Goal: Transaction & Acquisition: Purchase product/service

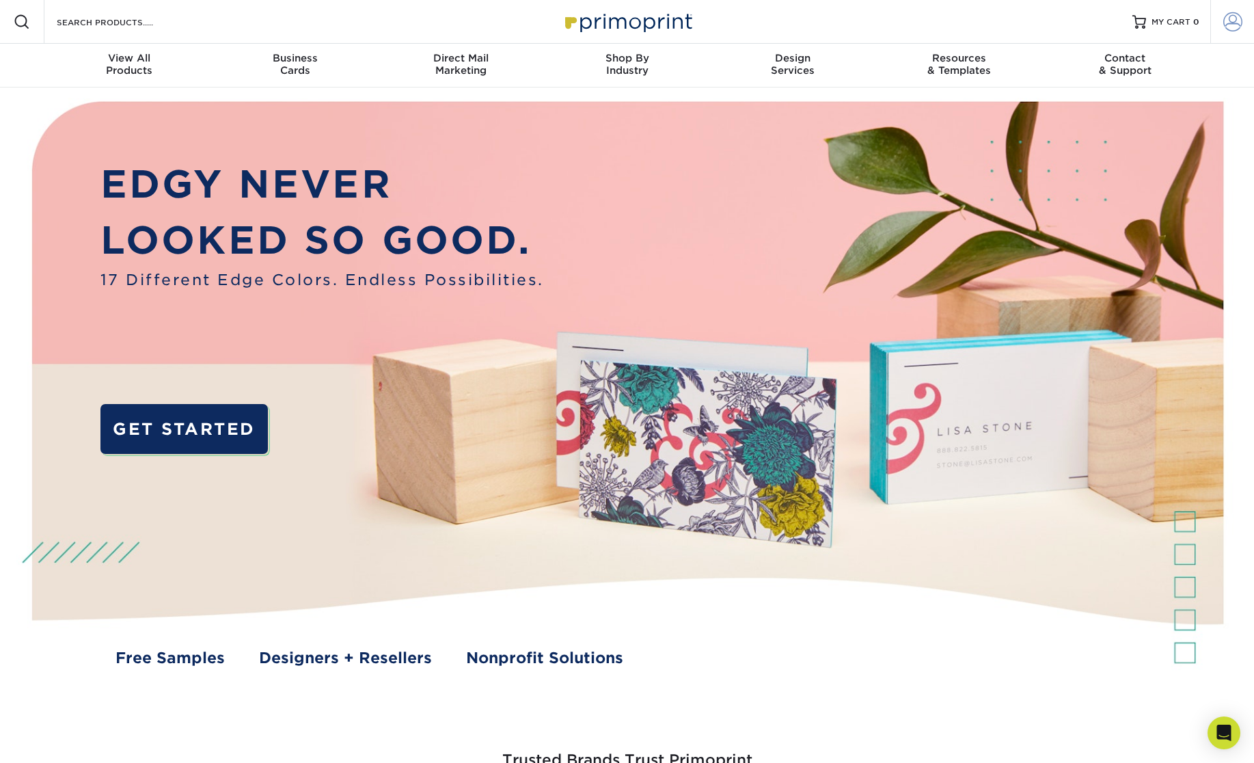
click at [1236, 25] on span at bounding box center [1233, 21] width 19 height 19
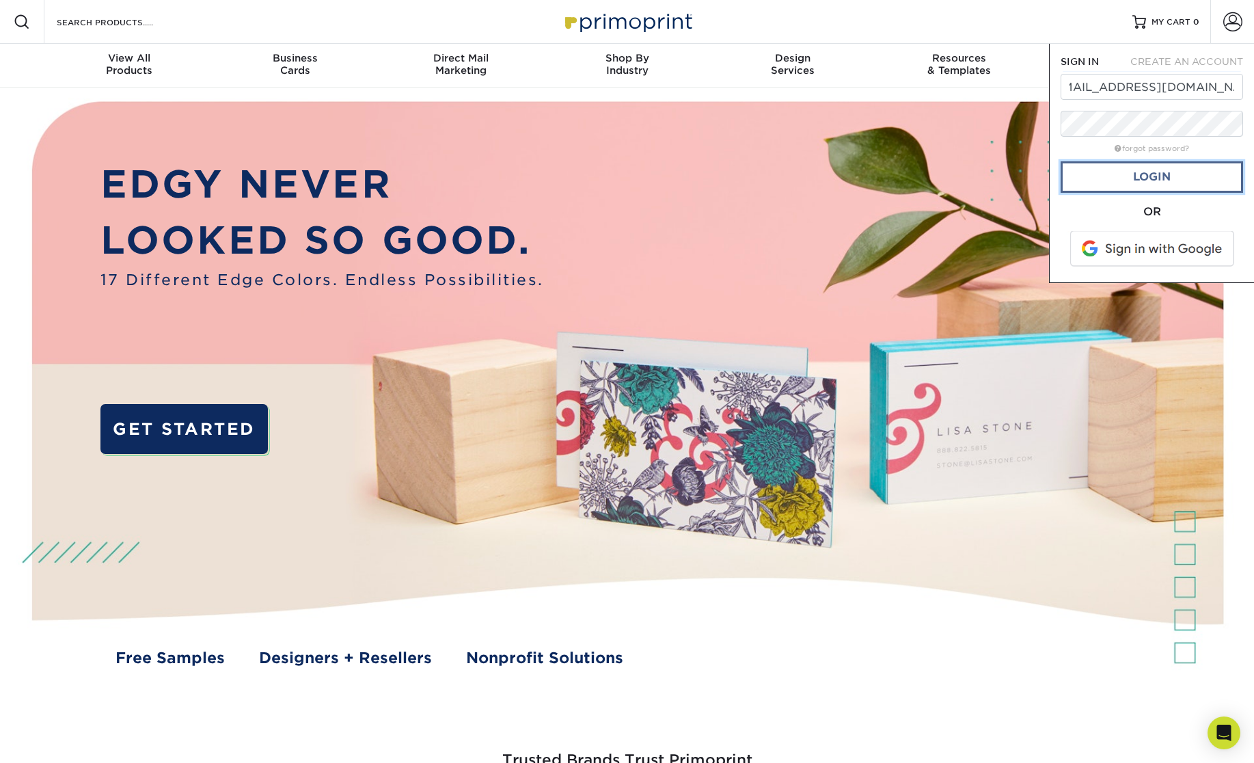
click at [1159, 175] on link "Login" at bounding box center [1152, 176] width 183 height 31
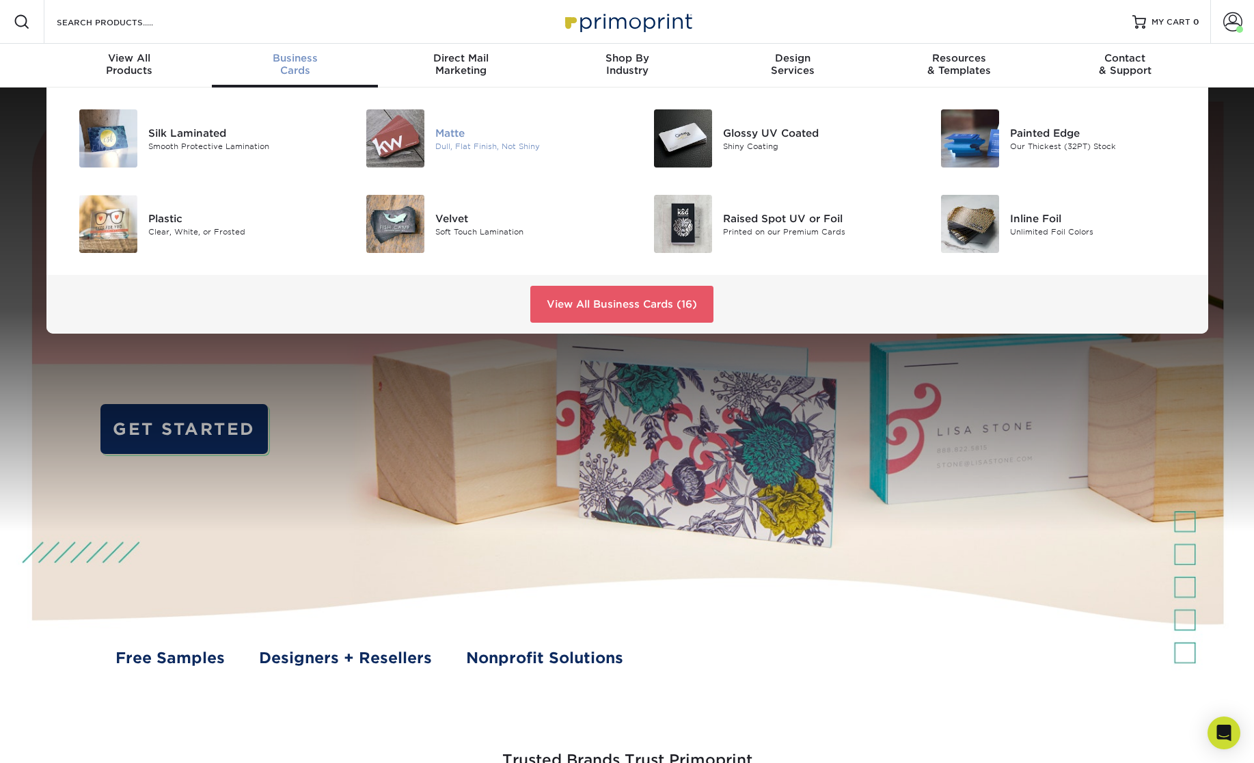
click at [476, 148] on div "Dull, Flat Finish, Not Shiny" at bounding box center [525, 146] width 181 height 12
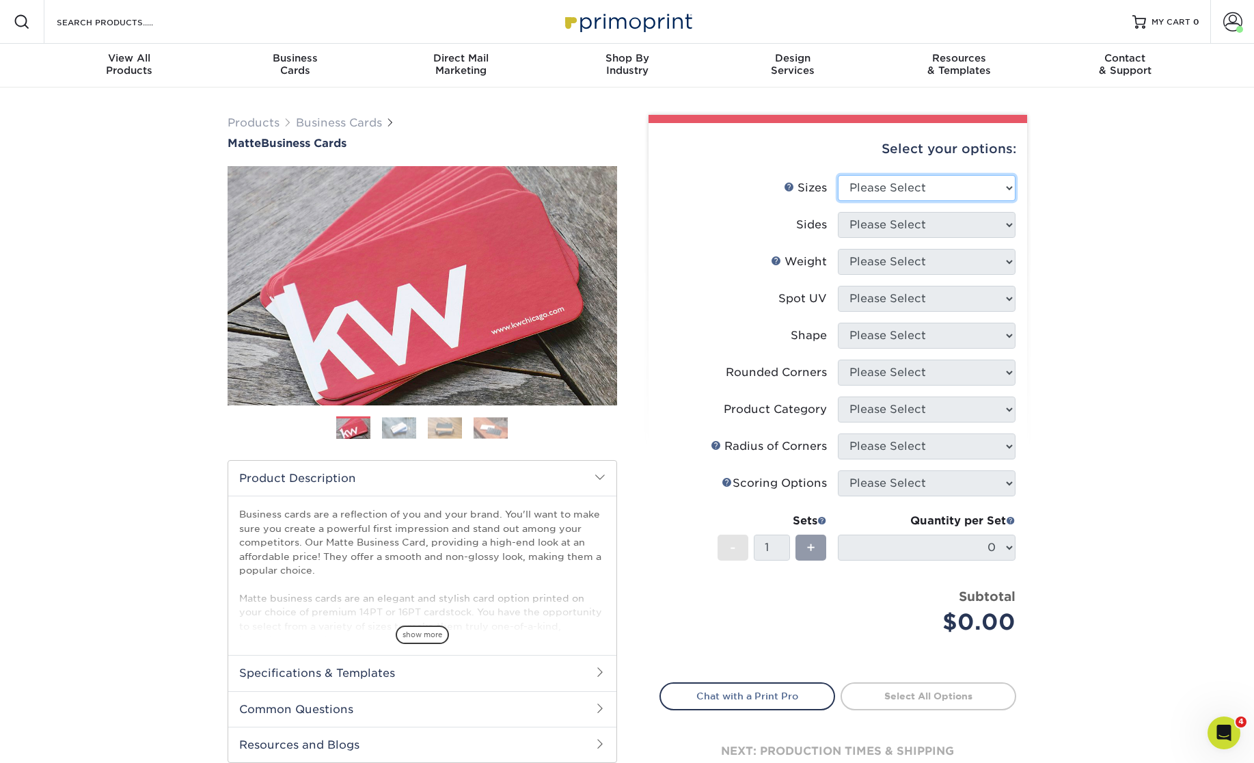
select select "2.00x3.50"
click option "2" x 3.5" - Standard" at bounding box center [0, 0] width 0 height 0
select select "13abbda7-1d64-4f25-8bb2-c179b224825d"
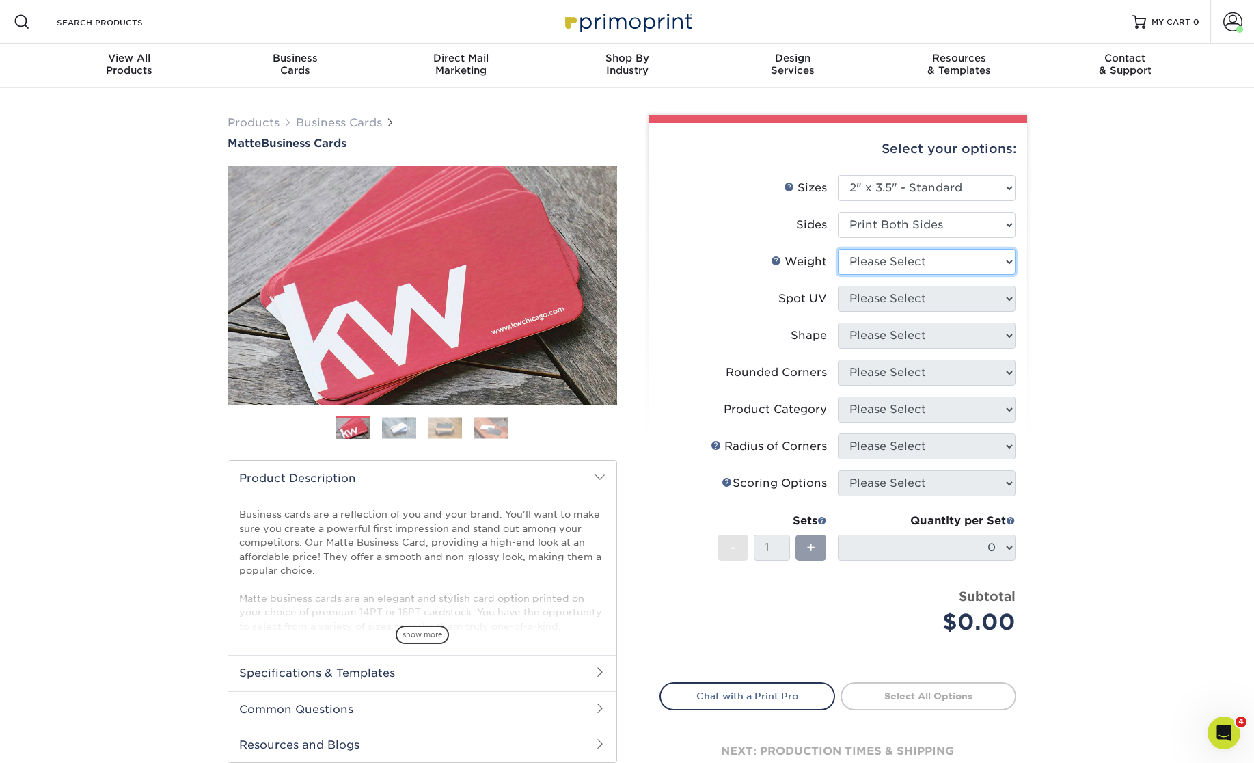
select select "14PT"
select select "121bb7b5-3b4d-429f-bd8d-bbf80e953313"
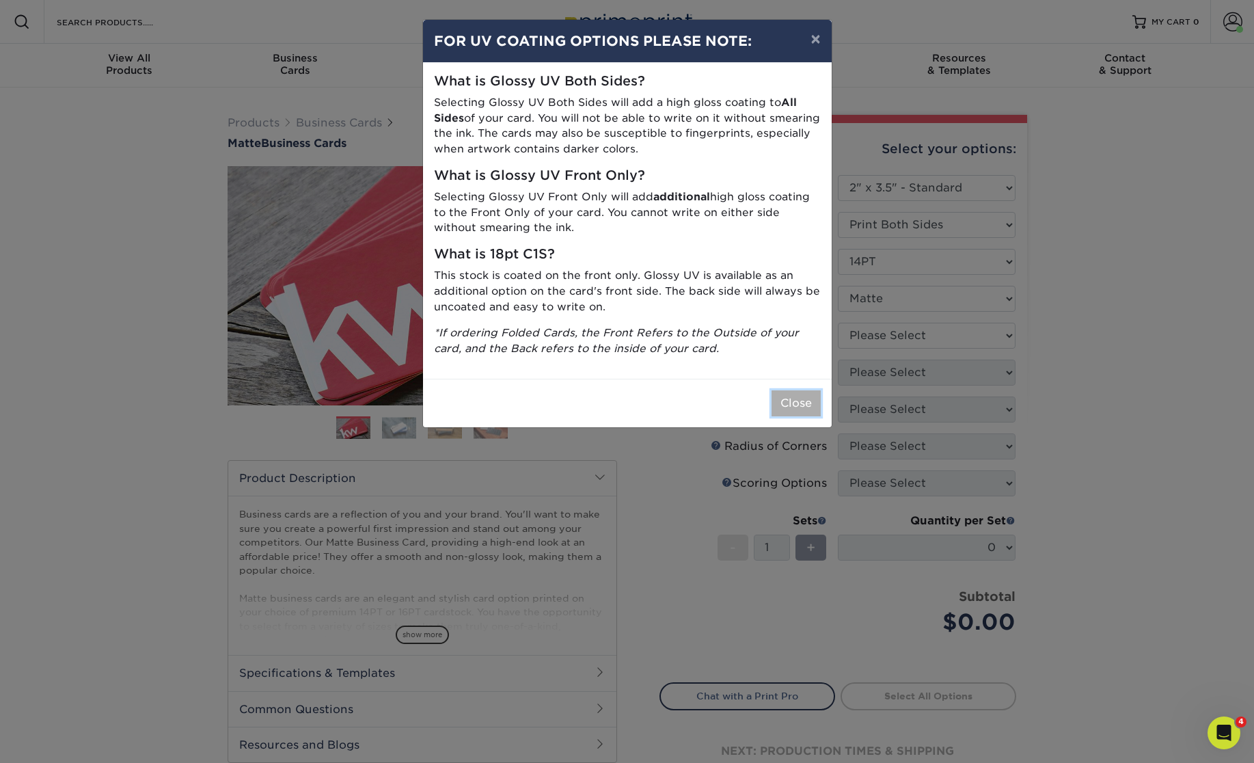
click at [792, 402] on button "Close" at bounding box center [796, 403] width 49 height 26
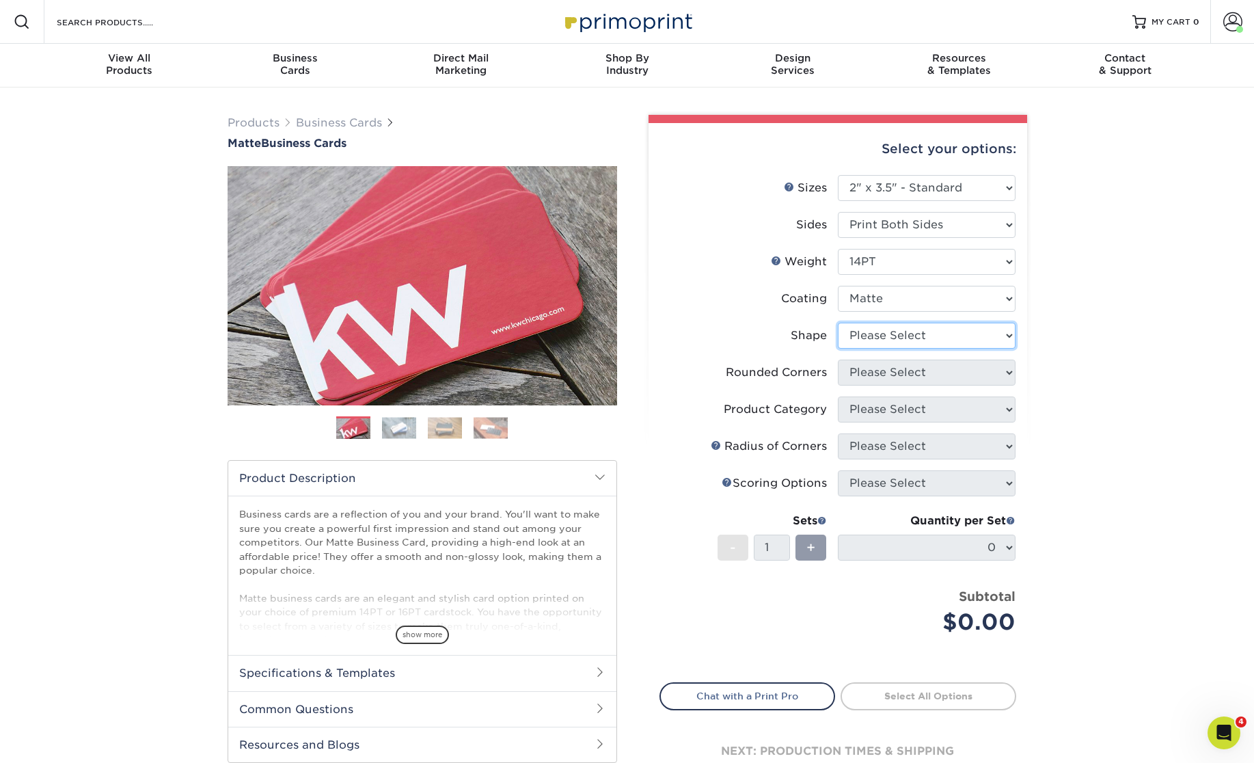
select select "standard"
select select "0"
click option "No" at bounding box center [0, 0] width 0 height 0
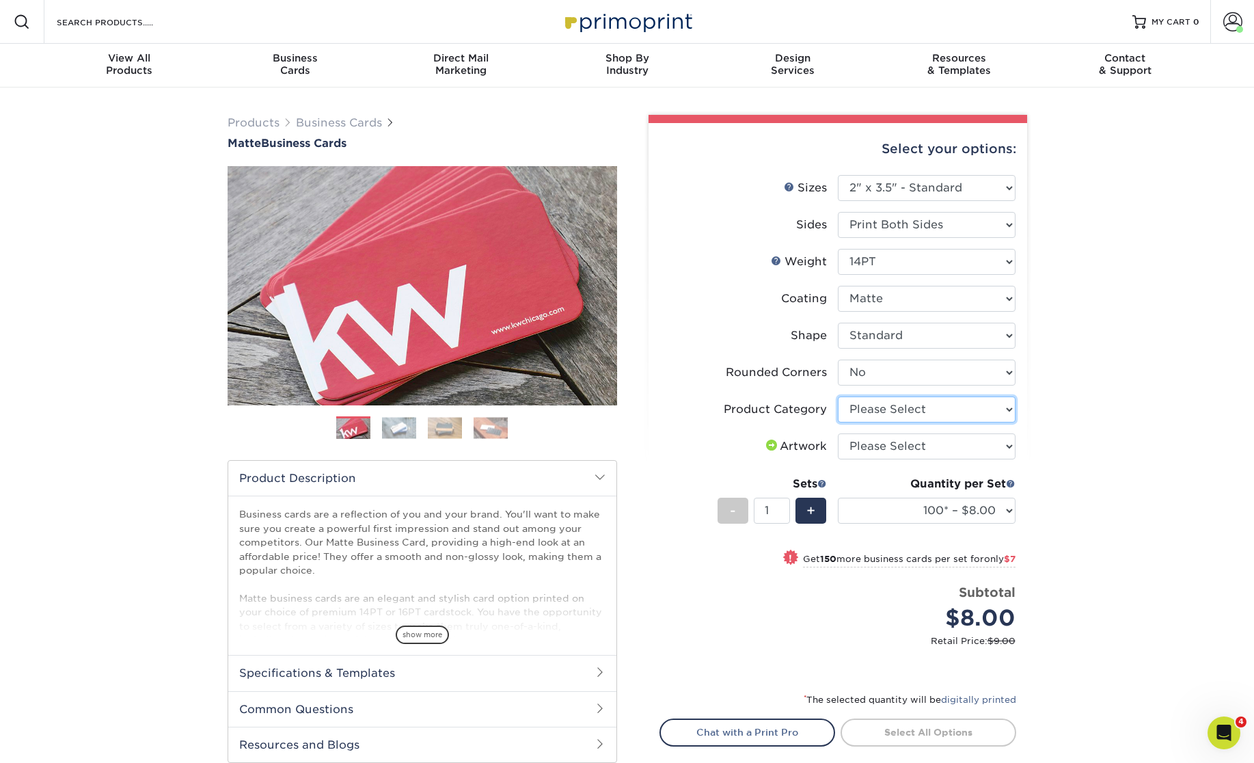
select select "3b5148f1-0588-4f88-a218-97bcfdce65c1"
click option "Business Cards" at bounding box center [0, 0] width 0 height 0
select select "upload"
click option "I will upload files" at bounding box center [0, 0] width 0 height 0
click at [1116, 465] on div "Products Business Cards Matte Business Cards Previous Next 100 $ 8" at bounding box center [627, 483] width 1254 height 790
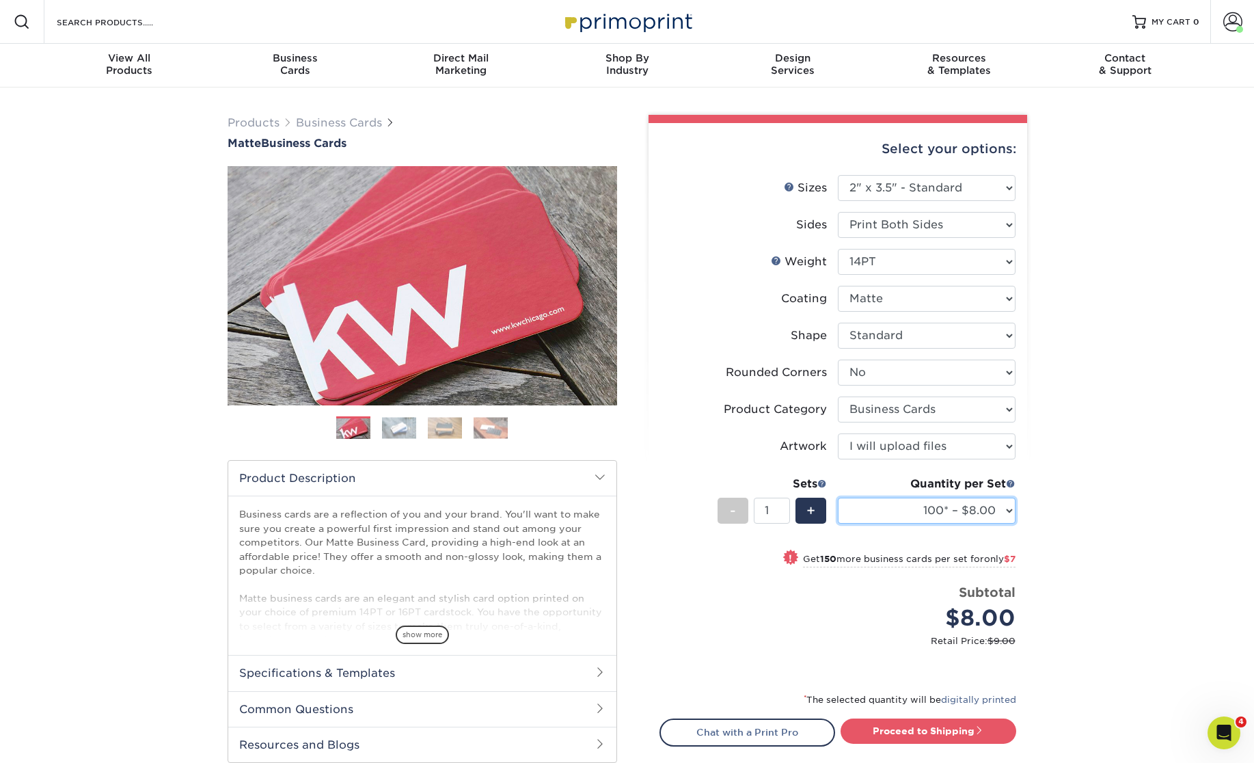
click at [838, 498] on select "100* – $8.00 250* – $15.00 500 – $30.00 1000 – $37.00 2500 – $66.00 5000 – $127…" at bounding box center [927, 511] width 178 height 26
select select "250* – $15.00"
click option "250* – $15.00" at bounding box center [0, 0] width 0 height 0
click at [807, 509] on span "+" at bounding box center [811, 510] width 9 height 21
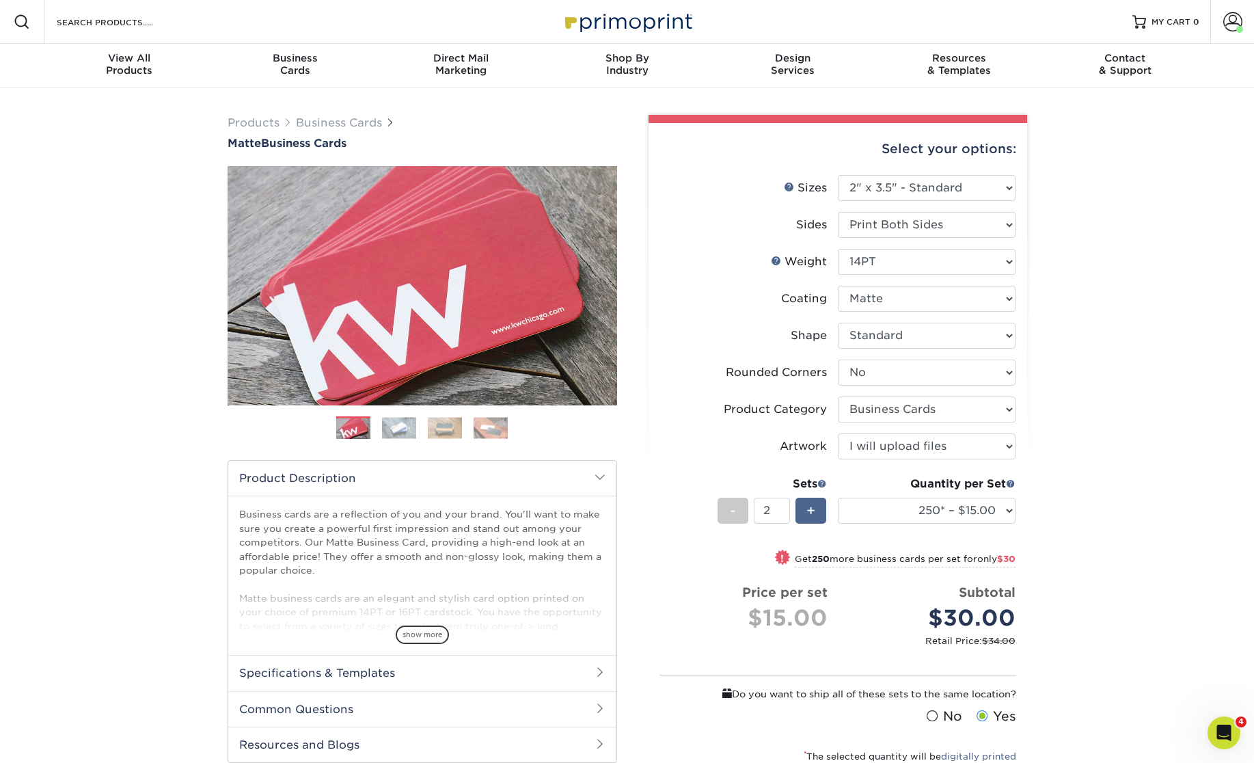
click at [807, 509] on span "+" at bounding box center [811, 510] width 9 height 21
type input "3"
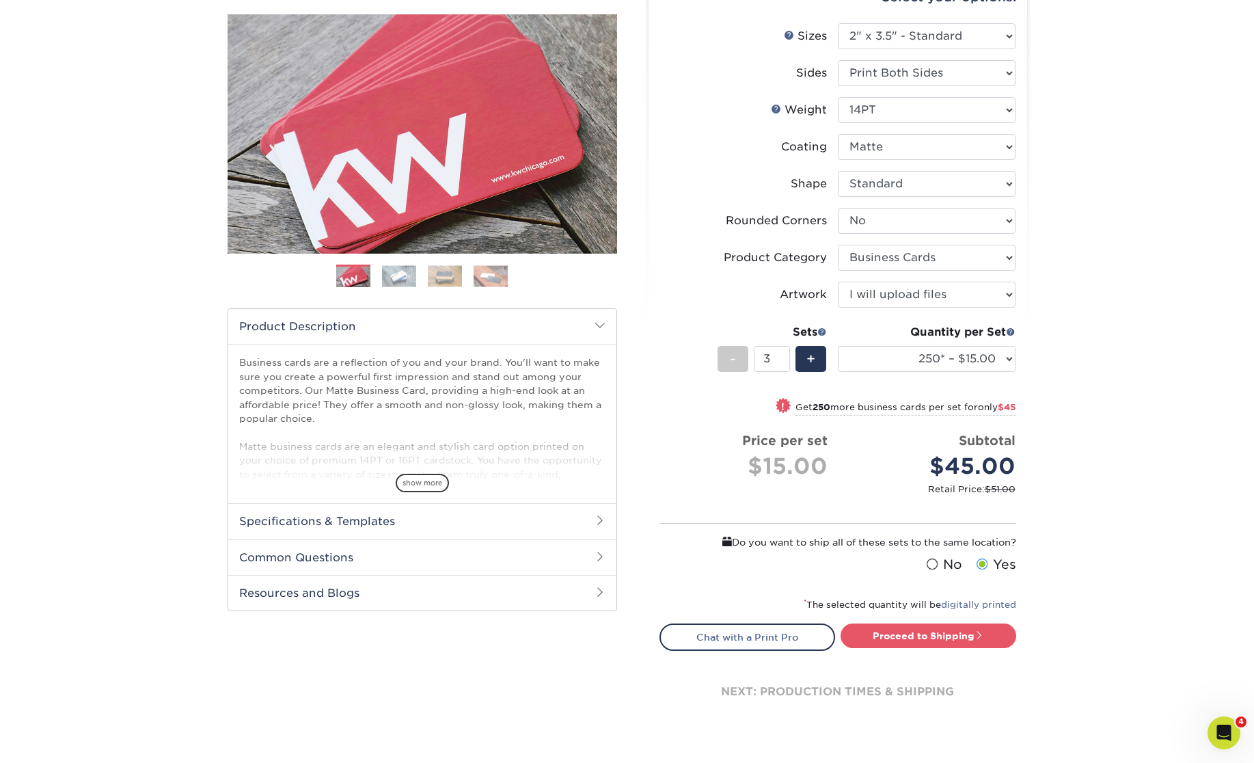
scroll to position [170, 0]
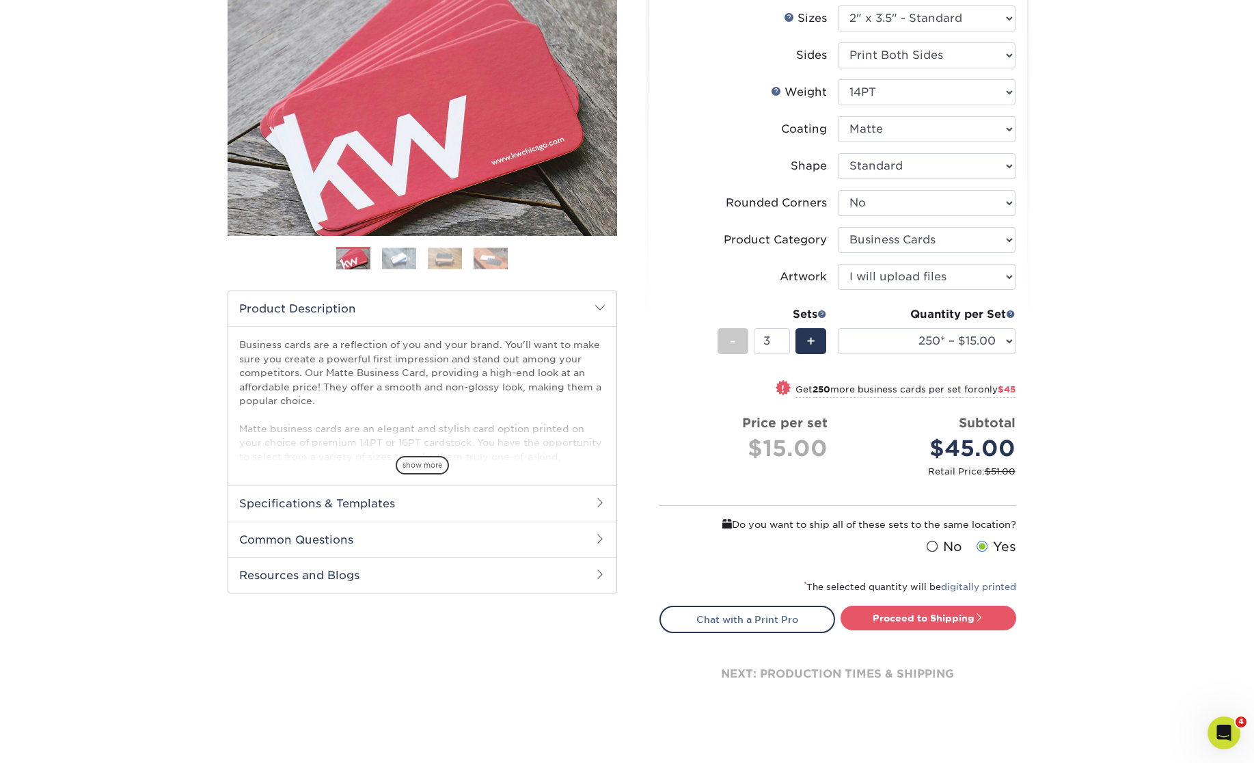
click at [1109, 487] on div "Products Business Cards Matte Business Cards Previous Next 100 $ 8" at bounding box center [627, 341] width 1254 height 846
click at [971, 611] on link "Proceed to Shipping" at bounding box center [929, 618] width 176 height 25
type input "Set 1"
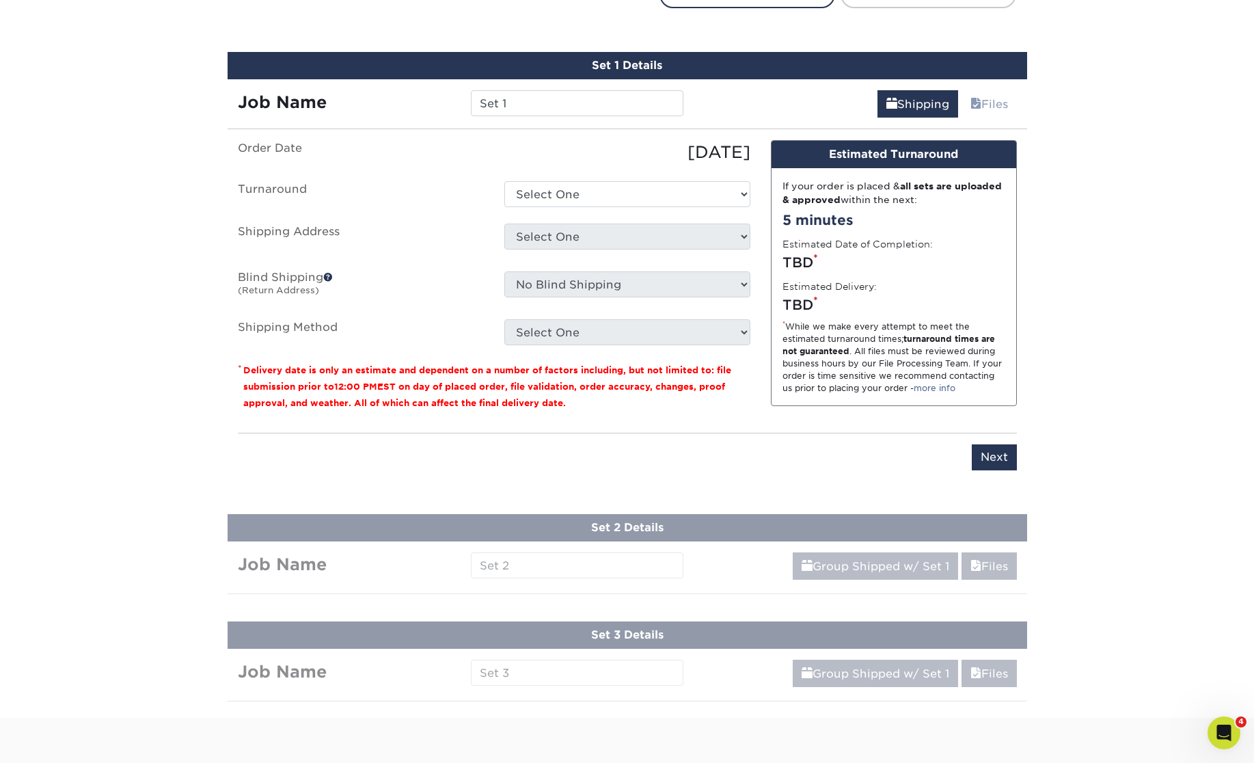
scroll to position [811, 0]
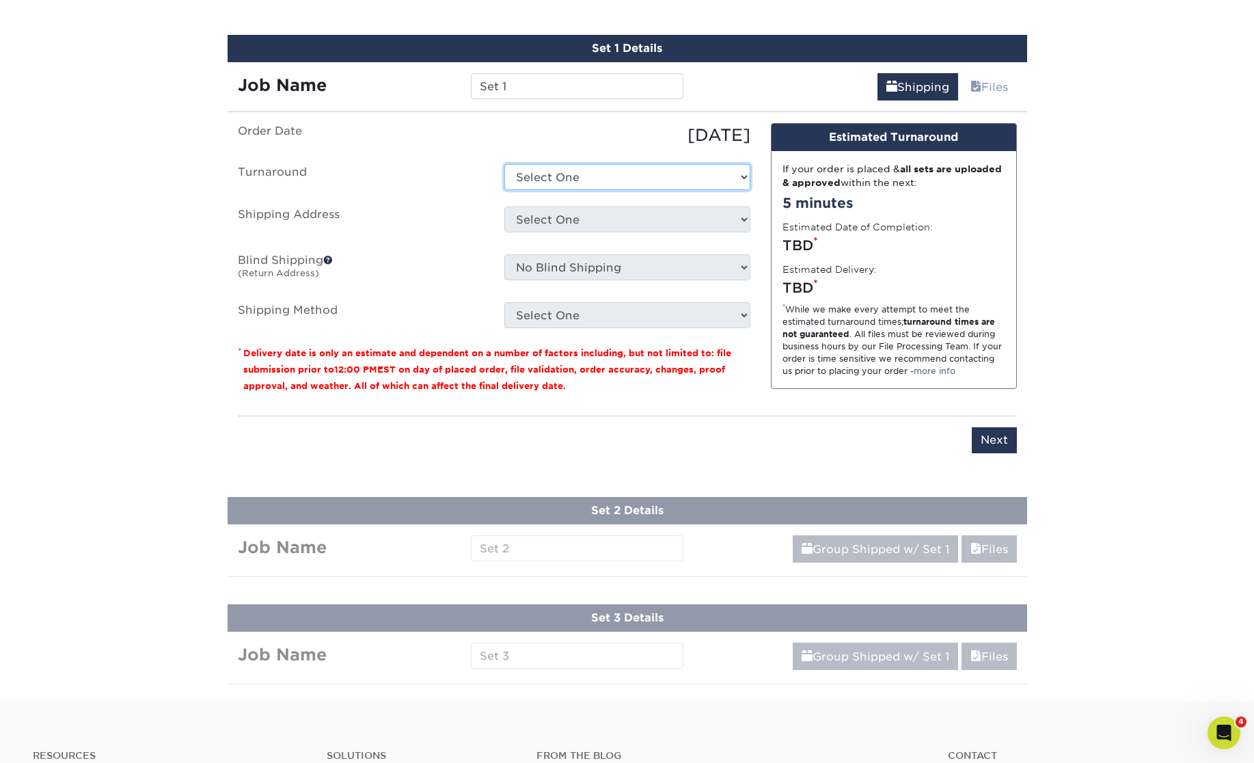
select select "56f96fba-ecd4-4e1b-a4a4-6bff8fef1ff9"
click option "2-4 Business Days" at bounding box center [0, 0] width 0 height 0
click at [505, 206] on select "Select One AC - Ann Arbor AC - Baldev Dhillon AC - Des Plaines, IL AC - Georgia…" at bounding box center [628, 219] width 246 height 26
select select "70715"
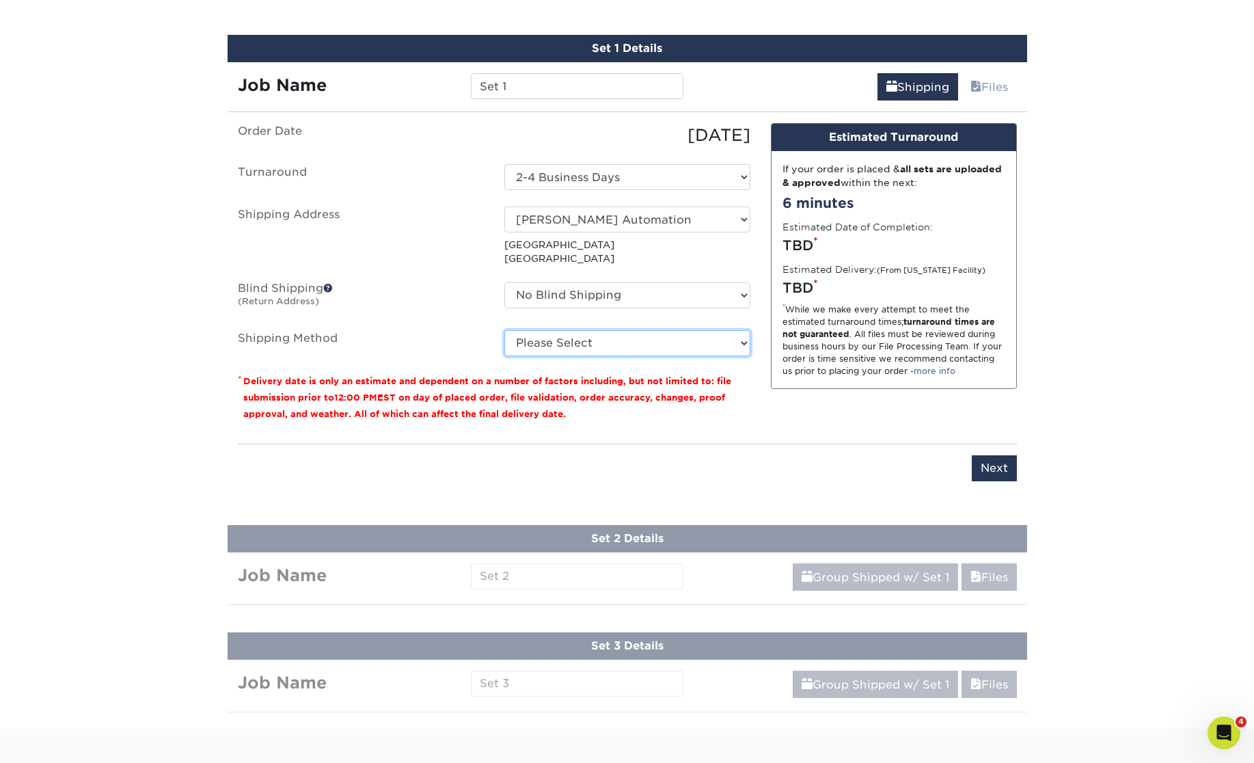
select select "03"
click option "Ground Shipping (+$14.96)" at bounding box center [0, 0] width 0 height 0
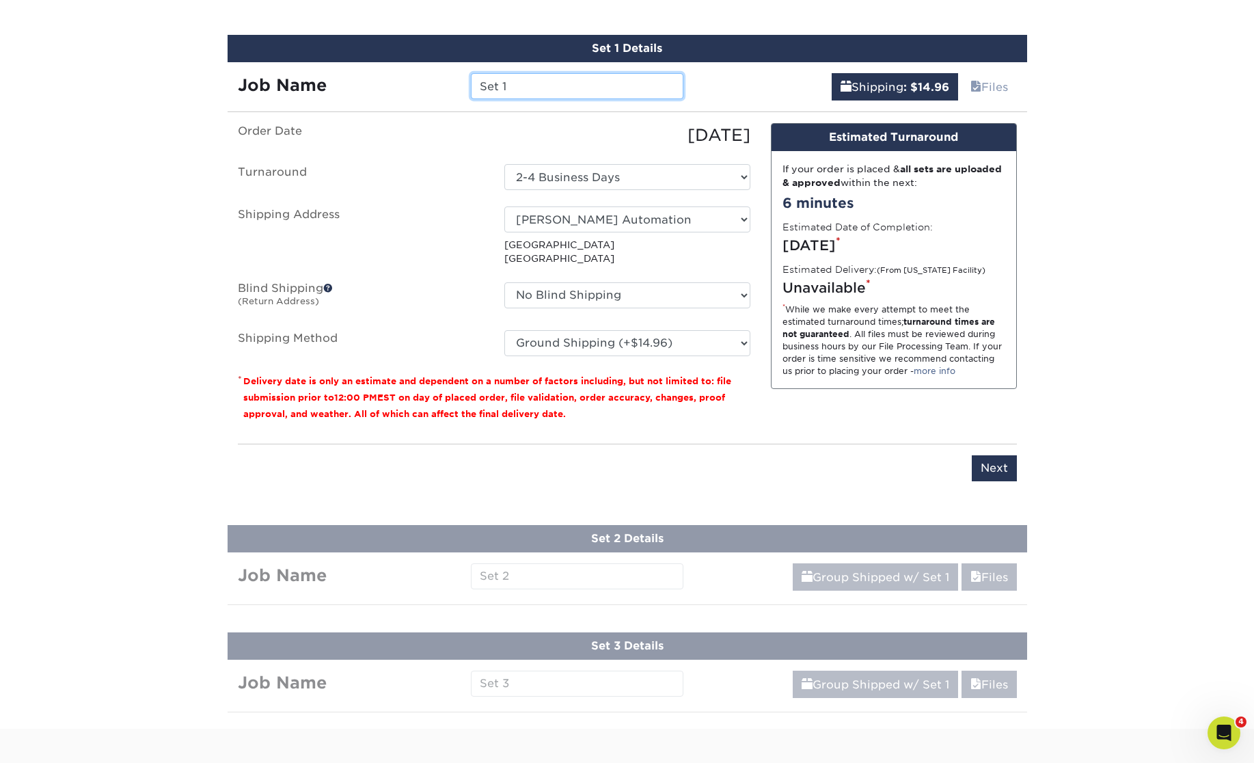
drag, startPoint x: 514, startPoint y: 87, endPoint x: 403, endPoint y: 79, distance: 111.7
click at [471, 79] on input "Set 1" at bounding box center [577, 86] width 213 height 26
paste input "JMcKinney"
type input "JMcKinney"
click at [1008, 466] on input "Next" at bounding box center [994, 468] width 45 height 26
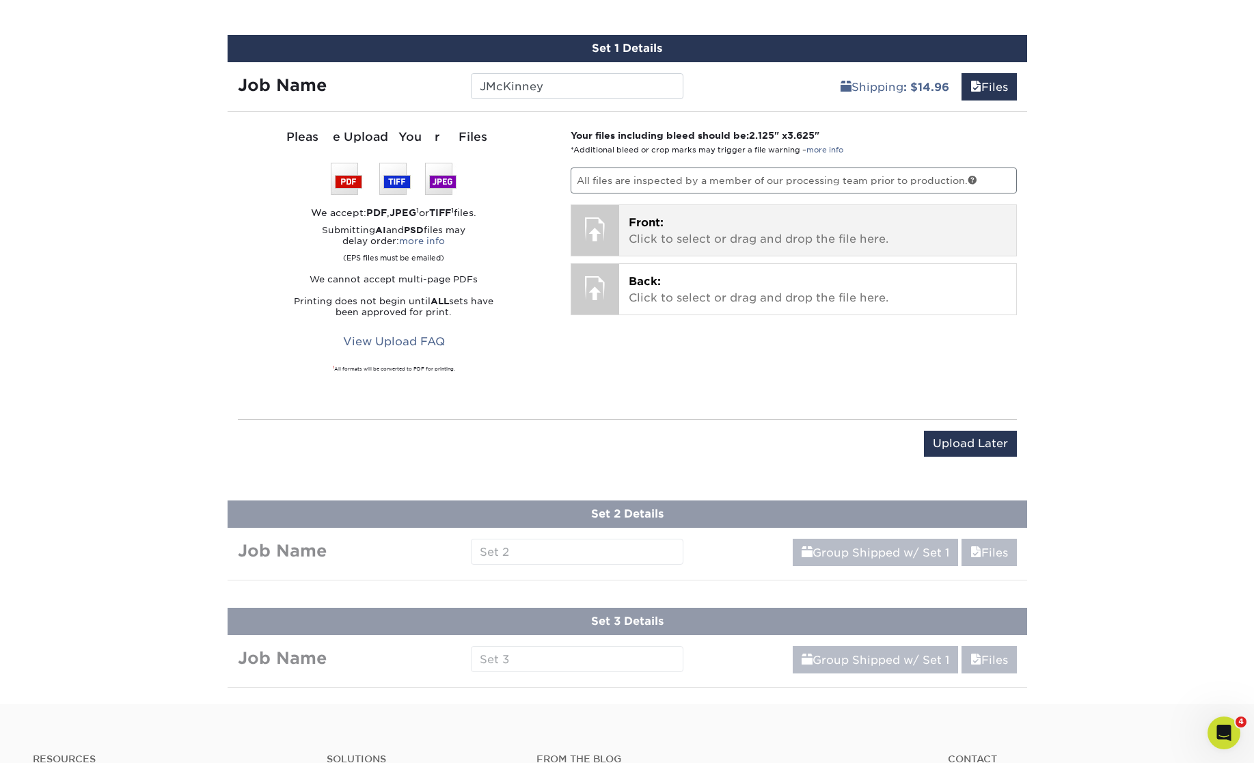
click at [711, 219] on p "Front: Click to select or drag and drop the file here." at bounding box center [818, 231] width 378 height 33
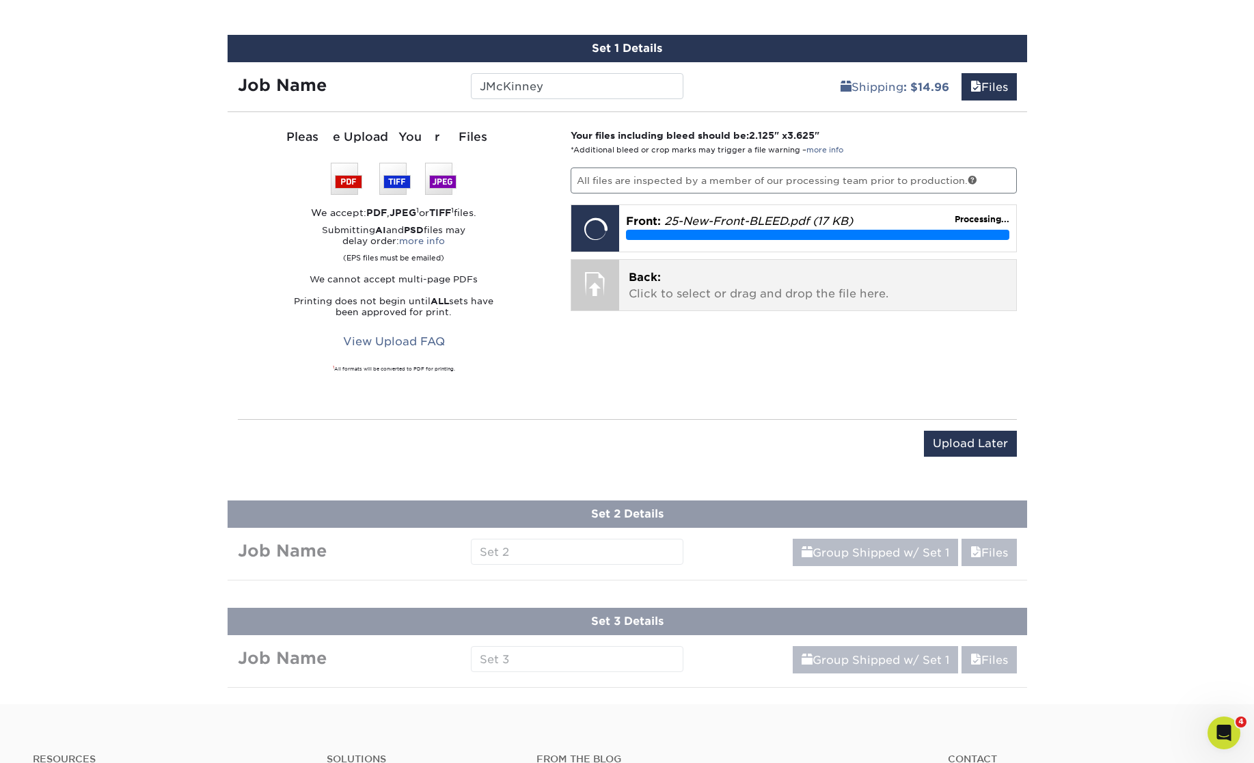
click at [904, 302] on div "Back: Click to select or drag and drop the file here. Choose file" at bounding box center [817, 285] width 397 height 51
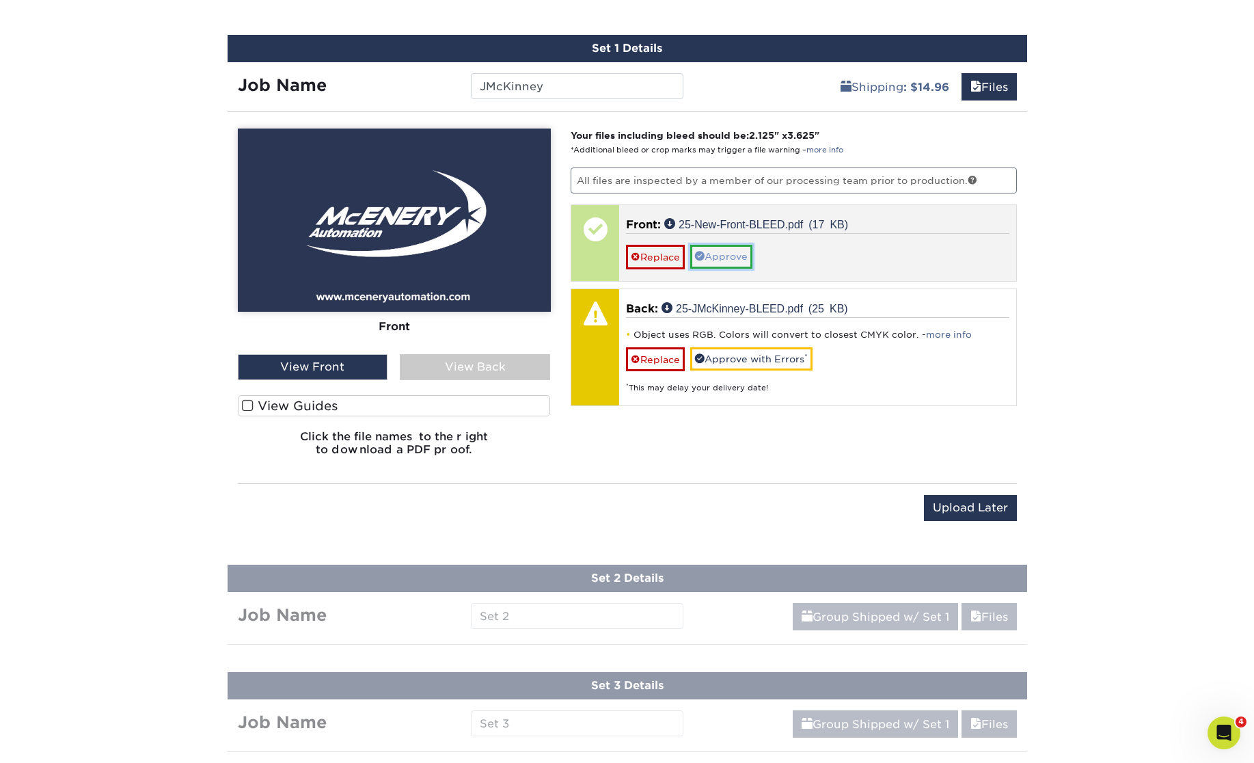
click at [717, 259] on link "Approve" at bounding box center [721, 256] width 62 height 23
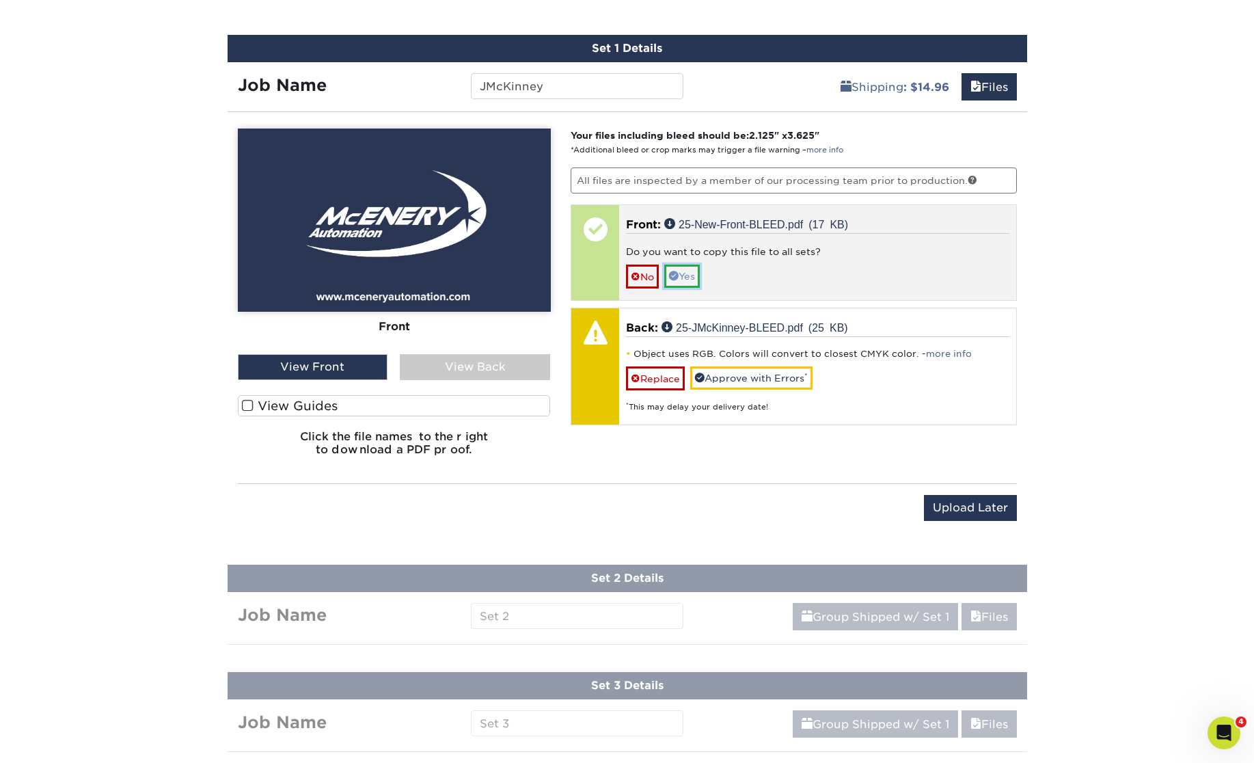
click at [699, 268] on link "Yes" at bounding box center [682, 276] width 36 height 23
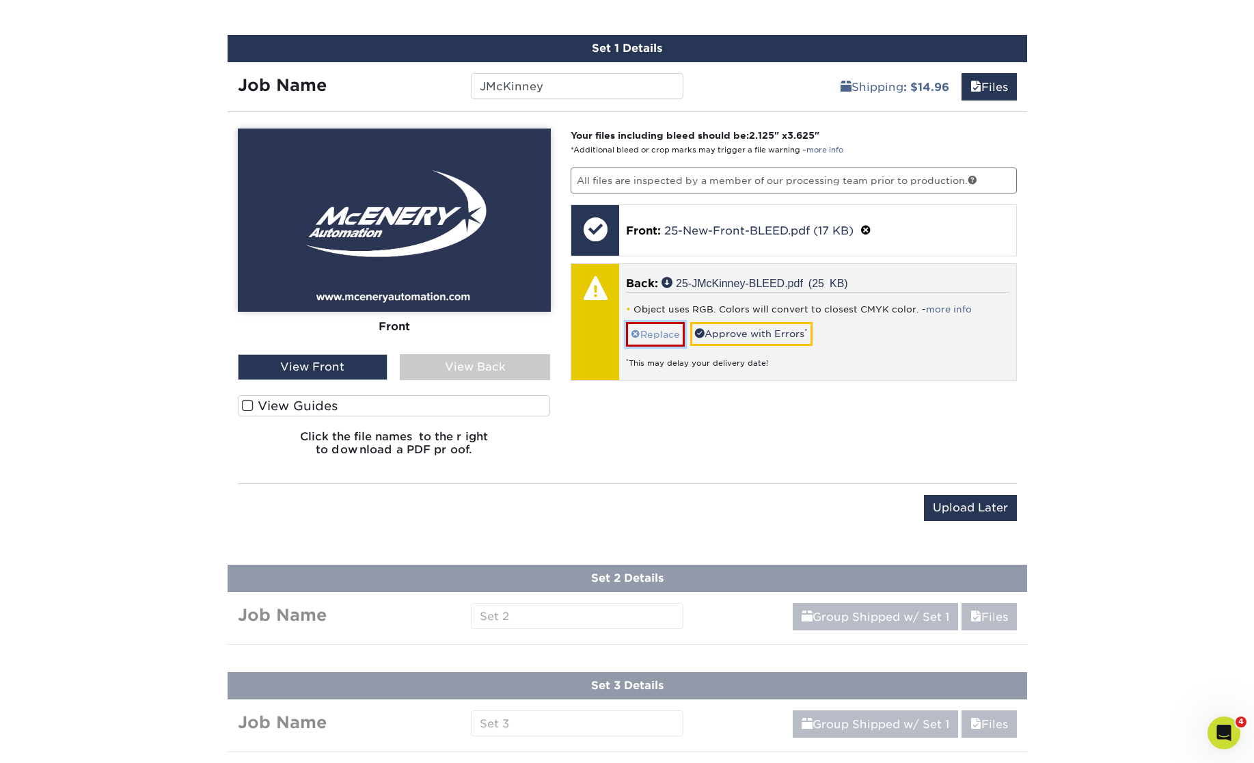
click at [668, 334] on link "Replace" at bounding box center [655, 334] width 59 height 24
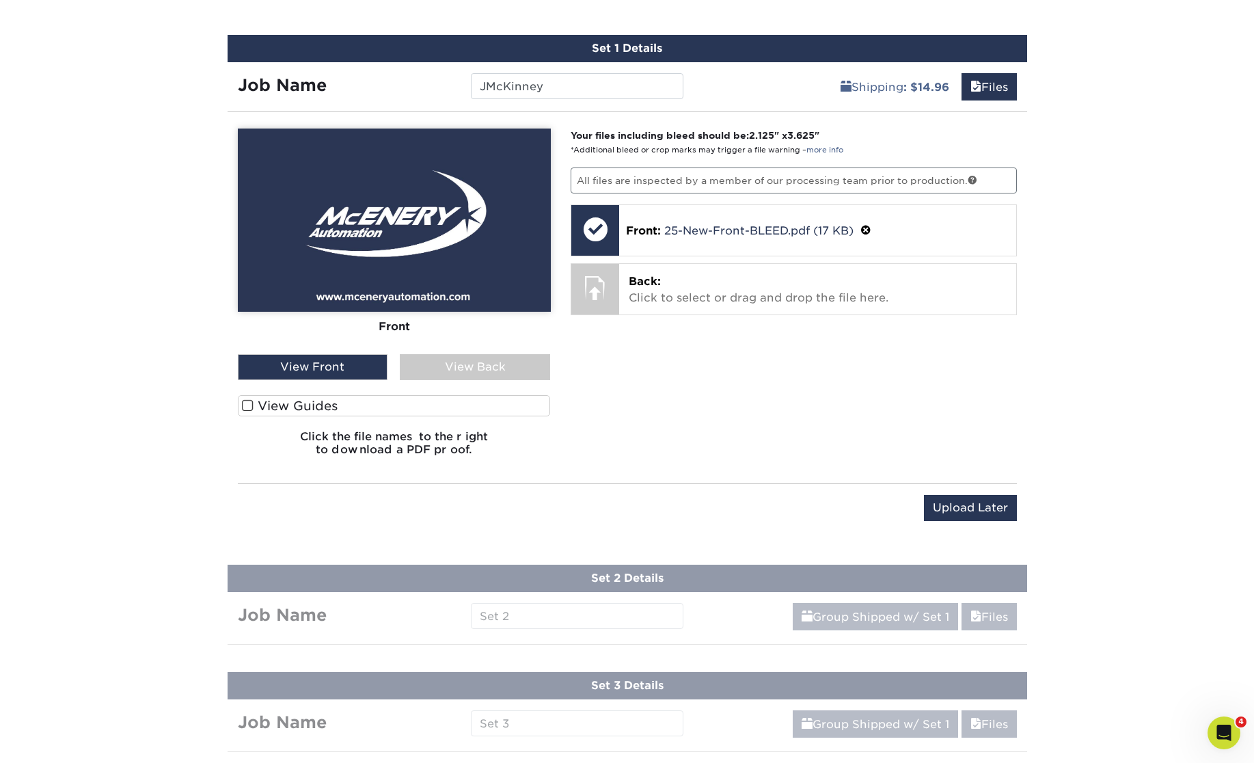
click at [645, 407] on div "Your files including bleed should be: 2.125 " x 3.625 " *Additional bleed or cr…" at bounding box center [794, 298] width 467 height 338
click at [641, 387] on div "Your files including bleed should be: 2.125 " x 3.625 " *Additional bleed or cr…" at bounding box center [794, 298] width 467 height 338
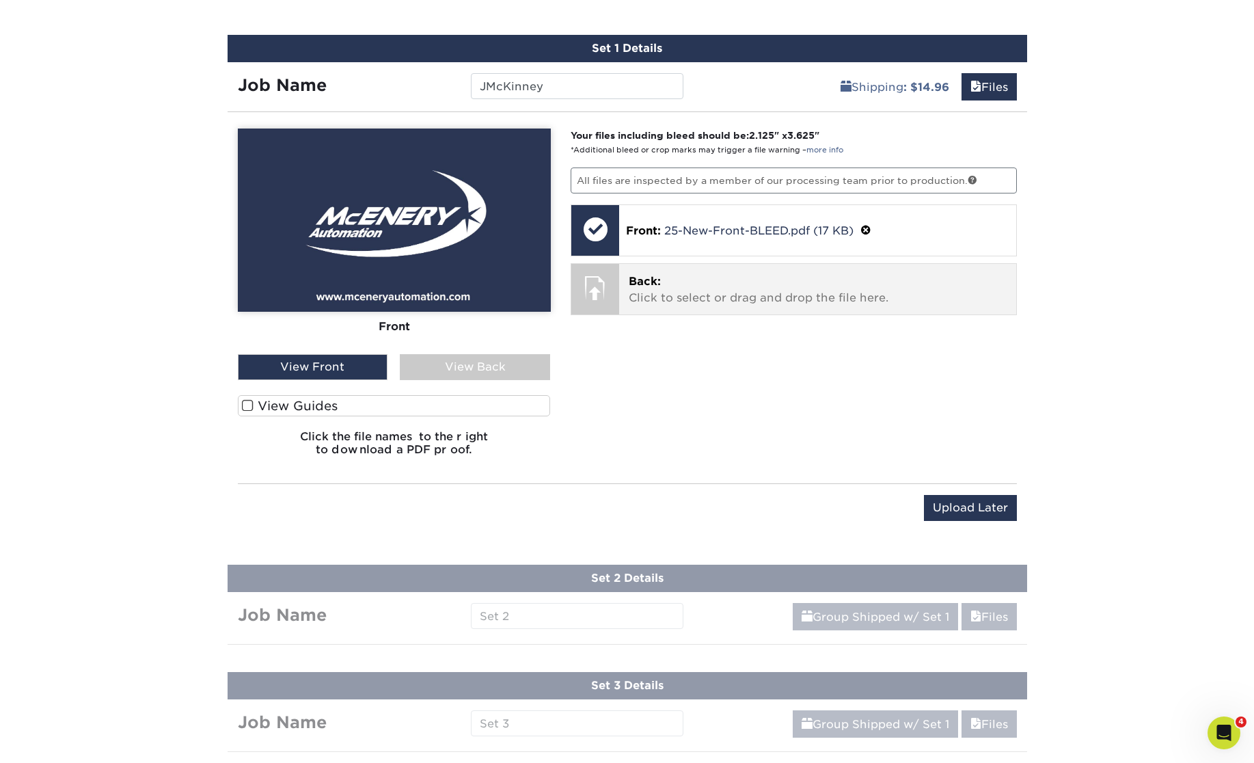
click at [672, 264] on div "Back: Click to select or drag and drop the file here. Choose file 25-JMcKinney-…" at bounding box center [817, 289] width 397 height 51
click at [703, 285] on p "Back: Click to select or drag and drop the file here." at bounding box center [818, 289] width 378 height 33
click at [747, 269] on div "Back: Click to select or drag and drop the file here. Choose file 25-JMcKinney-…" at bounding box center [817, 289] width 397 height 51
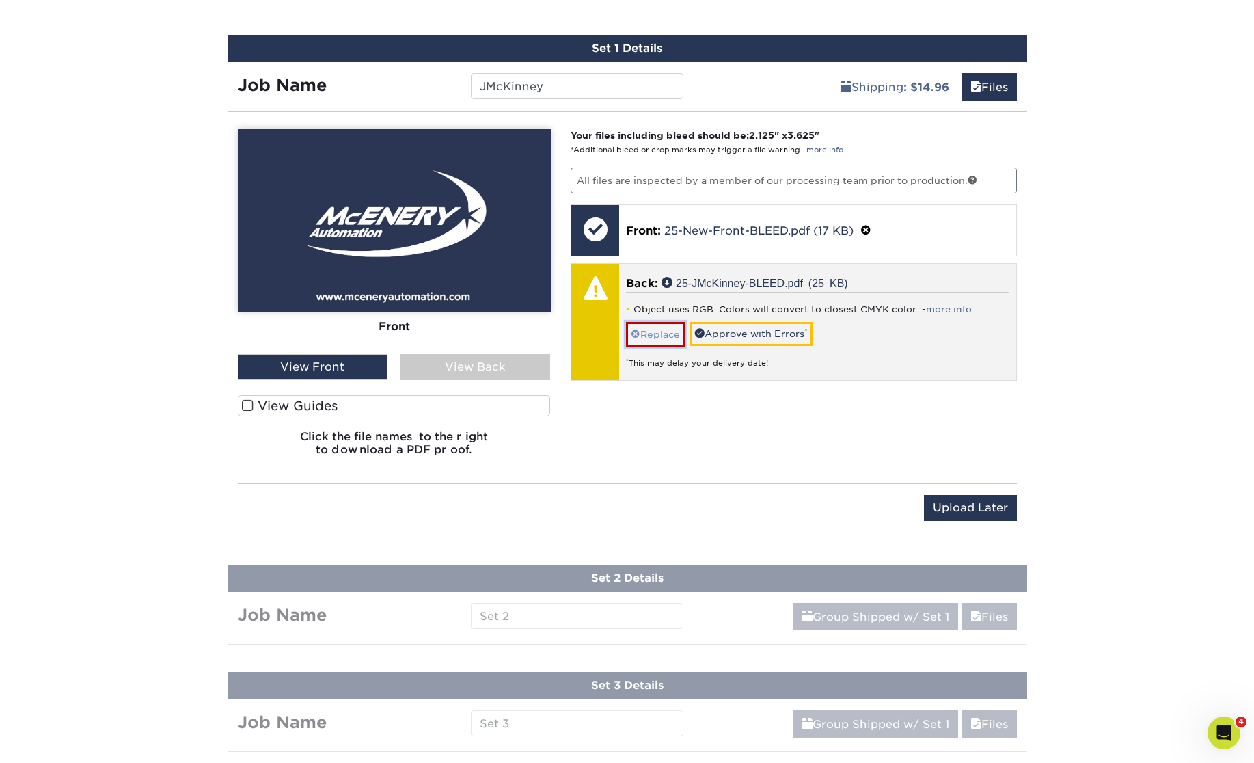
click at [667, 336] on link "Replace" at bounding box center [655, 334] width 59 height 24
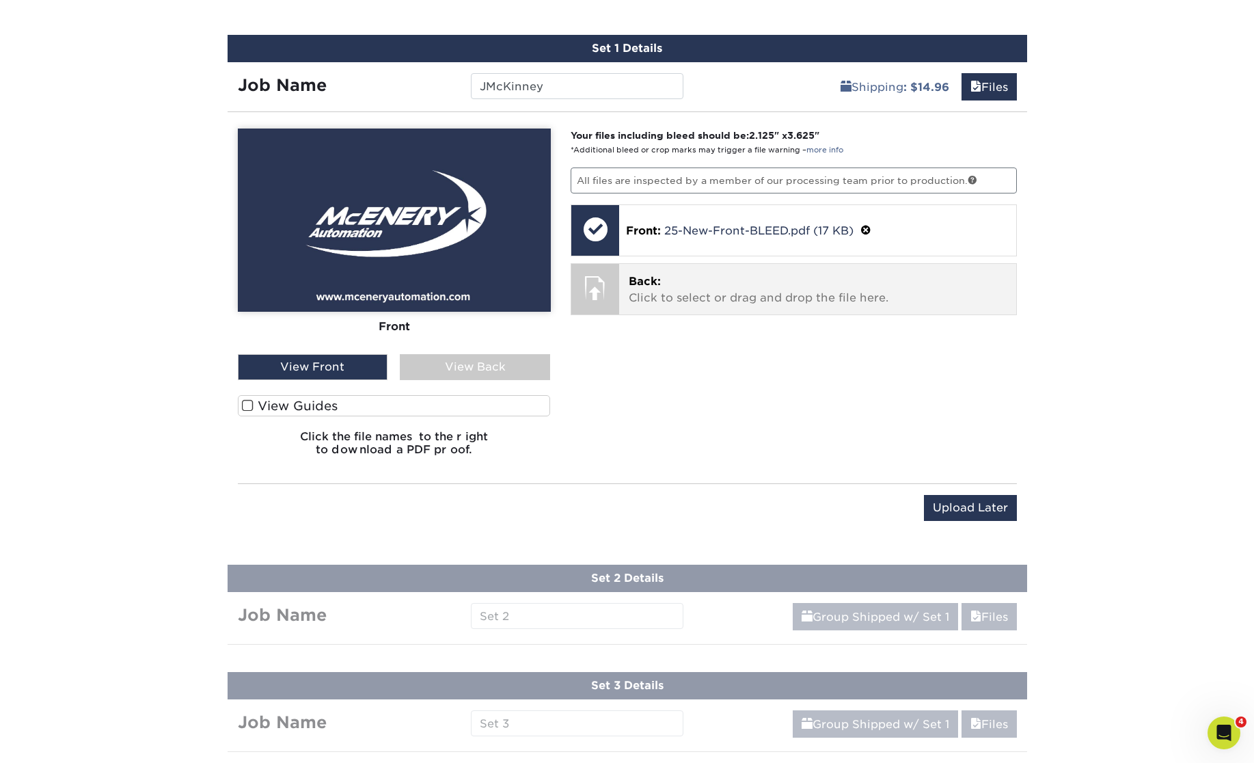
click at [747, 293] on p "Back: Click to select or drag and drop the file here." at bounding box center [818, 289] width 378 height 33
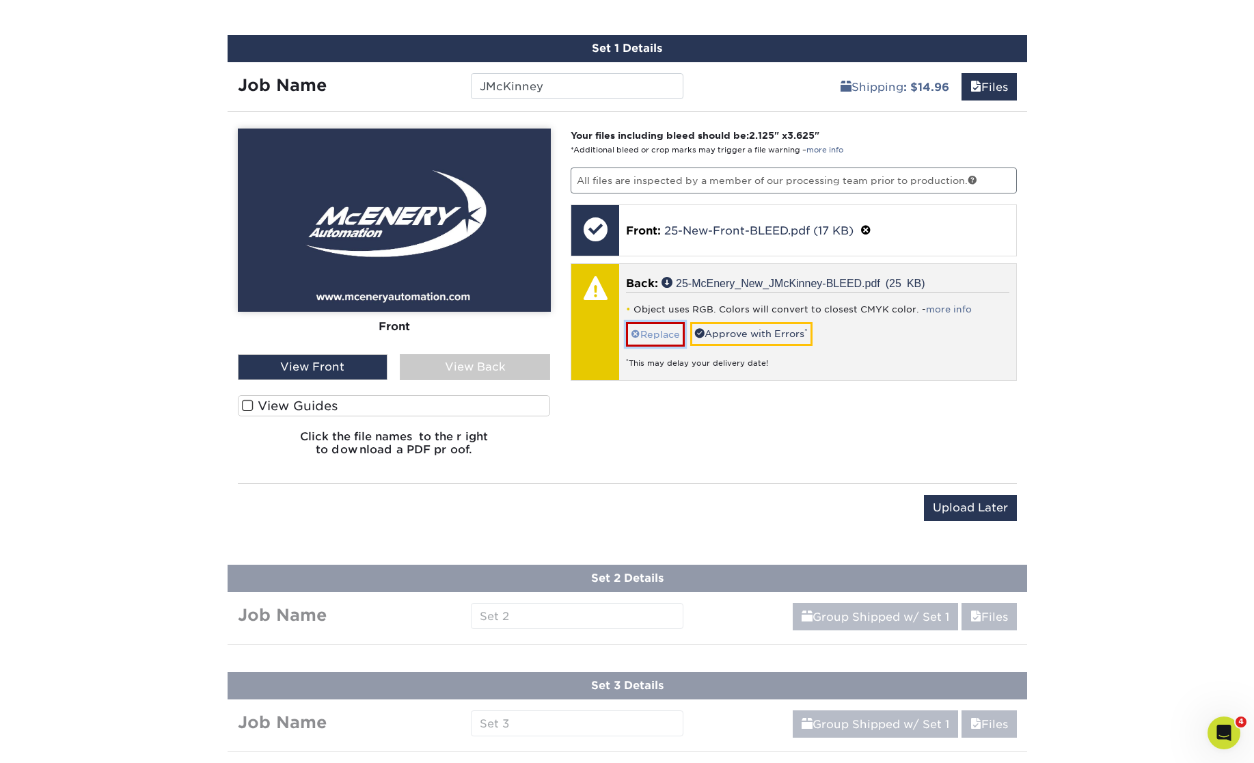
click at [657, 338] on link "Replace" at bounding box center [655, 334] width 59 height 24
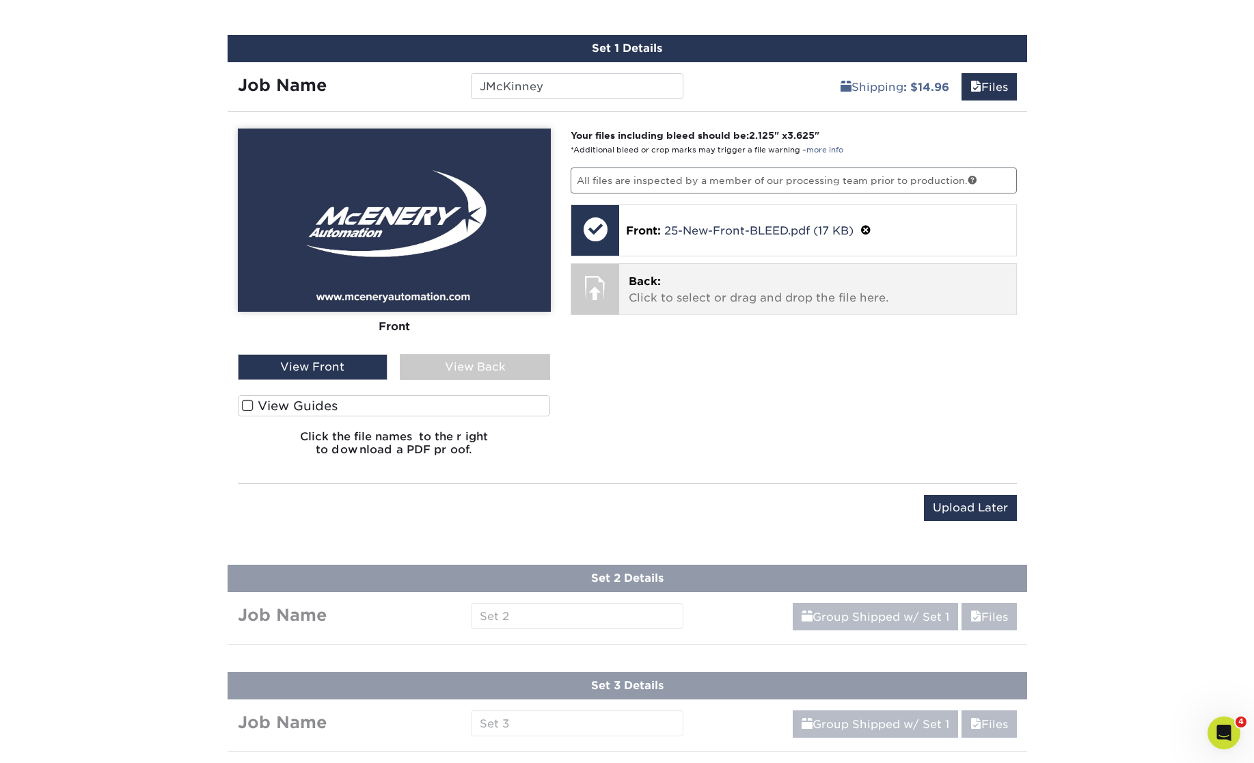
click at [725, 288] on p "Back: Click to select or drag and drop the file here." at bounding box center [818, 289] width 378 height 33
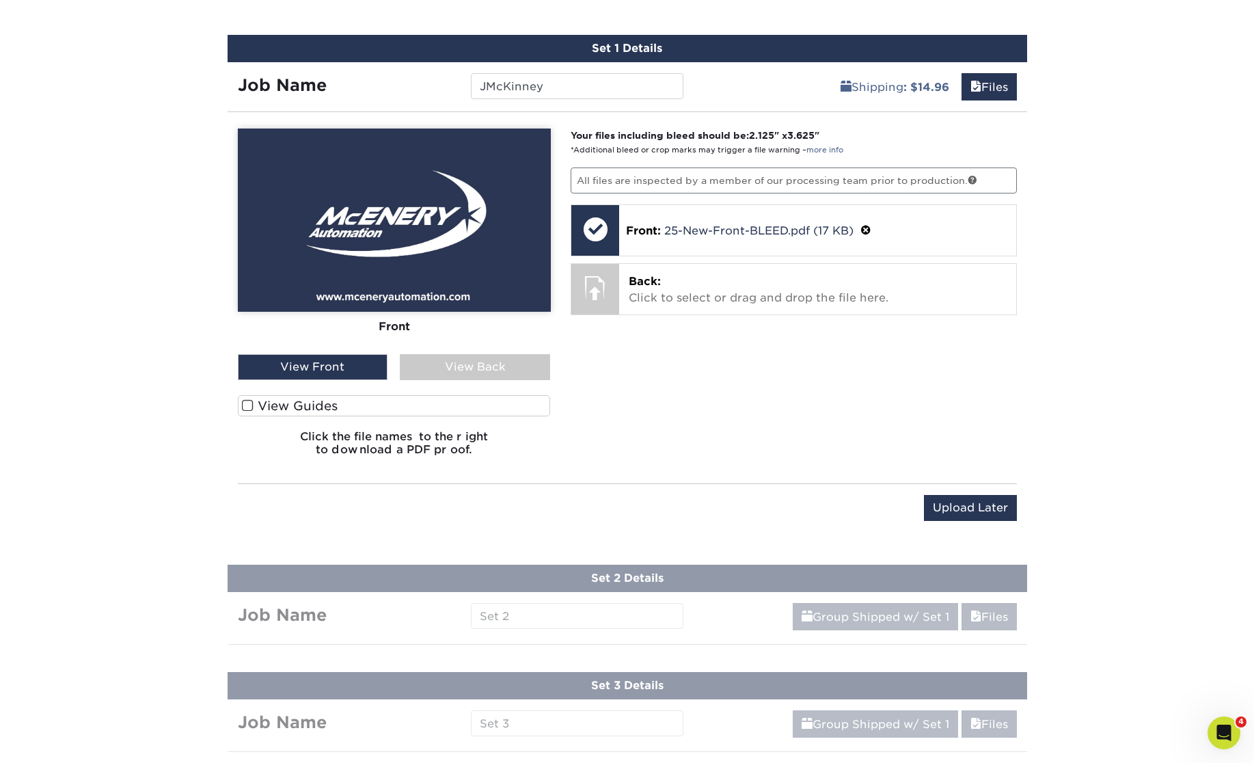
click at [779, 376] on div "Your files including bleed should be: 2.125 " x 3.625 " *Additional bleed or cr…" at bounding box center [794, 298] width 467 height 338
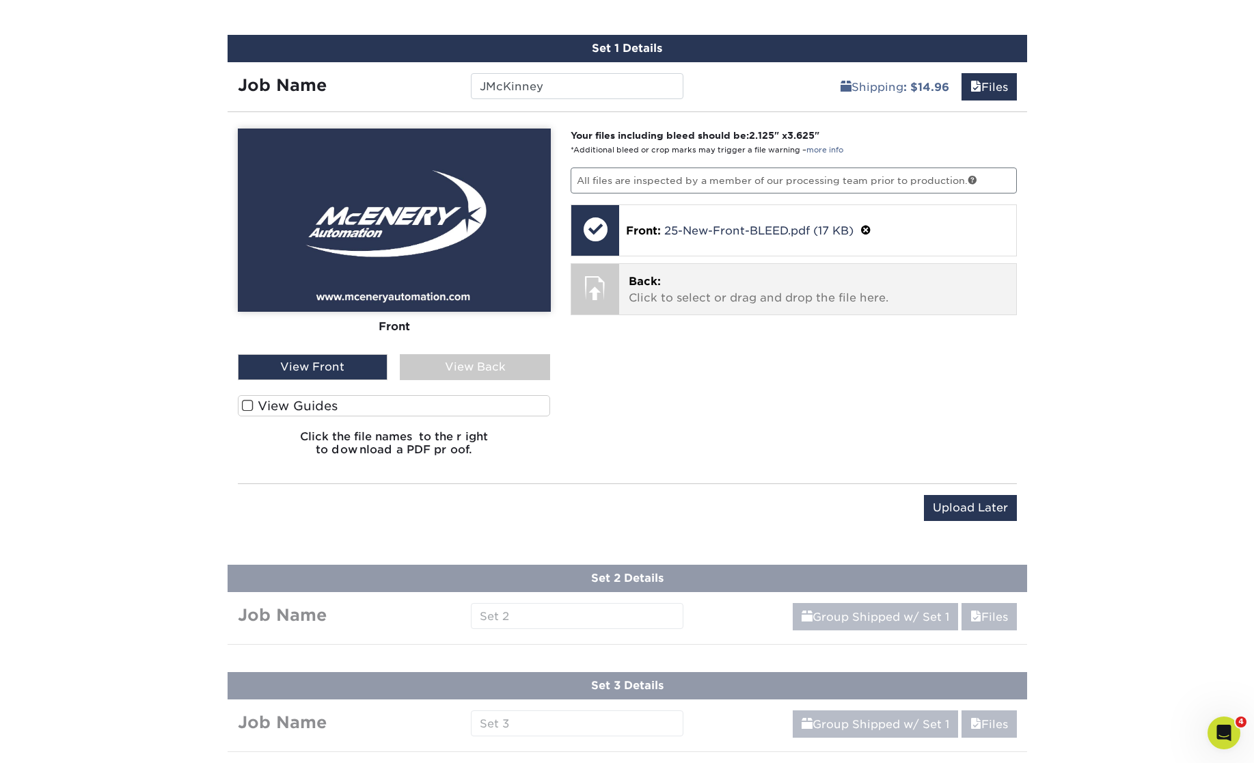
click at [698, 299] on p "Back: Click to select or drag and drop the file here." at bounding box center [818, 289] width 378 height 33
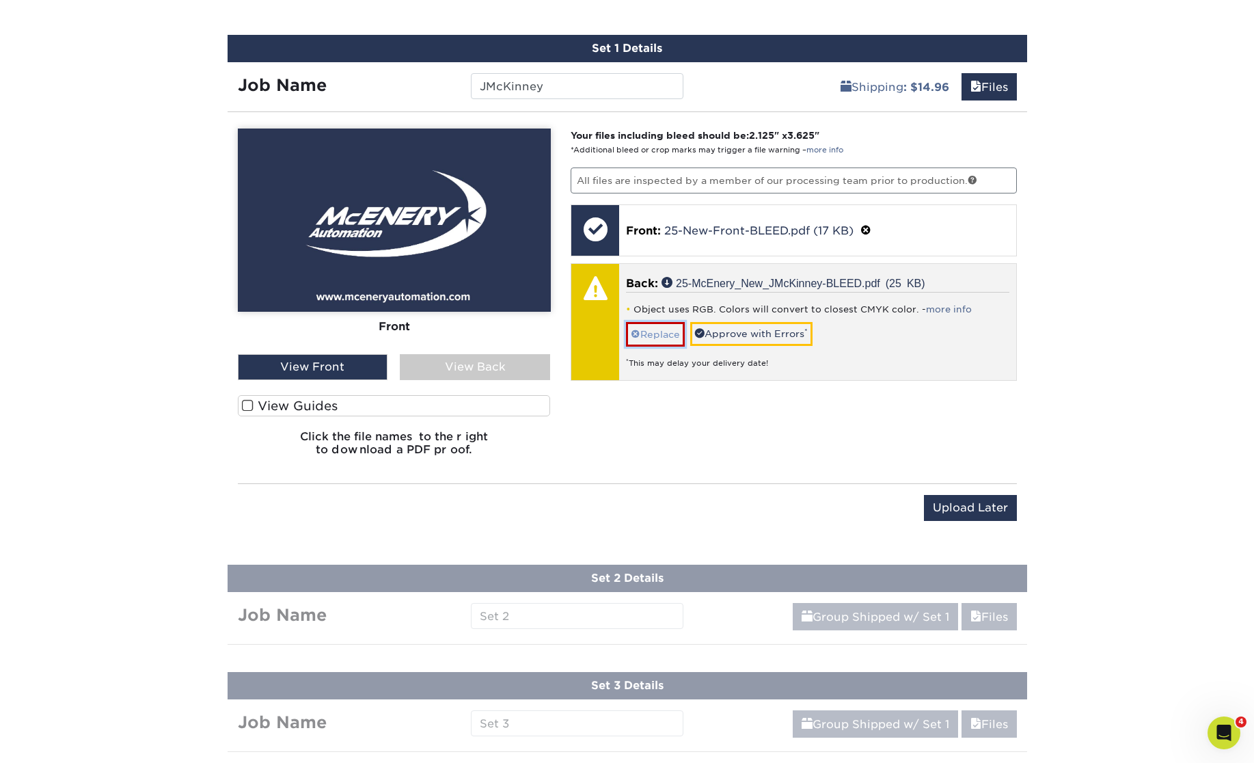
click at [664, 335] on link "Replace" at bounding box center [655, 334] width 59 height 24
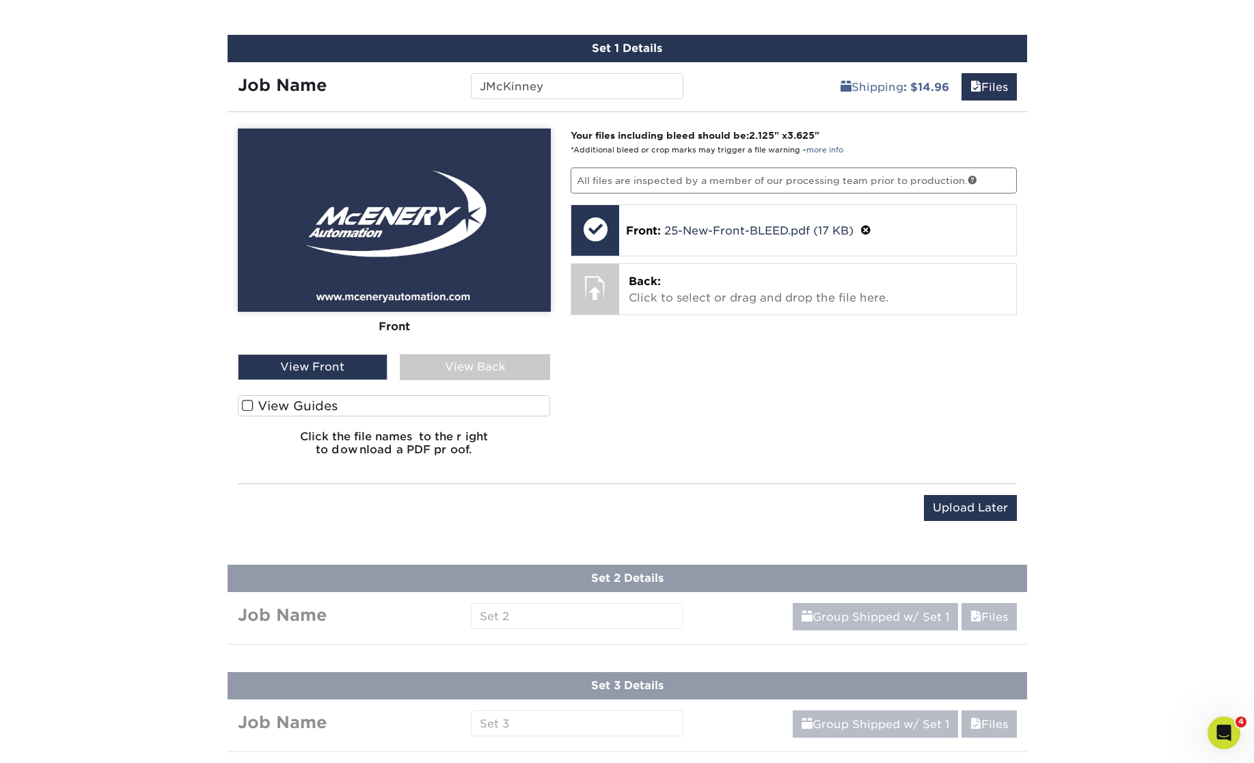
click at [712, 458] on div "Your files including bleed should be: 2.125 " x 3.625 " *Additional bleed or cr…" at bounding box center [794, 298] width 467 height 338
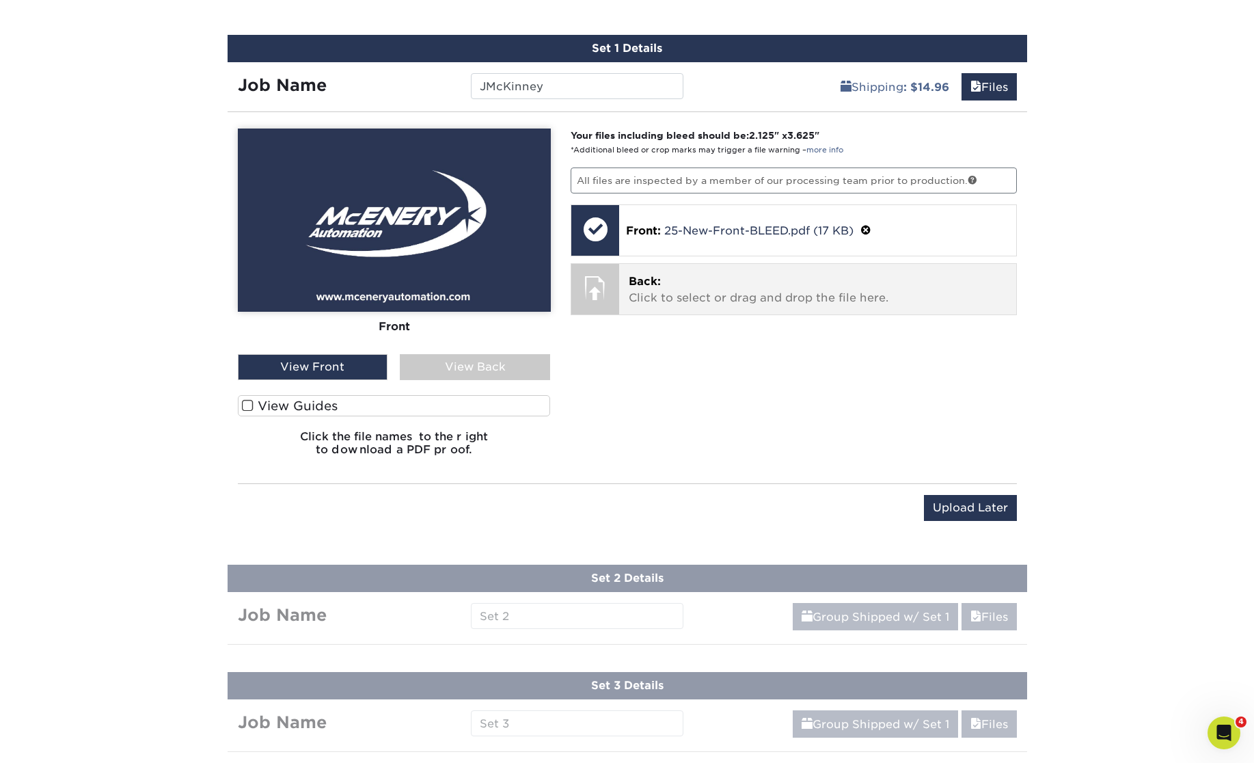
click at [777, 287] on p "Back: Click to select or drag and drop the file here." at bounding box center [818, 289] width 378 height 33
click at [711, 286] on p "Back: Click to select or drag and drop the file here." at bounding box center [818, 289] width 378 height 33
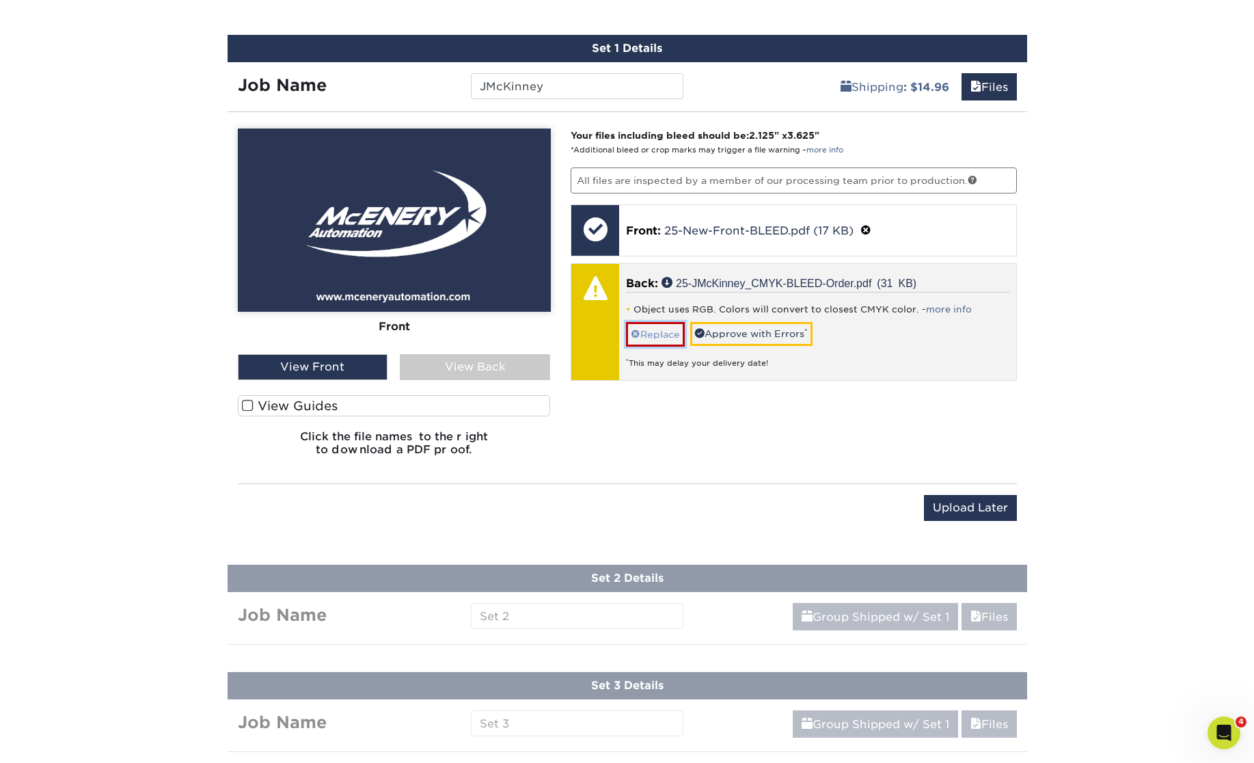
click at [665, 338] on link "Replace" at bounding box center [655, 334] width 59 height 24
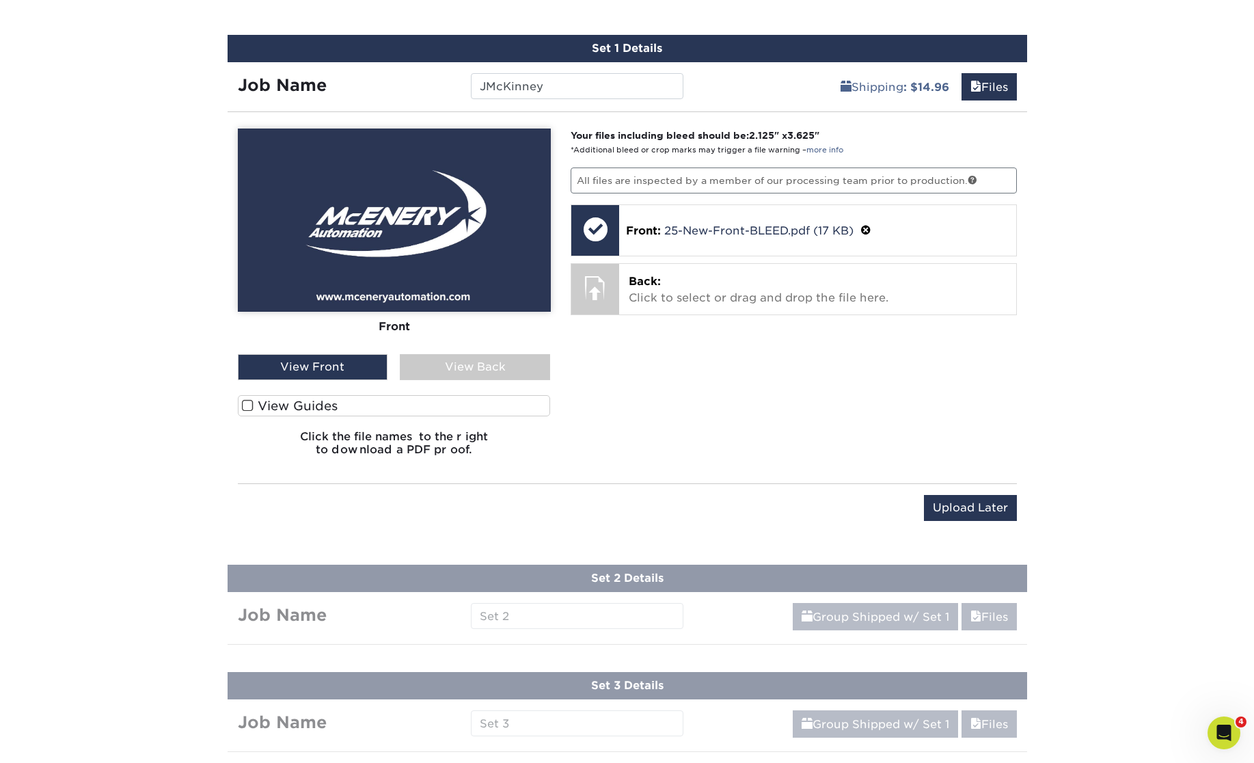
click at [129, 138] on div "Products Business Cards Matte Business Cards Previous Next 100 $ 8" at bounding box center [627, 22] width 1254 height 1492
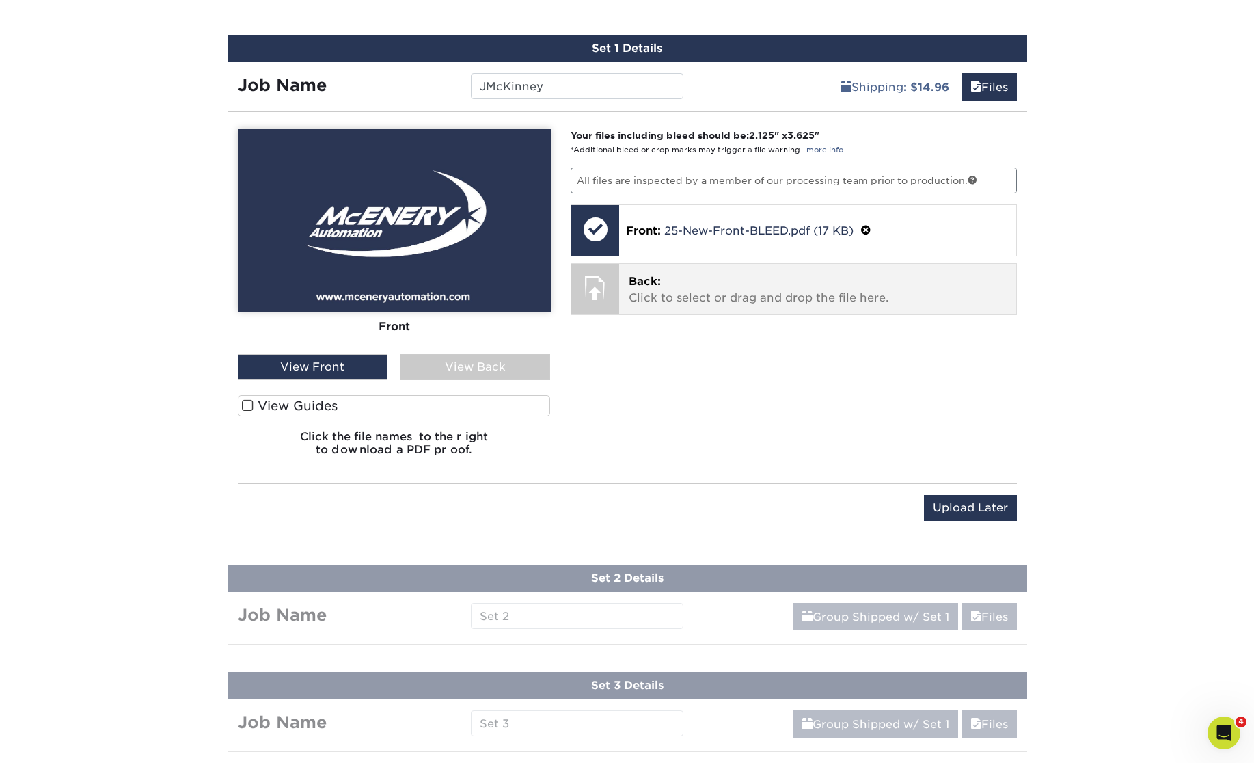
click at [771, 284] on p "Back: Click to select or drag and drop the file here." at bounding box center [818, 289] width 378 height 33
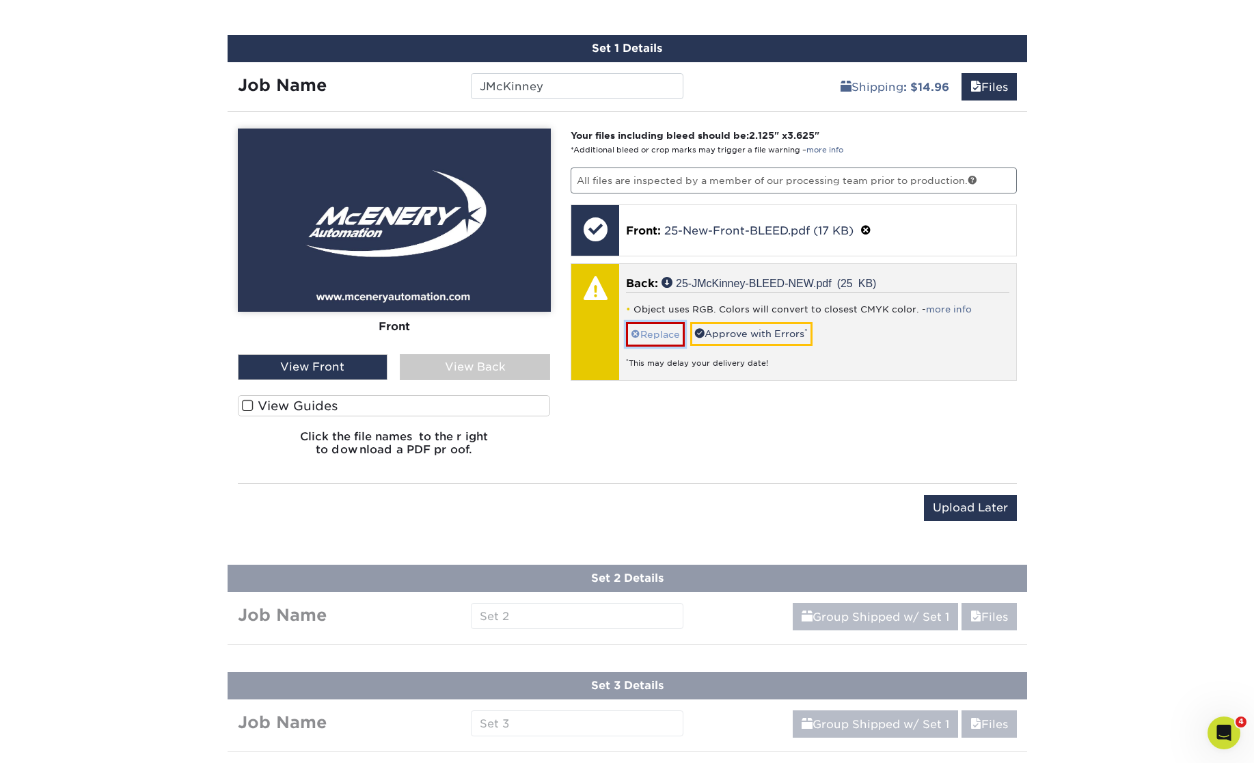
click at [669, 330] on link "Replace" at bounding box center [655, 334] width 59 height 24
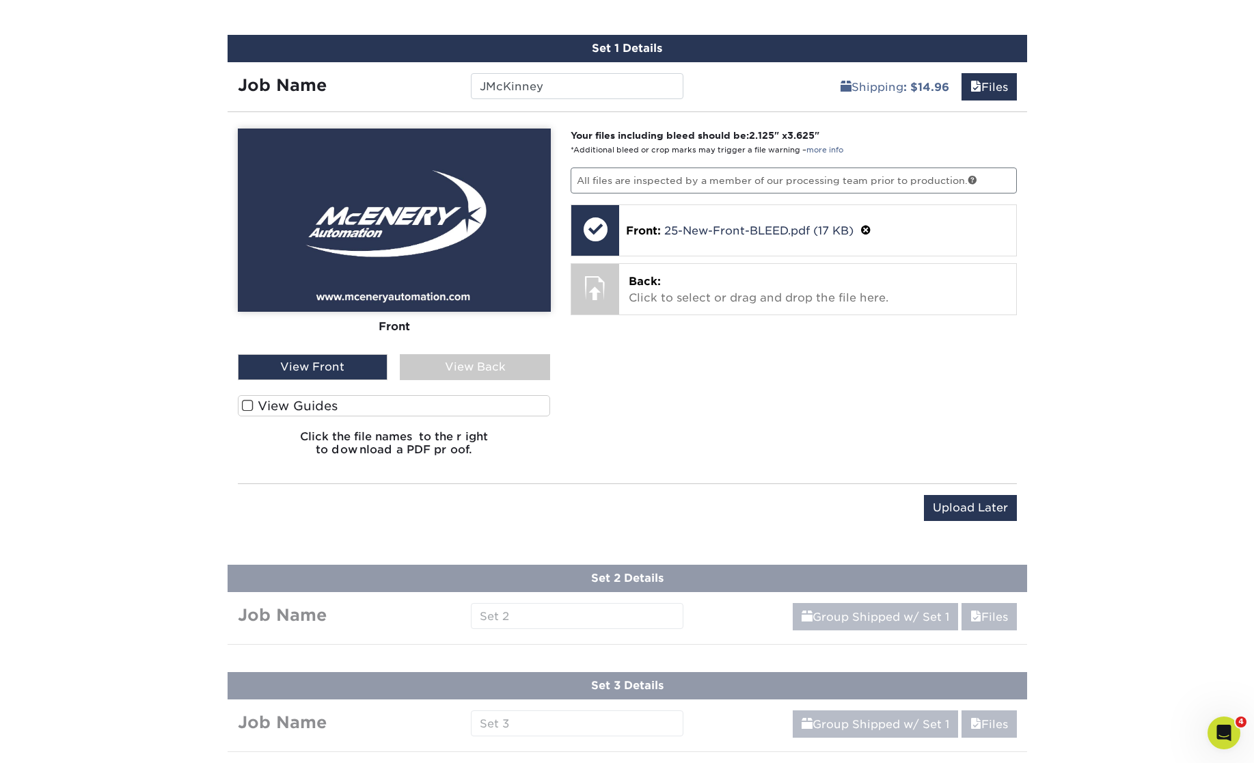
click at [760, 413] on div "Your files including bleed should be: 2.125 " x 3.625 " *Additional bleed or cr…" at bounding box center [794, 298] width 467 height 338
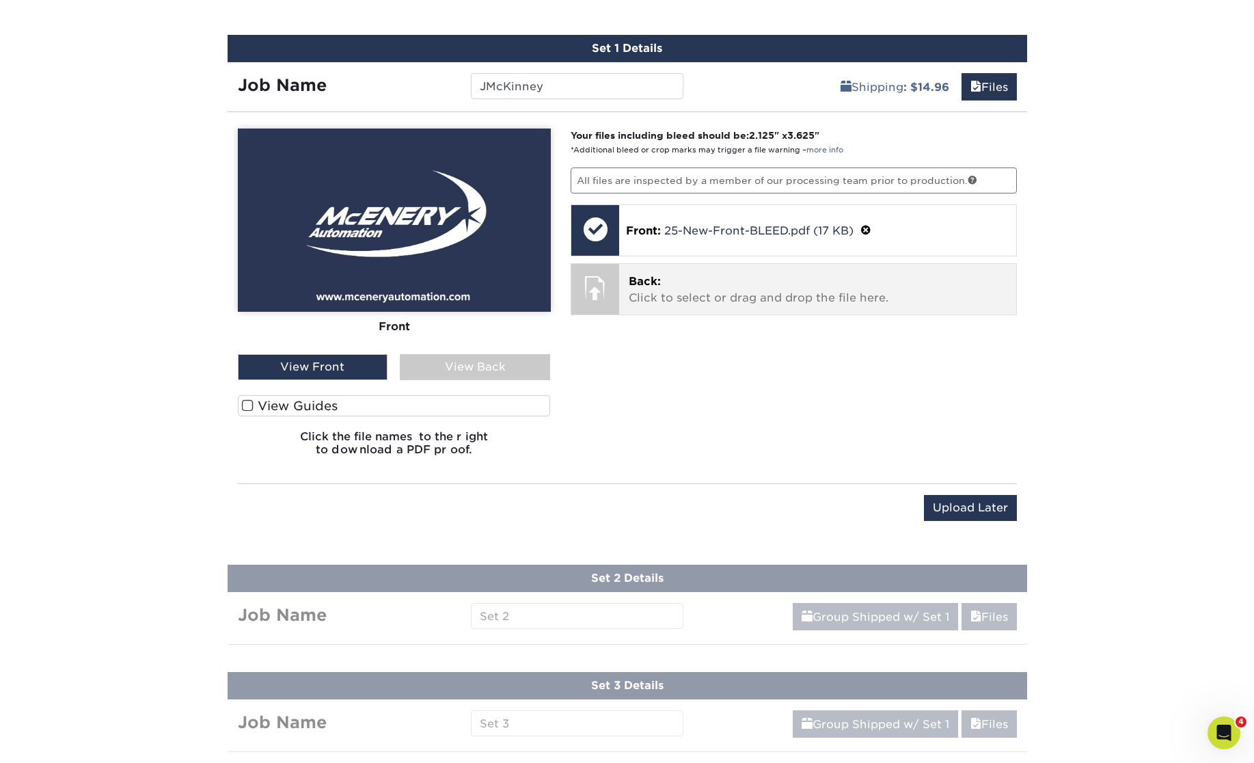
click at [818, 299] on p "Back: Click to select or drag and drop the file here." at bounding box center [818, 289] width 378 height 33
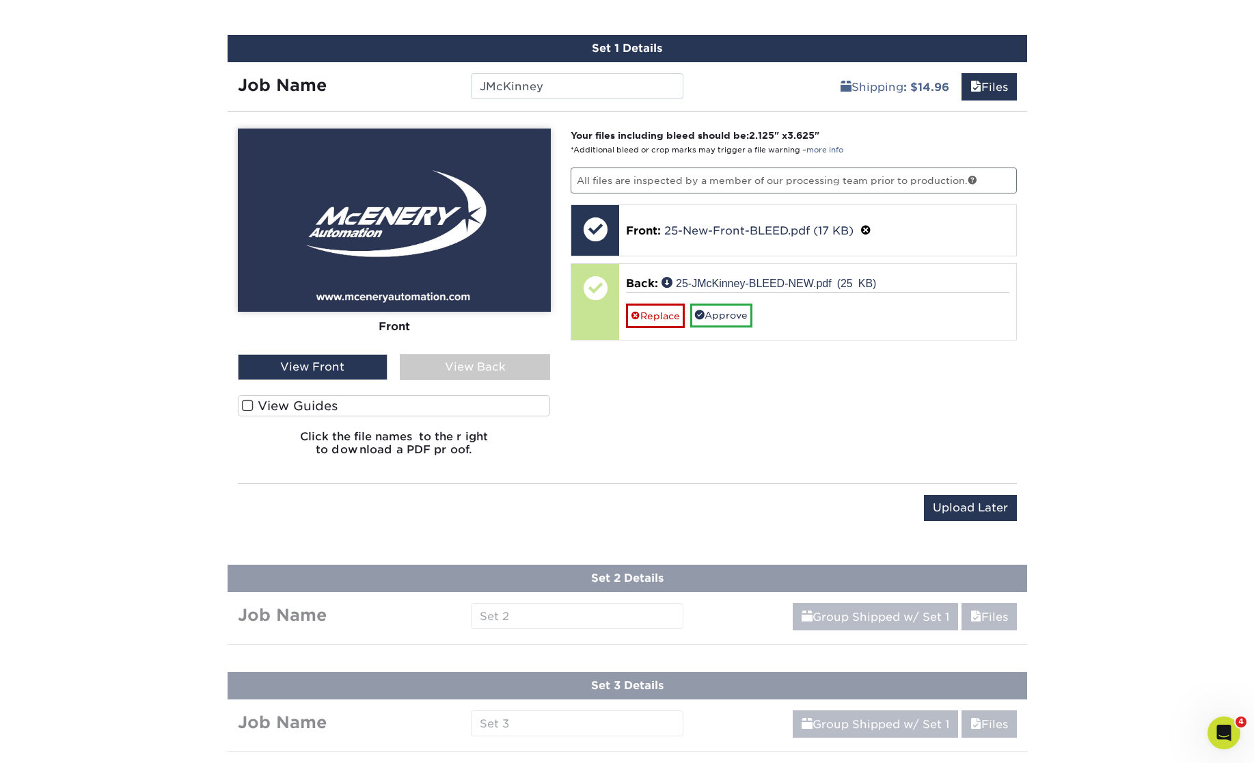
click at [444, 371] on div "View Back" at bounding box center [475, 367] width 150 height 26
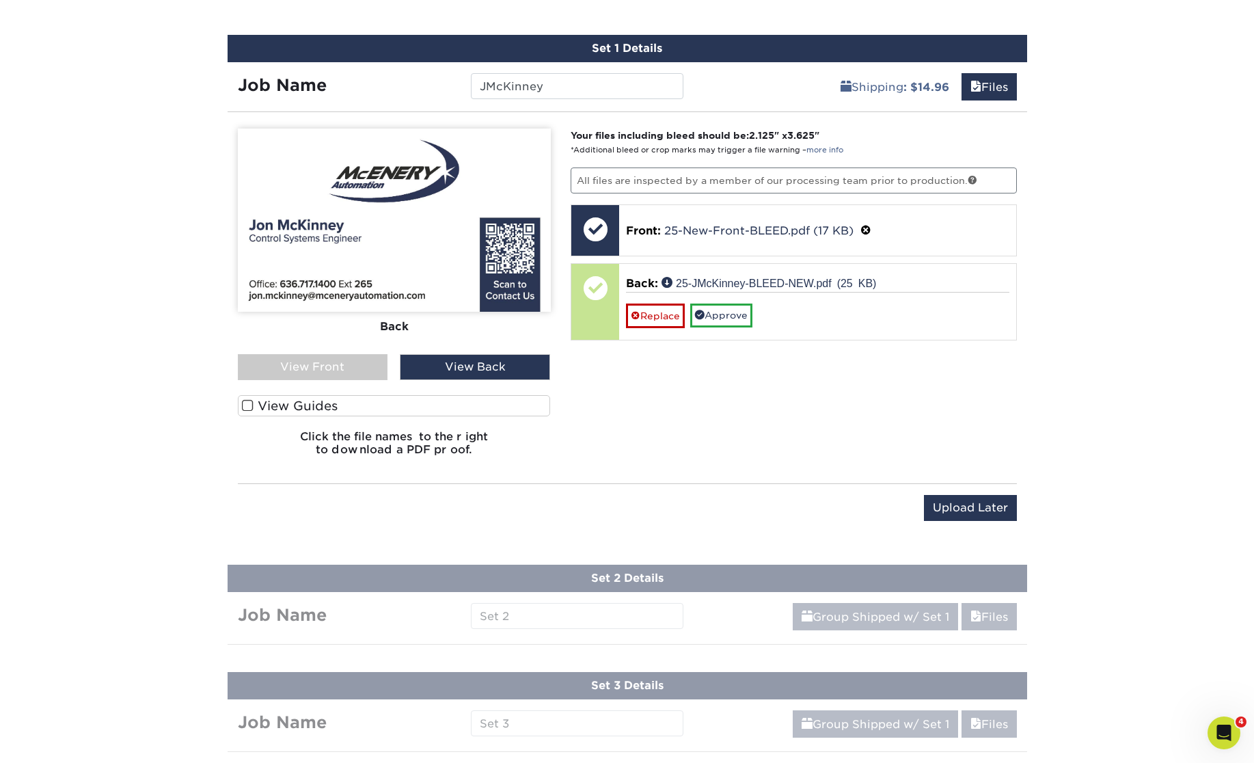
click at [250, 404] on span at bounding box center [248, 405] width 12 height 13
click at [0, 0] on input "View Guides" at bounding box center [0, 0] width 0 height 0
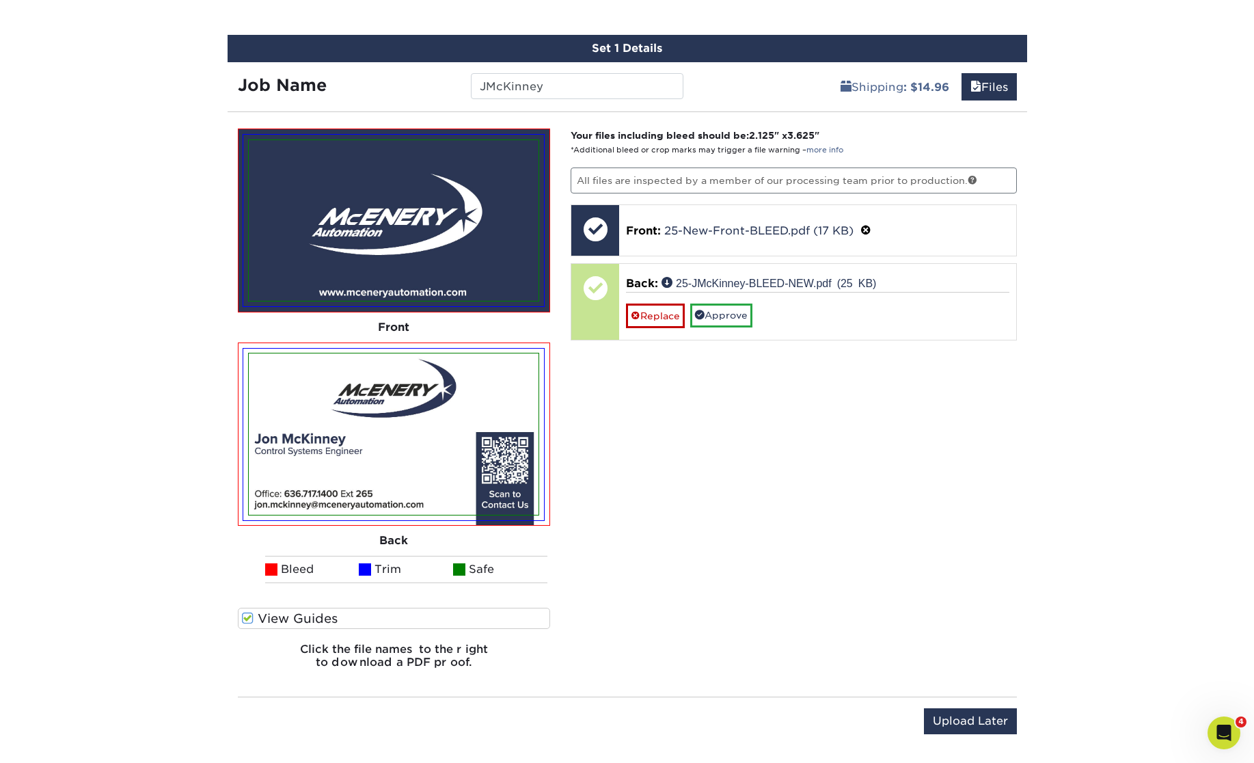
click at [244, 619] on span at bounding box center [248, 618] width 12 height 13
click at [0, 0] on input "View Guides" at bounding box center [0, 0] width 0 height 0
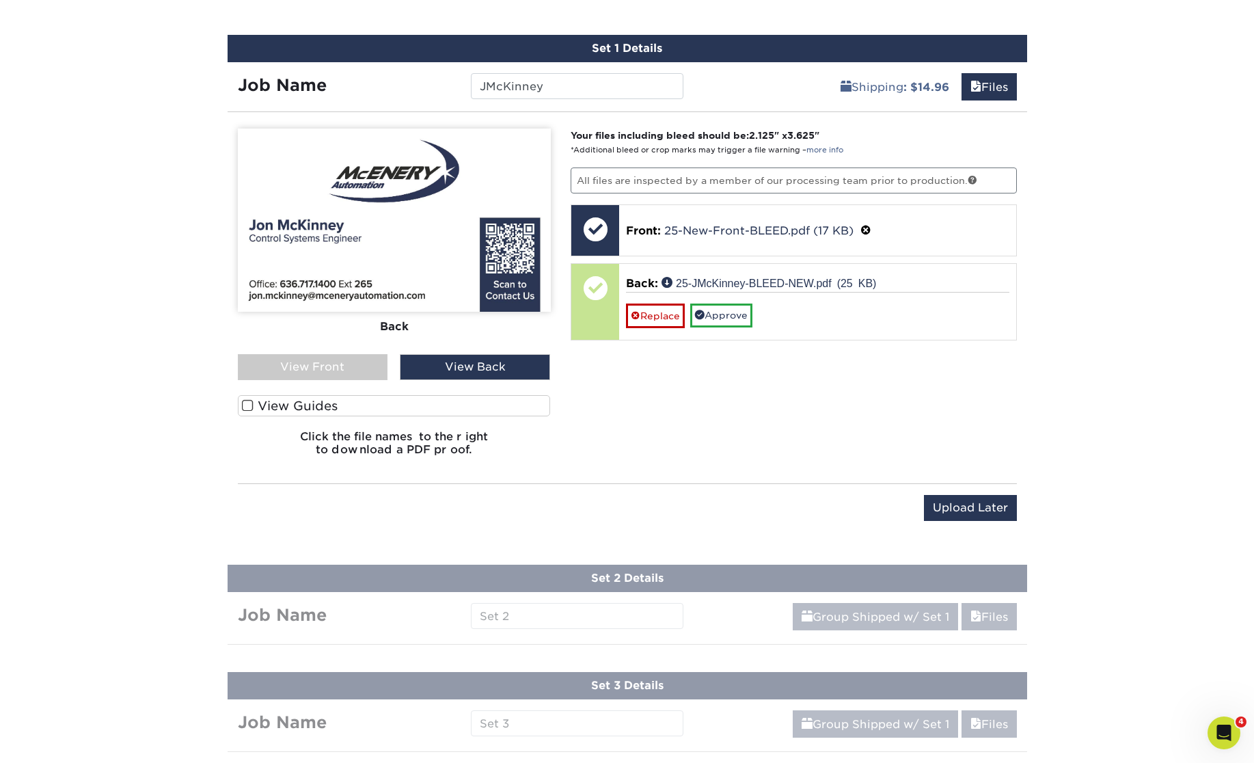
click at [747, 418] on div "Your files including bleed should be: 2.125 " x 3.625 " *Additional bleed or cr…" at bounding box center [794, 298] width 467 height 338
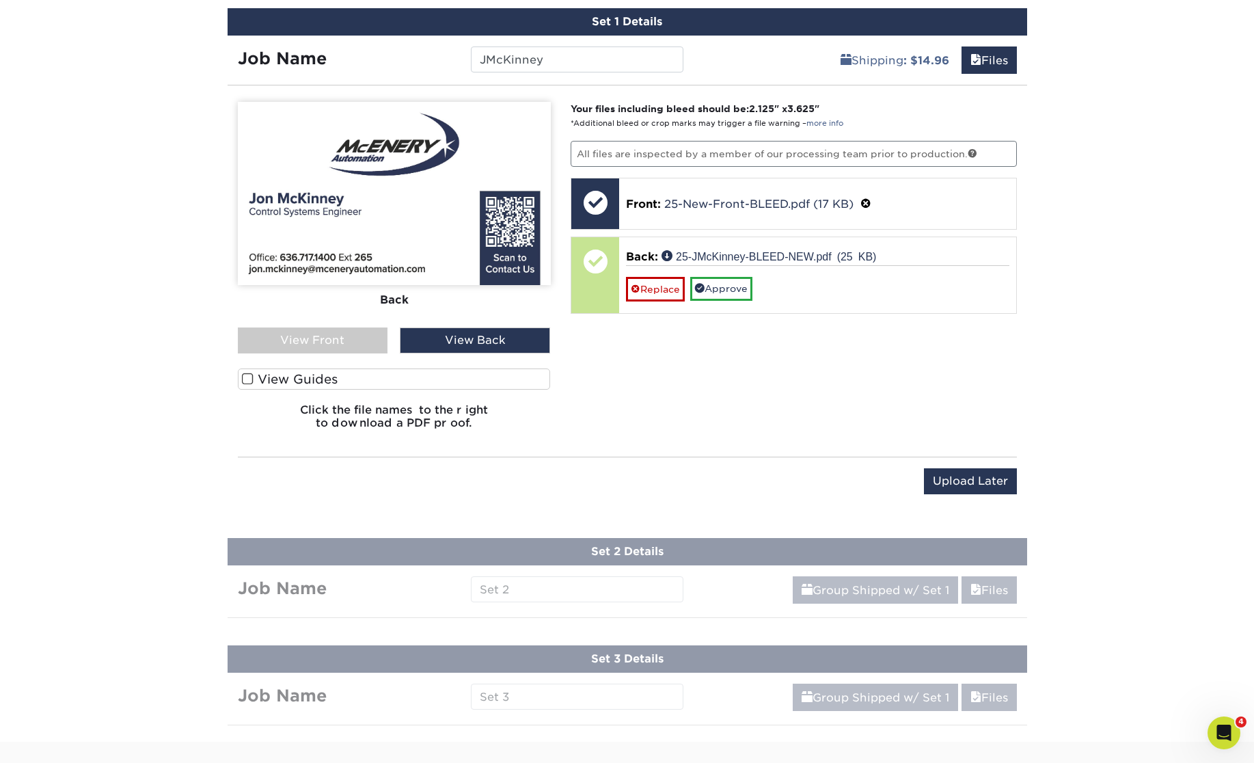
scroll to position [847, 0]
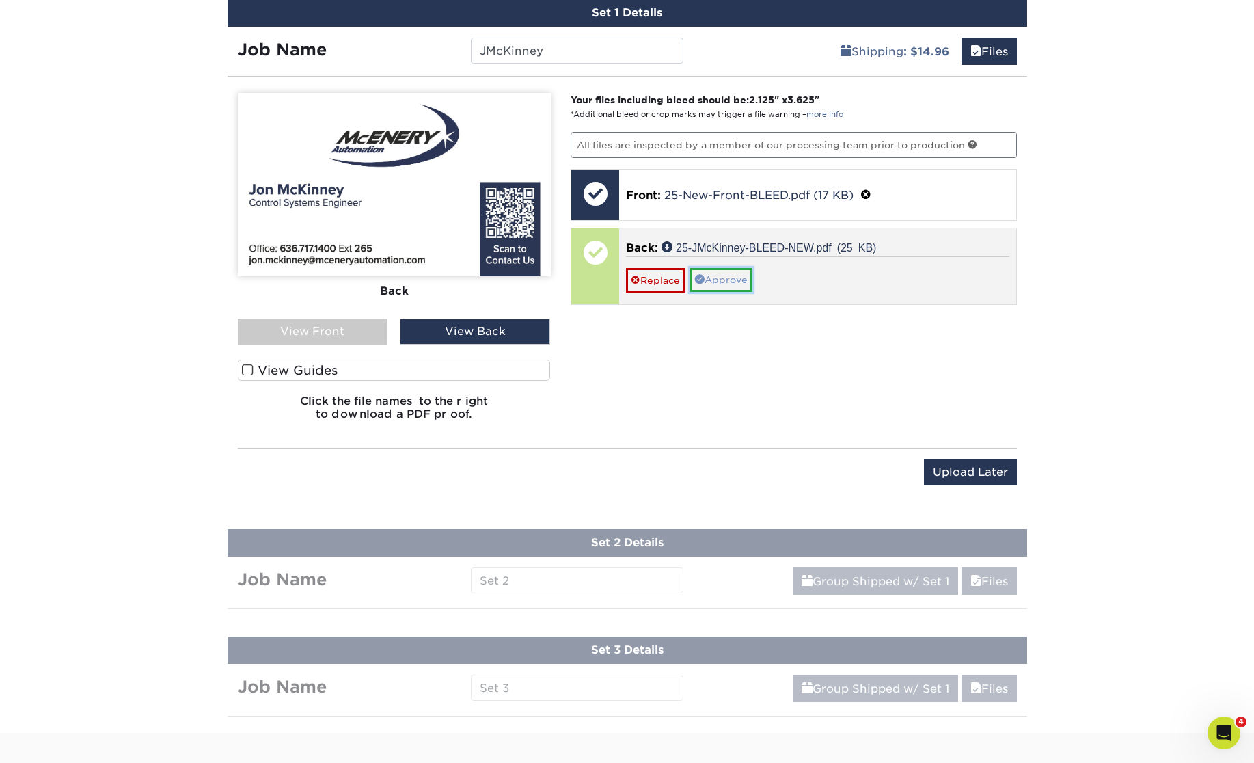
click at [740, 277] on link "Approve" at bounding box center [721, 279] width 62 height 23
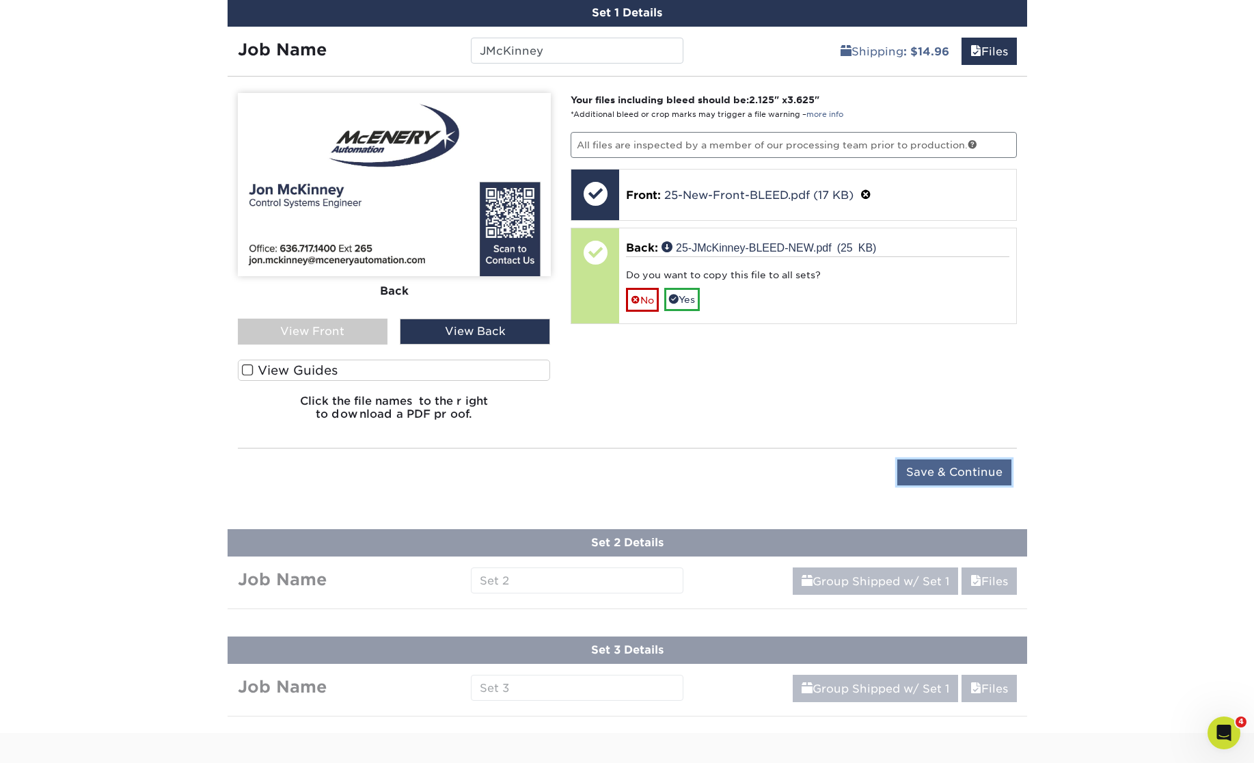
click at [974, 472] on input "Save & Continue" at bounding box center [955, 472] width 114 height 26
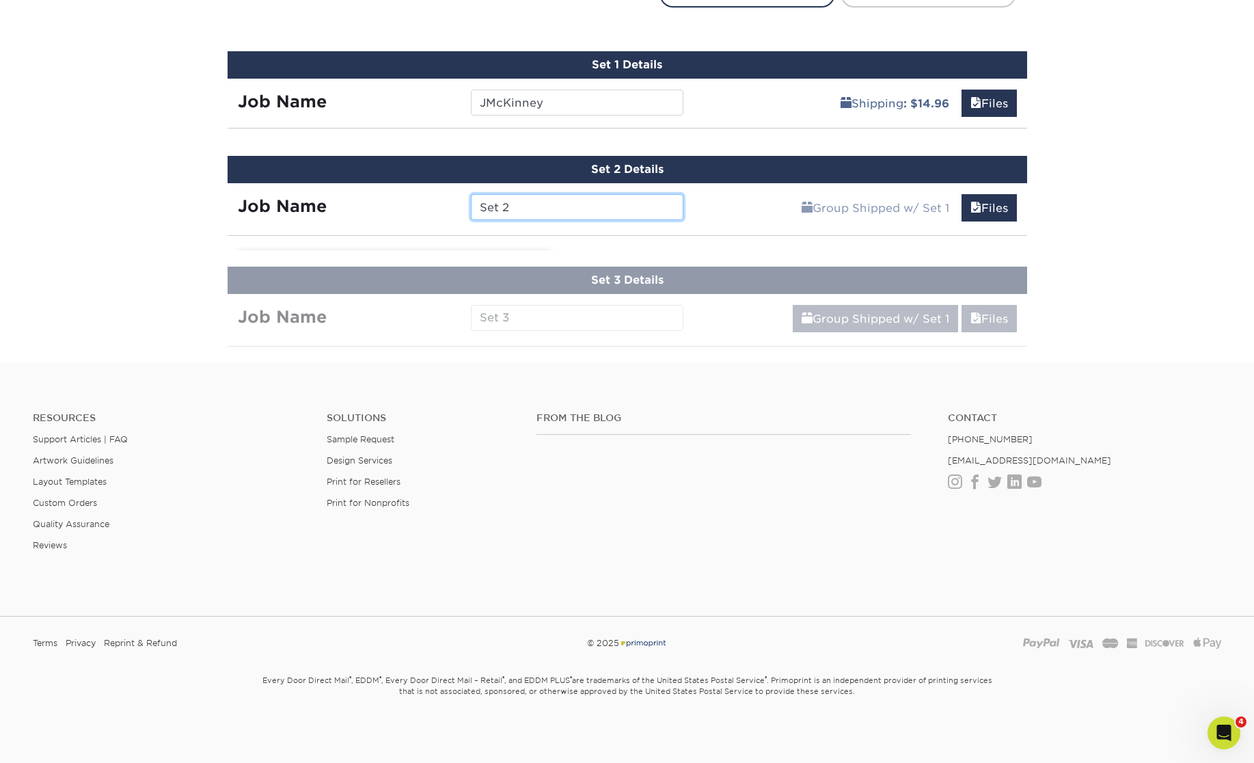
scroll to position [792, 0]
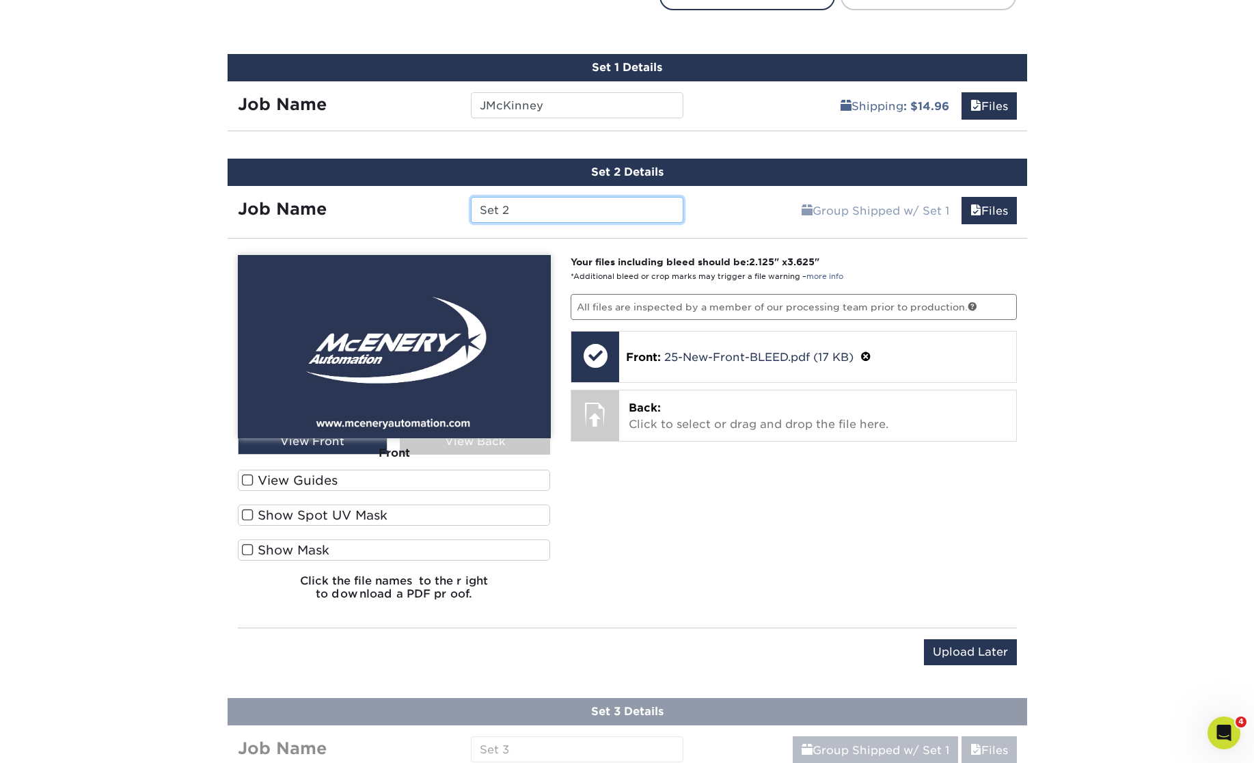
drag, startPoint x: 546, startPoint y: 205, endPoint x: 422, endPoint y: 196, distance: 124.1
click at [471, 197] on input "Set 2" at bounding box center [577, 210] width 213 height 26
paste input "MNeunreiter"
type input "MNeunreiter"
click at [721, 457] on div "Your files including bleed should be: 2.125 " x 3.625 " *Additional bleed or cr…" at bounding box center [794, 433] width 467 height 356
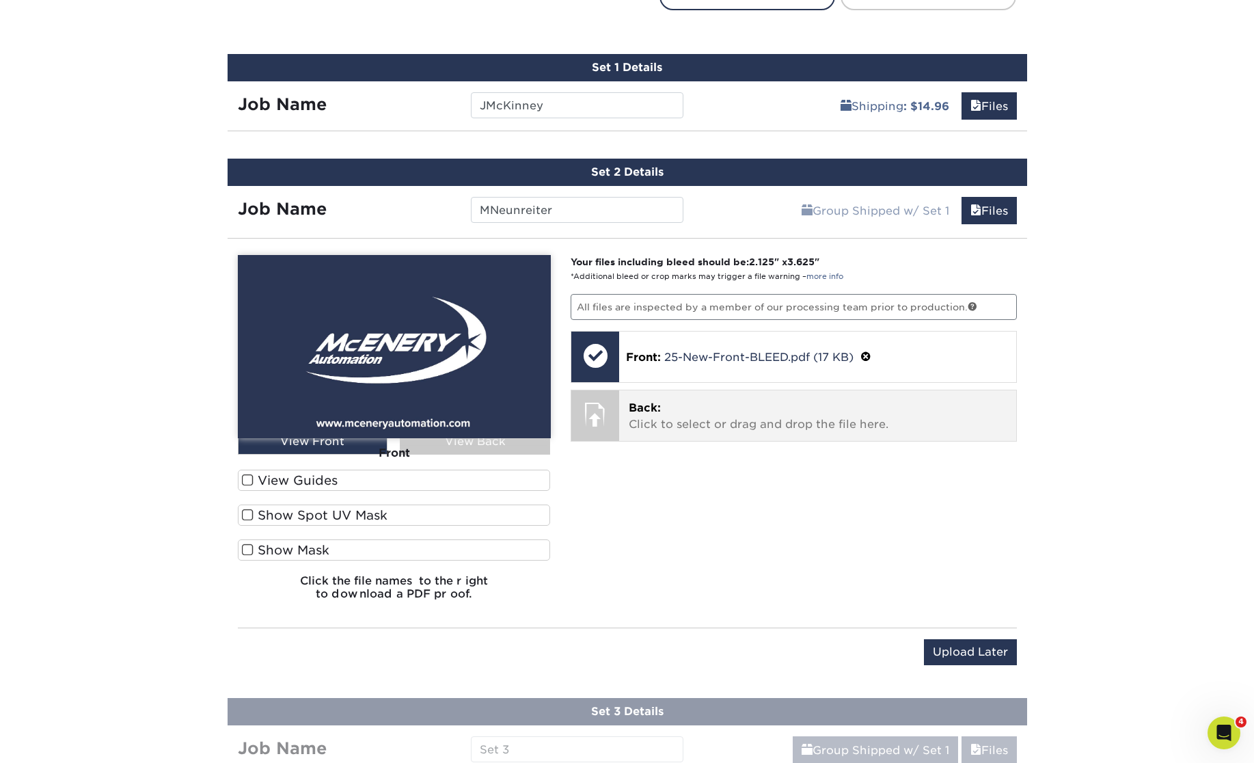
click at [726, 417] on p "Back: Click to select or drag and drop the file here." at bounding box center [818, 416] width 378 height 33
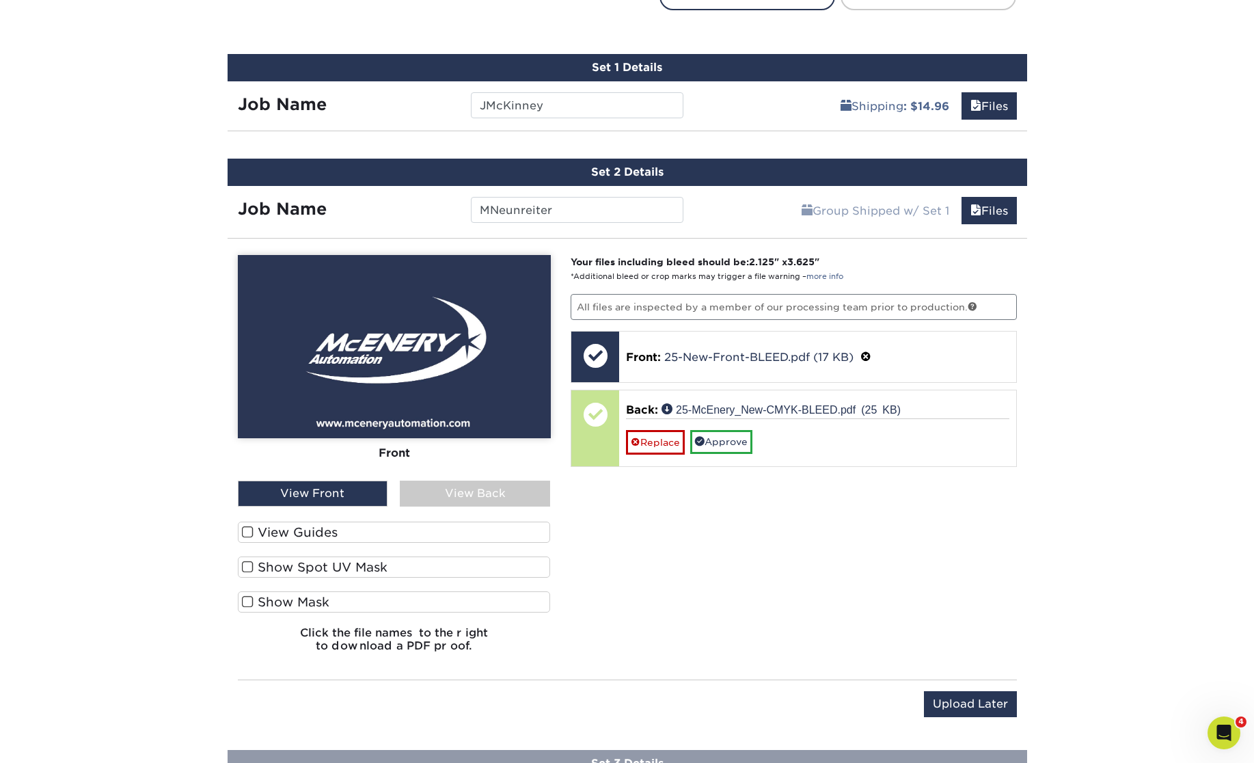
click at [470, 494] on div "View Back" at bounding box center [475, 494] width 150 height 26
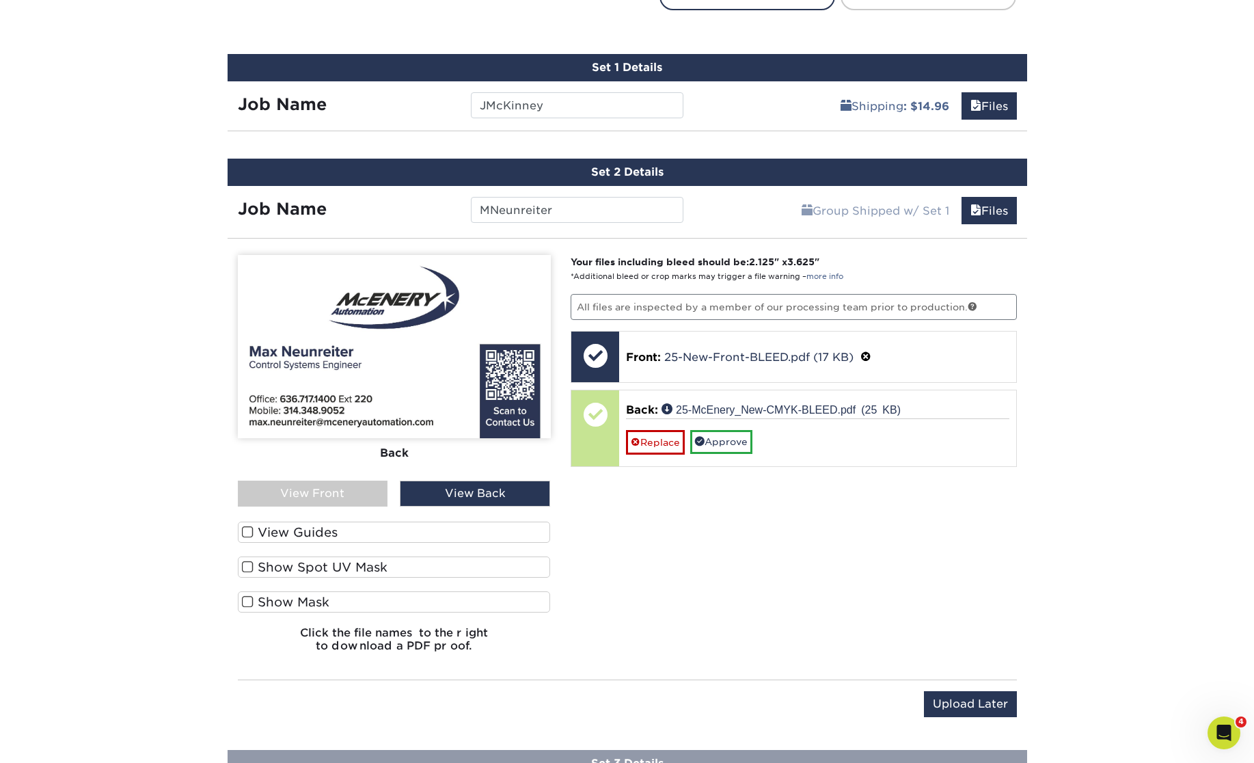
click at [245, 531] on span at bounding box center [248, 532] width 12 height 13
click at [0, 0] on input "View Guides" at bounding box center [0, 0] width 0 height 0
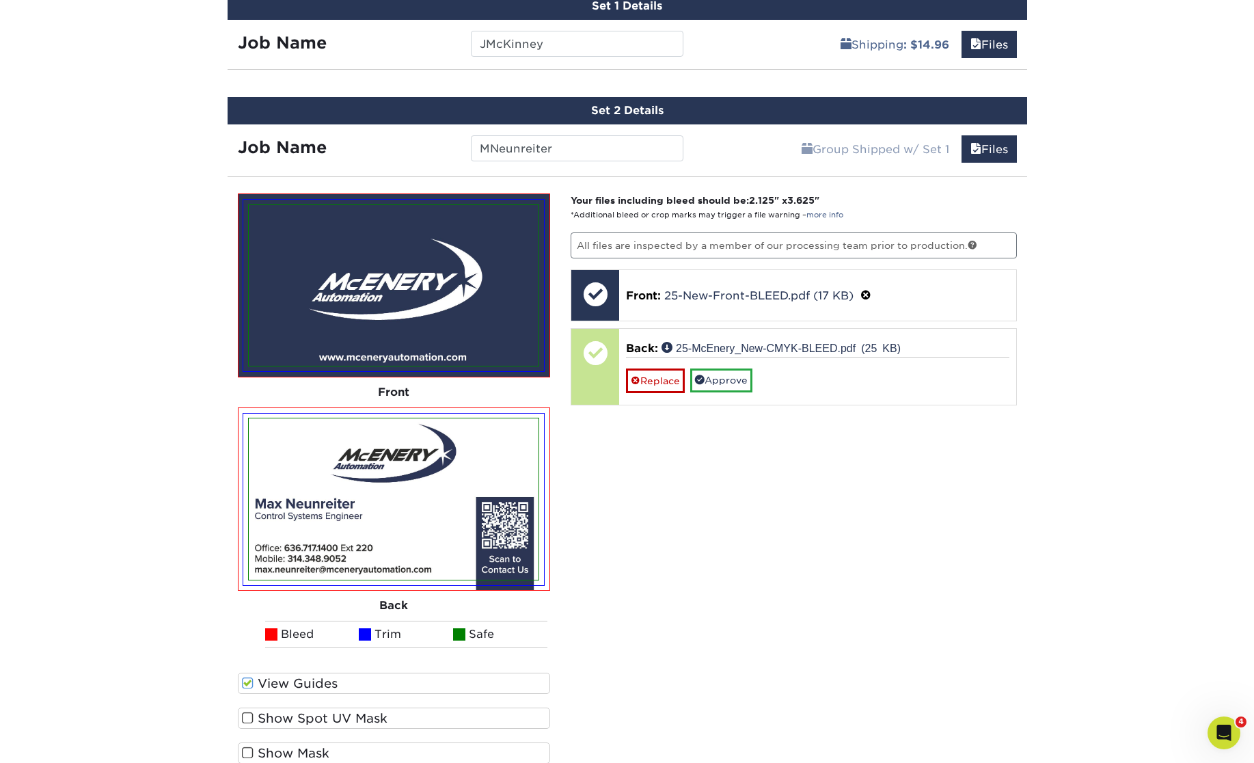
scroll to position [882, 0]
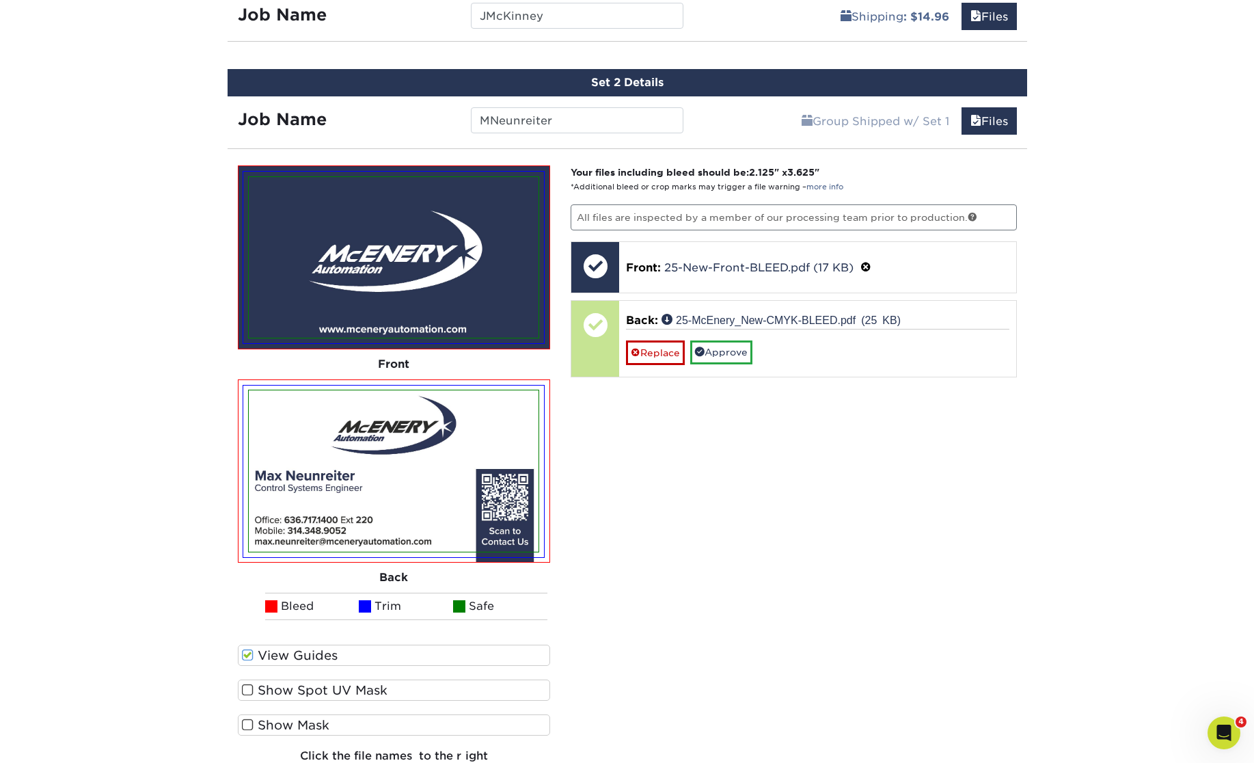
click at [252, 652] on span at bounding box center [248, 655] width 12 height 13
click at [0, 0] on input "View Guides" at bounding box center [0, 0] width 0 height 0
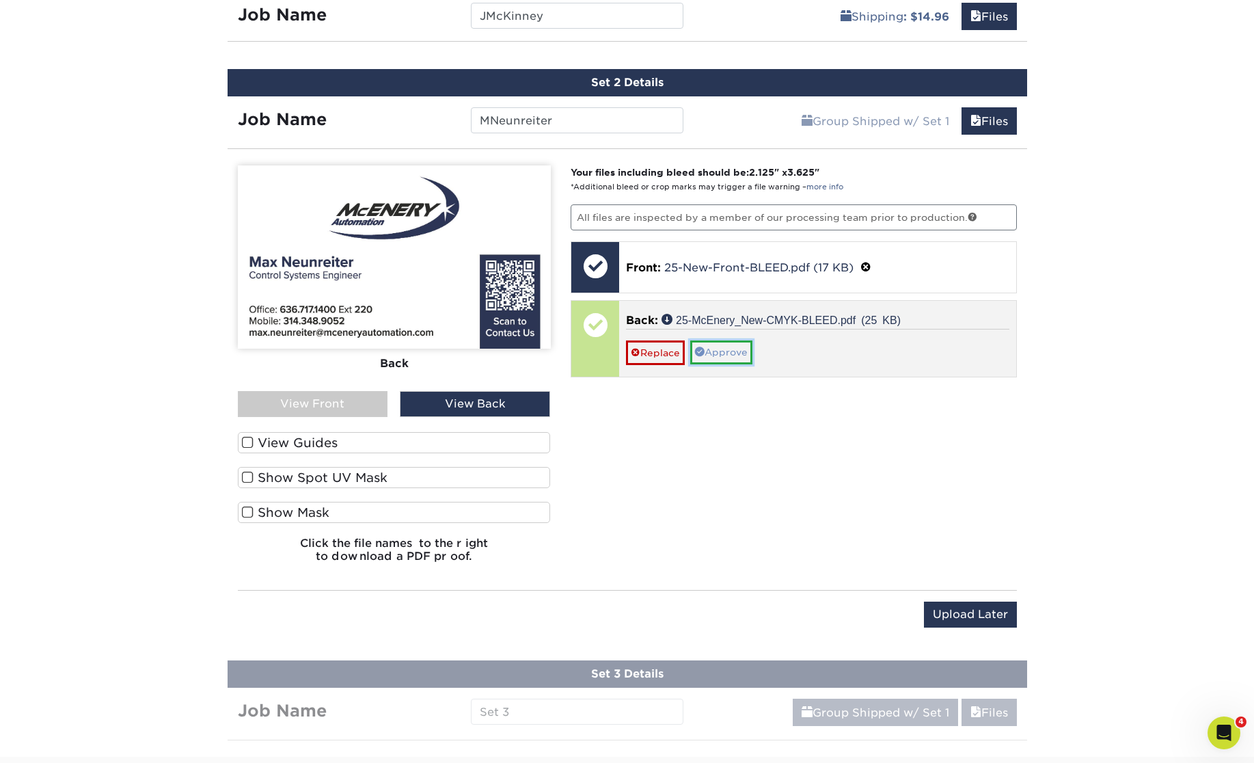
click at [749, 355] on link "Approve" at bounding box center [721, 351] width 62 height 23
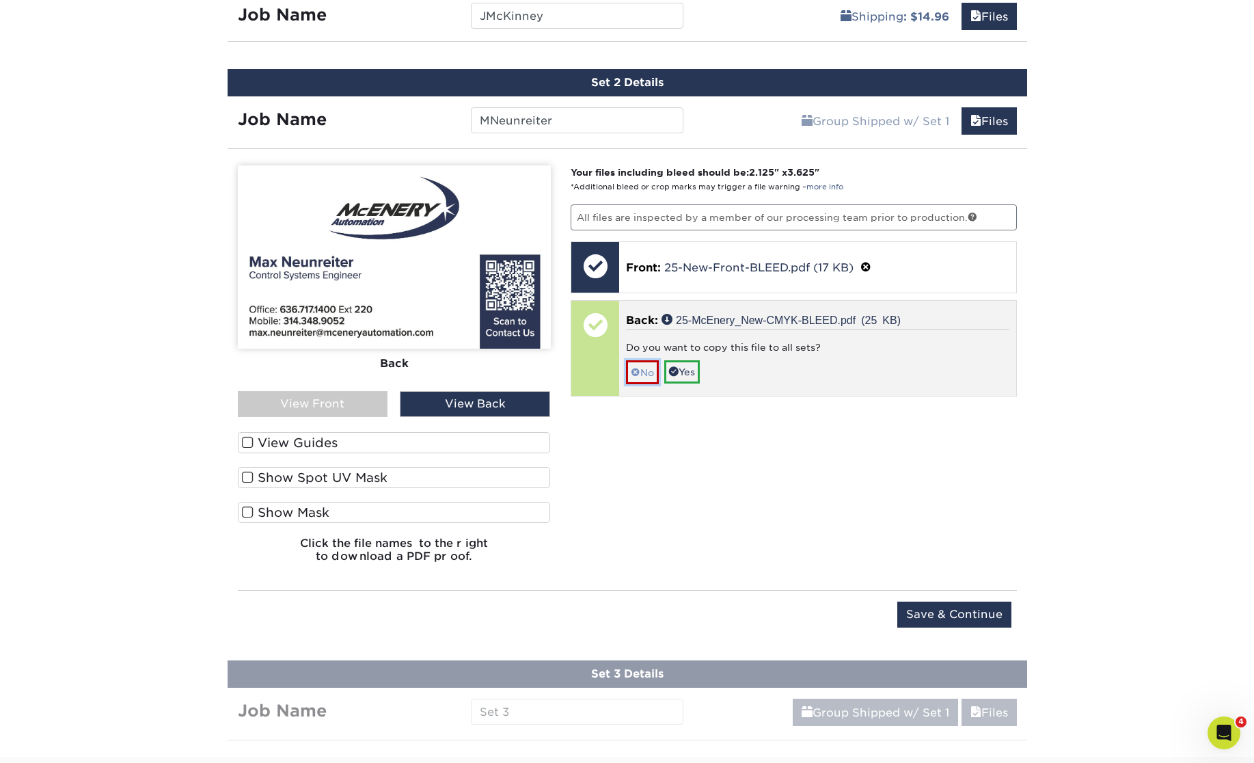
click at [647, 370] on link "No" at bounding box center [642, 372] width 33 height 24
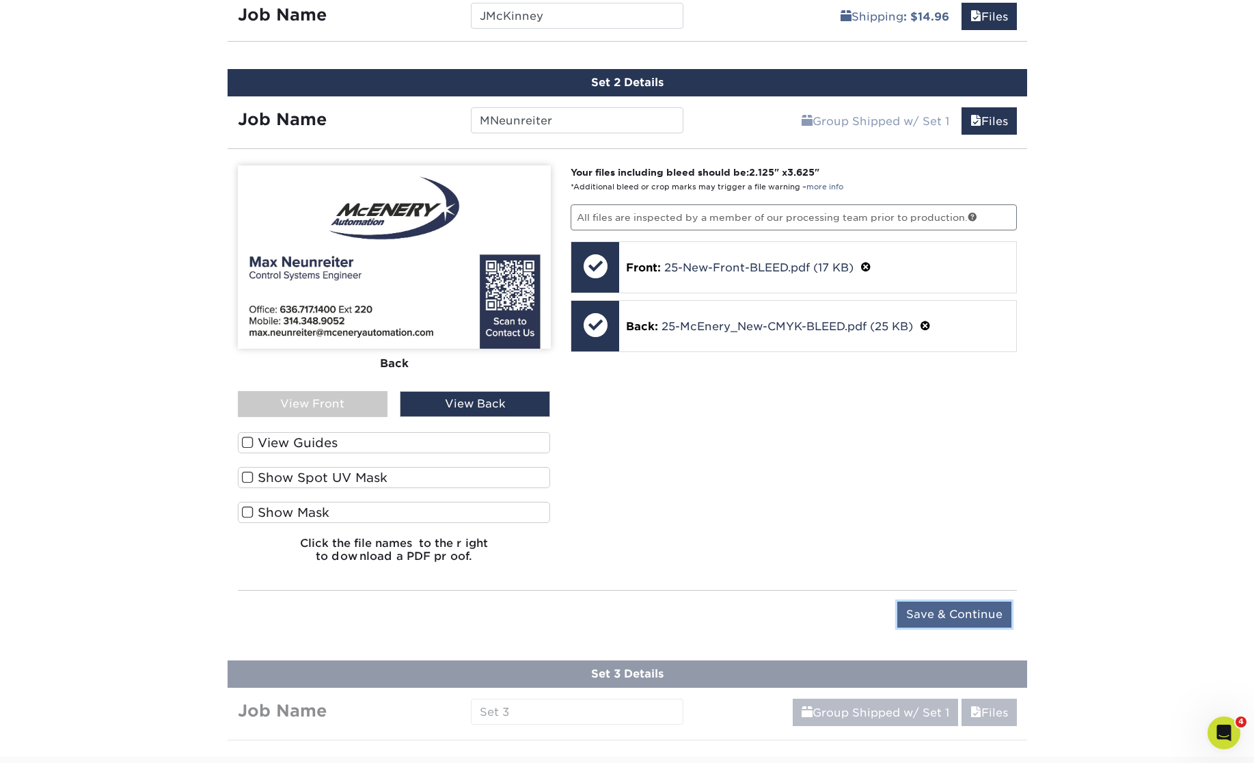
click at [943, 609] on input "Save & Continue" at bounding box center [955, 615] width 114 height 26
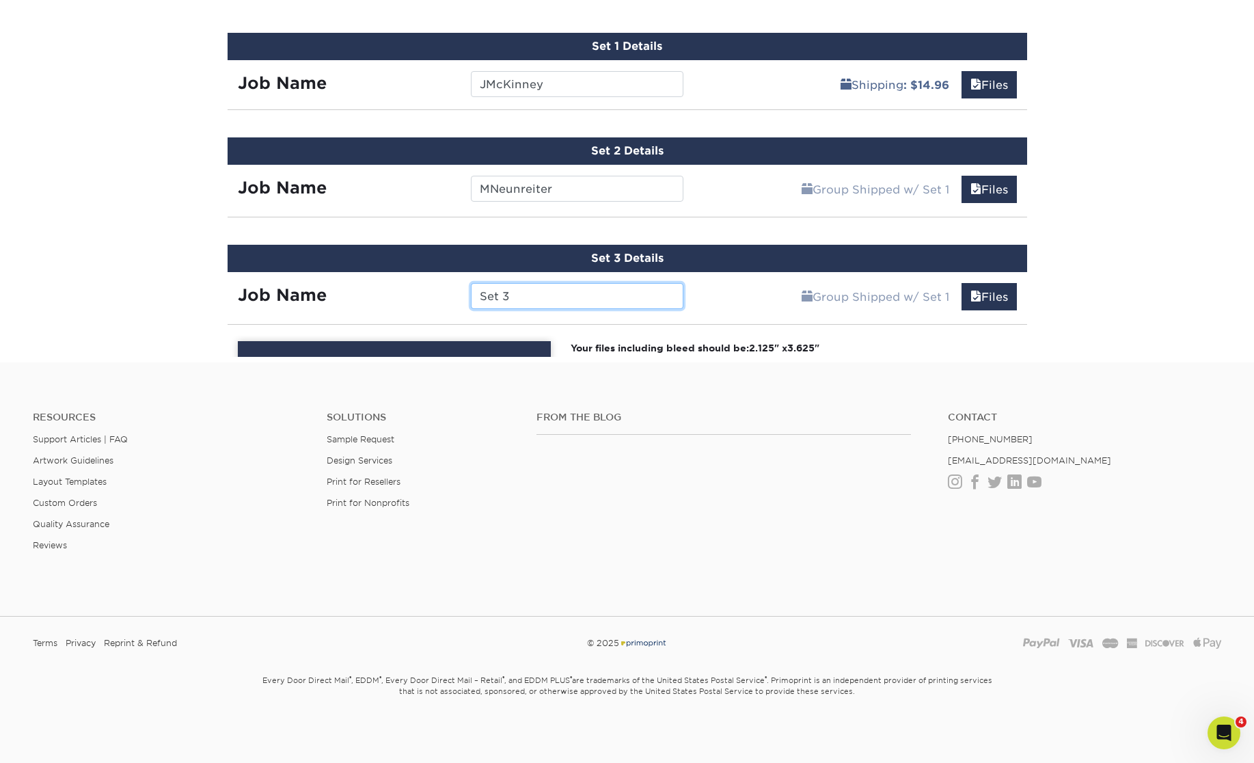
scroll to position [790, 0]
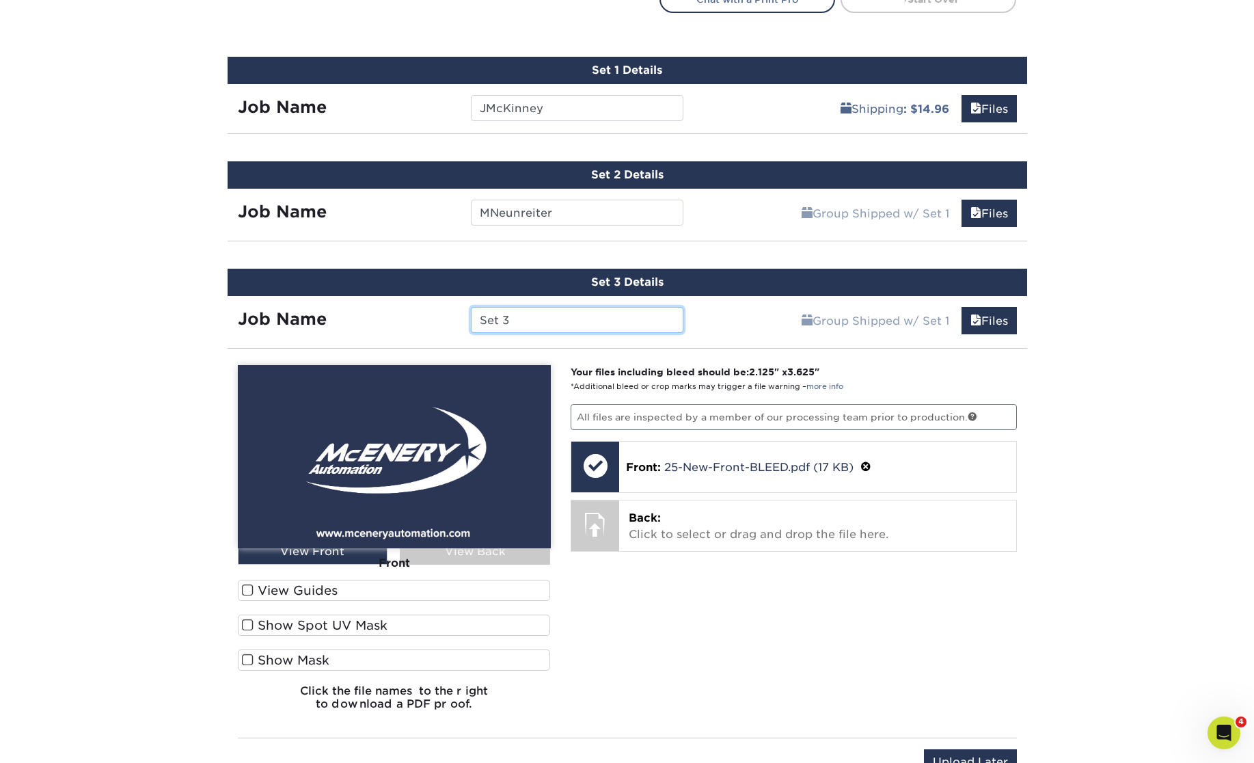
drag, startPoint x: 541, startPoint y: 321, endPoint x: 394, endPoint y: 313, distance: 146.5
click at [471, 313] on input "Set 3" at bounding box center [577, 320] width 213 height 26
paste input "TJones"
type input "TJones"
click at [1081, 481] on div "Products Business Cards Matte Business Cards Previous Next 100 $ 8" at bounding box center [627, 47] width 1254 height 1499
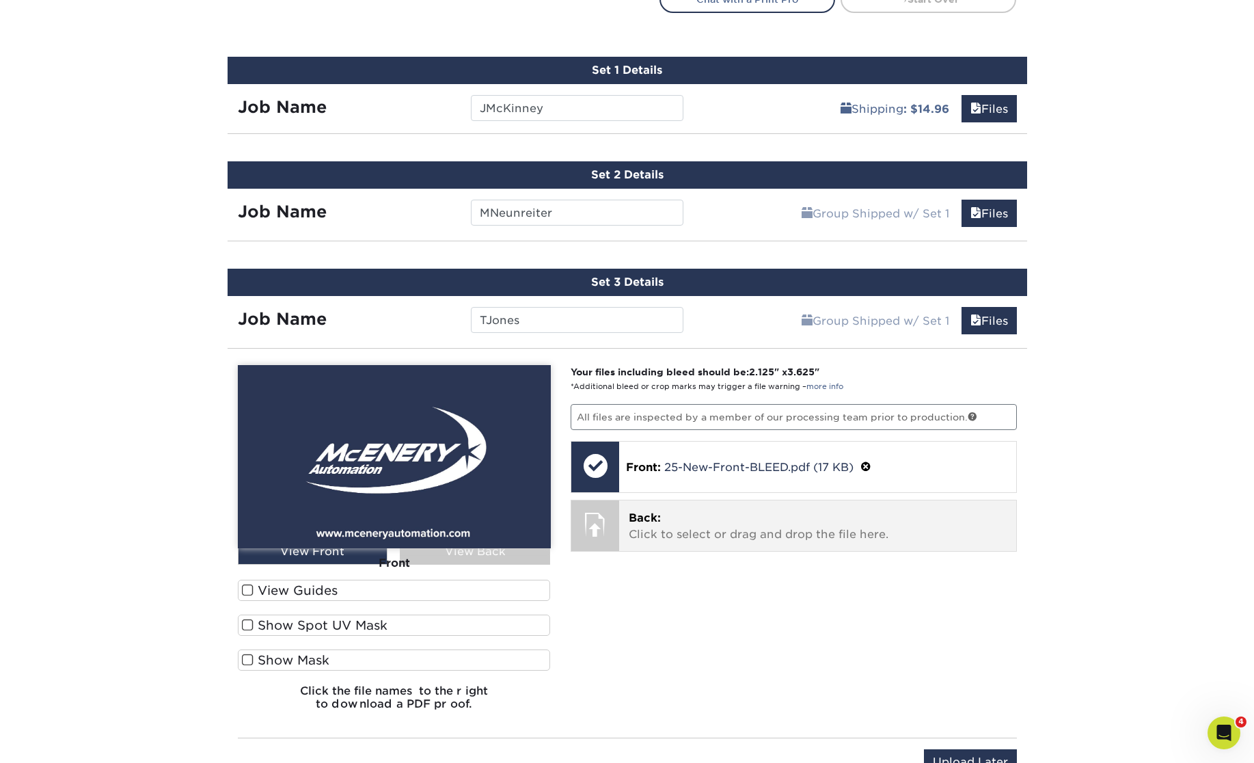
click at [707, 523] on p "Back: Click to select or drag and drop the file here." at bounding box center [818, 526] width 378 height 33
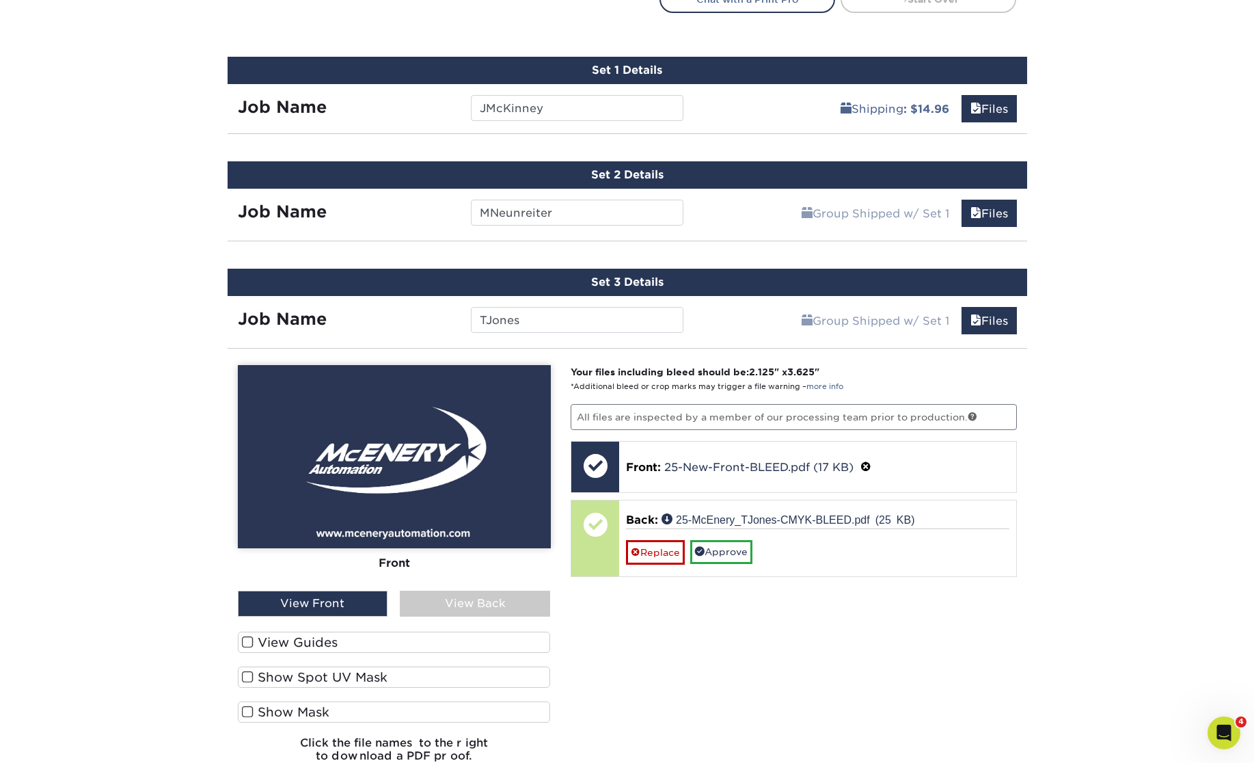
click at [477, 592] on div "View Back" at bounding box center [475, 604] width 150 height 26
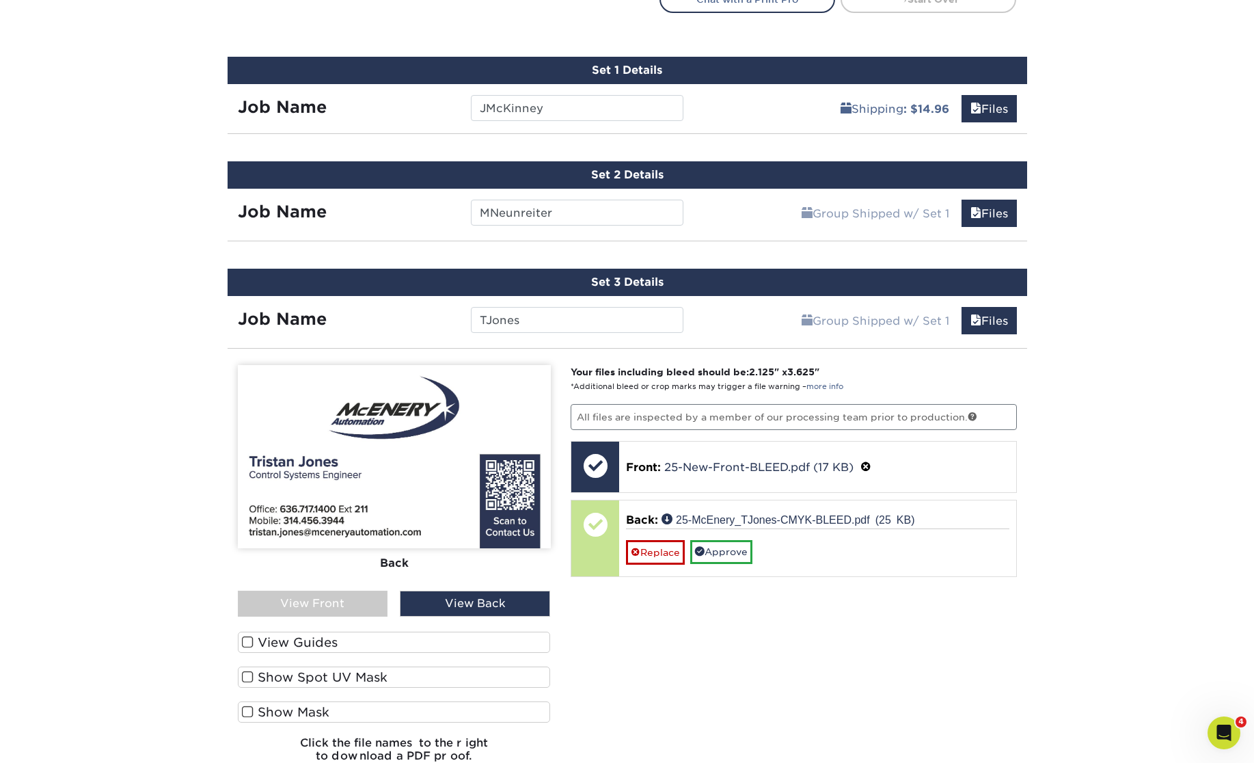
click at [247, 645] on span at bounding box center [248, 642] width 12 height 13
click at [0, 0] on input "View Guides" at bounding box center [0, 0] width 0 height 0
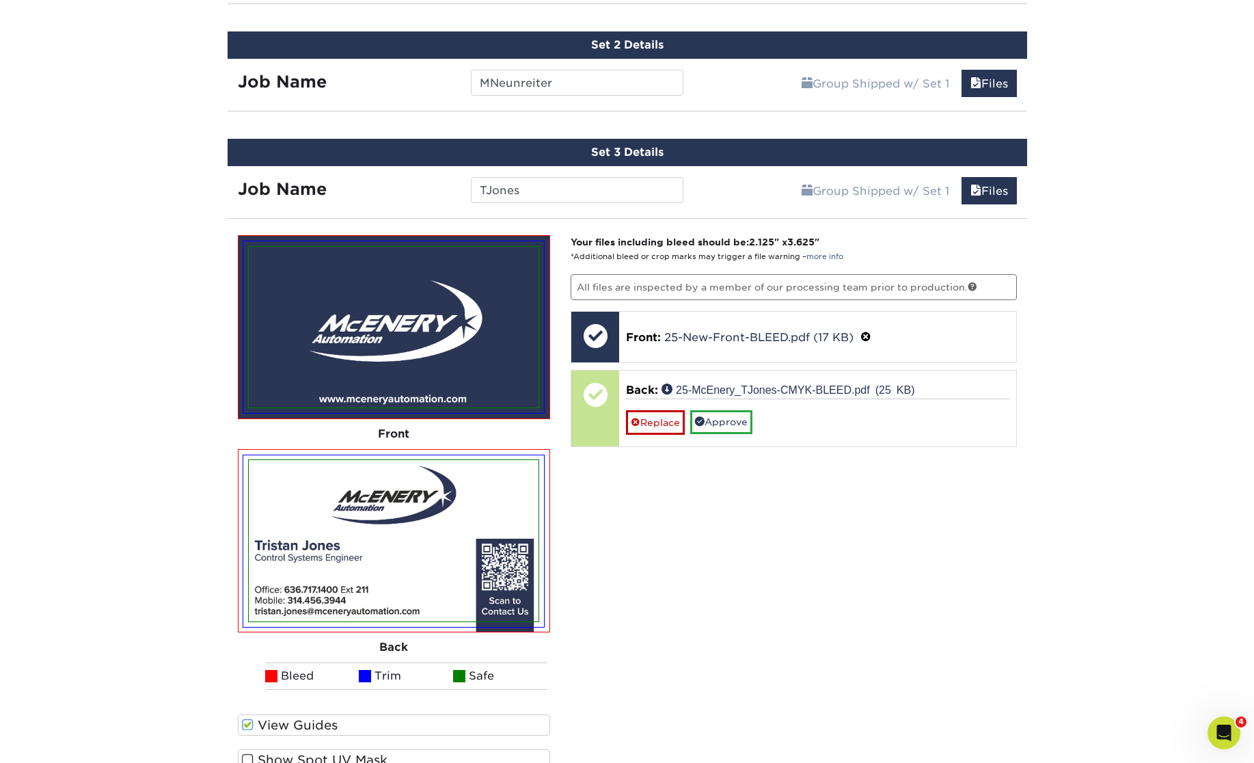
scroll to position [917, 0]
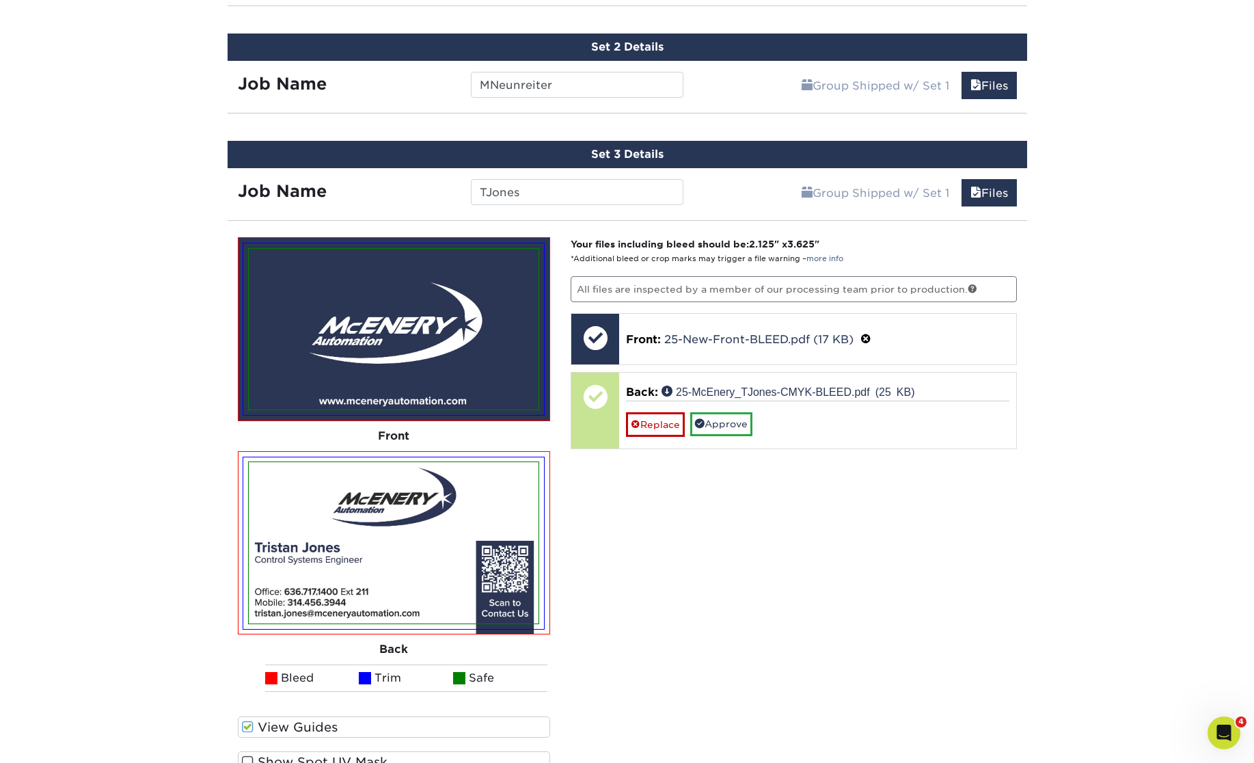
click at [755, 44] on div "Set 2 Details" at bounding box center [628, 46] width 800 height 27
click at [675, 51] on div "Set 2 Details" at bounding box center [628, 46] width 800 height 27
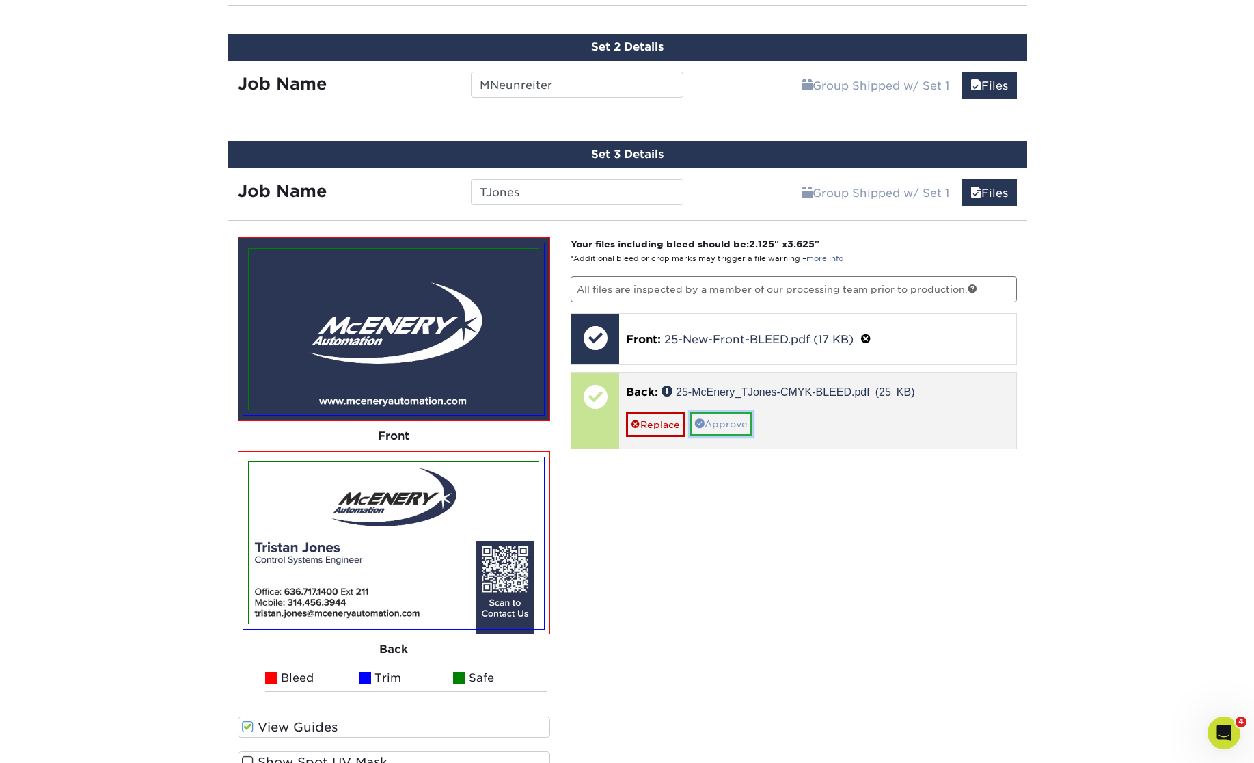
click at [726, 422] on link "Approve" at bounding box center [721, 423] width 62 height 23
click at [652, 441] on link "No" at bounding box center [642, 444] width 33 height 24
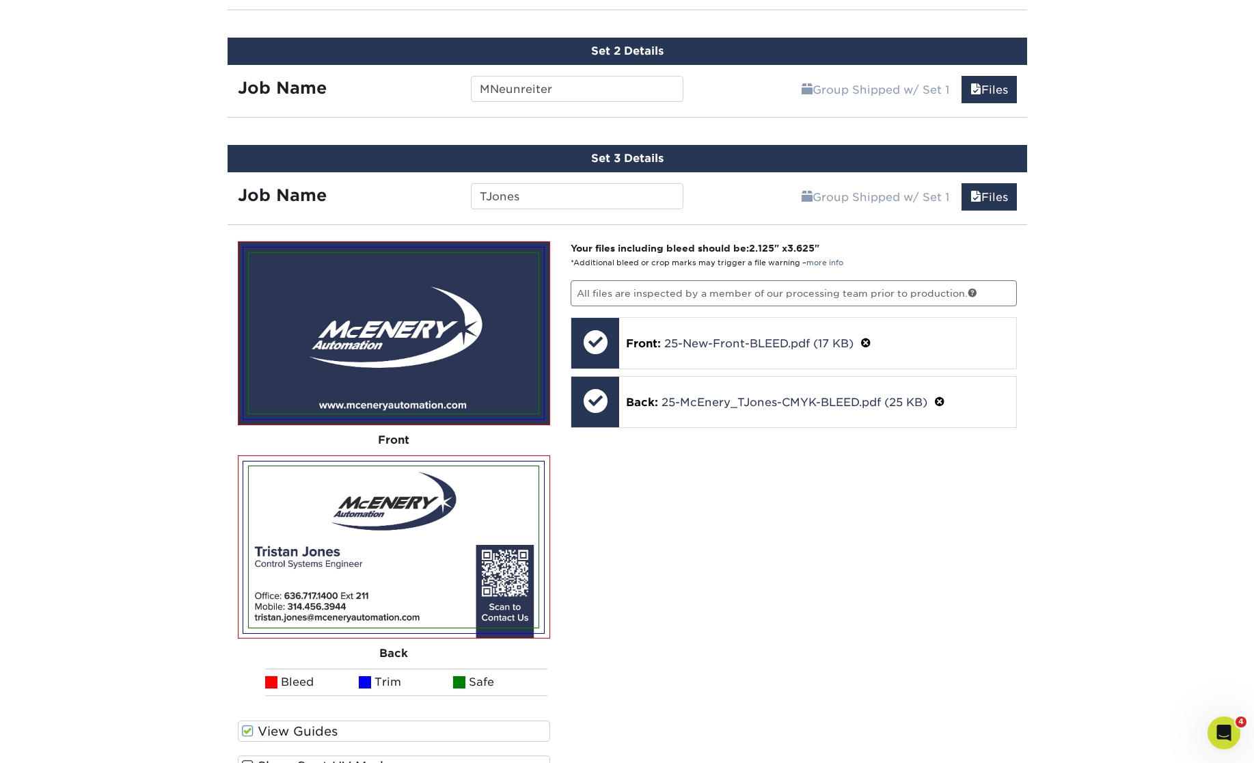
scroll to position [852, 0]
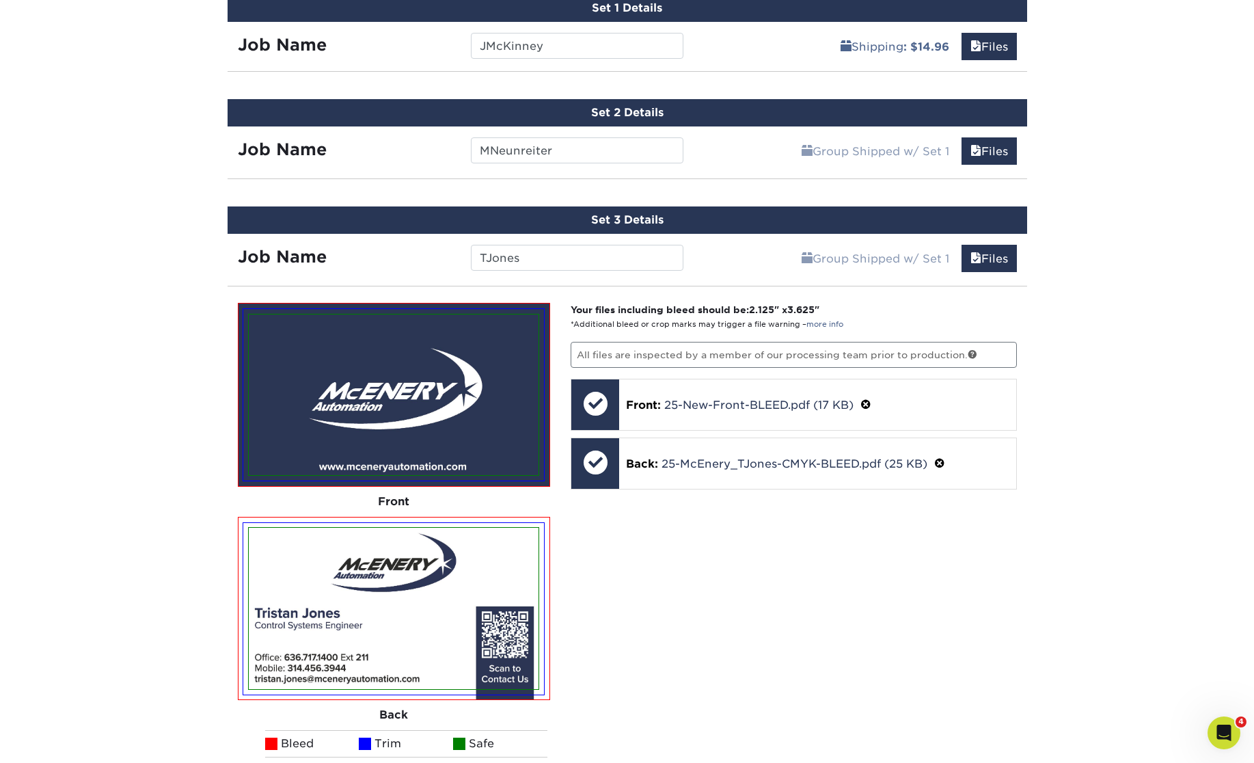
click at [722, 121] on div "Set 2 Details" at bounding box center [628, 112] width 800 height 27
click at [978, 149] on span at bounding box center [976, 151] width 11 height 13
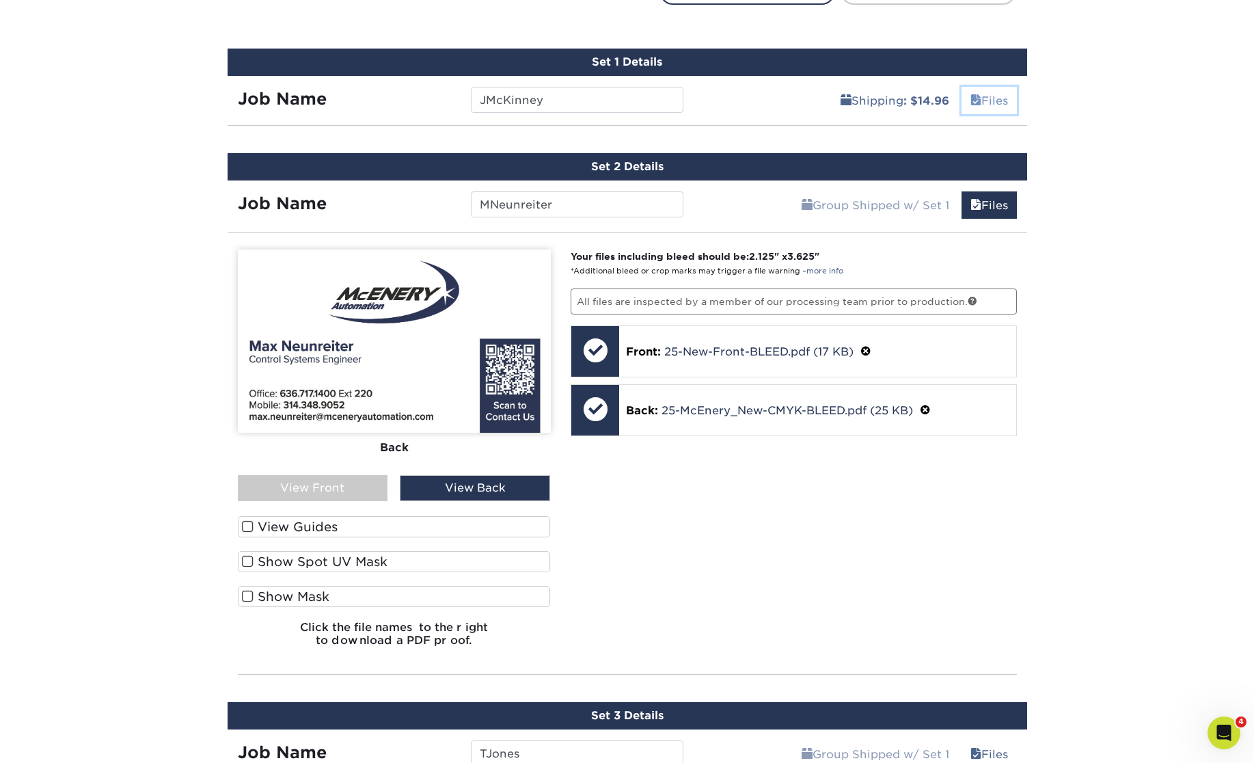
click at [998, 107] on link "Files" at bounding box center [989, 100] width 55 height 27
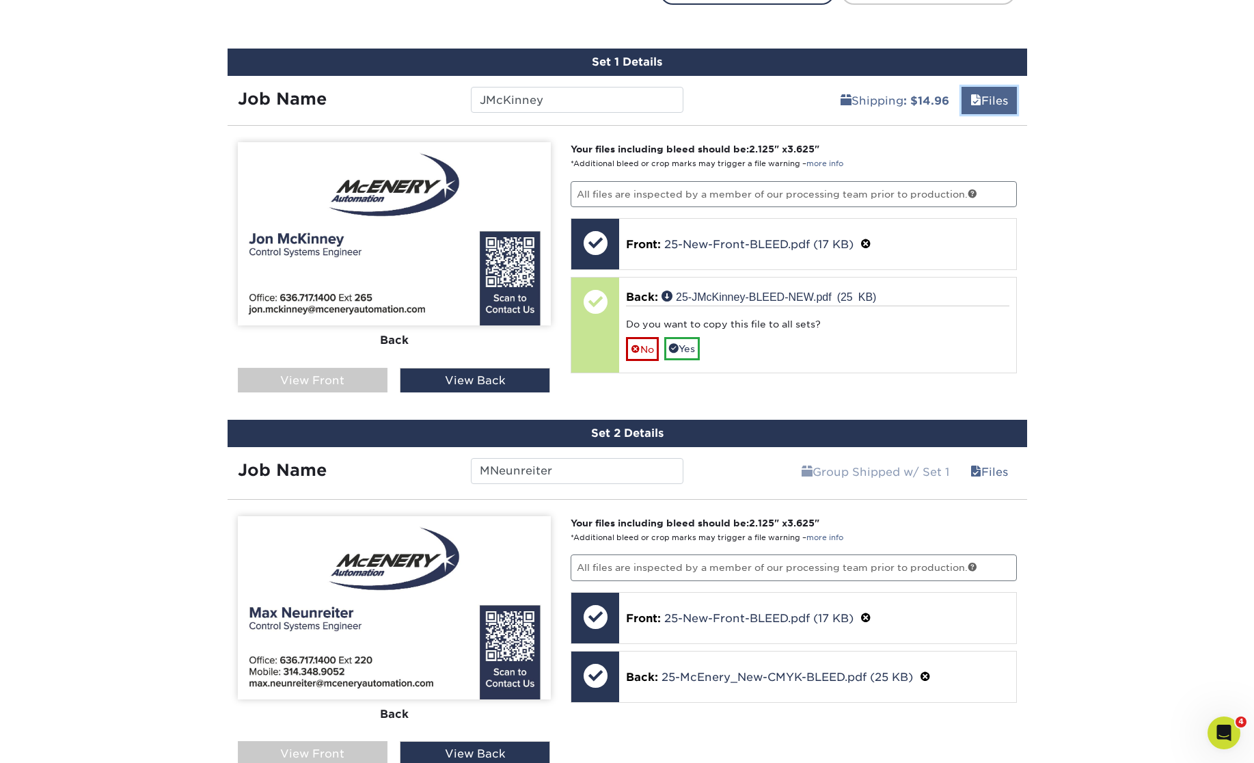
scroll to position [798, 0]
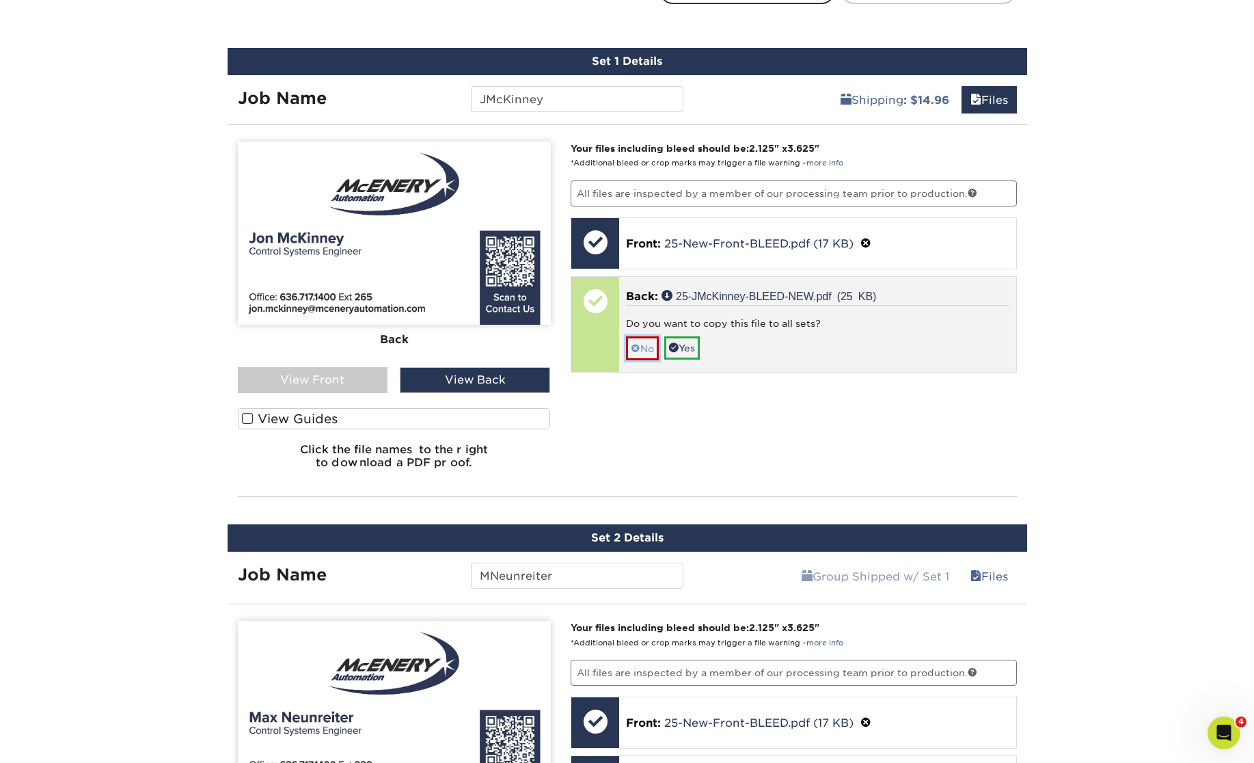
click at [641, 344] on link "No" at bounding box center [642, 348] width 33 height 24
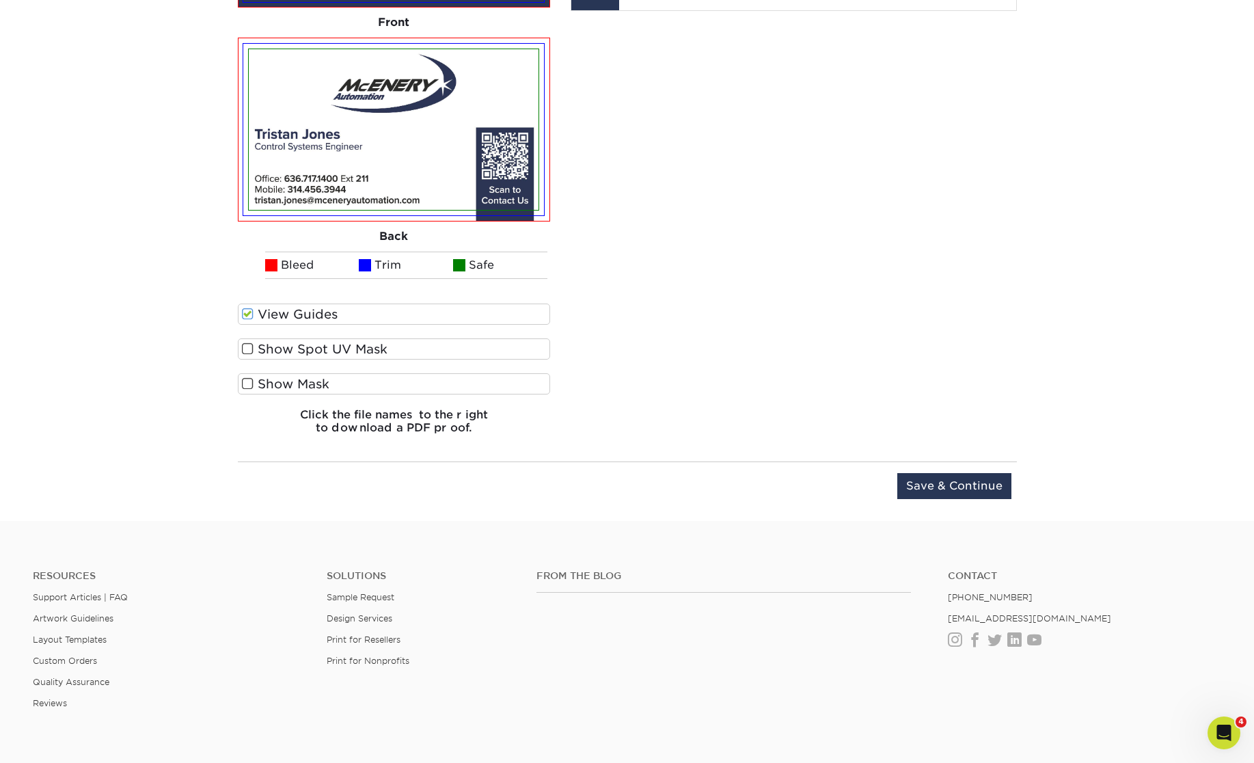
scroll to position [2252, 0]
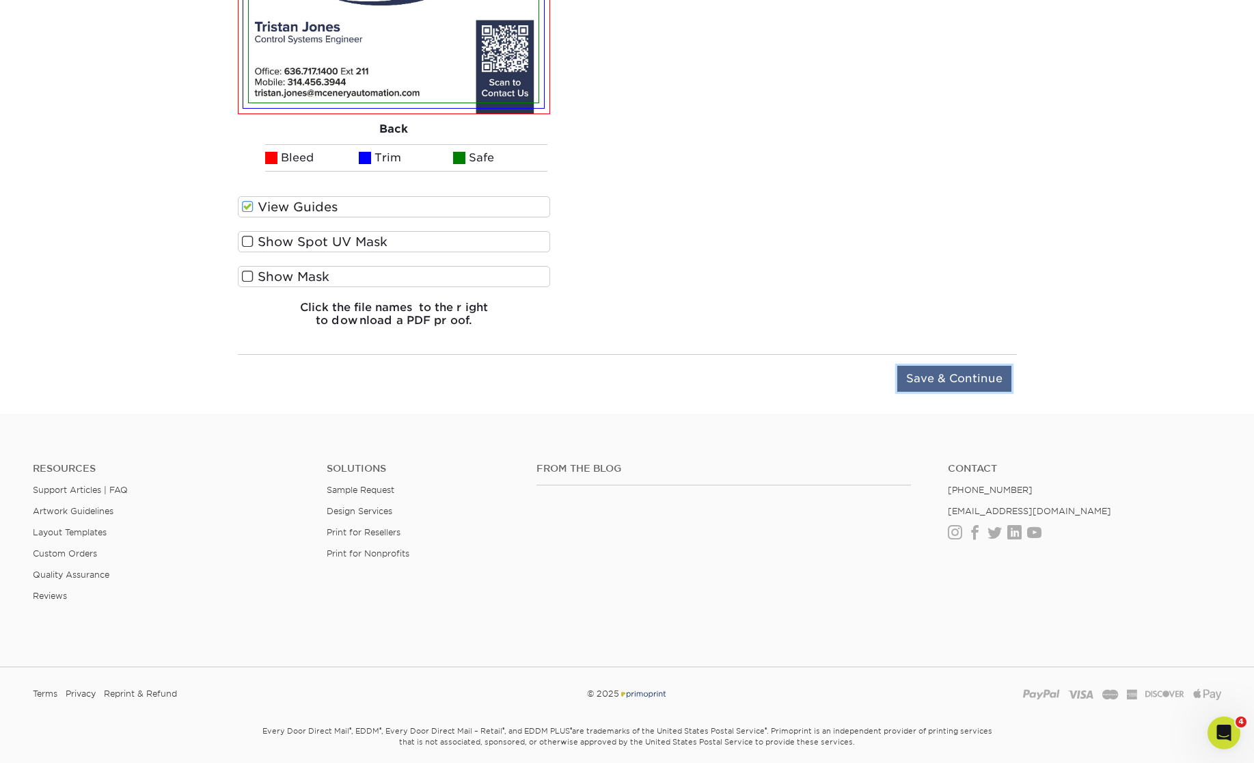
click at [964, 381] on input "Save & Continue" at bounding box center [955, 379] width 114 height 26
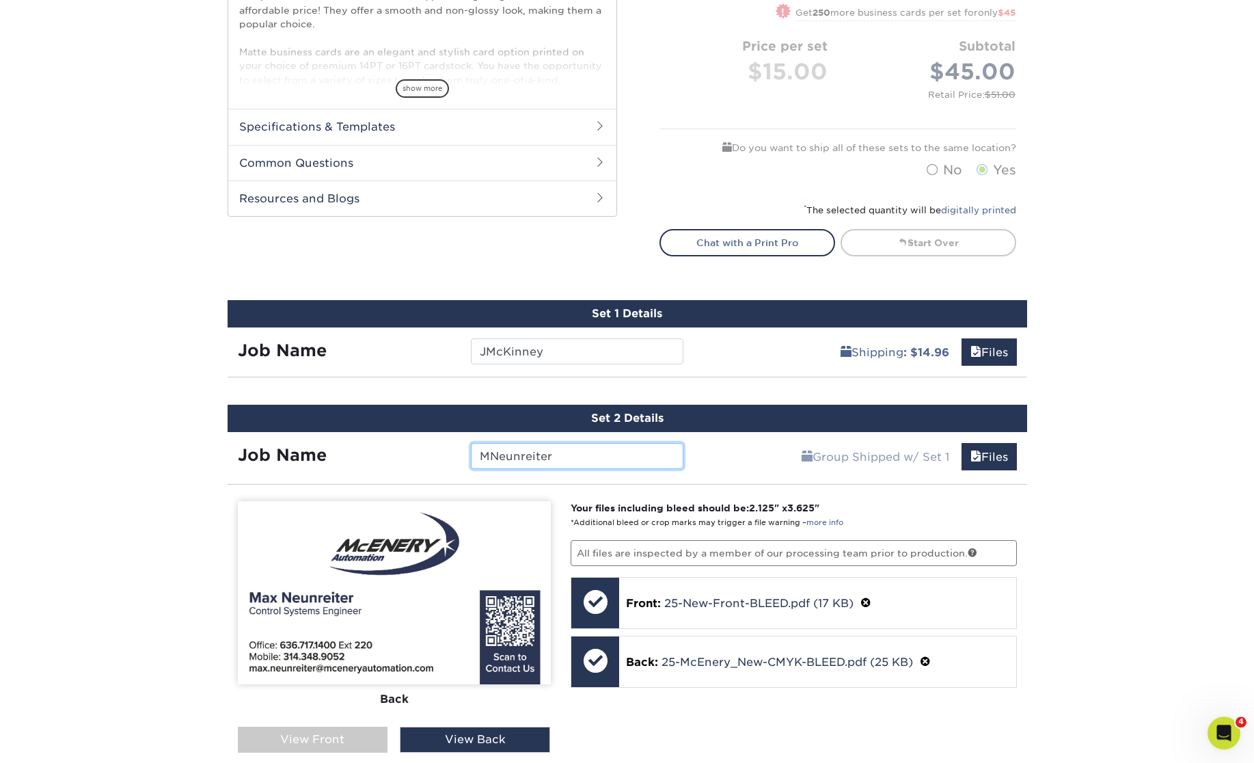
scroll to position [473, 0]
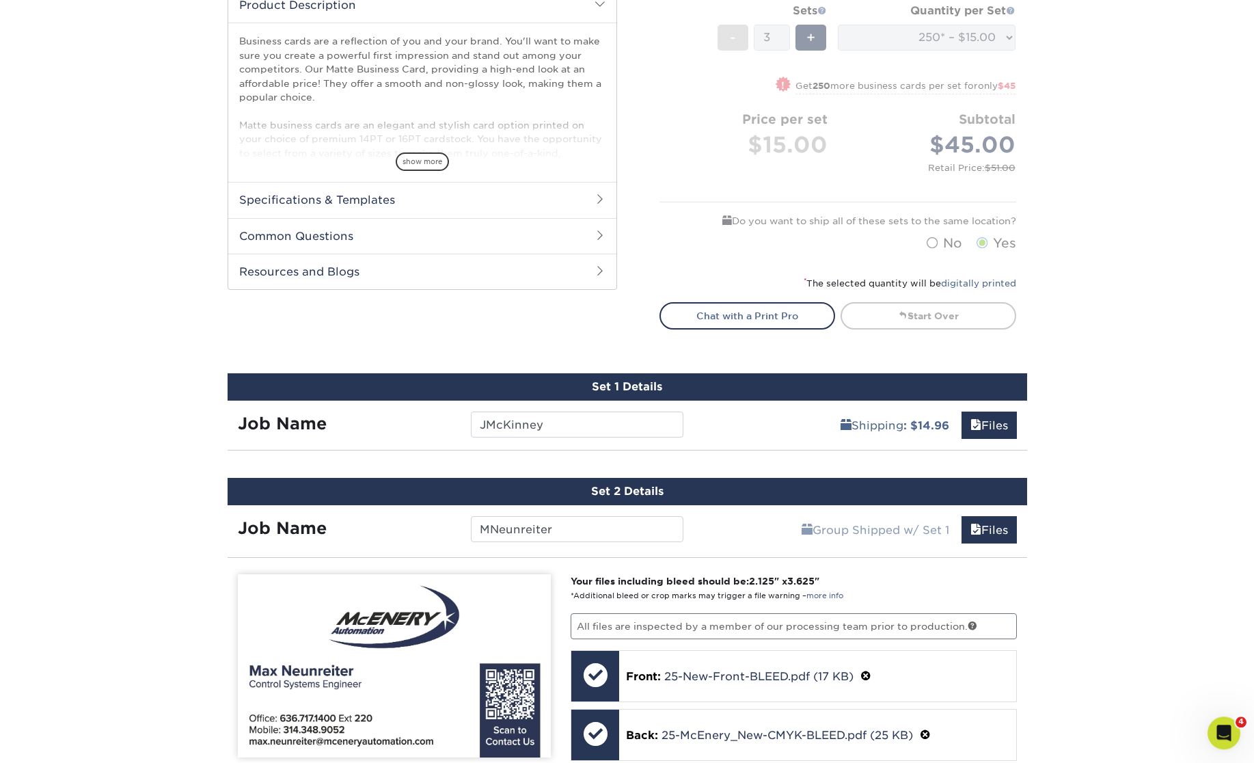
click at [1083, 425] on div "Products Business Cards Matte Business Cards Previous Next 100 $ 8" at bounding box center [627, 696] width 1254 height 2164
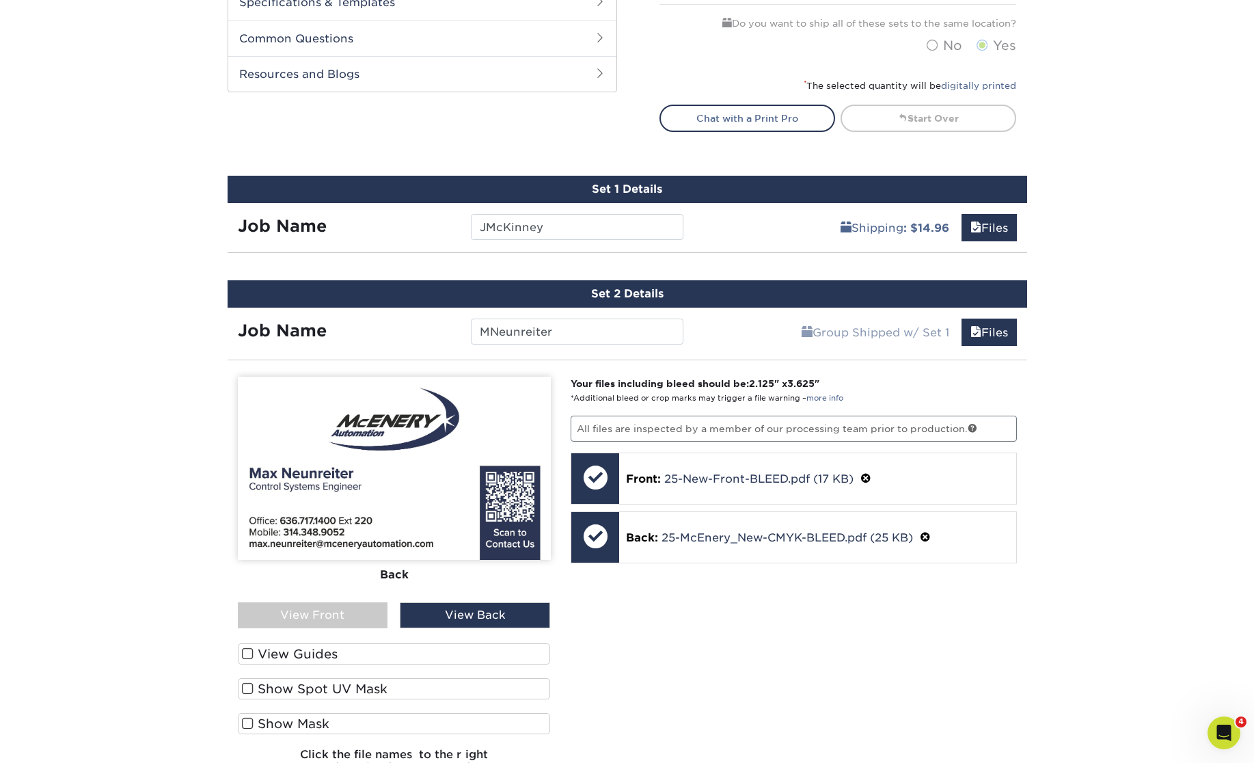
scroll to position [725, 0]
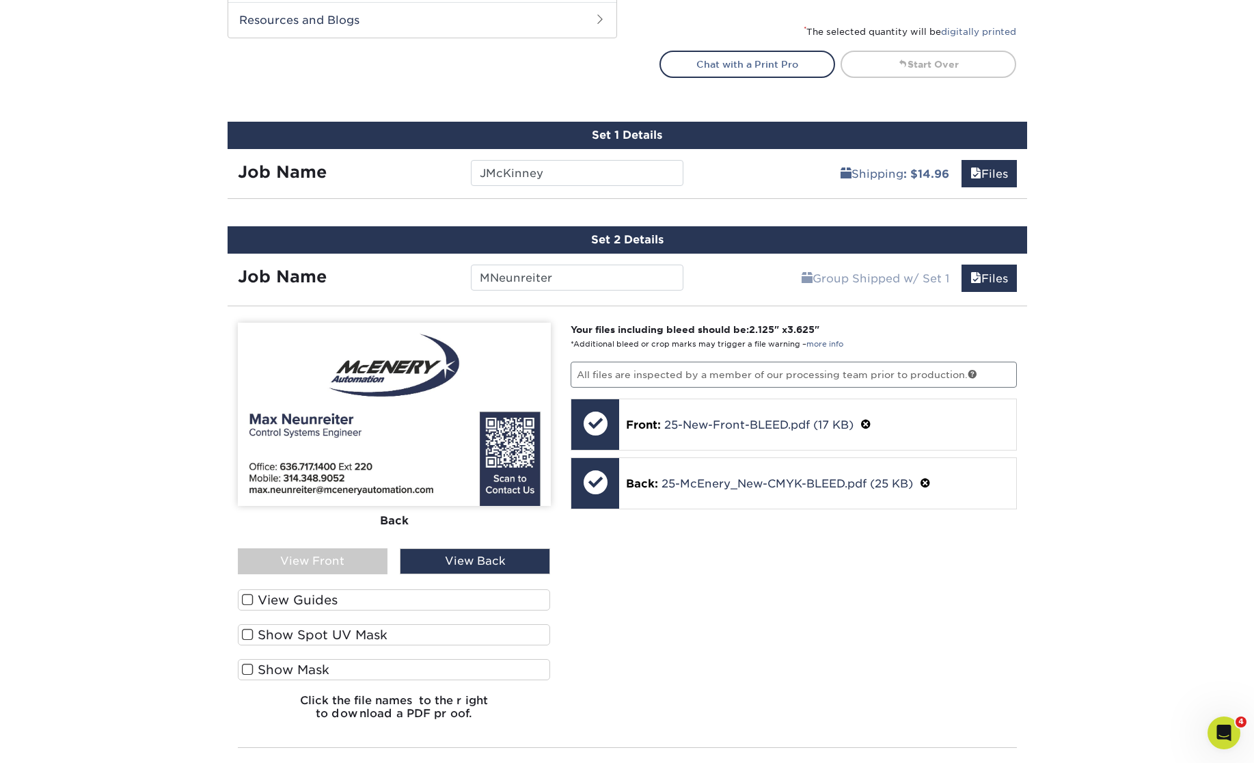
click at [751, 552] on div "Your files including bleed should be: 2.125 " x 3.625 " *Additional bleed or cr…" at bounding box center [794, 527] width 467 height 408
click at [583, 280] on input "MNeunreiter" at bounding box center [577, 278] width 213 height 26
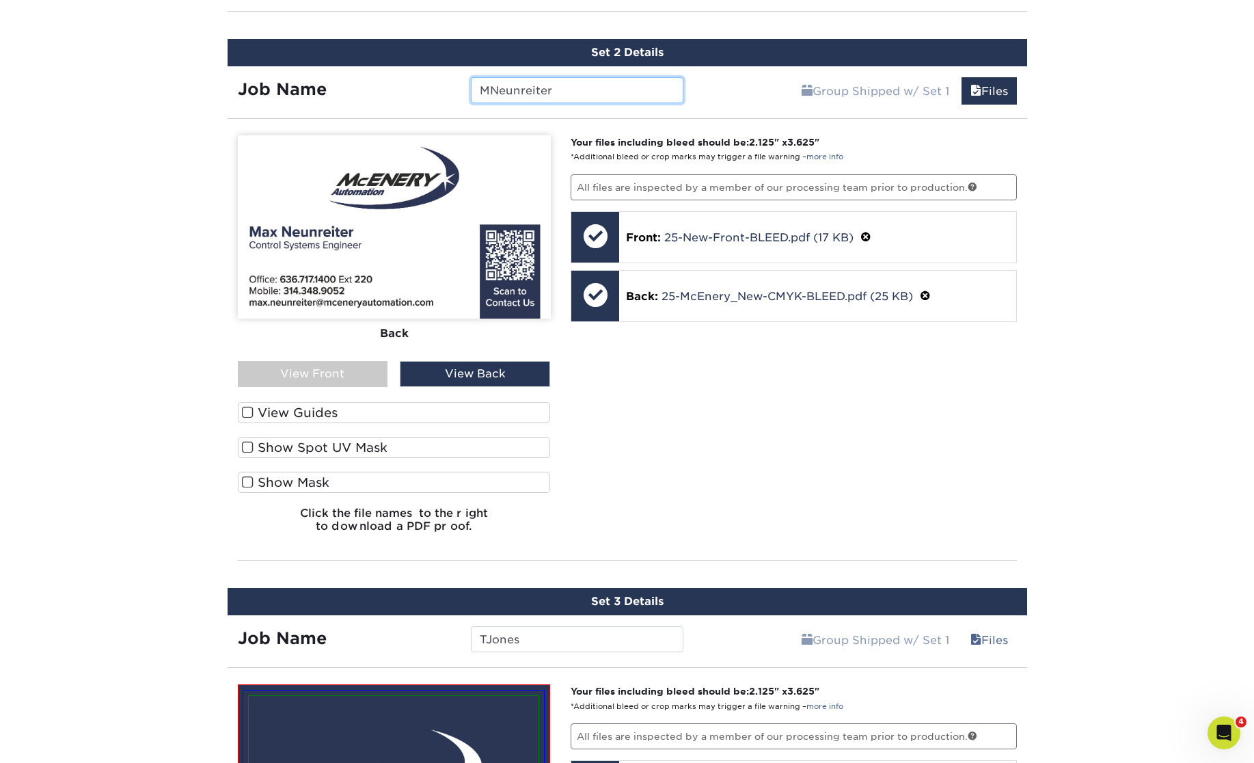
scroll to position [1317, 0]
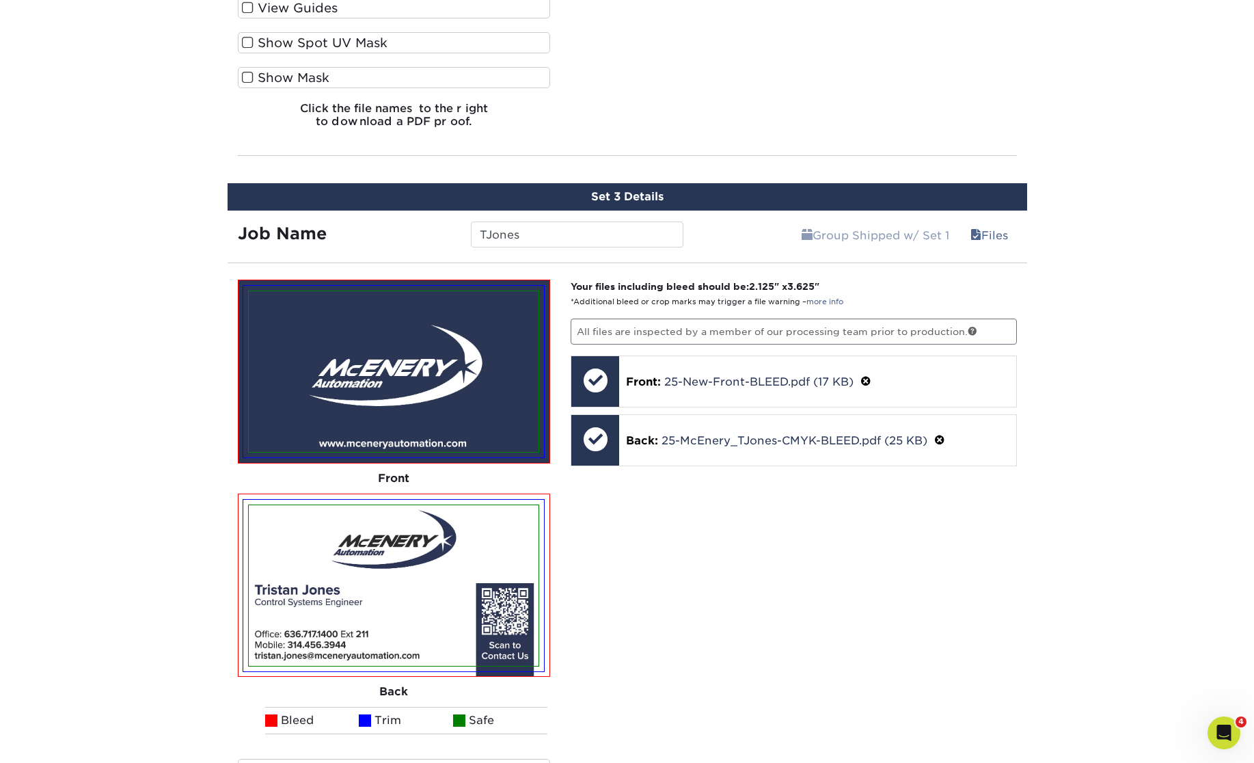
click at [779, 509] on div "Your files including bleed should be: 2.125 " x 3.625 " *Additional bleed or cr…" at bounding box center [794, 590] width 467 height 621
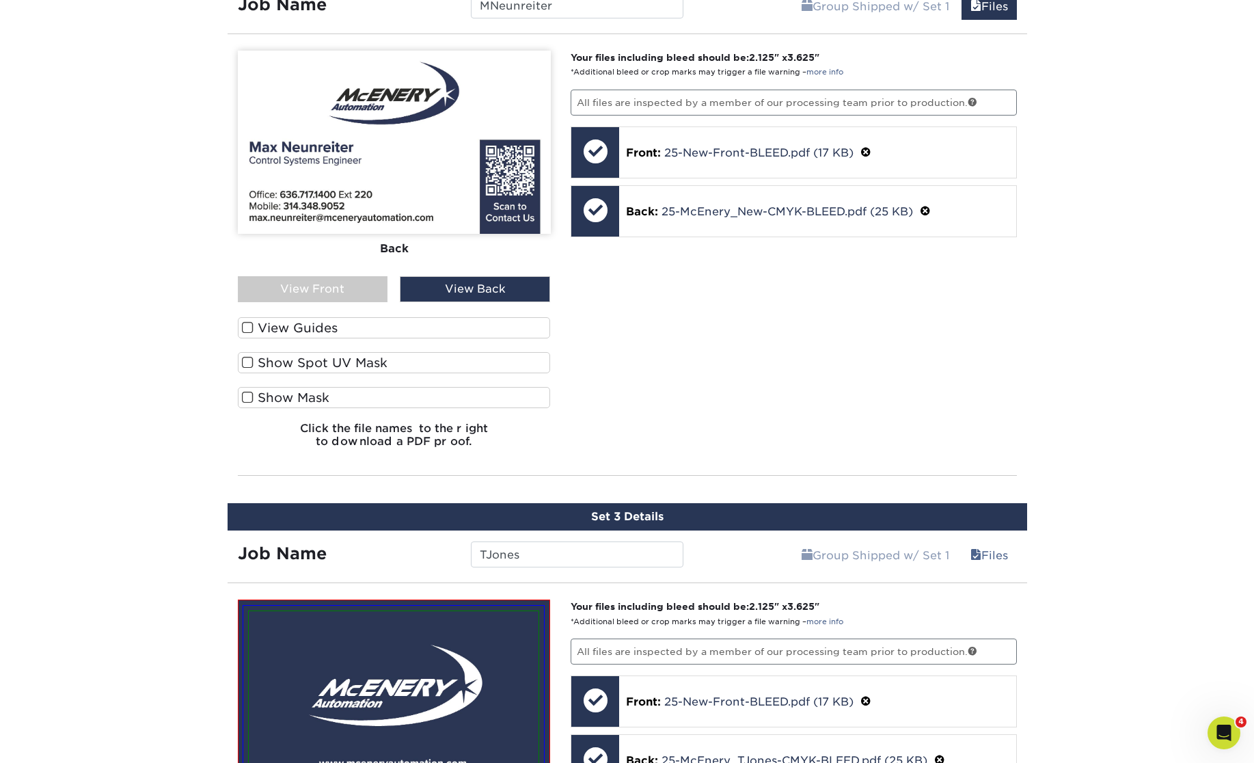
scroll to position [1042, 0]
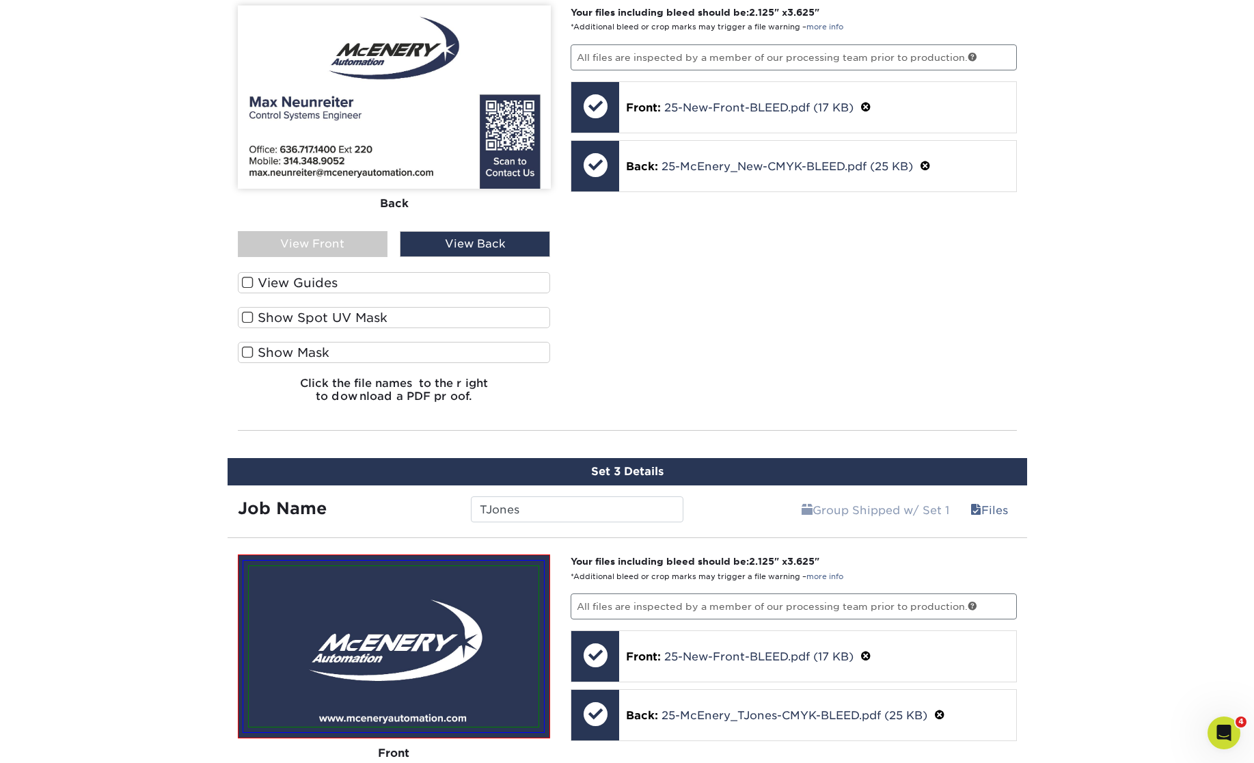
click at [763, 466] on div "Set 3 Details" at bounding box center [628, 471] width 800 height 27
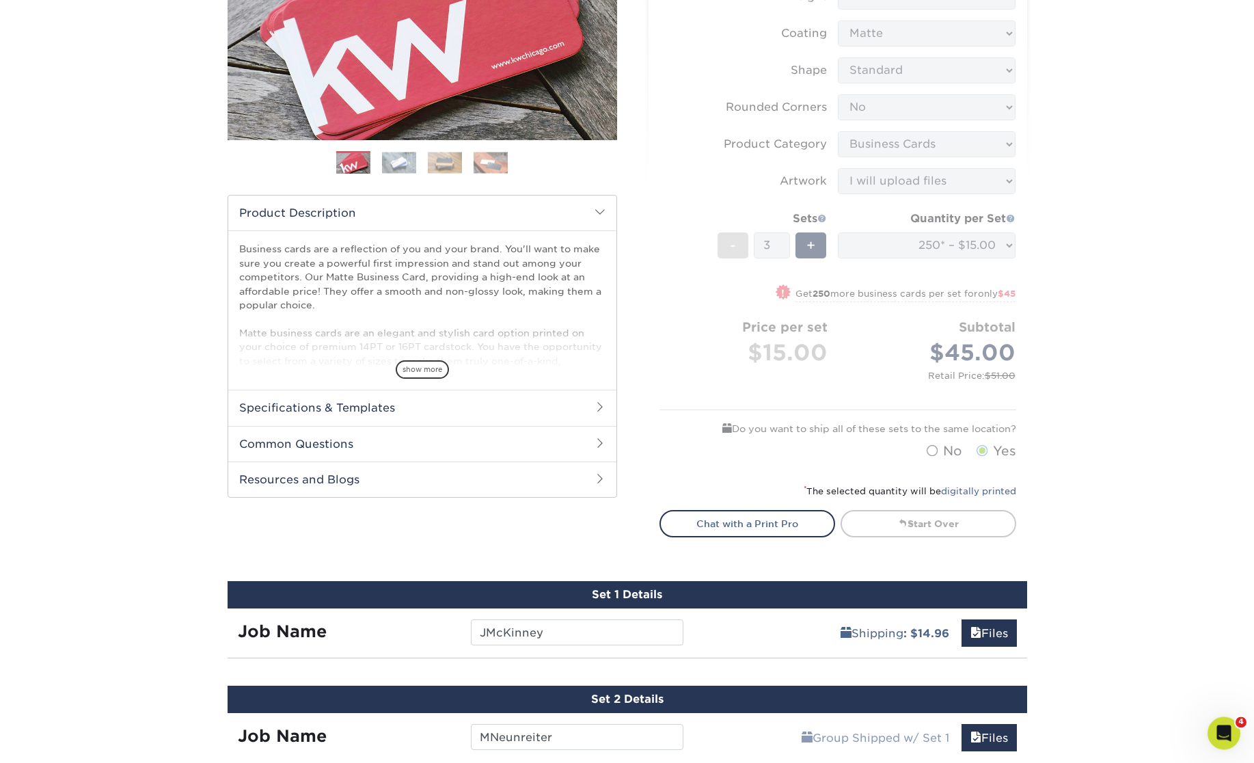
scroll to position [287, 0]
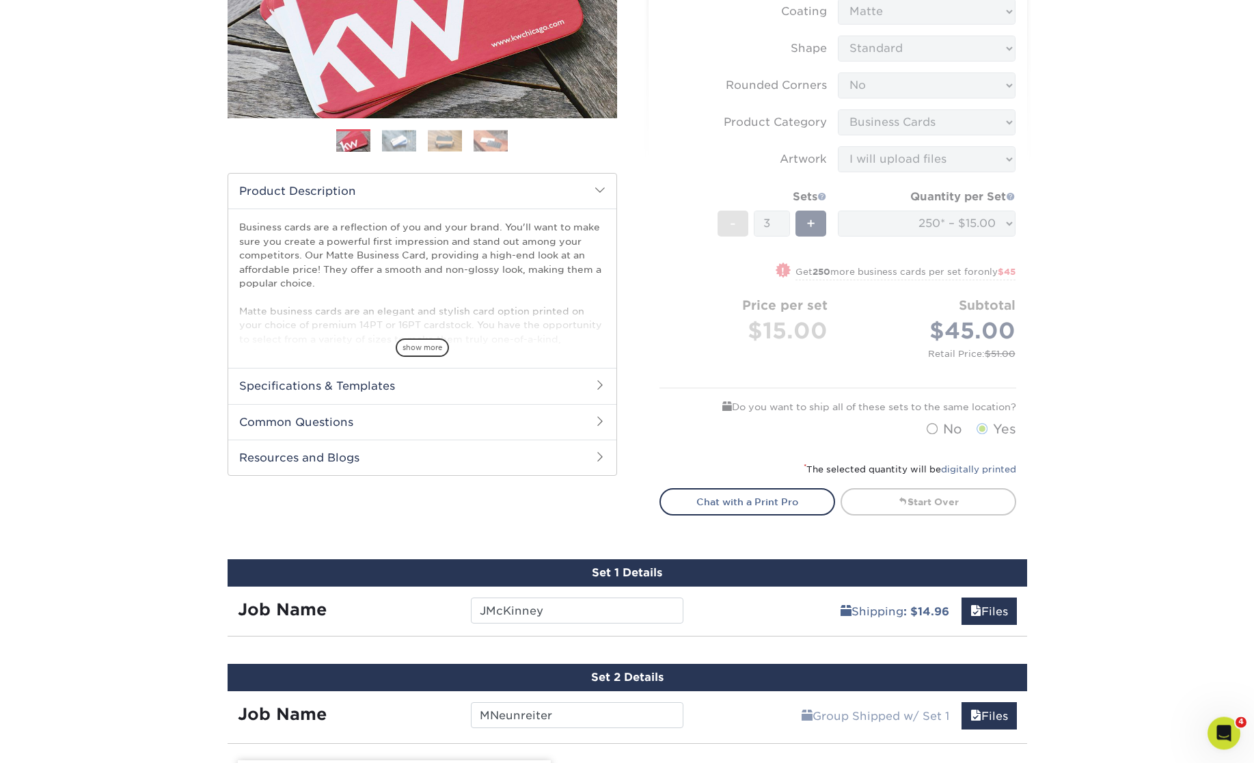
click at [993, 604] on link "Files" at bounding box center [989, 611] width 55 height 27
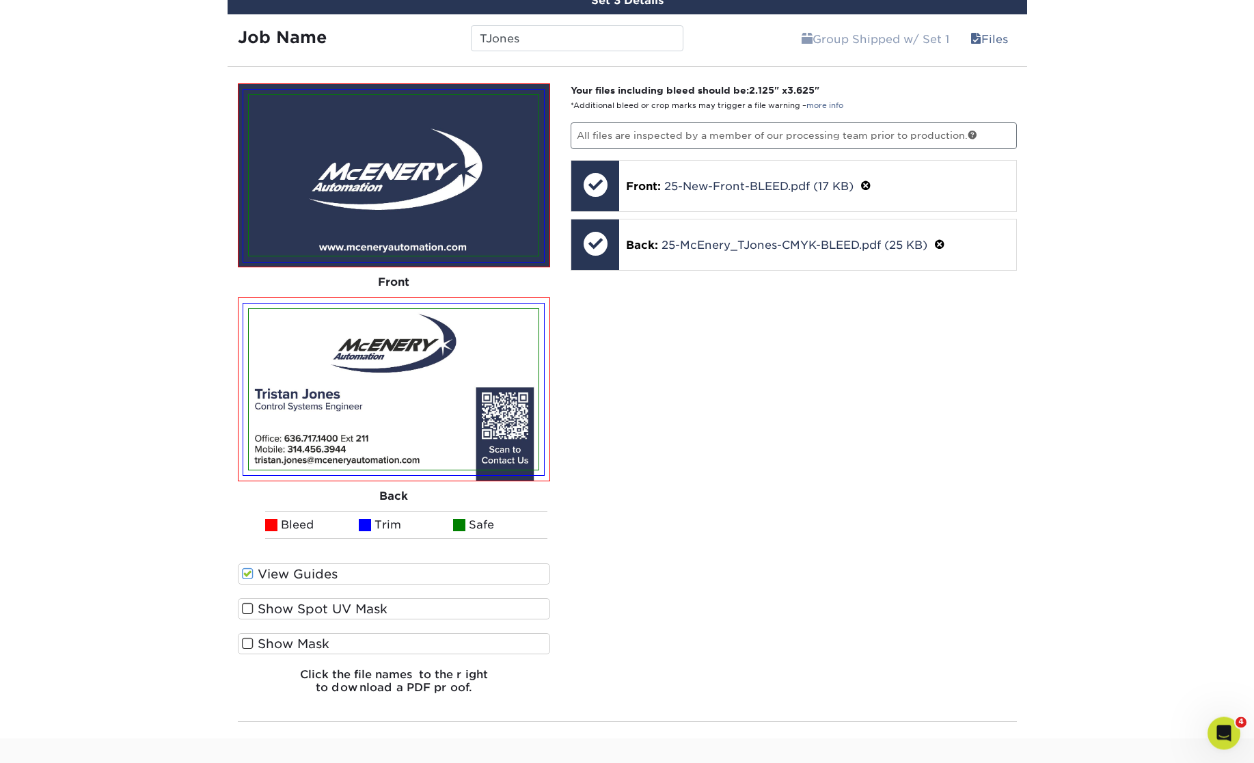
scroll to position [2056, 0]
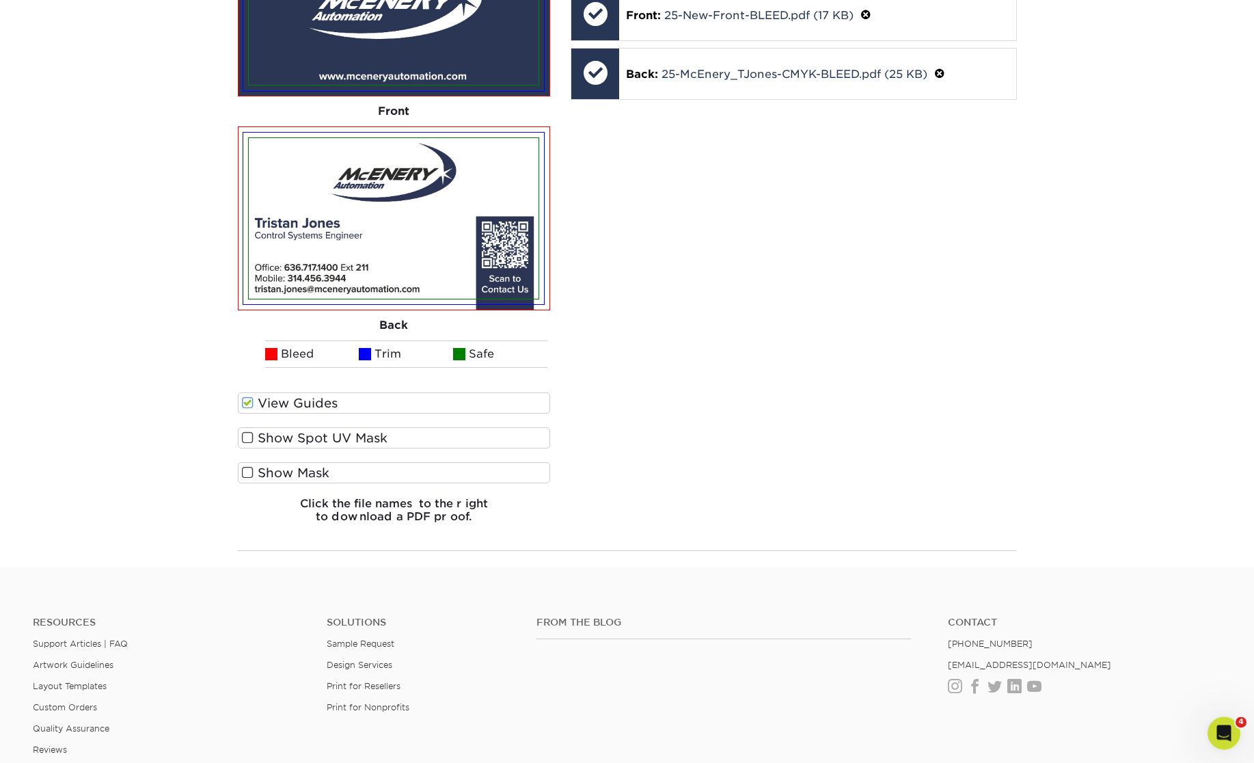
click at [910, 473] on div "Your files including bleed should be: 2.125 " x 3.625 " *Additional bleed or cr…" at bounding box center [794, 222] width 467 height 621
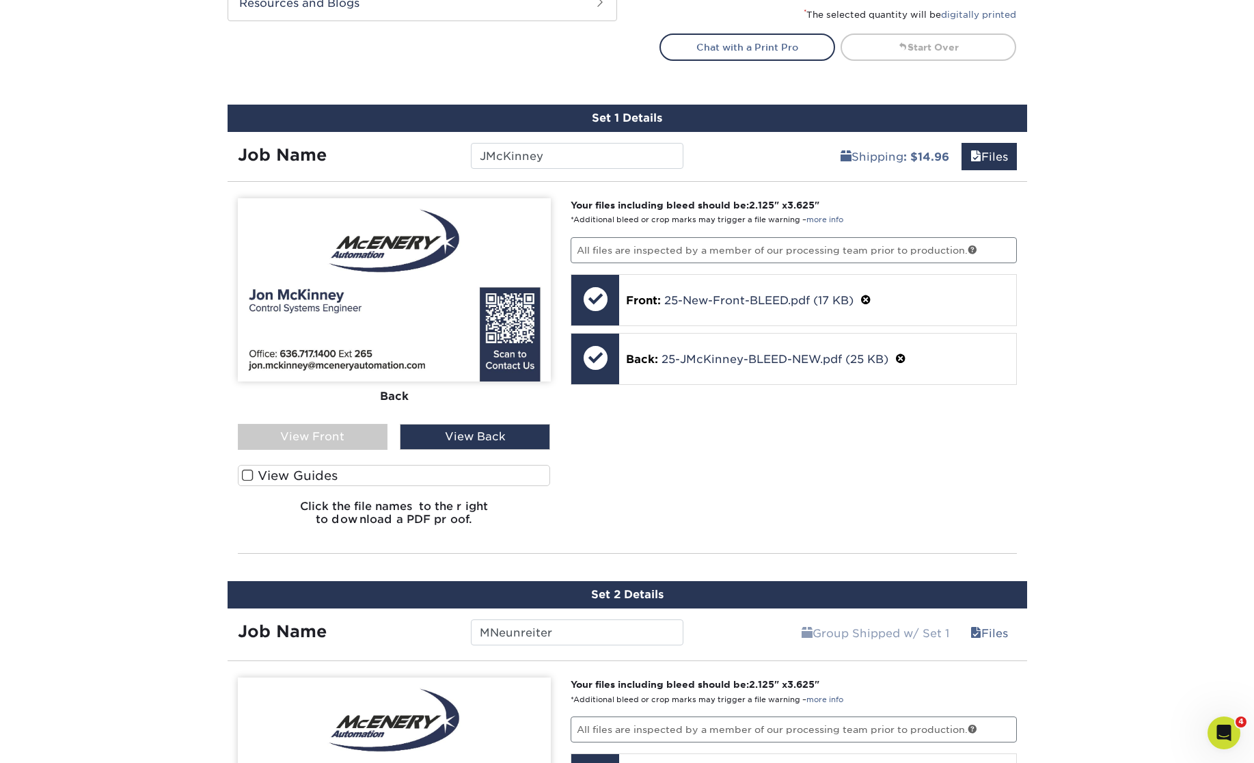
scroll to position [798, 0]
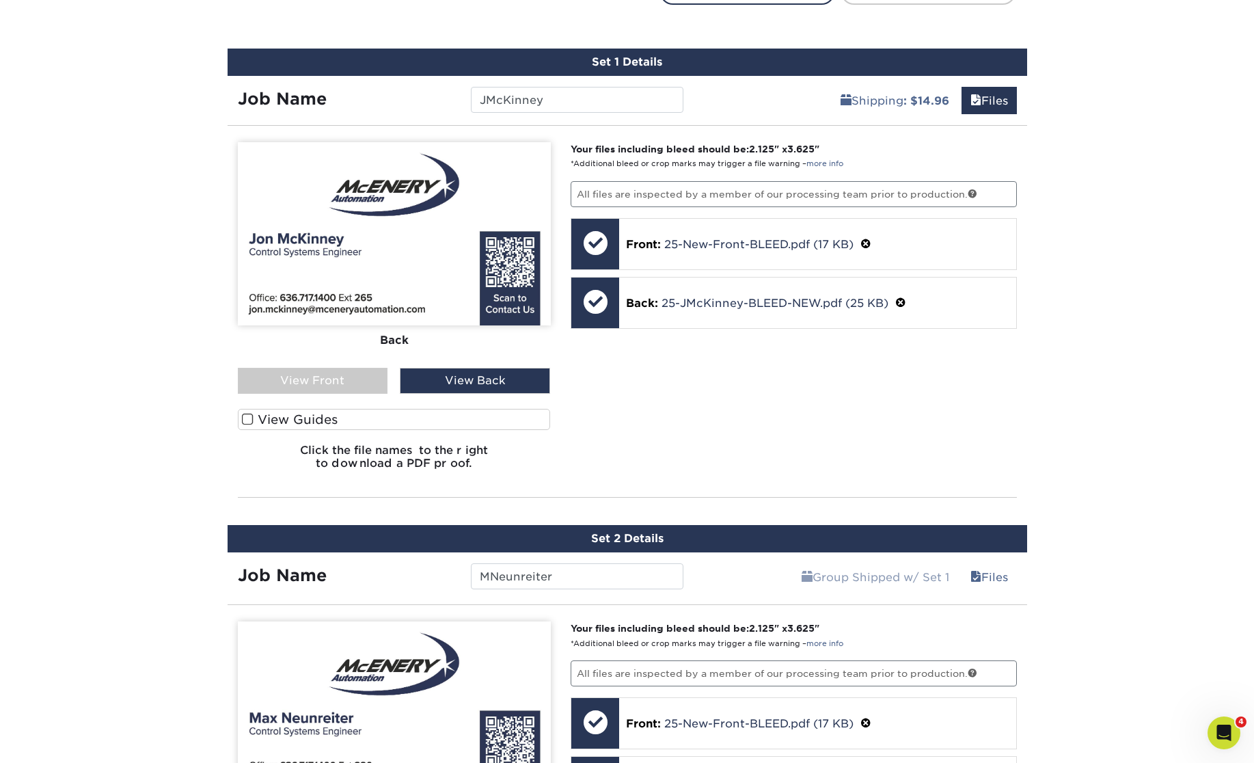
click at [516, 386] on div "View Back" at bounding box center [475, 381] width 150 height 26
click at [514, 375] on div "View Back" at bounding box center [475, 381] width 150 height 26
click at [283, 368] on div "View Front" at bounding box center [313, 381] width 150 height 26
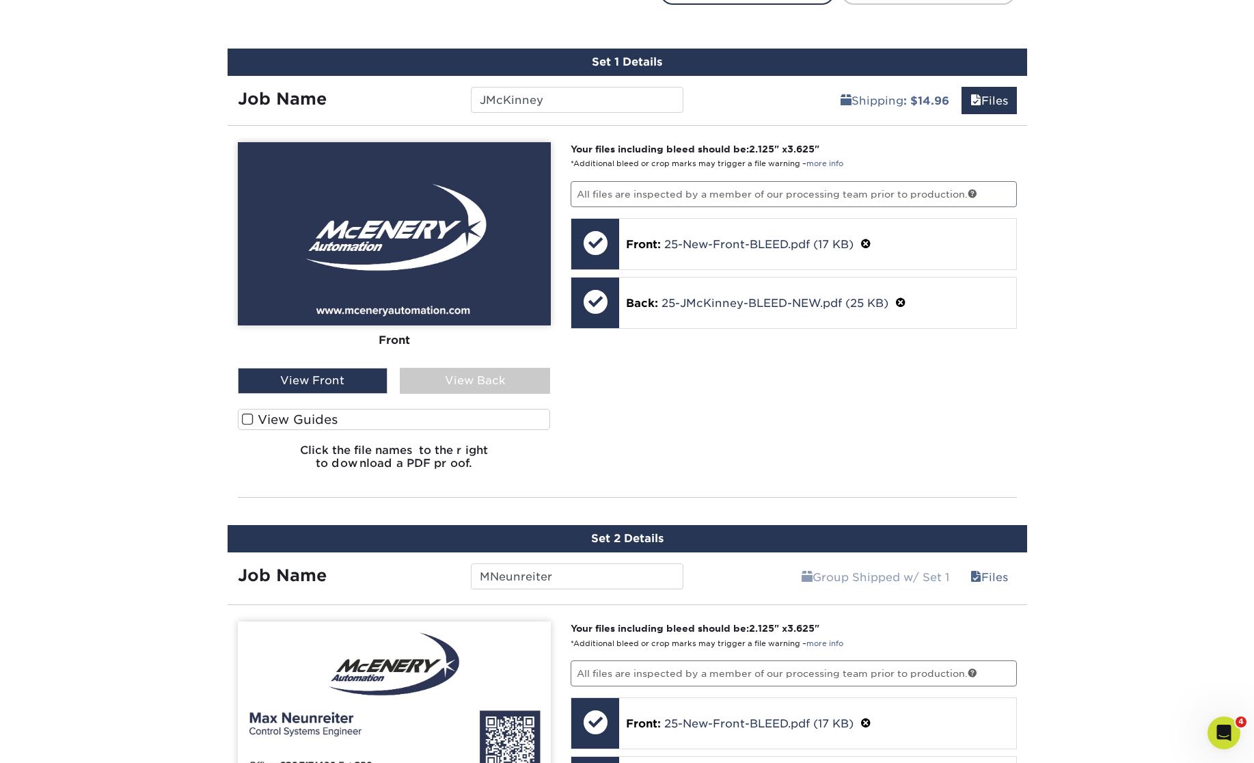
scroll to position [1125, 0]
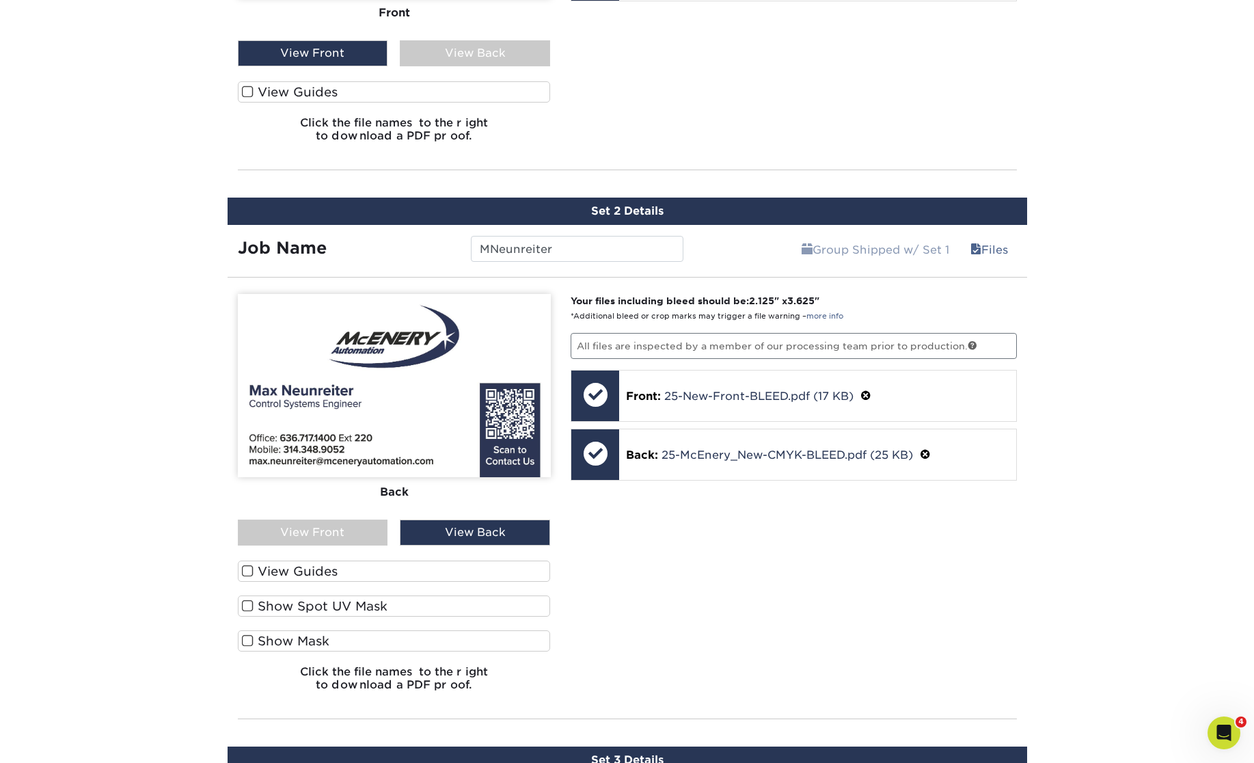
click at [355, 535] on div "View Front" at bounding box center [313, 533] width 150 height 26
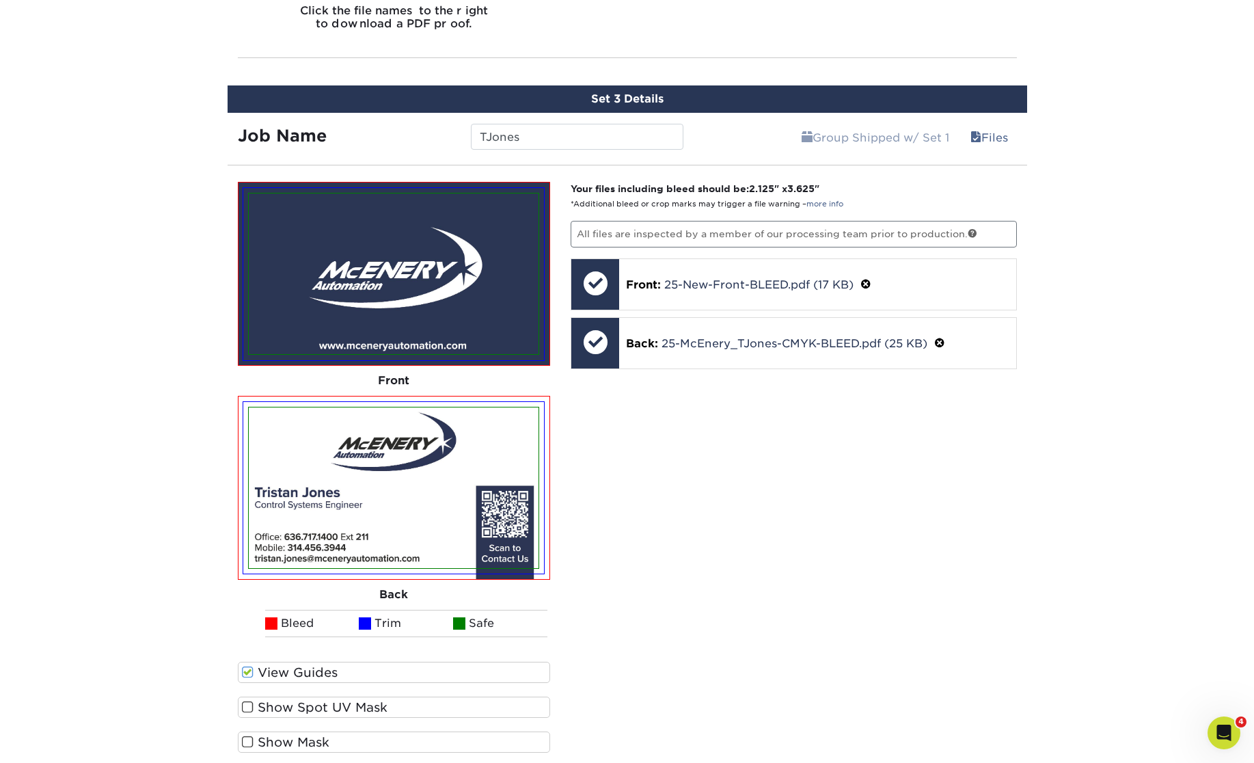
scroll to position [1699, 0]
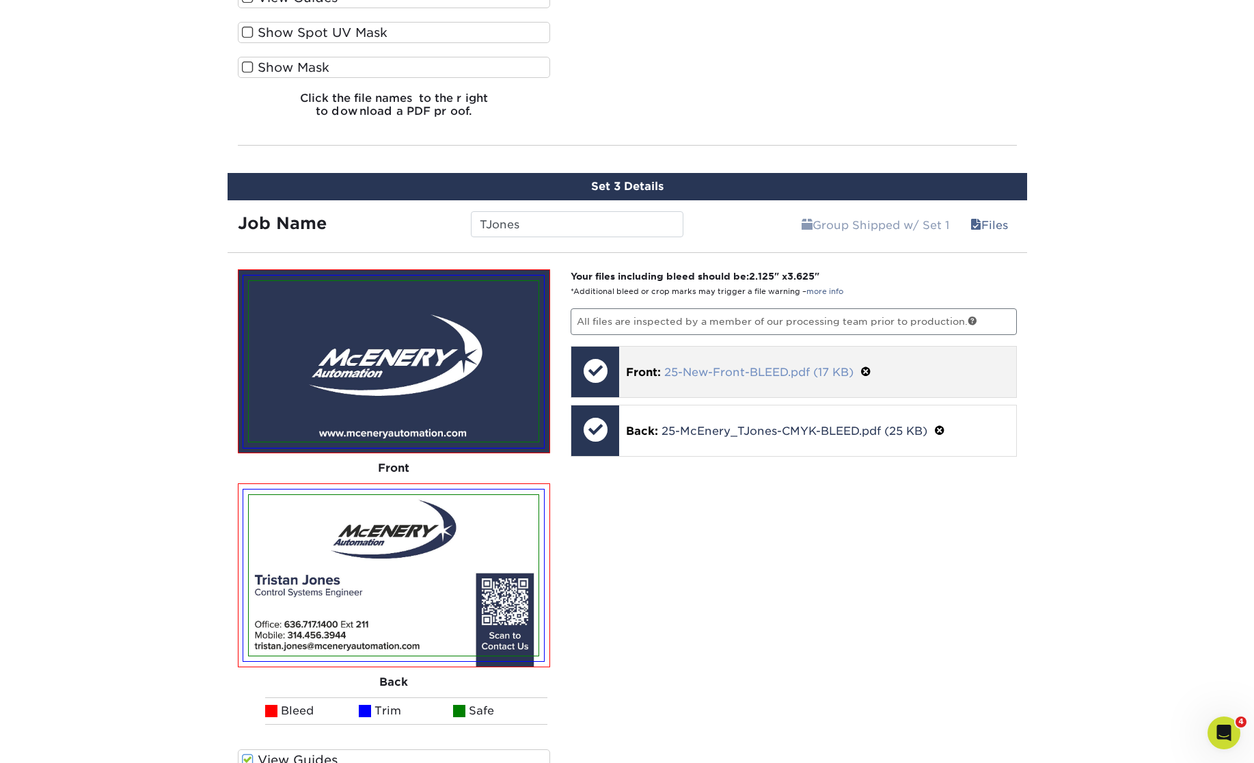
click at [764, 369] on link "25-New-Front-BLEED.pdf (17 KB)" at bounding box center [758, 372] width 189 height 13
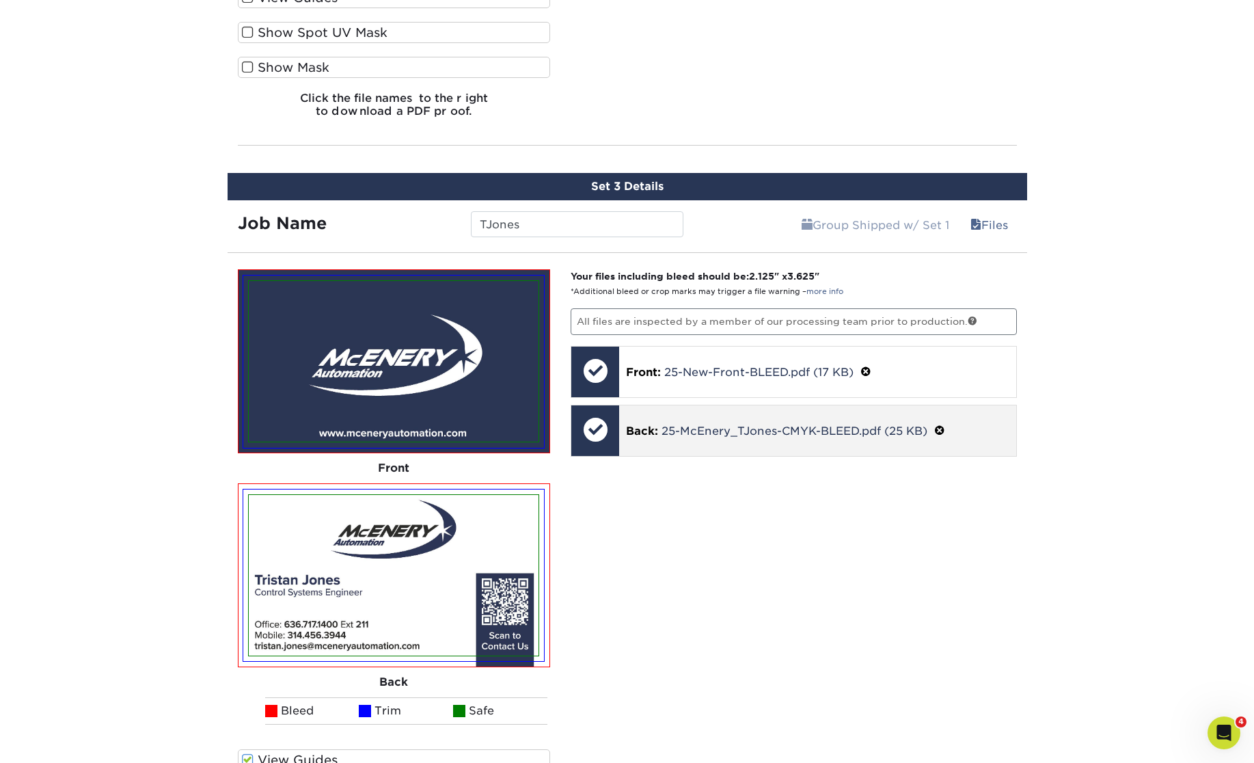
click at [840, 415] on div "Back: 25-McEnery_TJones-CMYK-BLEED.pdf (25 KB)" at bounding box center [817, 430] width 397 height 51
click at [671, 426] on link "25-McEnery_TJones-CMYK-BLEED.pdf (25 KB)" at bounding box center [795, 431] width 266 height 13
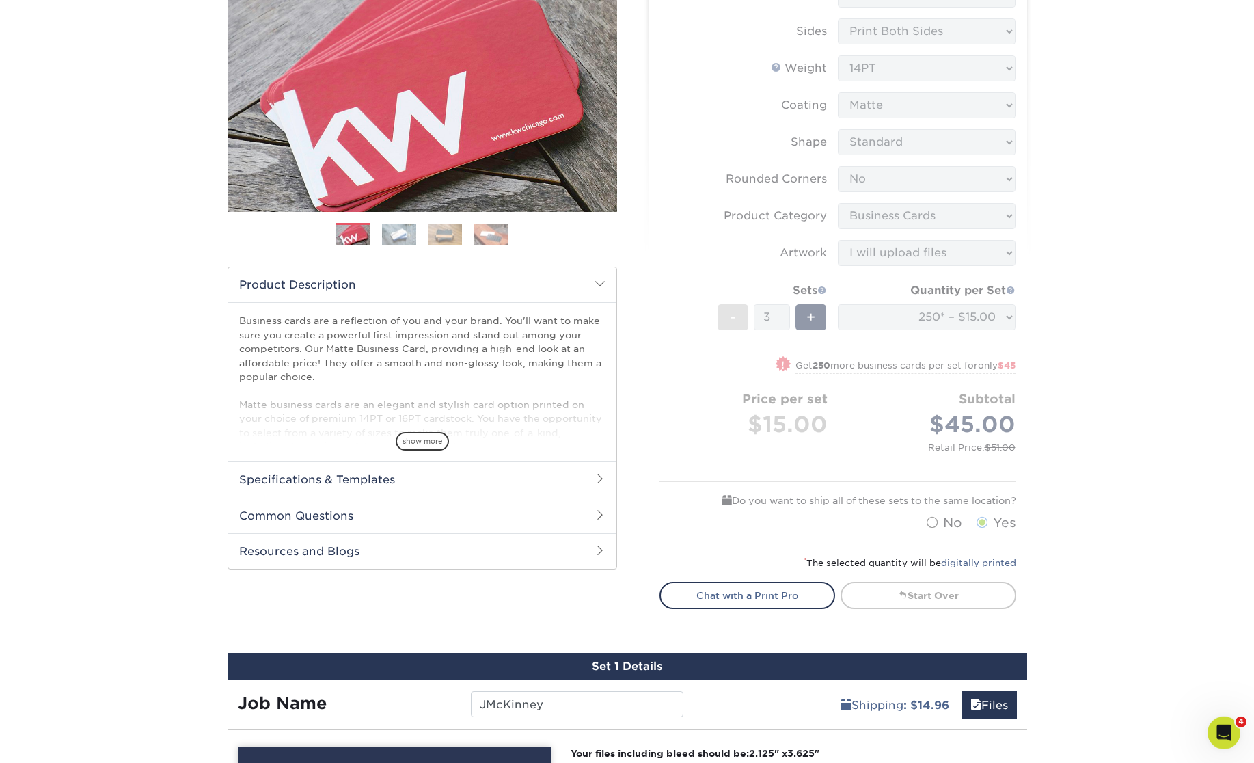
scroll to position [0, 0]
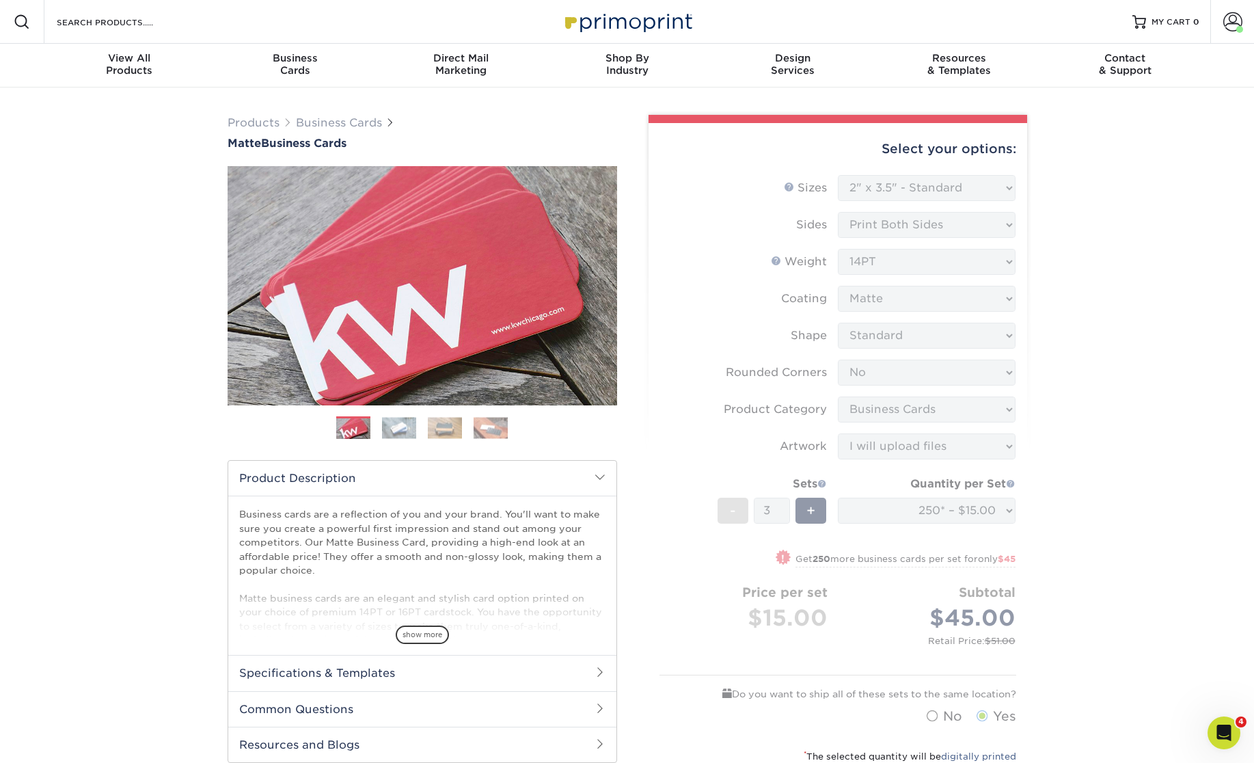
click at [992, 455] on form "Sizes Help Sizes Please Select 1.5" x 3.5" - Mini 1.75" x 3.5" - Mini 2" x 2" -…" at bounding box center [838, 453] width 357 height 556
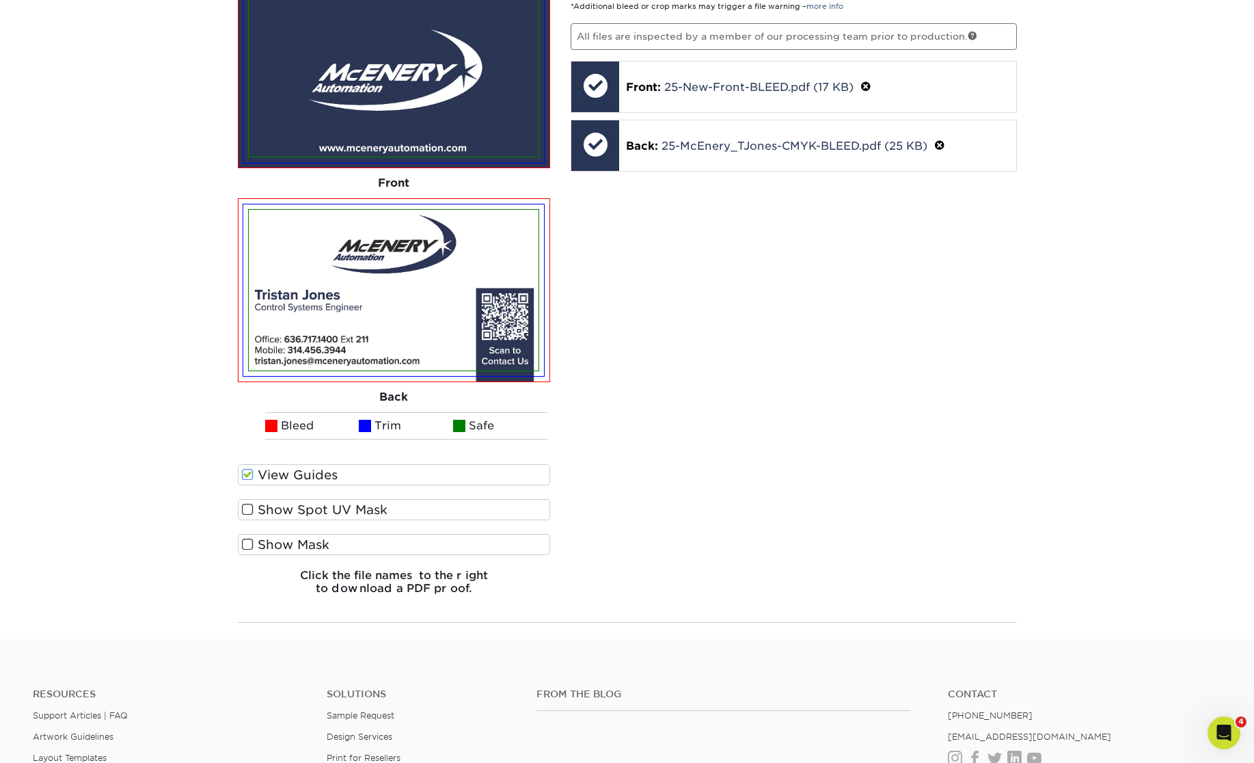
scroll to position [2257, 0]
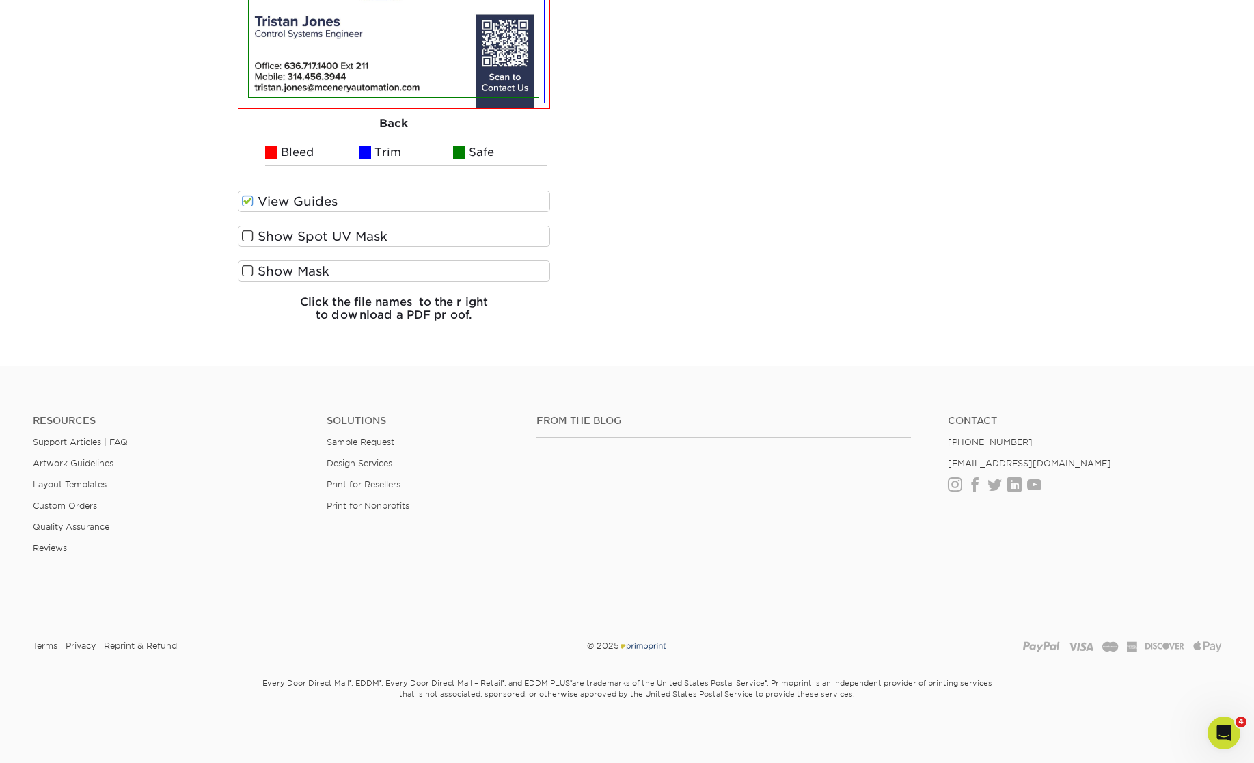
click at [964, 277] on div "Your files including bleed should be: 2.125 " x 3.625 " *Additional bleed or cr…" at bounding box center [794, 21] width 467 height 621
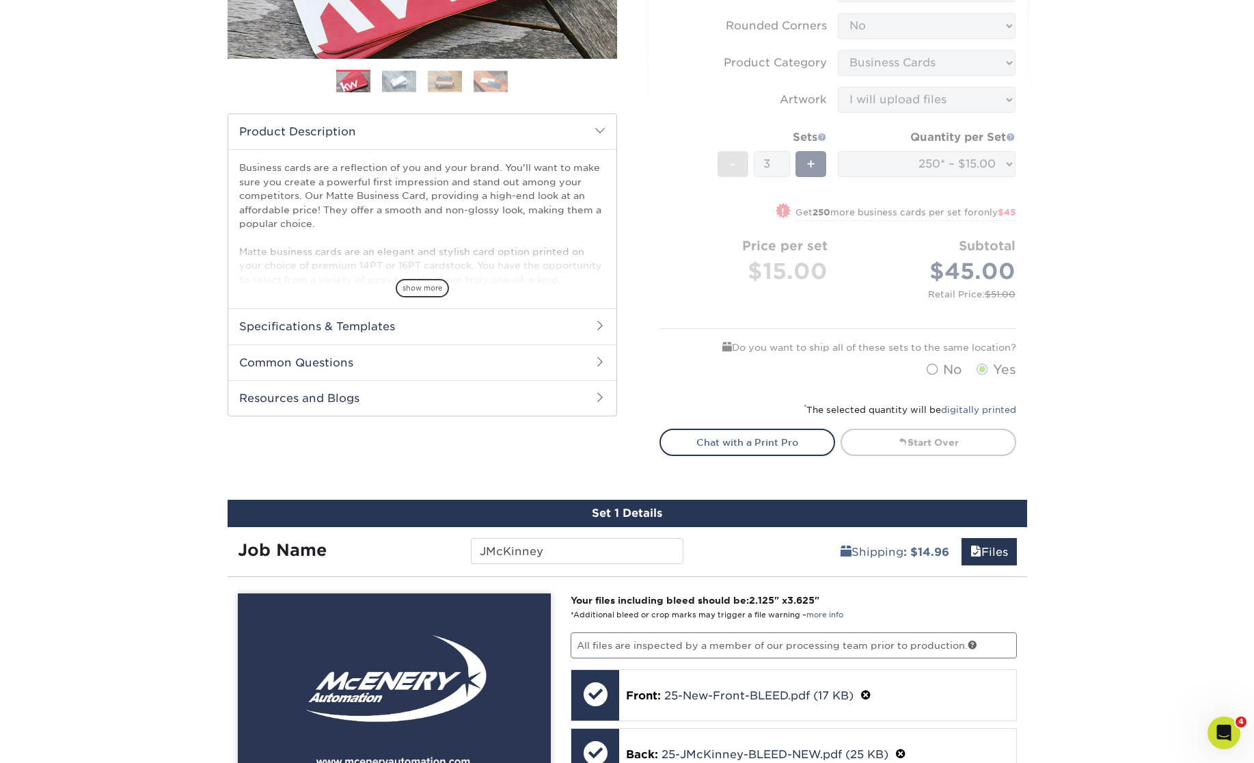
scroll to position [0, 0]
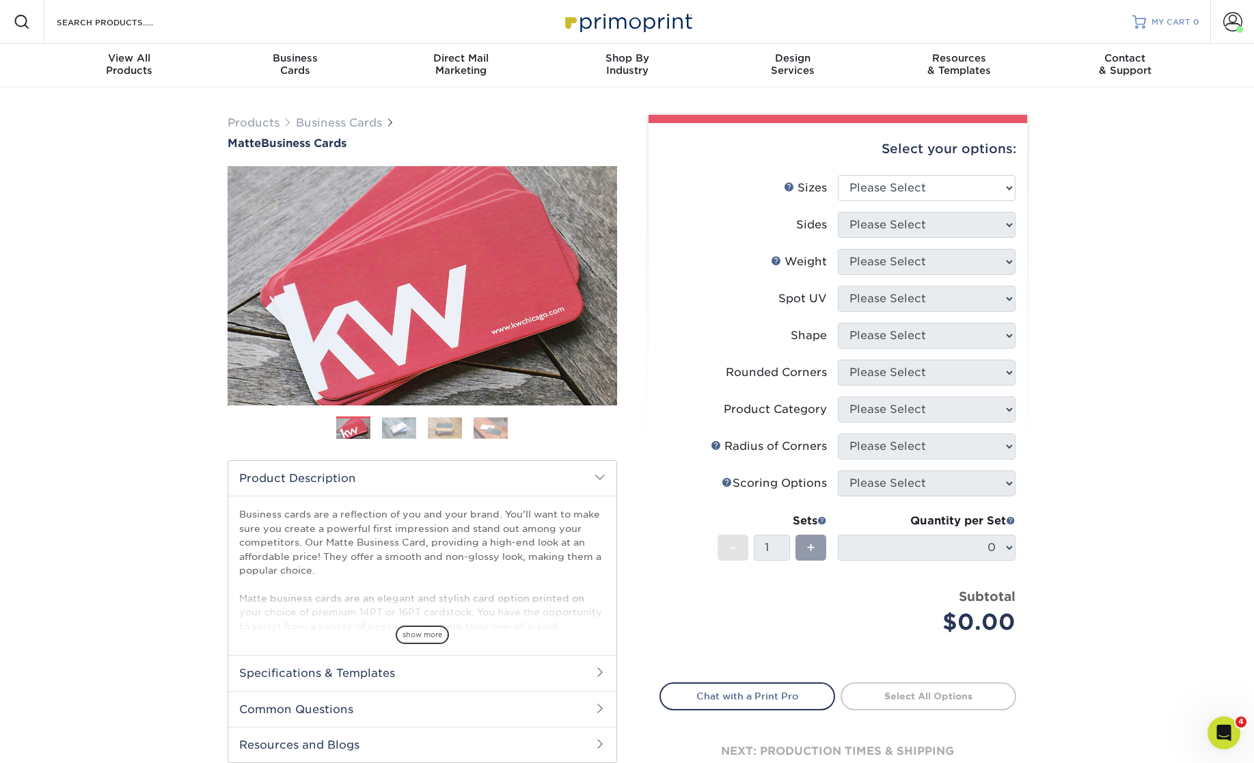
click at [1172, 25] on span "MY CART" at bounding box center [1171, 22] width 39 height 12
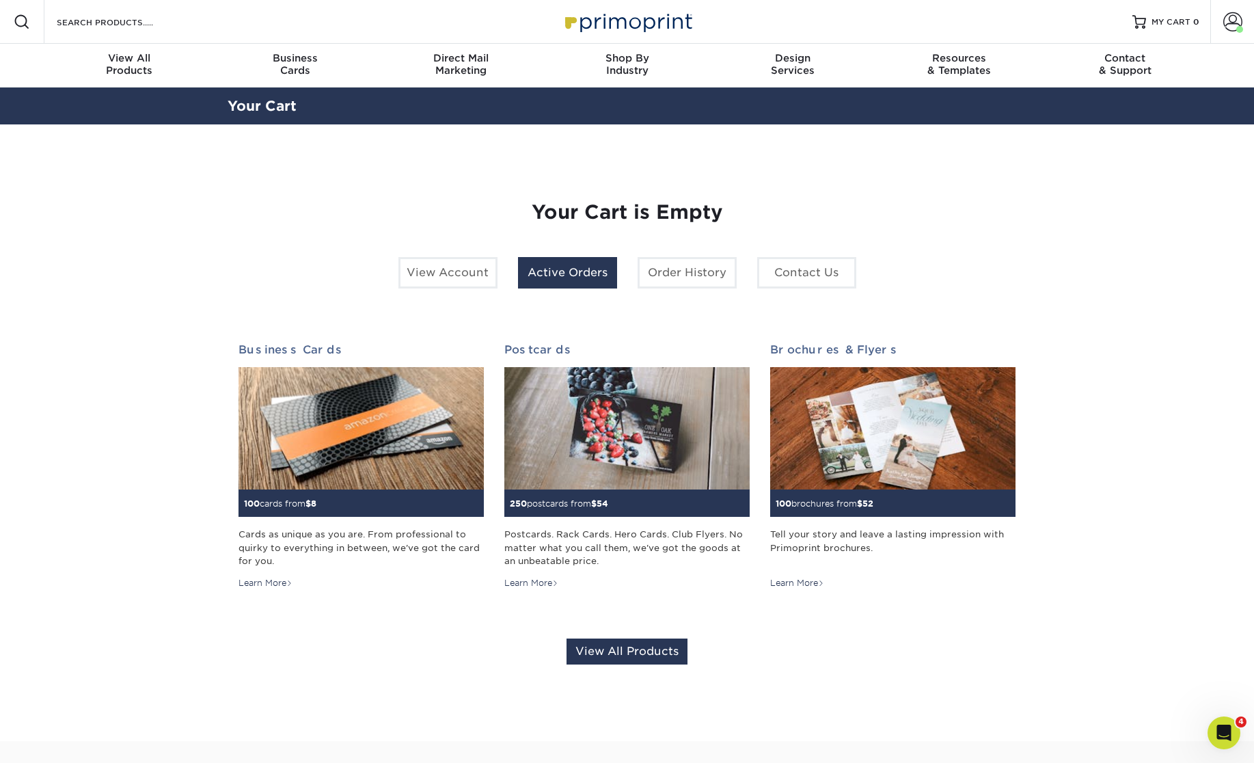
click at [549, 272] on link "Active Orders" at bounding box center [567, 272] width 99 height 31
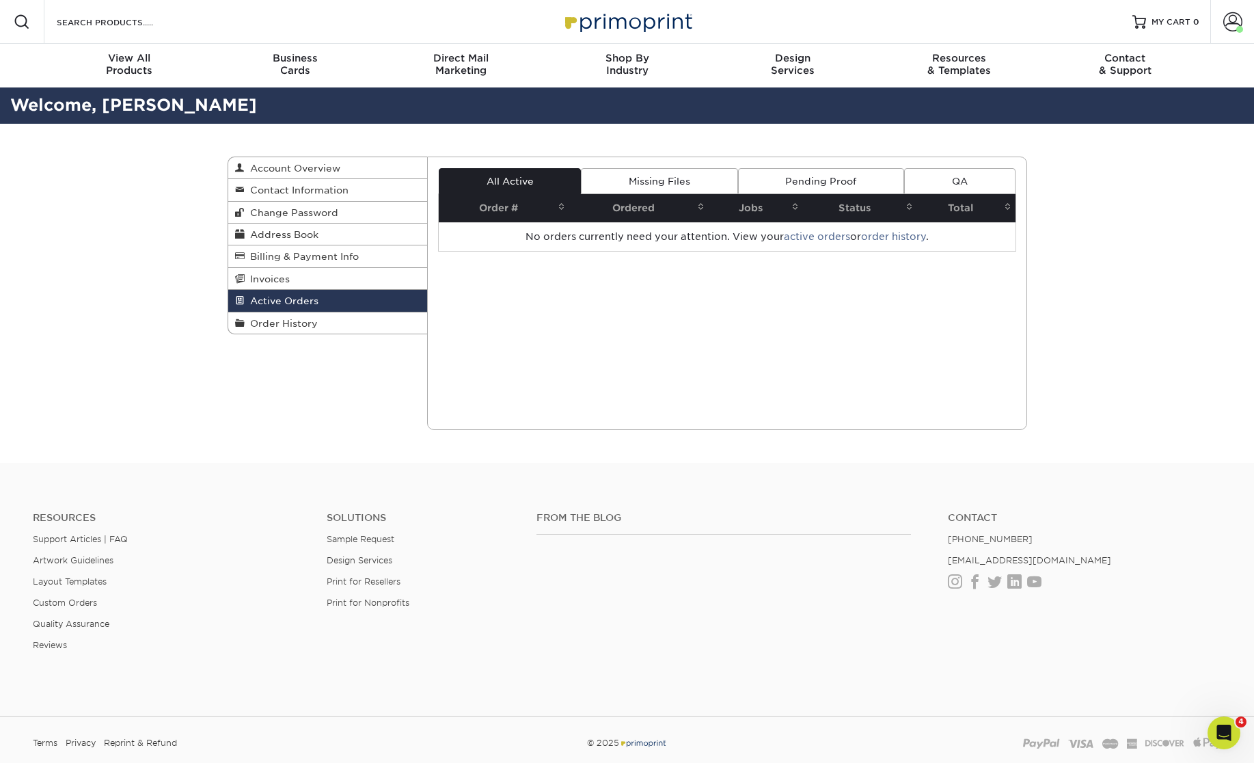
click at [634, 187] on link "Missing Files" at bounding box center [659, 181] width 157 height 26
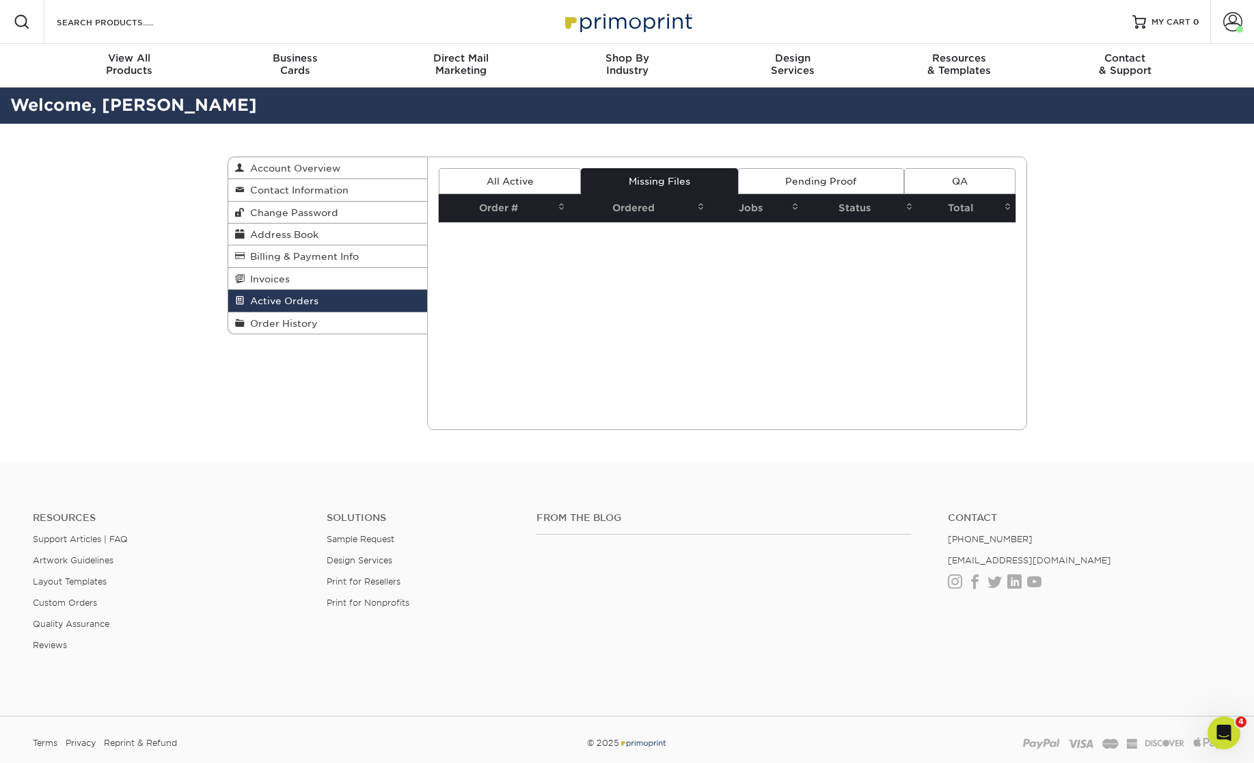
click at [811, 181] on link "Pending Proof" at bounding box center [821, 181] width 166 height 26
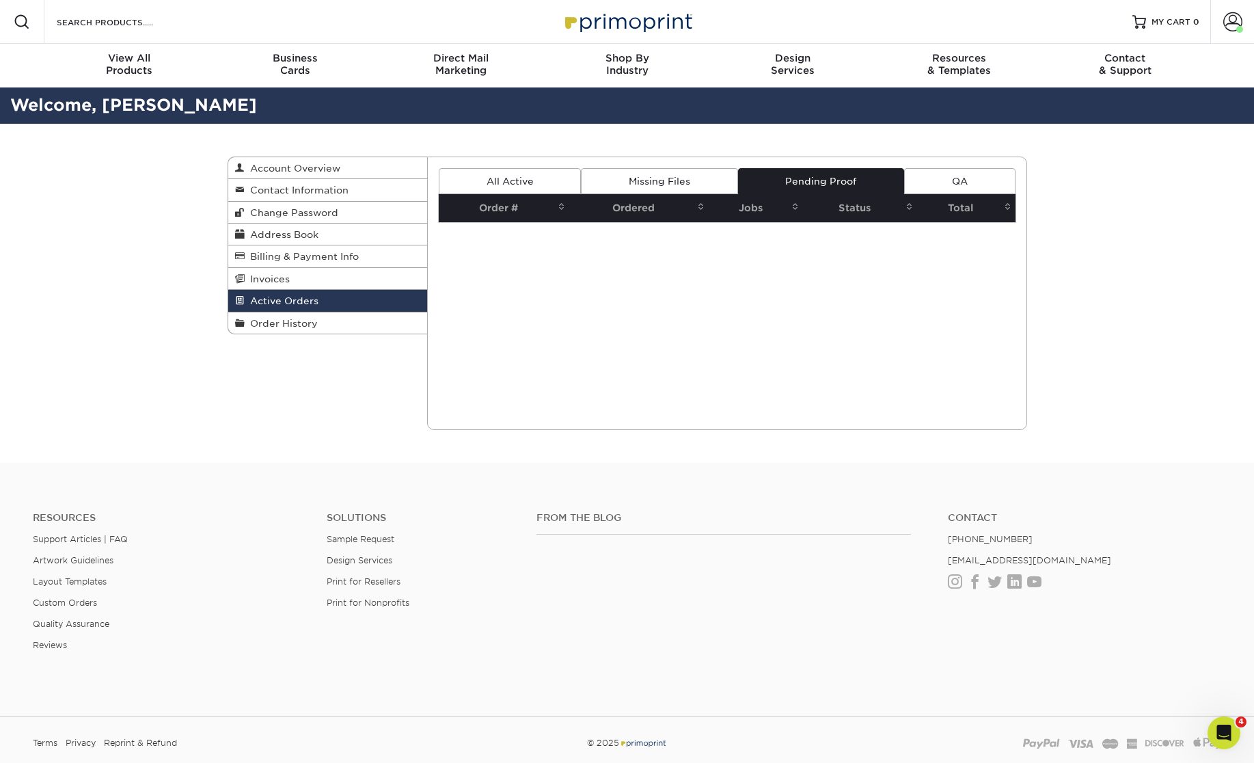
click at [981, 188] on link "QA" at bounding box center [959, 181] width 111 height 26
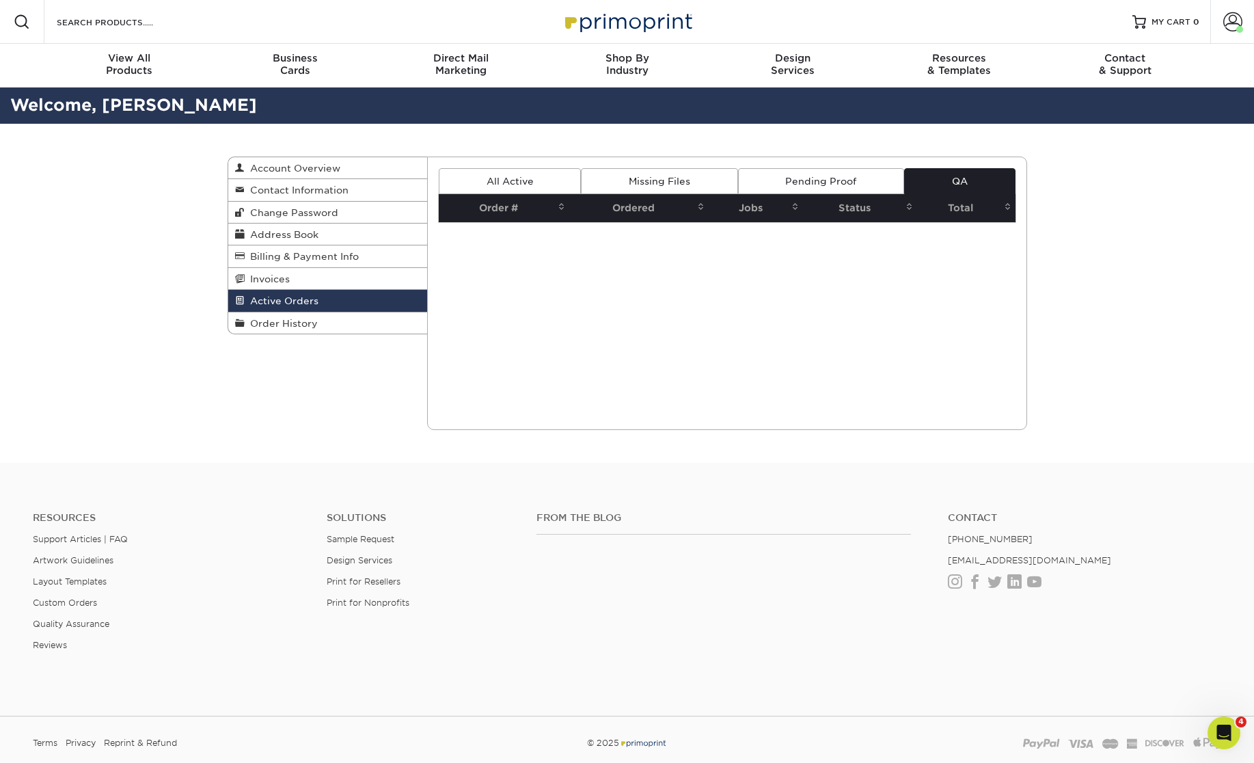
click at [514, 187] on link "All Active" at bounding box center [510, 181] width 142 height 26
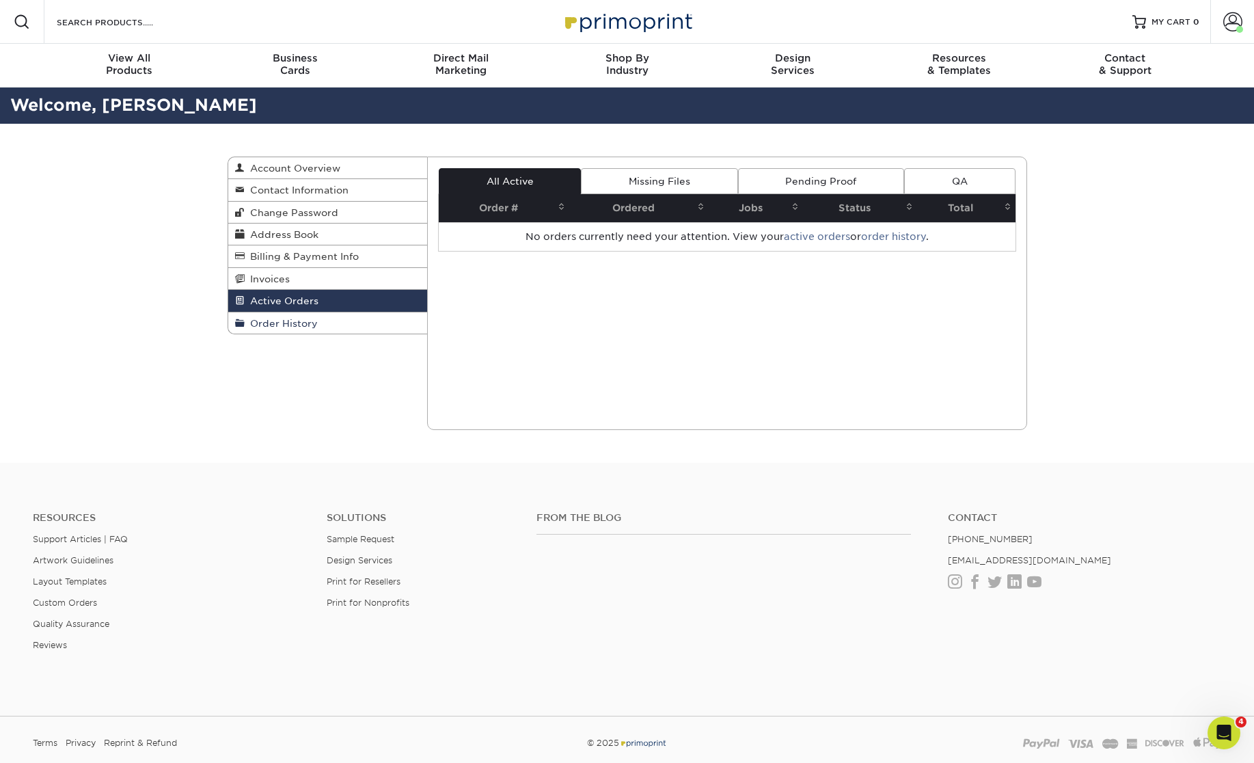
click at [297, 327] on span "Order History" at bounding box center [281, 323] width 73 height 11
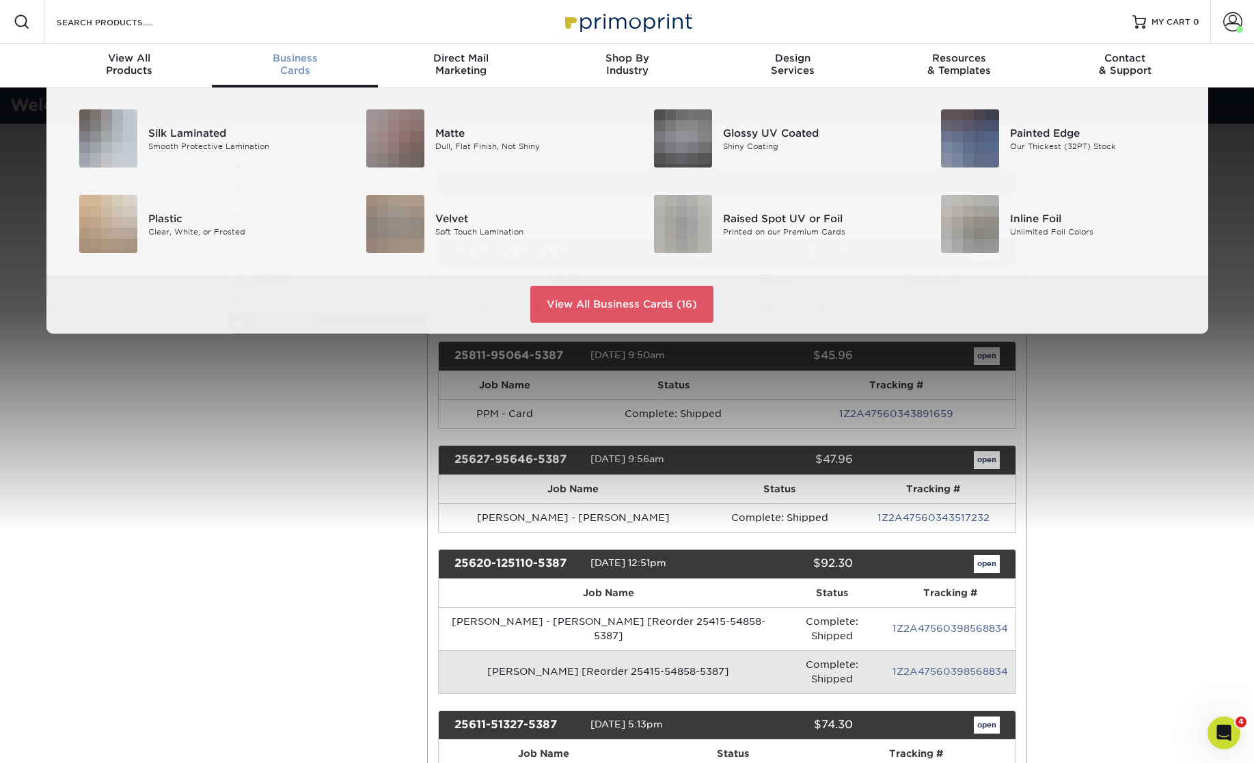
click at [304, 70] on div "Business Cards" at bounding box center [295, 64] width 166 height 25
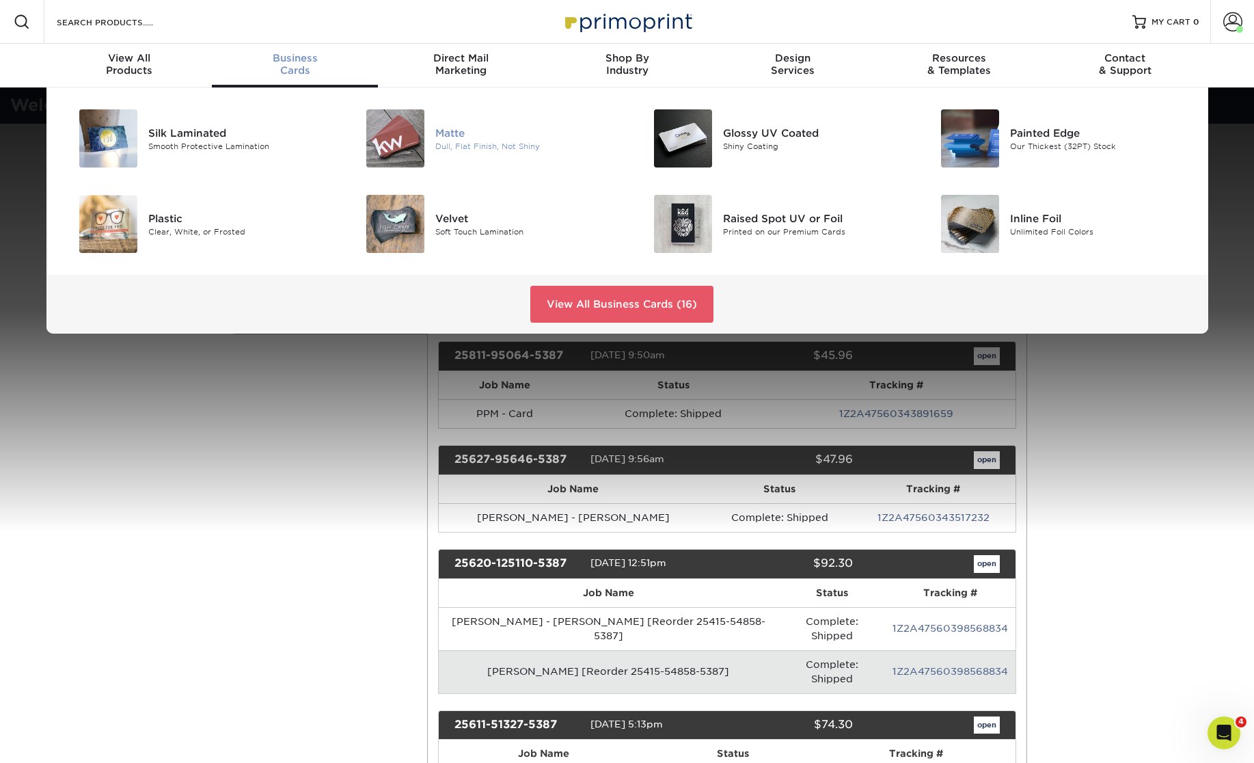
click at [467, 126] on div "Matte" at bounding box center [525, 132] width 181 height 15
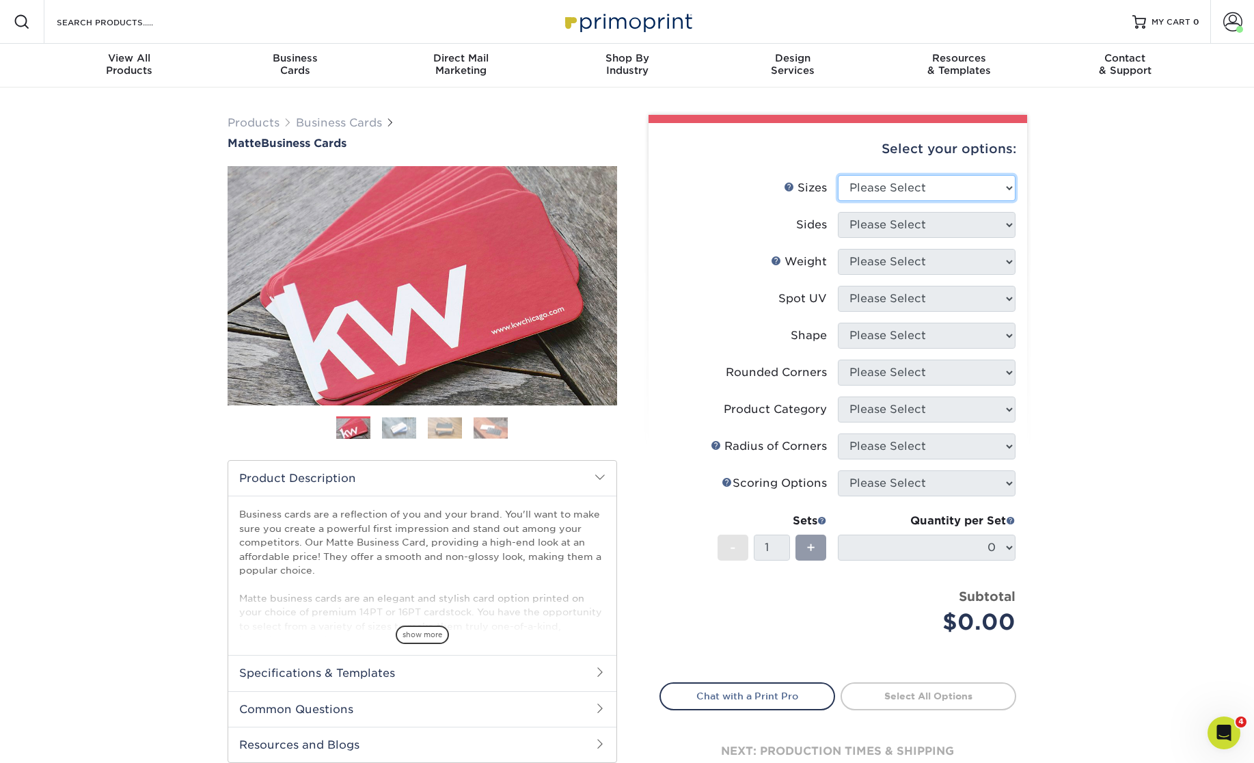
select select "2.00x3.50"
click option "2" x 3.5" - Standard" at bounding box center [0, 0] width 0 height 0
select select "13abbda7-1d64-4f25-8bb2-c179b224825d"
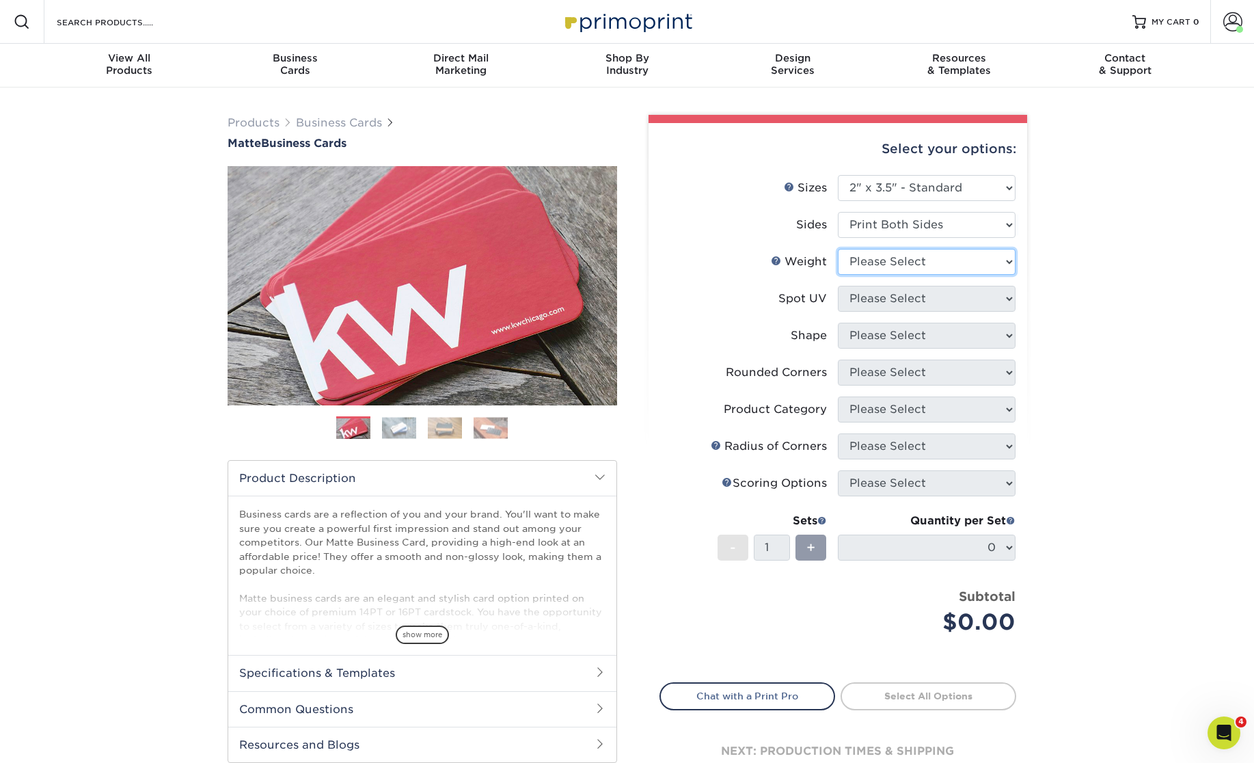
select select "14PT"
select select "121bb7b5-3b4d-429f-bd8d-bbf80e953313"
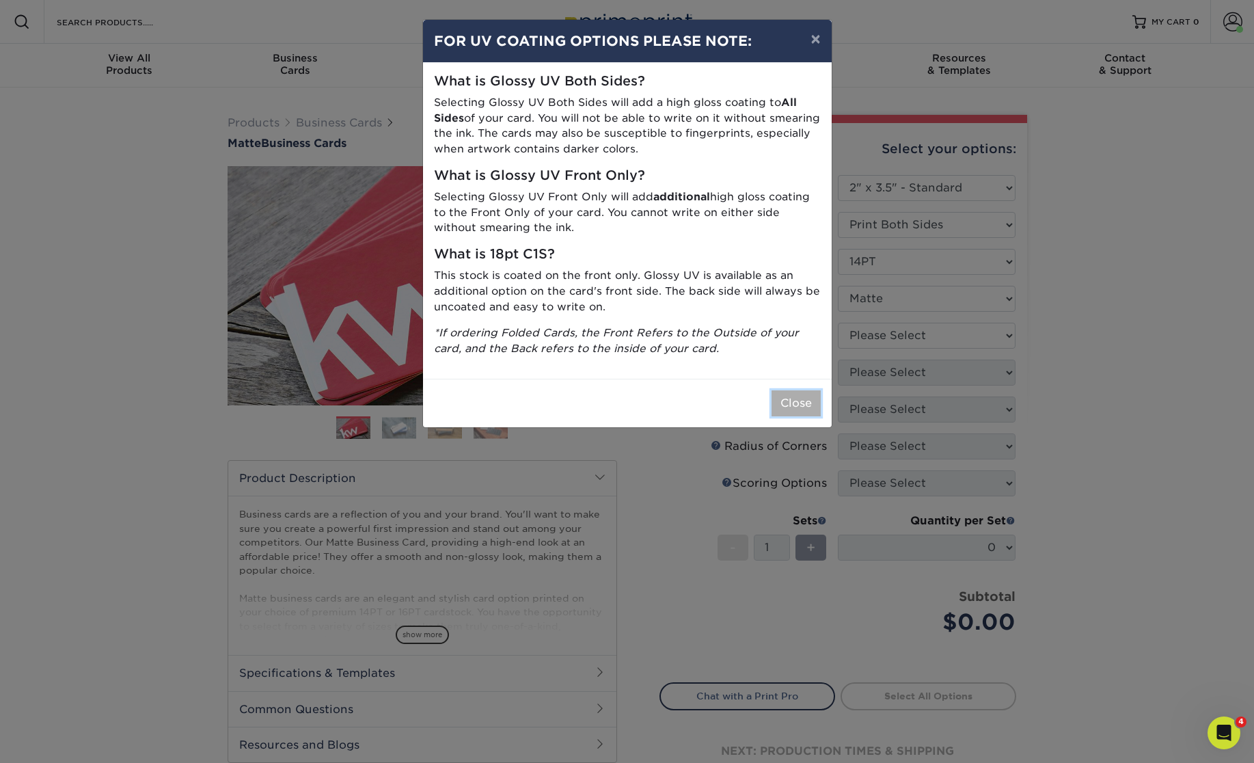
click at [802, 400] on button "Close" at bounding box center [796, 403] width 49 height 26
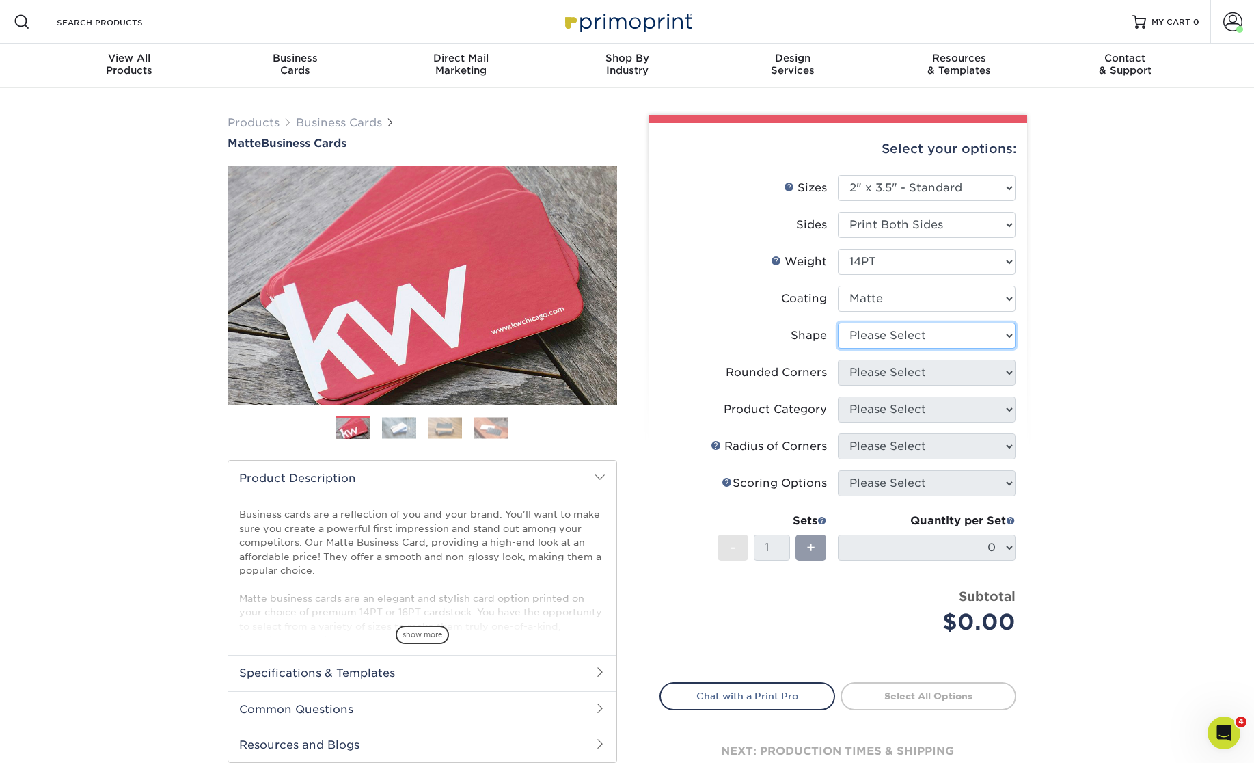
select select "standard"
select select "0"
click option "No" at bounding box center [0, 0] width 0 height 0
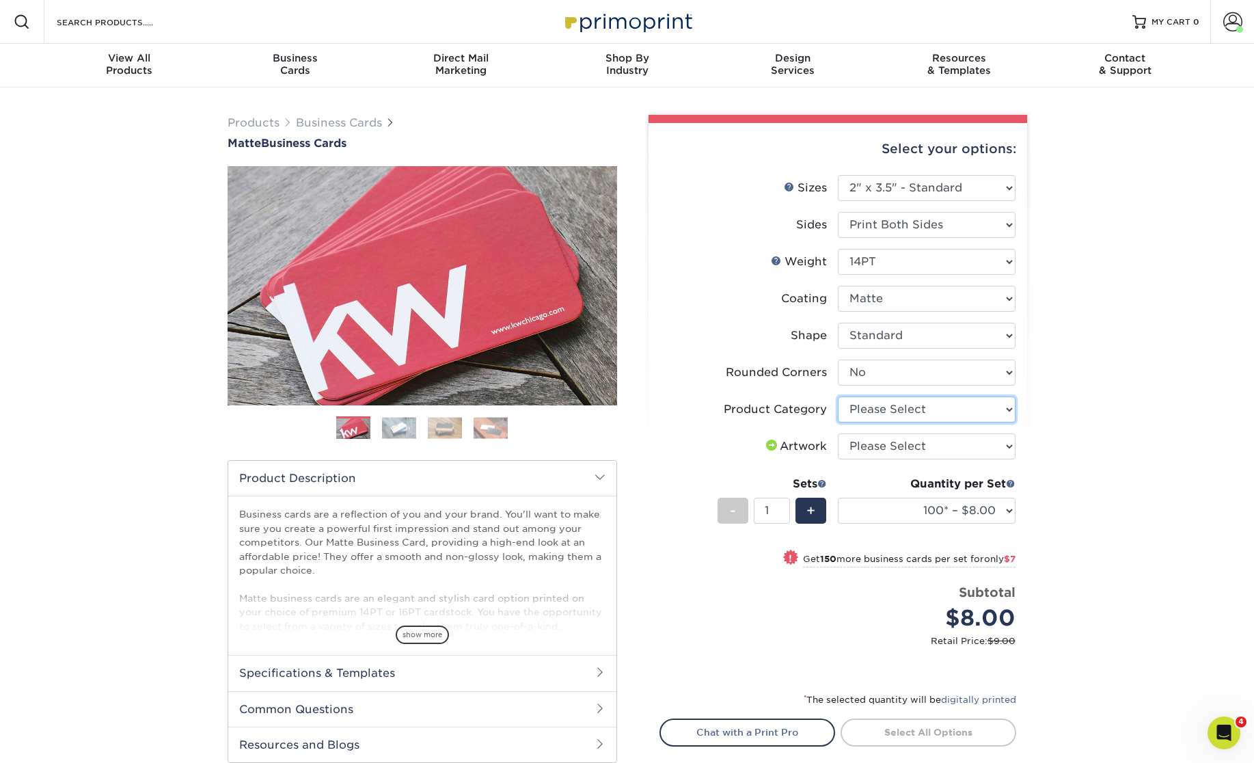
select select "3b5148f1-0588-4f88-a218-97bcfdce65c1"
click option "Business Cards" at bounding box center [0, 0] width 0 height 0
select select "upload"
click option "I will upload files" at bounding box center [0, 0] width 0 height 0
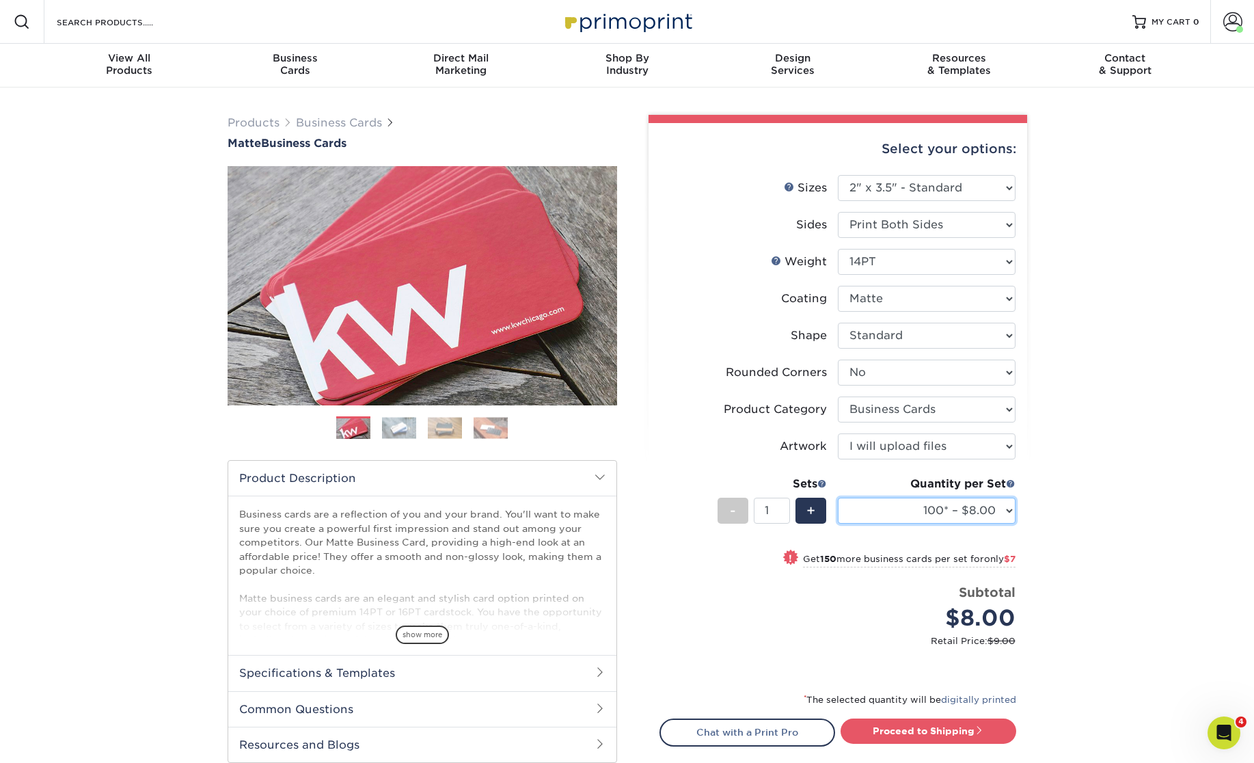
click at [838, 498] on select "100* – $8.00 250* – $15.00 500 – $30.00 1000 – $37.00 2500 – $66.00 5000 – $127…" at bounding box center [927, 511] width 178 height 26
select select "250* – $15.00"
click option "250* – $15.00" at bounding box center [0, 0] width 0 height 0
click at [823, 516] on div "+" at bounding box center [811, 511] width 31 height 26
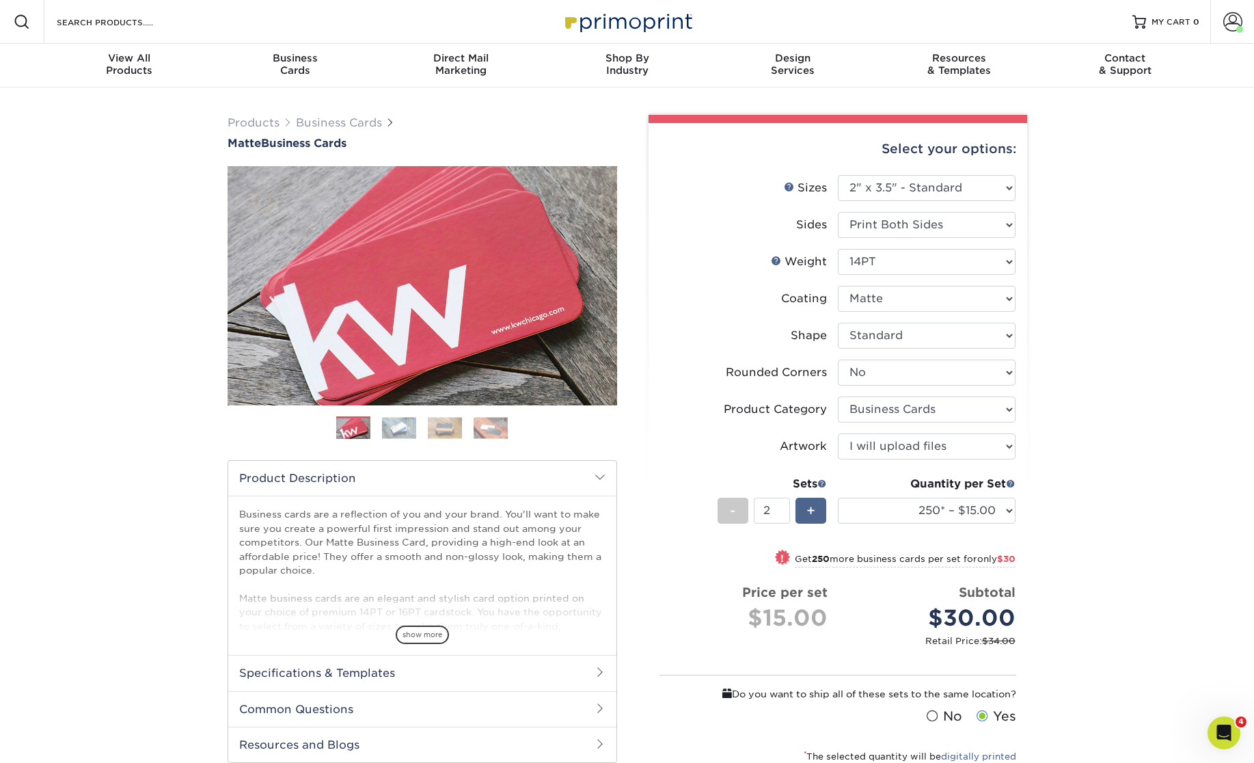
click at [823, 516] on div "+" at bounding box center [811, 511] width 31 height 26
type input "3"
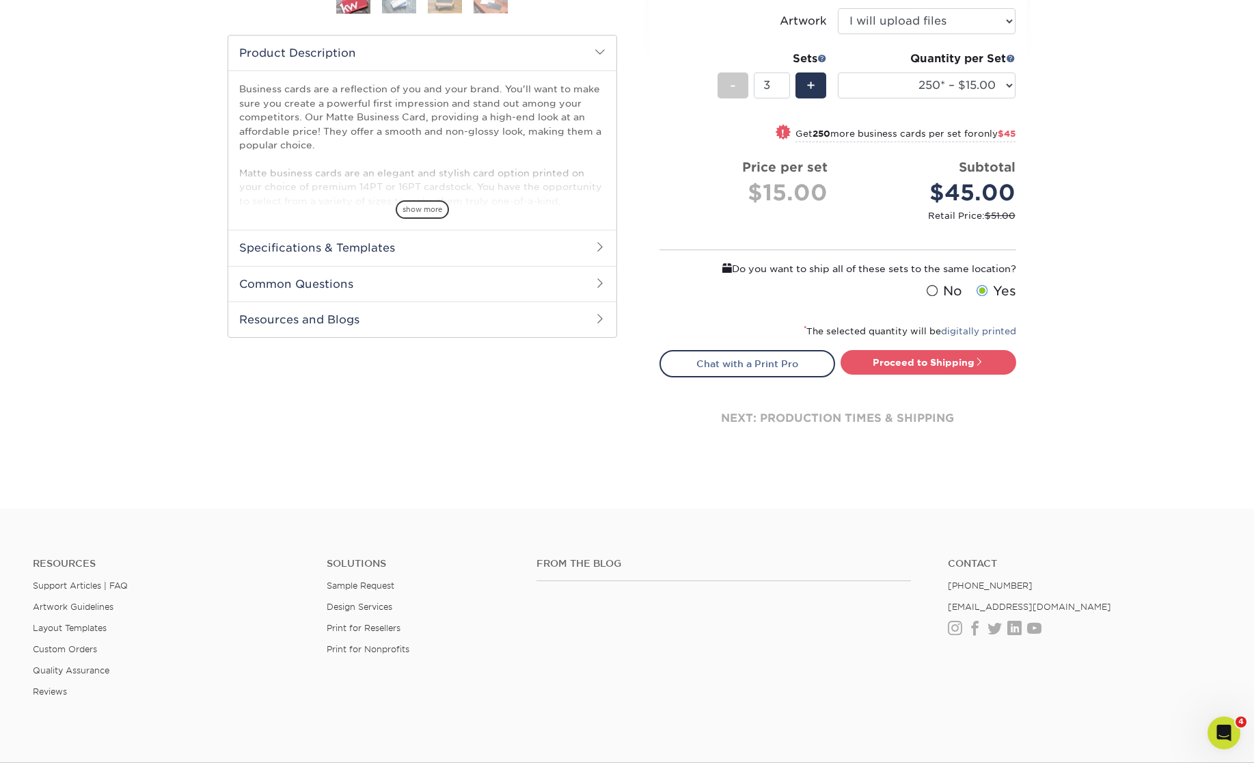
scroll to position [425, 0]
click at [960, 366] on link "Proceed to Shipping" at bounding box center [929, 363] width 176 height 25
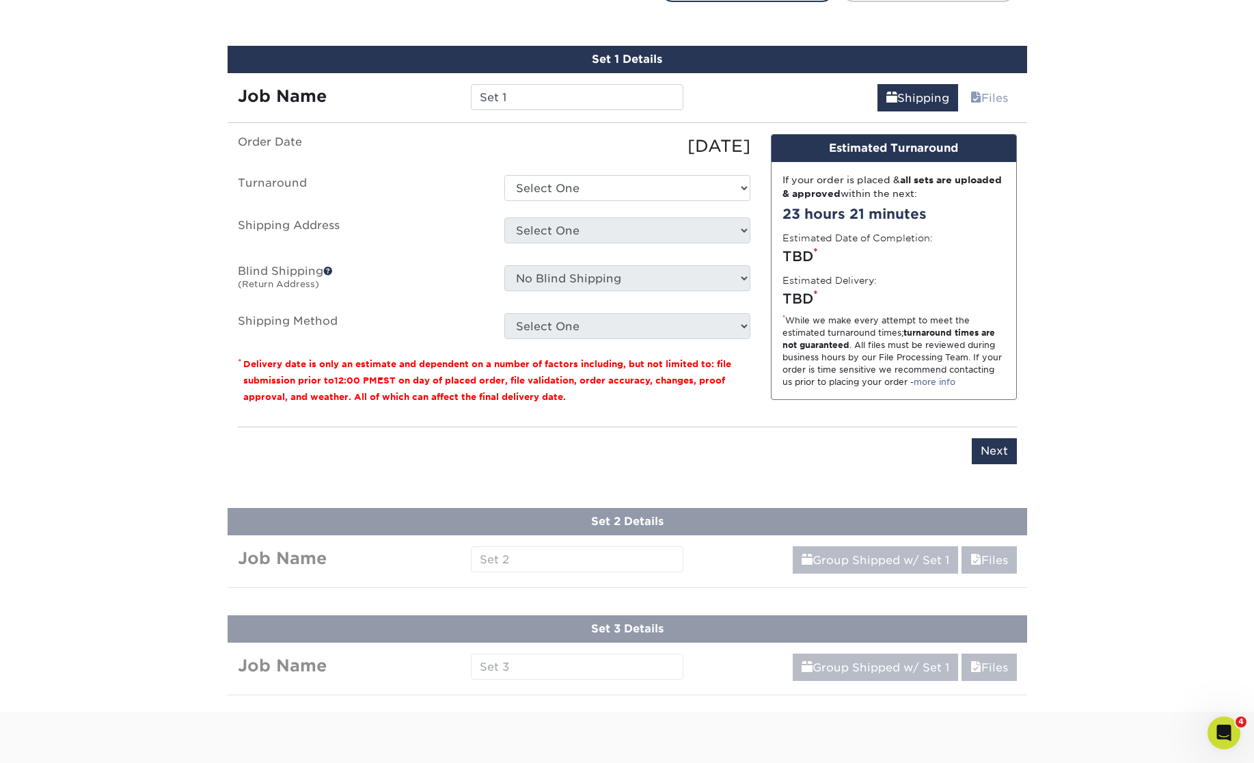
scroll to position [811, 0]
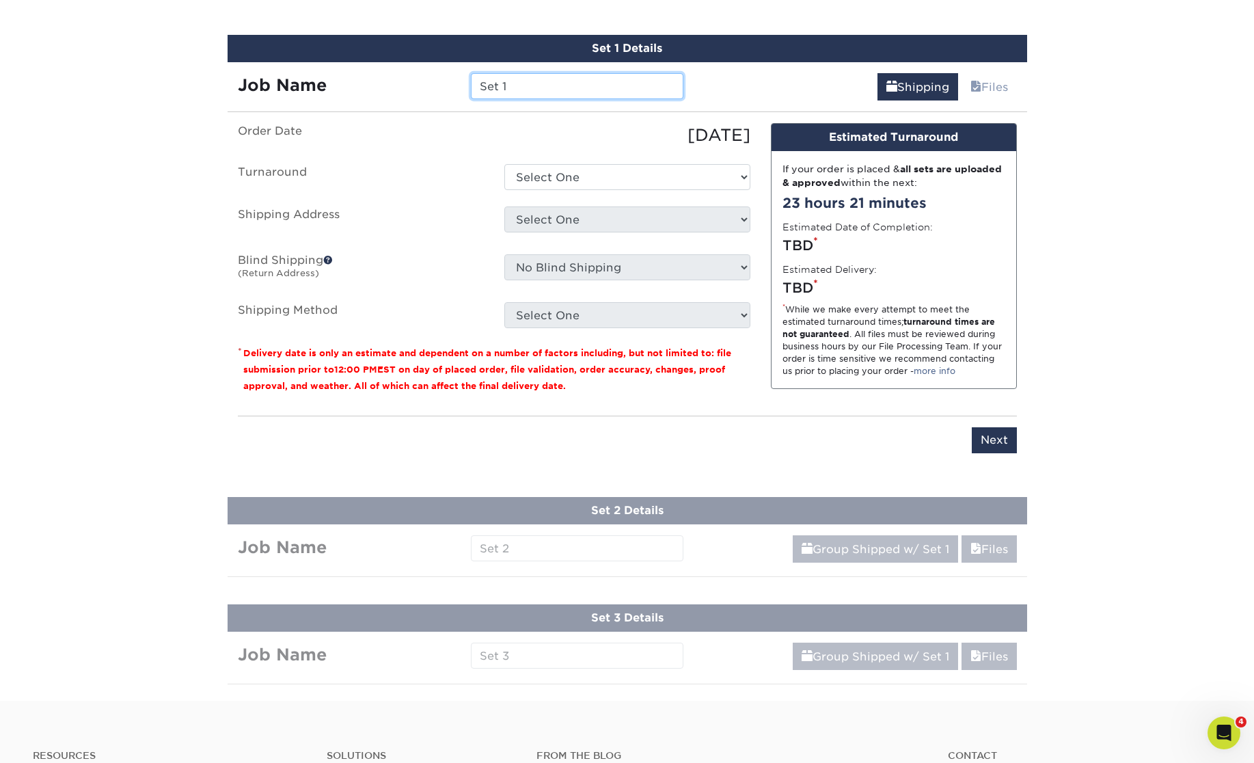
drag, startPoint x: 526, startPoint y: 89, endPoint x: 435, endPoint y: 85, distance: 91.0
click at [471, 85] on input "Set 1" at bounding box center [577, 86] width 213 height 26
paste input "JMcKinne"
type input "JMcKinney"
click at [628, 191] on ul "Order Date 10/01/2025 Turnaround Select One 2-4 Business Days 2 Day Next Busine…" at bounding box center [494, 225] width 513 height 205
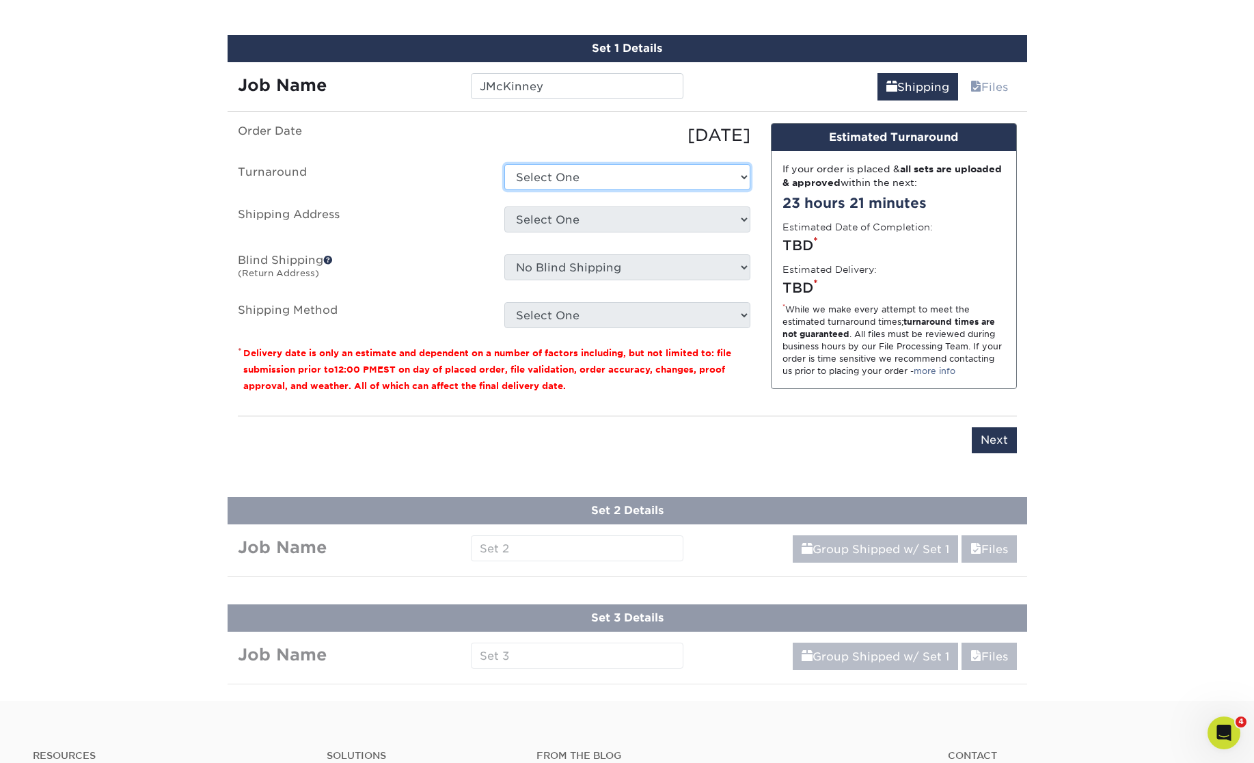
select select "56f96fba-ecd4-4e1b-a4a4-6bff8fef1ff9"
click option "2-4 Business Days" at bounding box center [0, 0] width 0 height 0
click at [505, 206] on select "Select One AC - Ann Arbor AC - Baldev Dhillon AC - Des Plaines, IL AC - Georgia…" at bounding box center [628, 219] width 246 height 26
select select "70715"
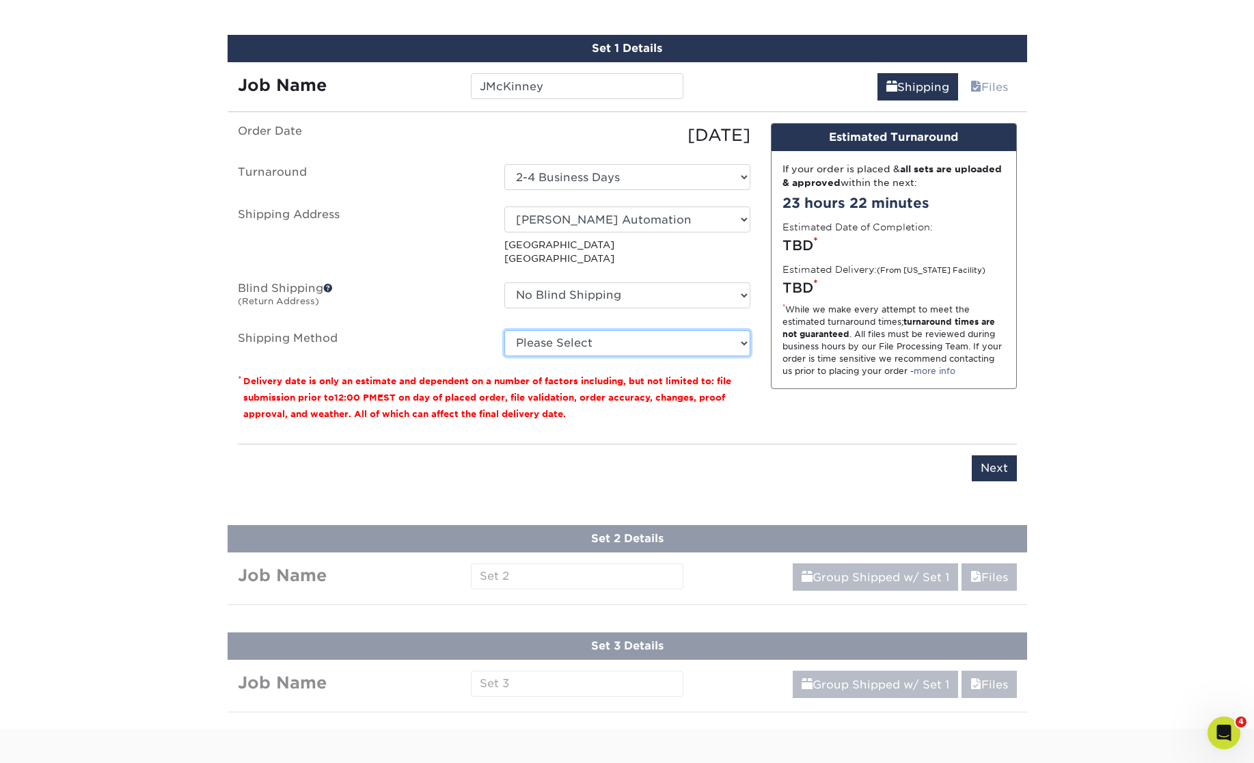
select select "03"
click option "Ground Shipping (+$14.96)" at bounding box center [0, 0] width 0 height 0
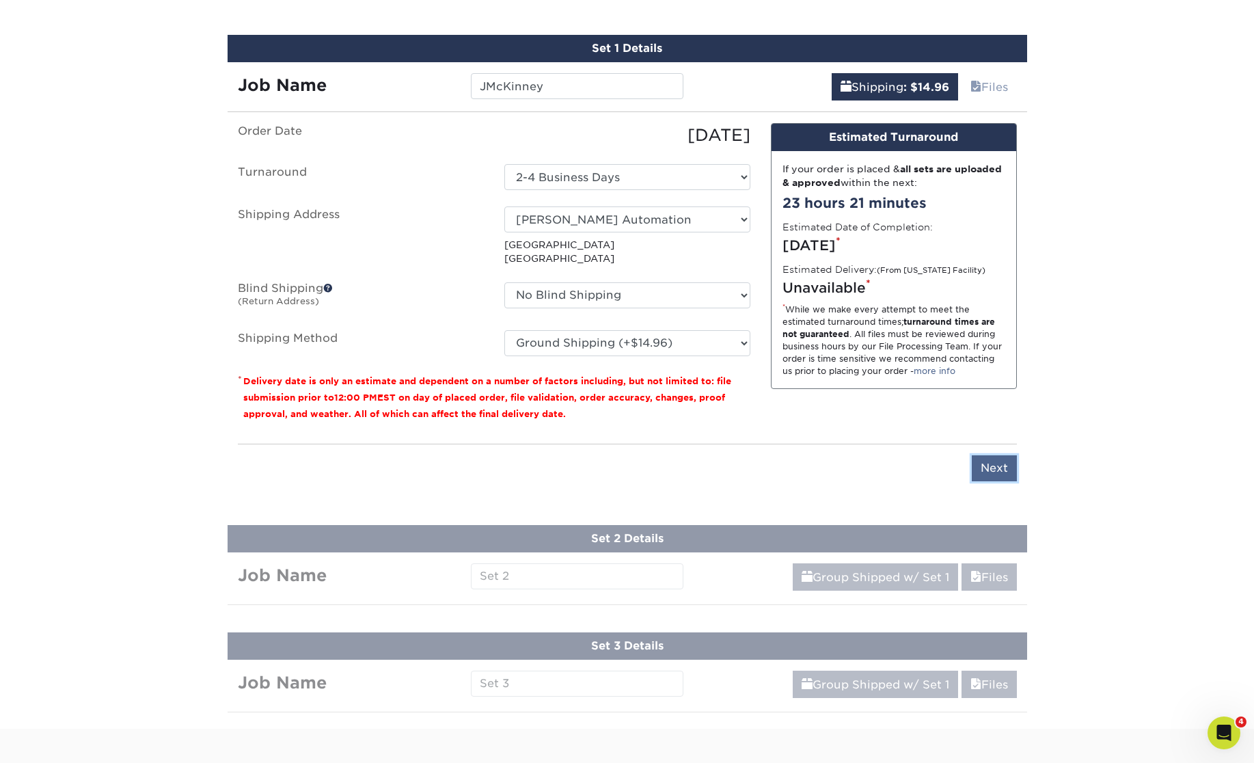
click at [1009, 466] on input "Next" at bounding box center [994, 468] width 45 height 26
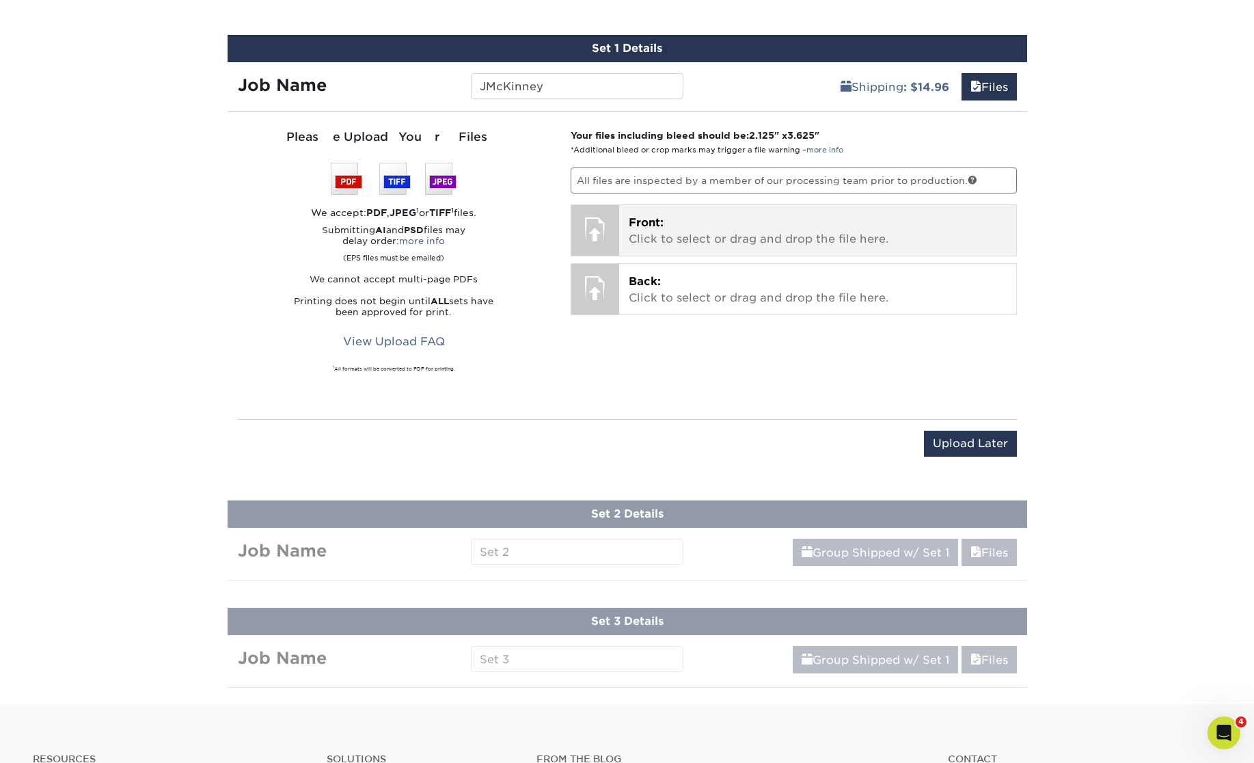
click at [778, 240] on p "Front: Click to select or drag and drop the file here." at bounding box center [818, 231] width 378 height 33
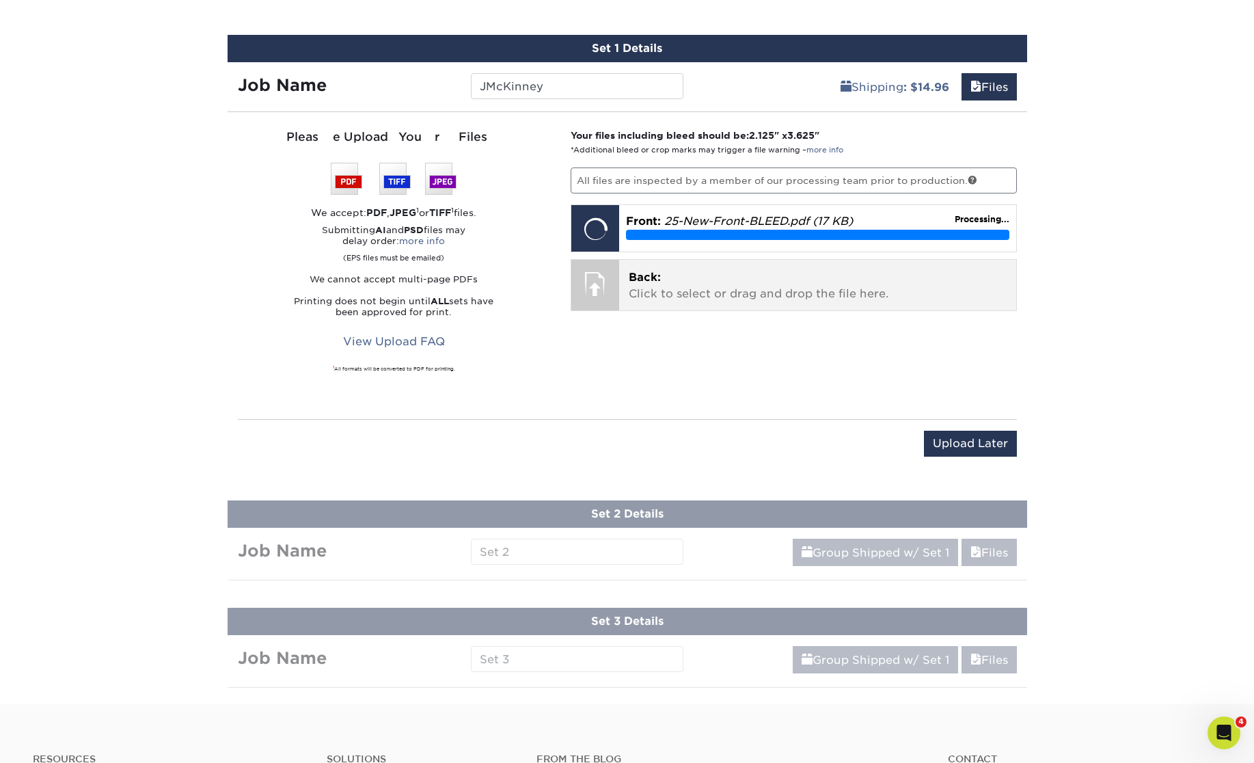
click at [727, 293] on p "Back: Click to select or drag and drop the file here." at bounding box center [818, 285] width 378 height 33
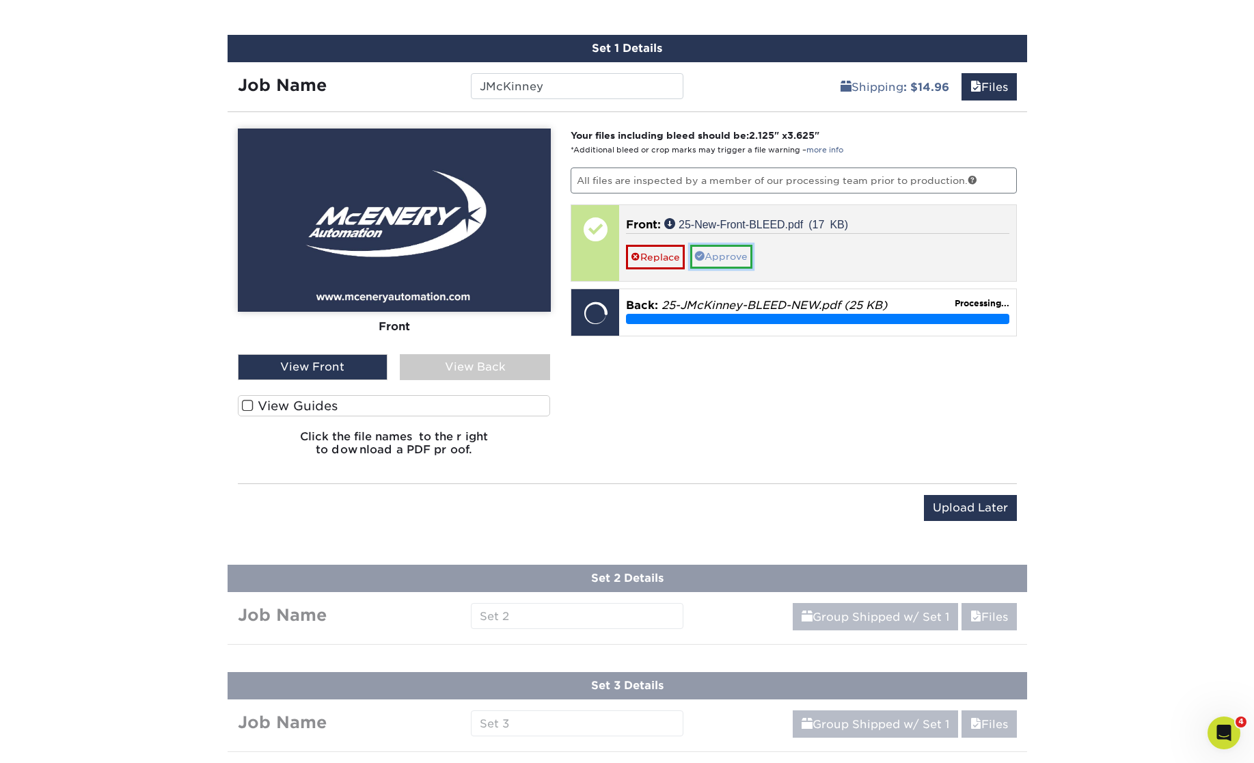
click at [745, 257] on link "Approve" at bounding box center [721, 256] width 62 height 23
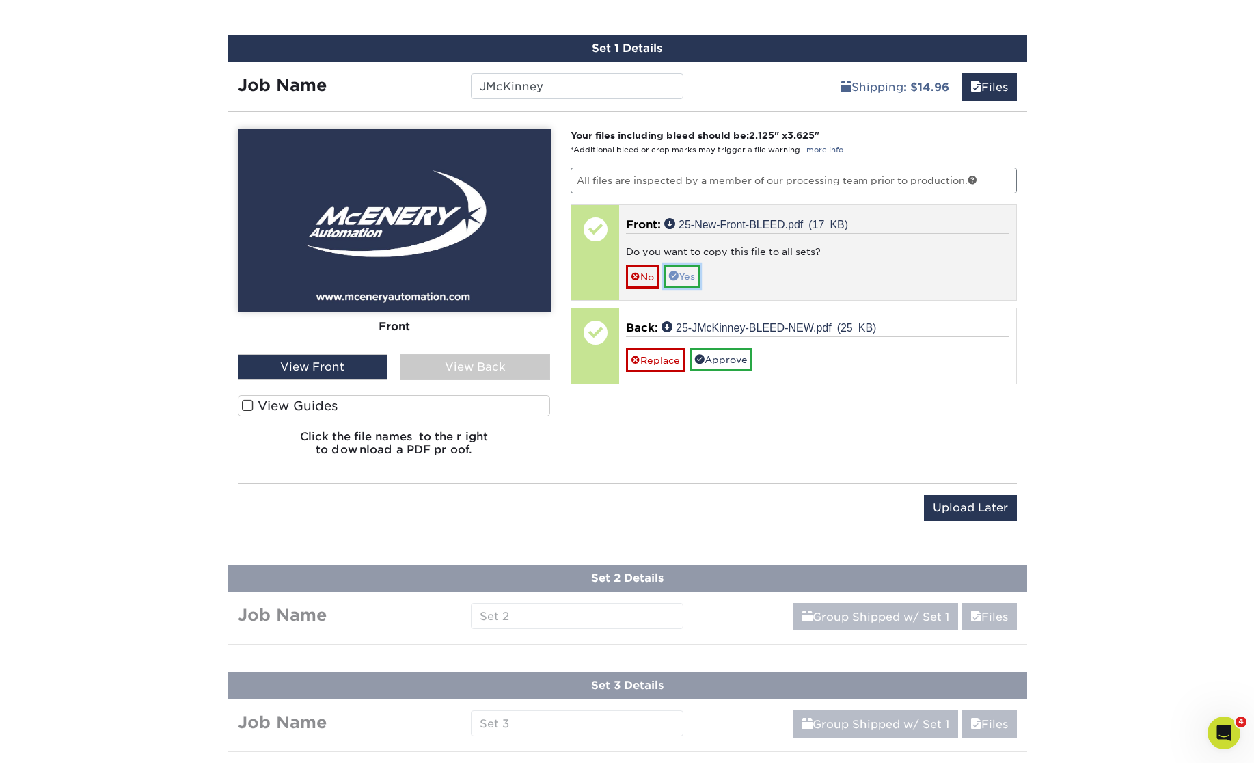
click at [691, 269] on link "Yes" at bounding box center [682, 276] width 36 height 23
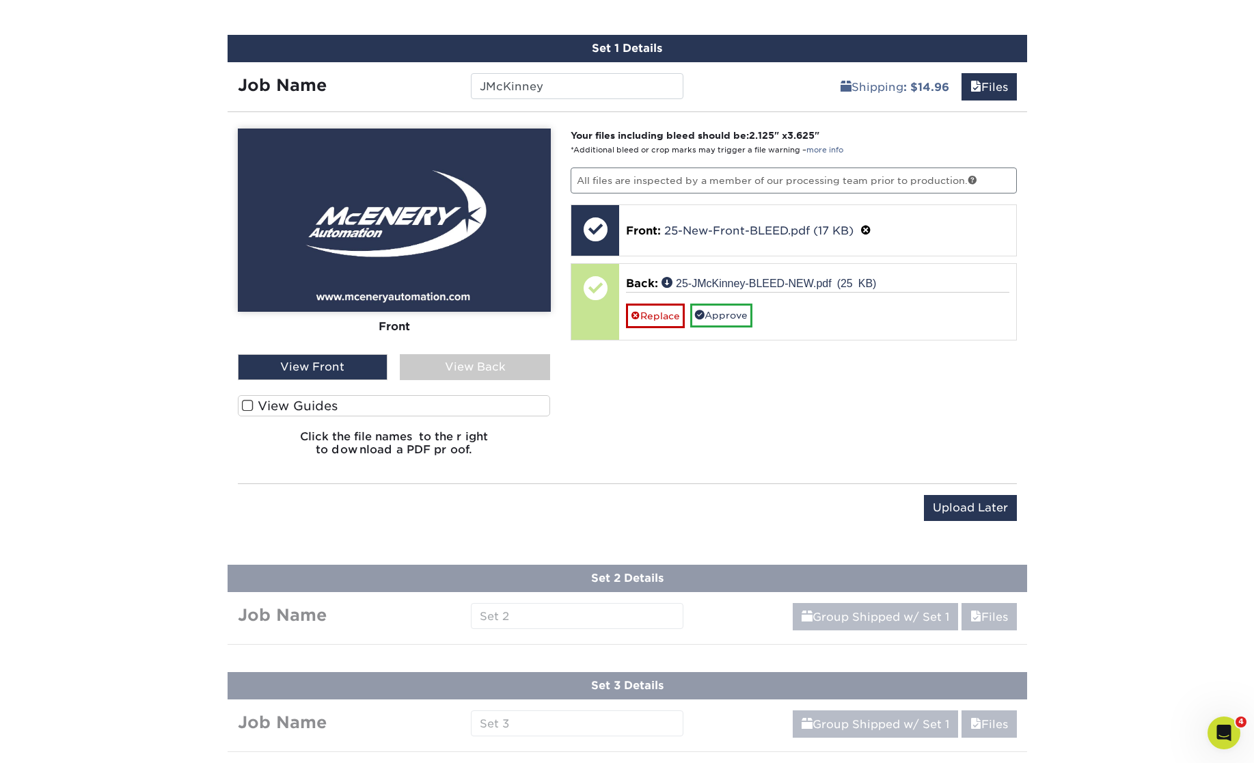
click at [451, 362] on div "View Back" at bounding box center [475, 367] width 150 height 26
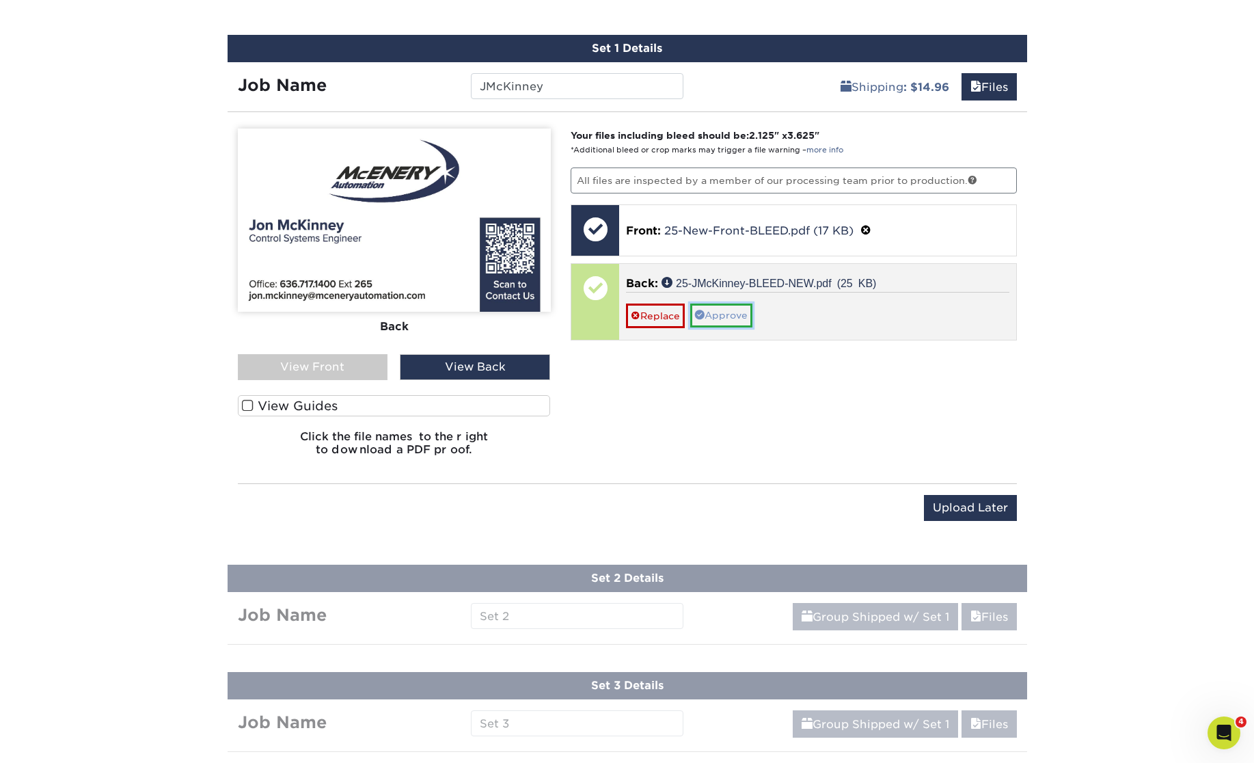
click at [731, 314] on link "Approve" at bounding box center [721, 315] width 62 height 23
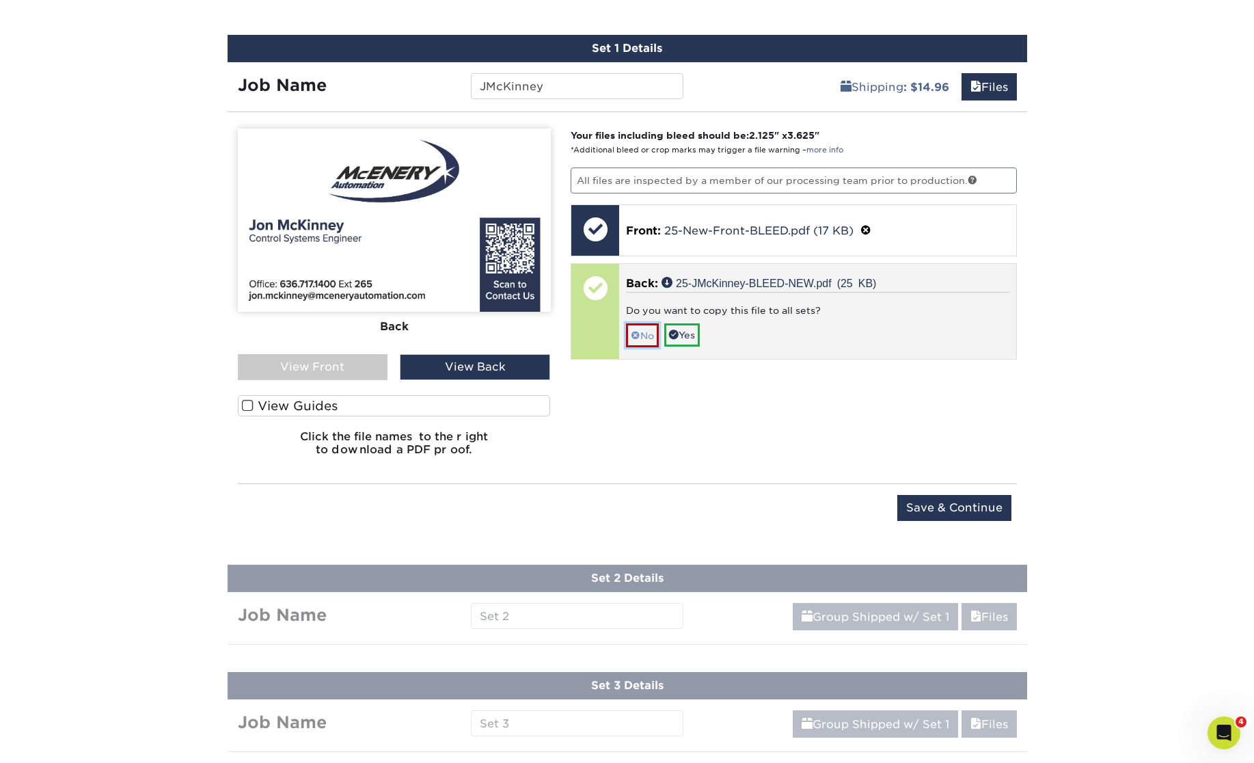
click at [654, 334] on link "No" at bounding box center [642, 335] width 33 height 24
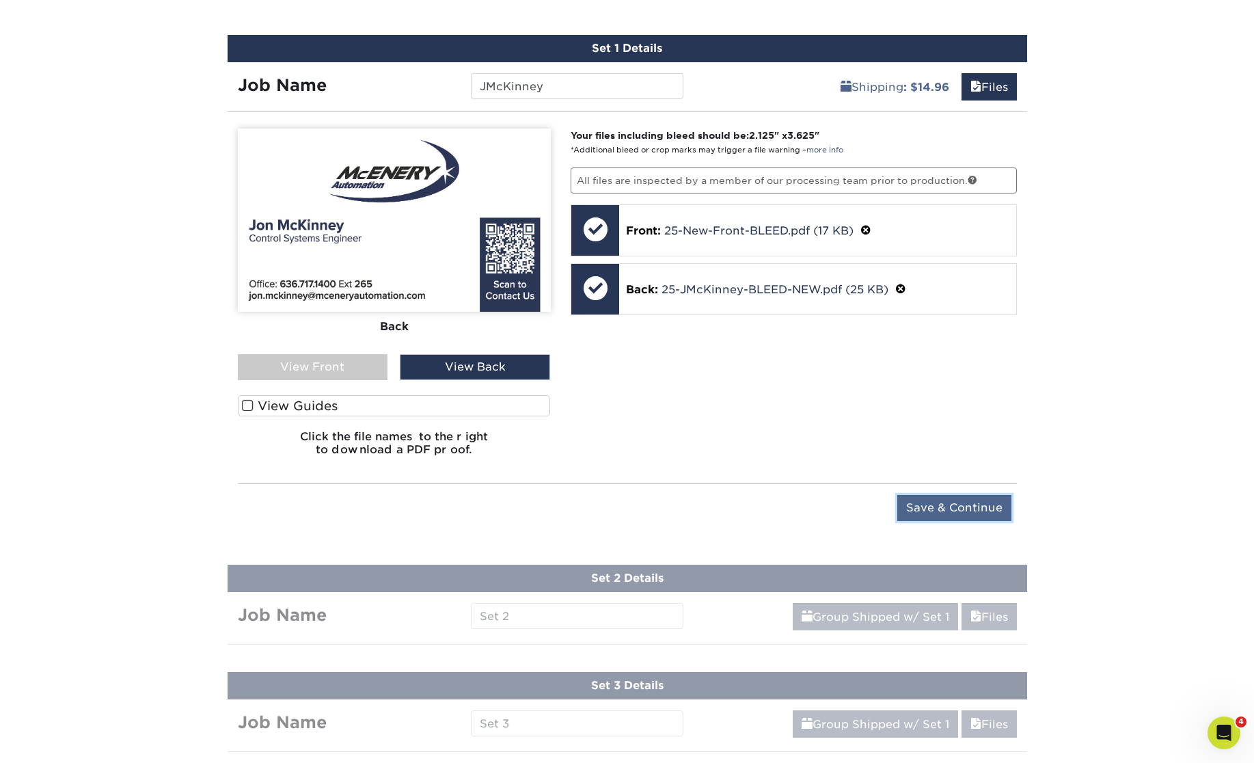
click at [956, 498] on input "Save & Continue" at bounding box center [955, 508] width 114 height 26
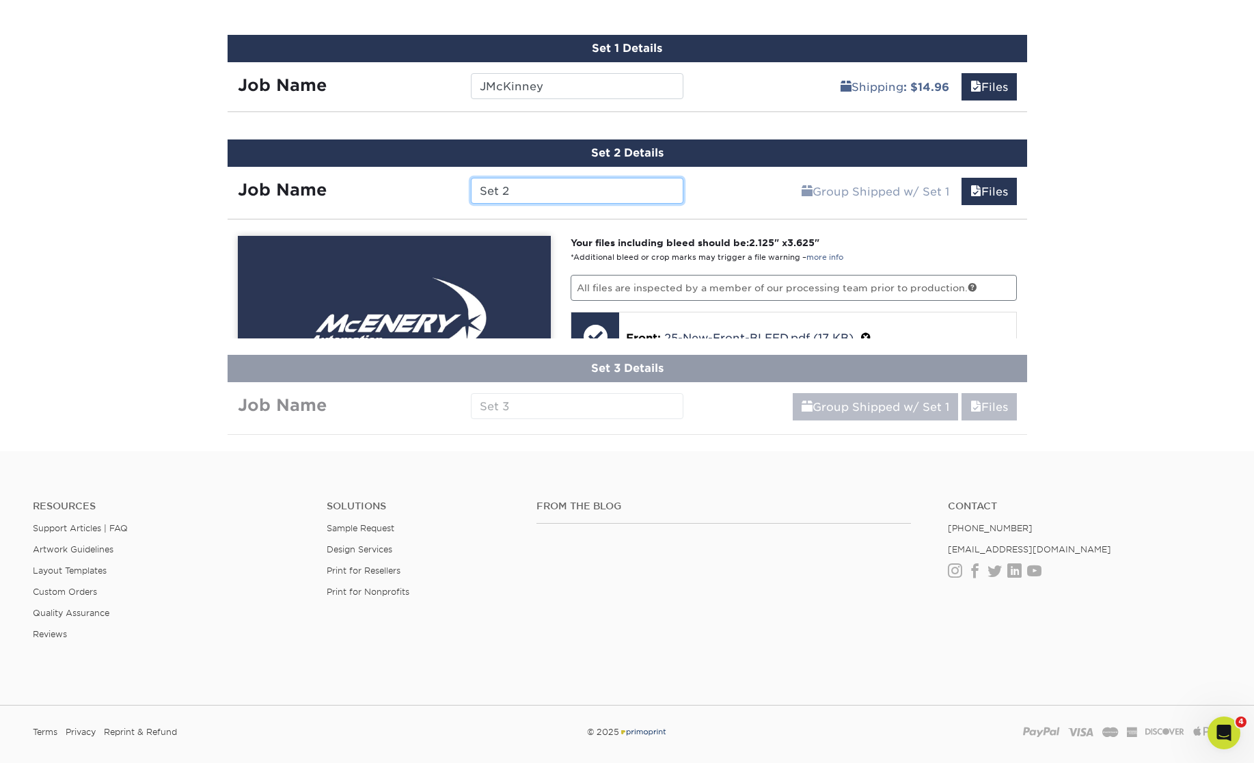
scroll to position [792, 0]
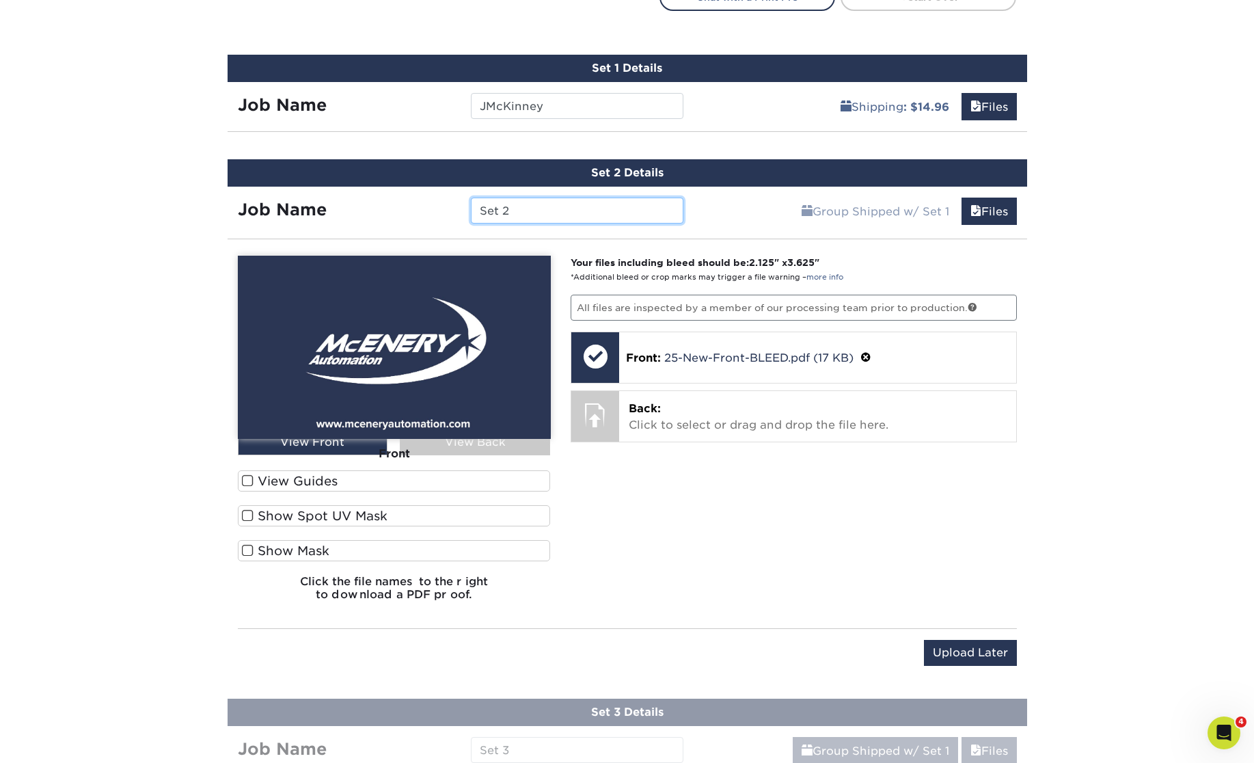
drag, startPoint x: 515, startPoint y: 219, endPoint x: 414, endPoint y: 224, distance: 101.3
click at [471, 219] on input "Set 2" at bounding box center [577, 211] width 213 height 26
drag, startPoint x: 464, startPoint y: 203, endPoint x: 386, endPoint y: 199, distance: 77.4
click at [471, 200] on input "Set 2" at bounding box center [577, 211] width 213 height 26
drag, startPoint x: 483, startPoint y: 211, endPoint x: 593, endPoint y: 212, distance: 110.1
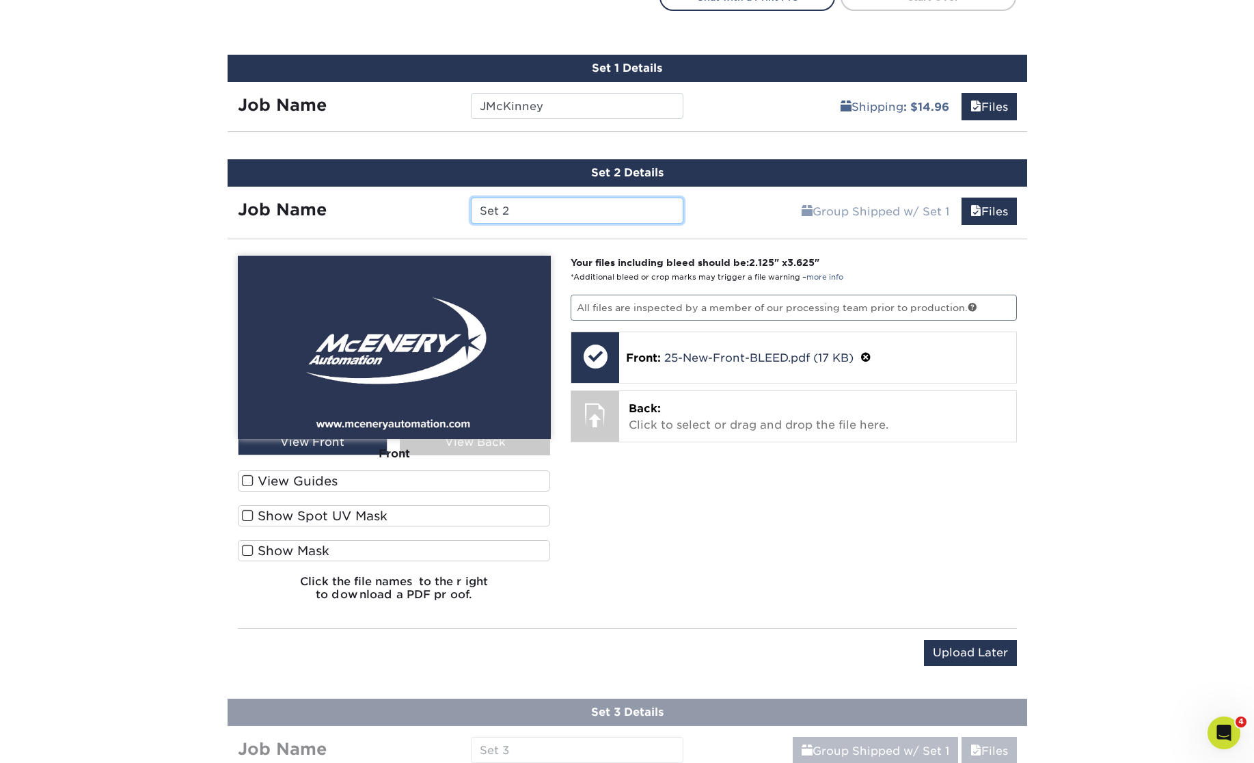
click at [593, 212] on input "Set 2" at bounding box center [577, 211] width 213 height 26
paste input "MNeunreiter"
type input "MNeunreiter"
click at [784, 502] on div "Your files including bleed should be: 2.125 " x 3.625 " *Additional bleed or cr…" at bounding box center [794, 434] width 467 height 356
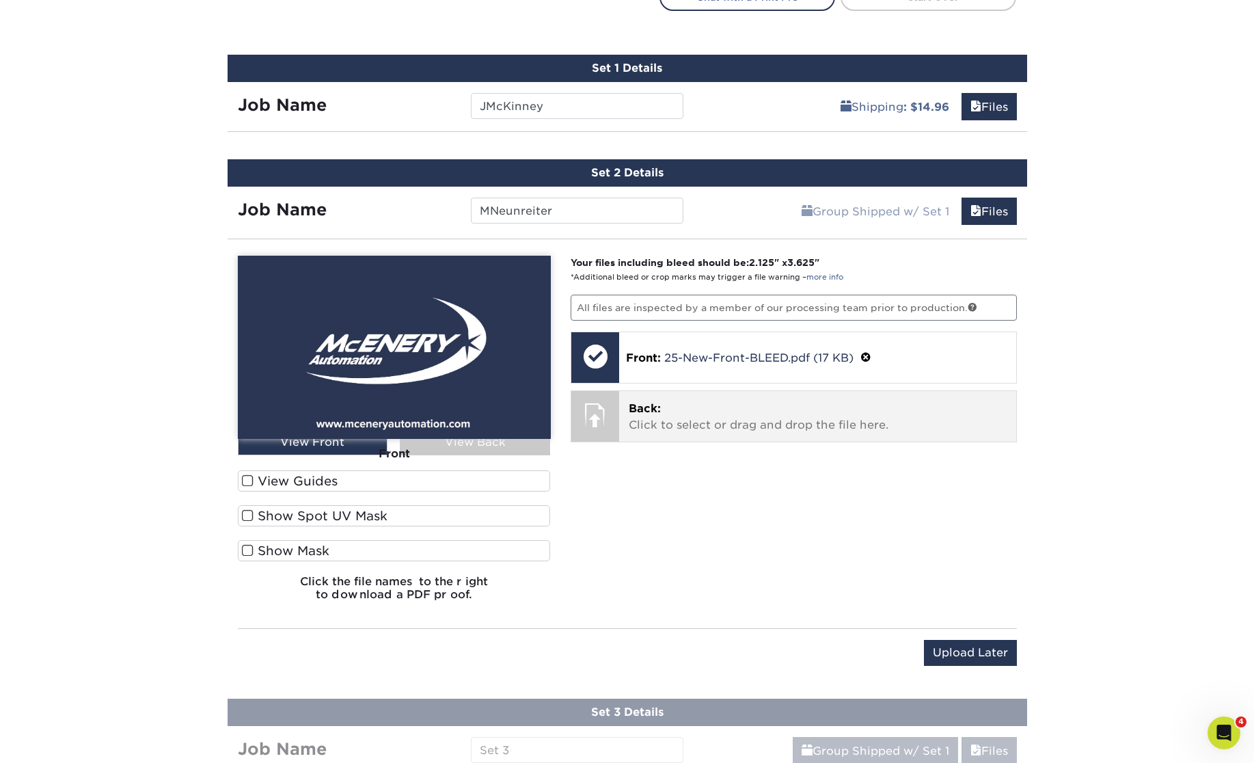
click at [760, 421] on p "Back: Click to select or drag and drop the file here." at bounding box center [818, 417] width 378 height 33
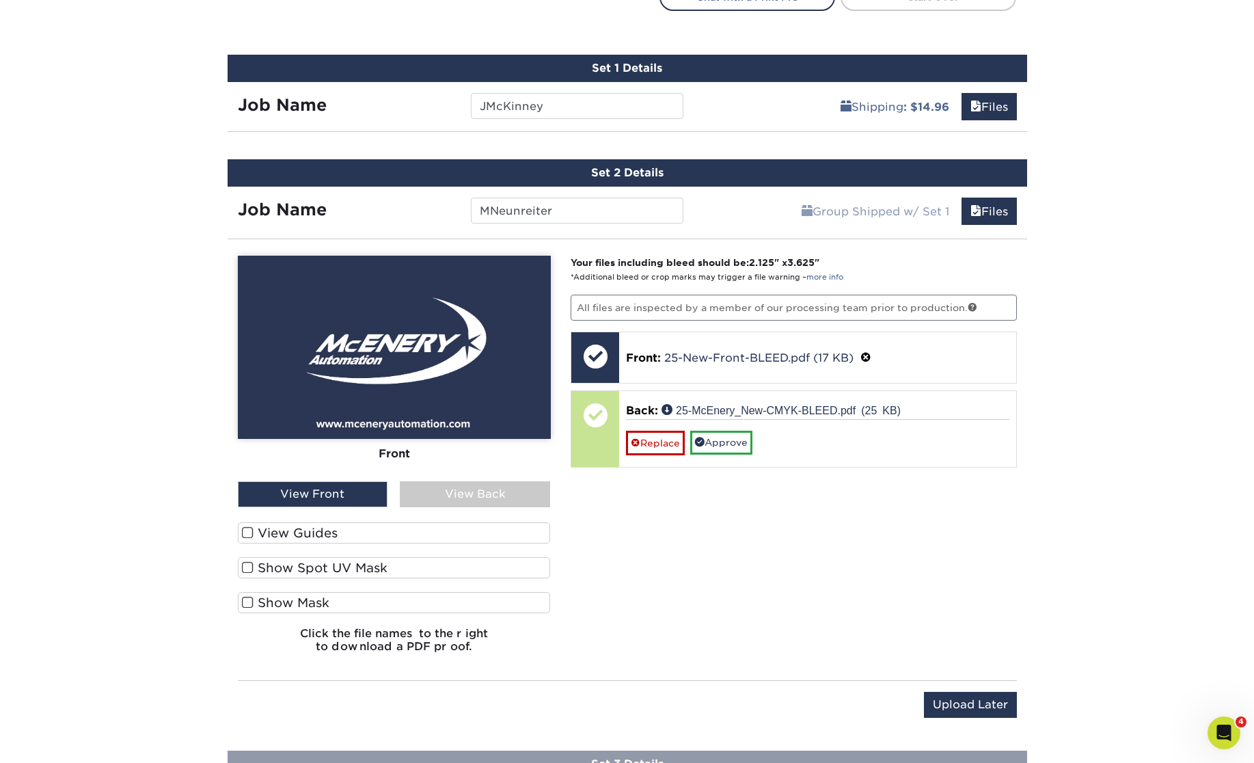
click at [449, 446] on div "Front" at bounding box center [394, 454] width 313 height 30
click at [460, 489] on div "View Back" at bounding box center [475, 494] width 150 height 26
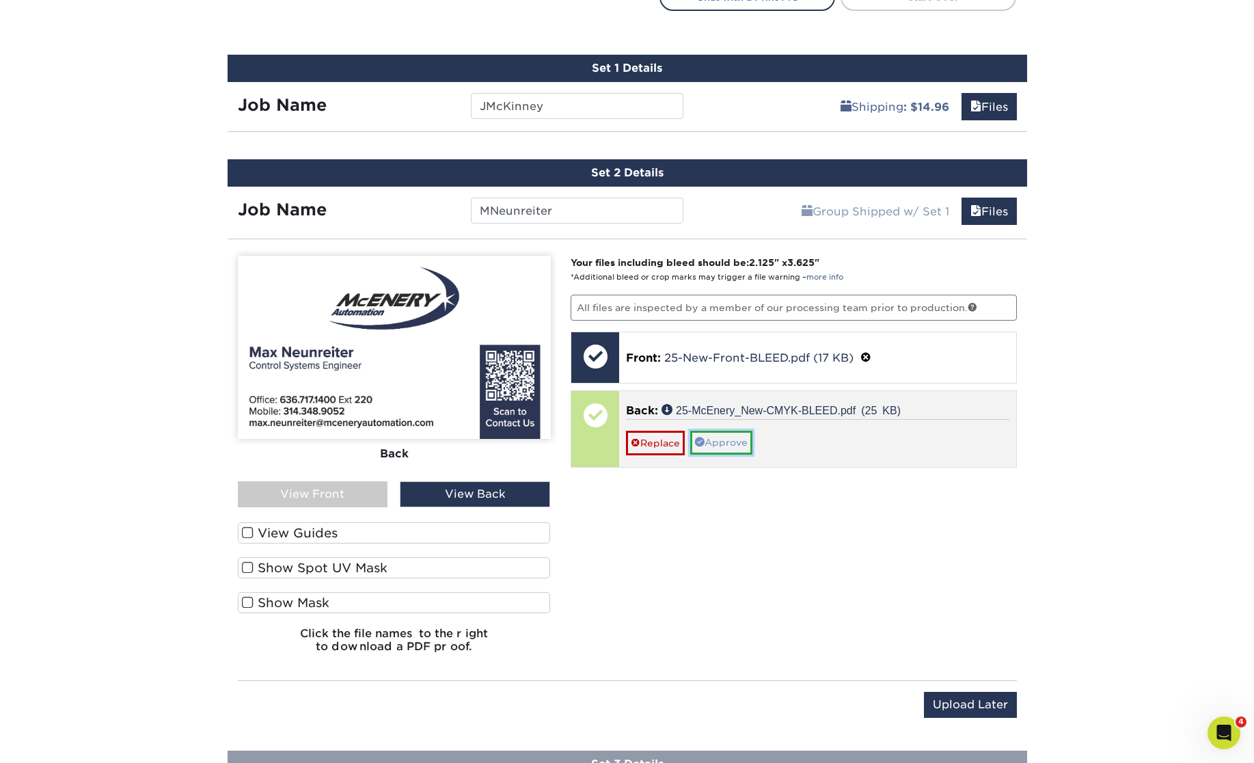
click at [731, 438] on link "Approve" at bounding box center [721, 442] width 62 height 23
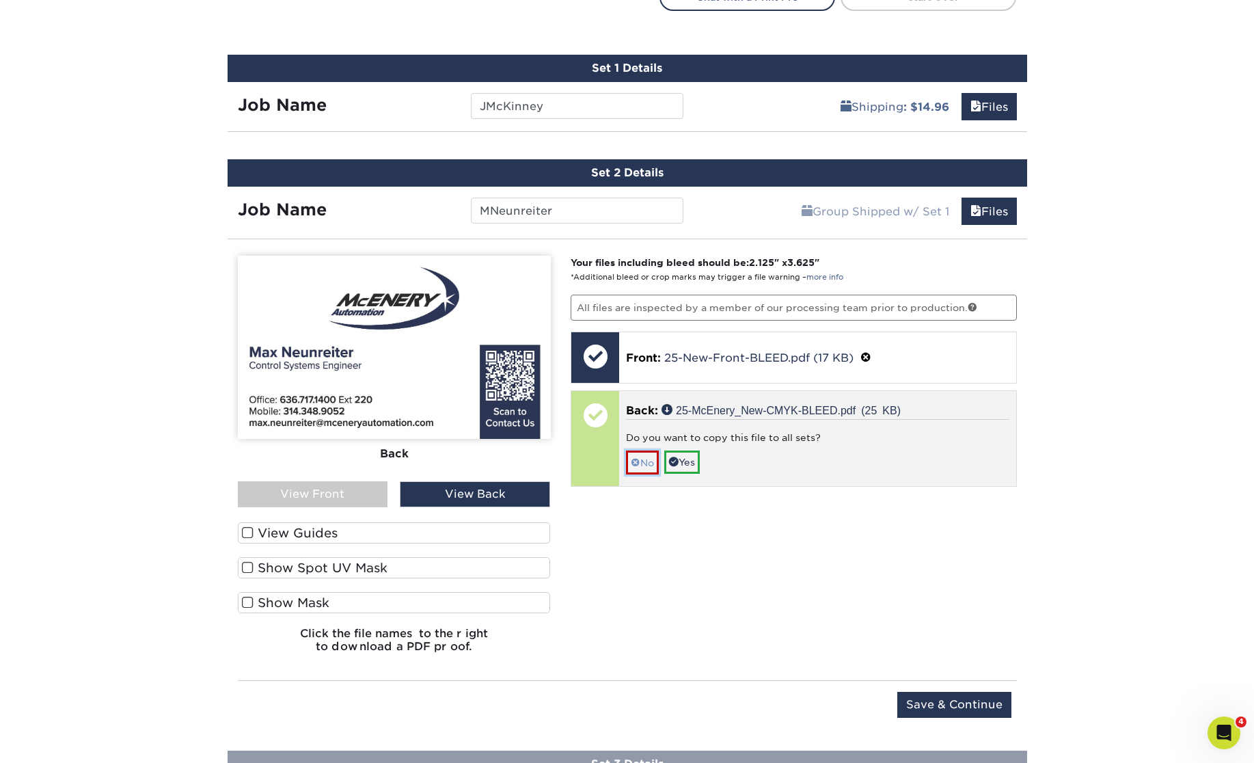
click at [649, 453] on link "No" at bounding box center [642, 463] width 33 height 24
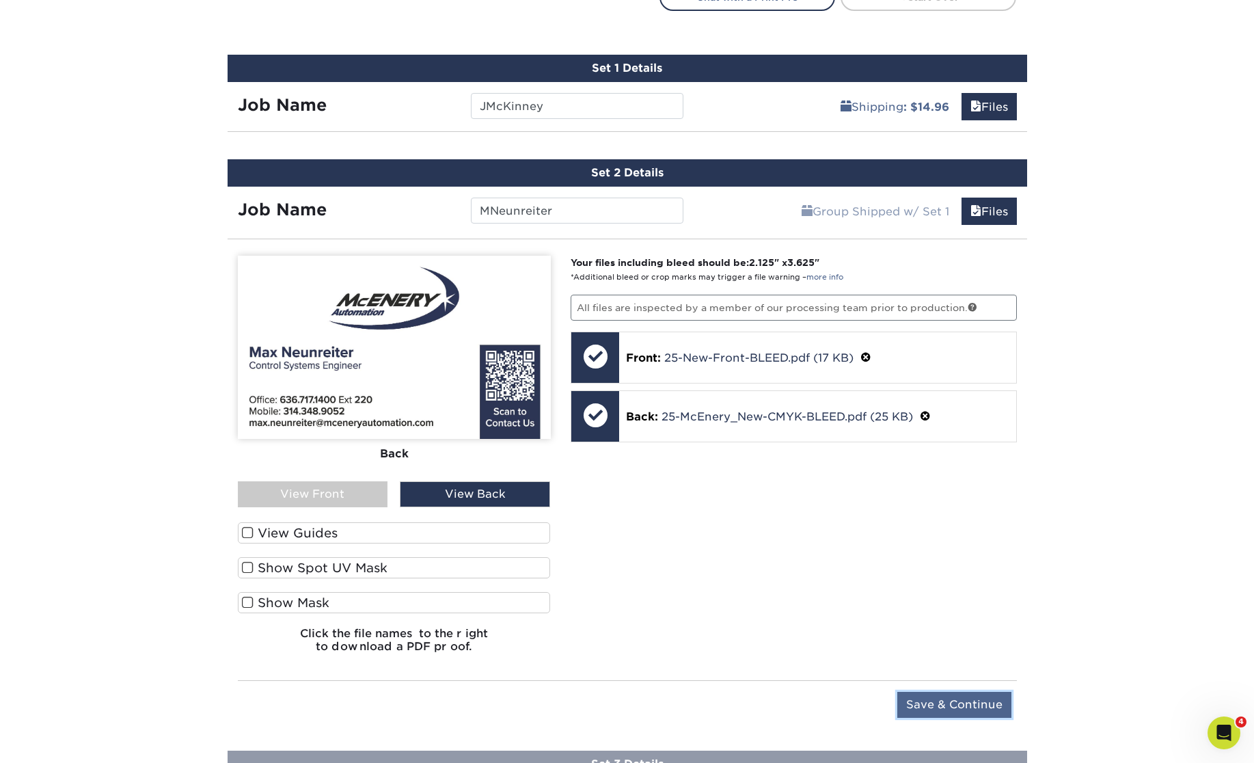
click at [967, 700] on input "Save & Continue" at bounding box center [955, 705] width 114 height 26
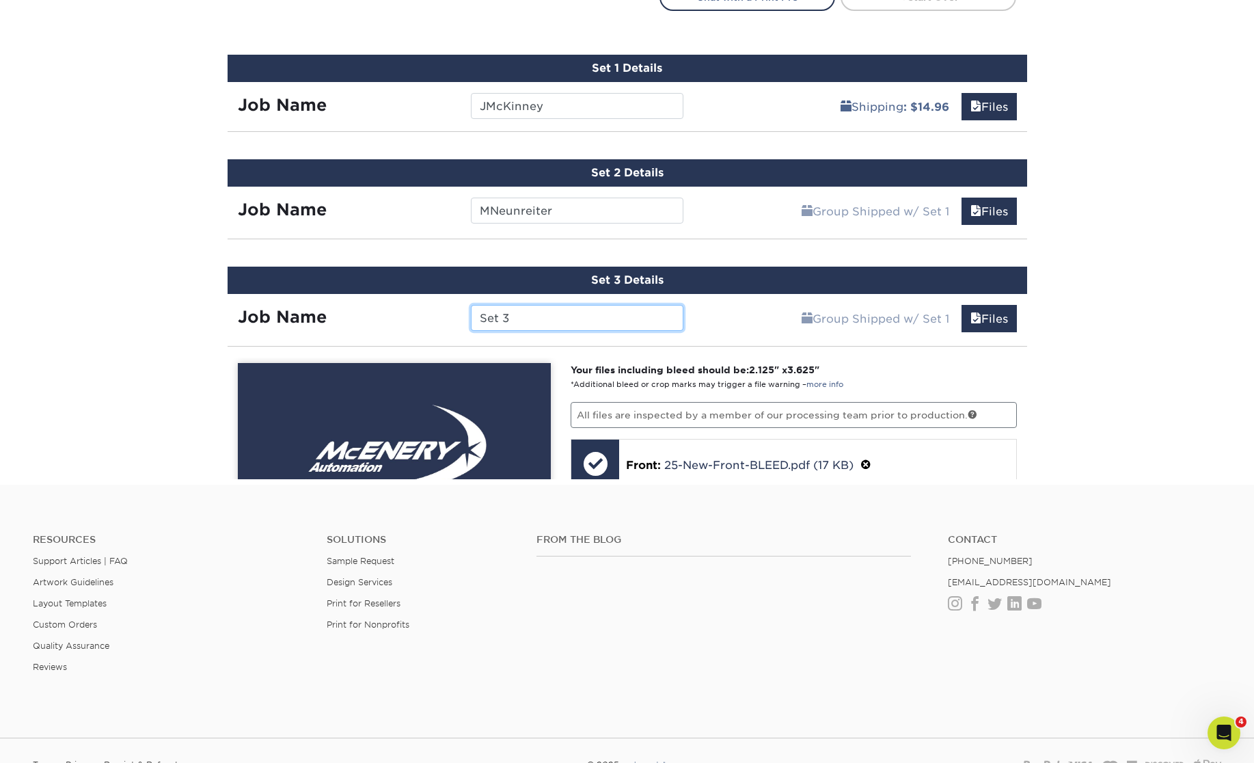
scroll to position [790, 0]
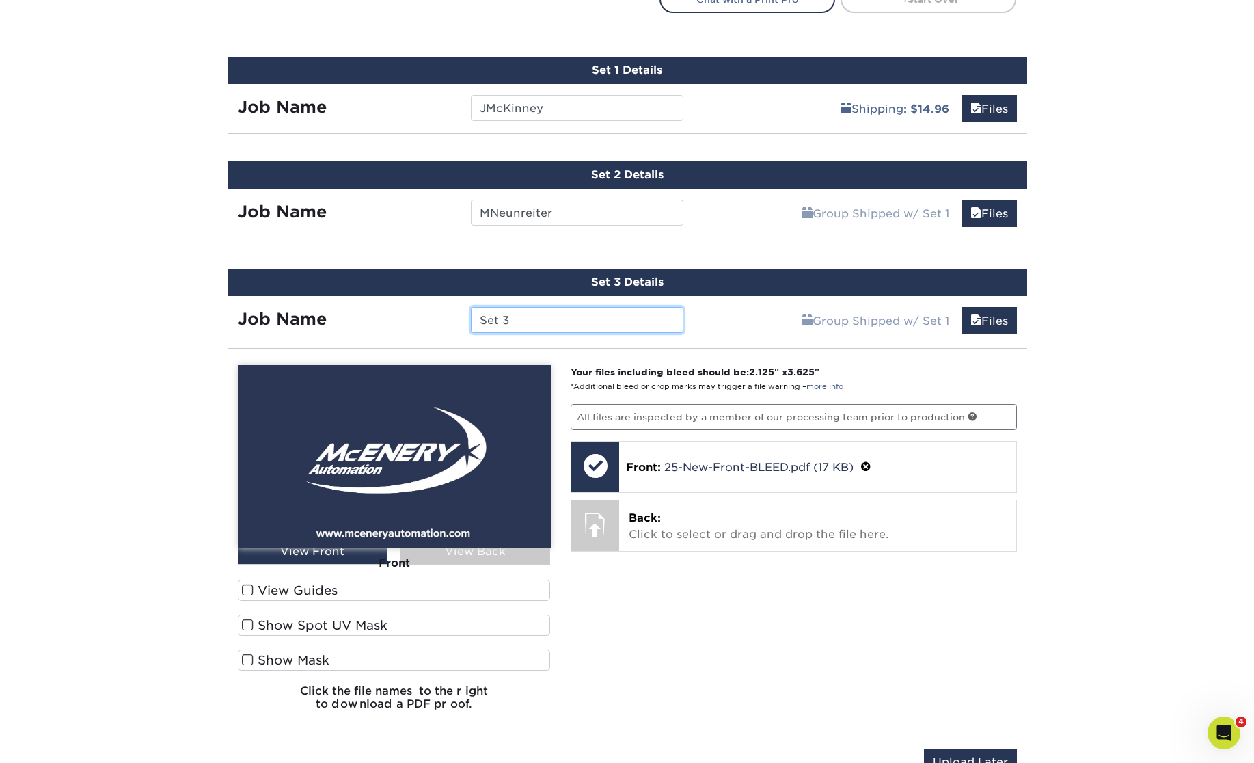
drag, startPoint x: 562, startPoint y: 323, endPoint x: 414, endPoint y: 316, distance: 147.9
click at [471, 316] on input "Set 3" at bounding box center [577, 320] width 213 height 26
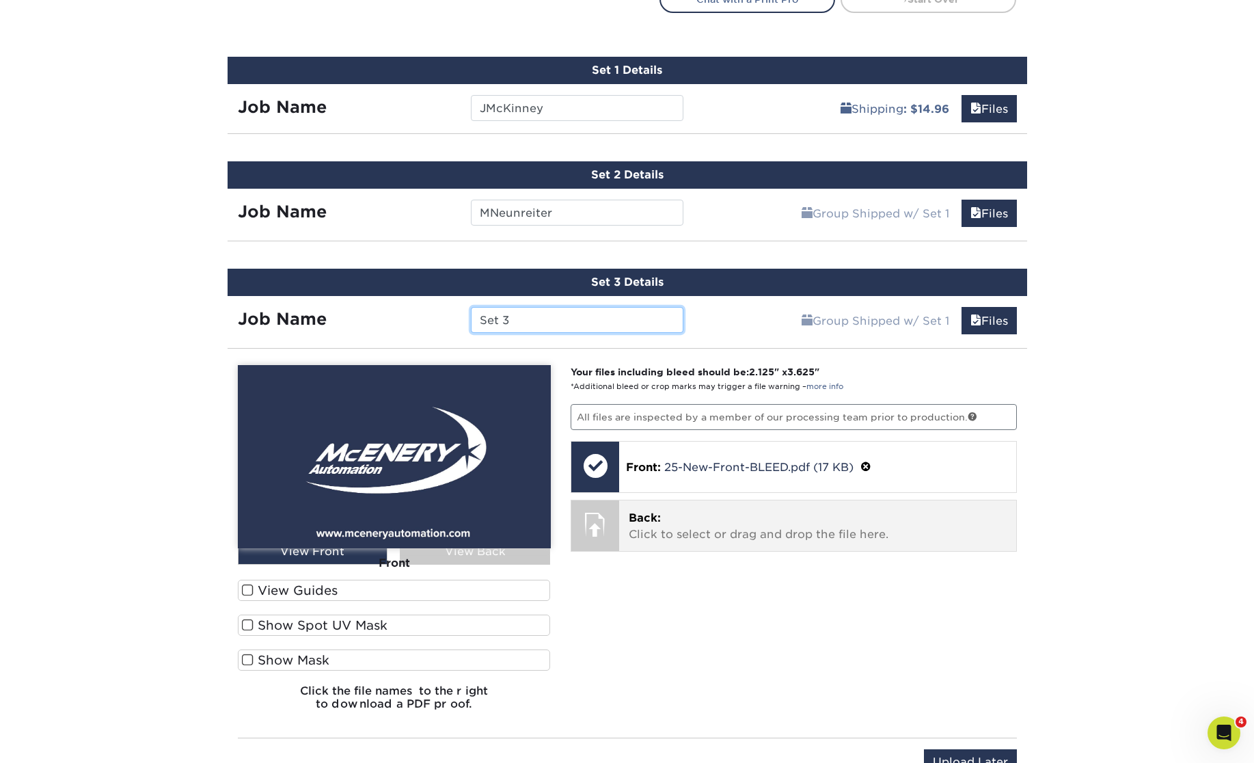
paste input "TJones"
type input "TJones"
click at [712, 533] on p "Back: Click to select or drag and drop the file here." at bounding box center [818, 526] width 378 height 33
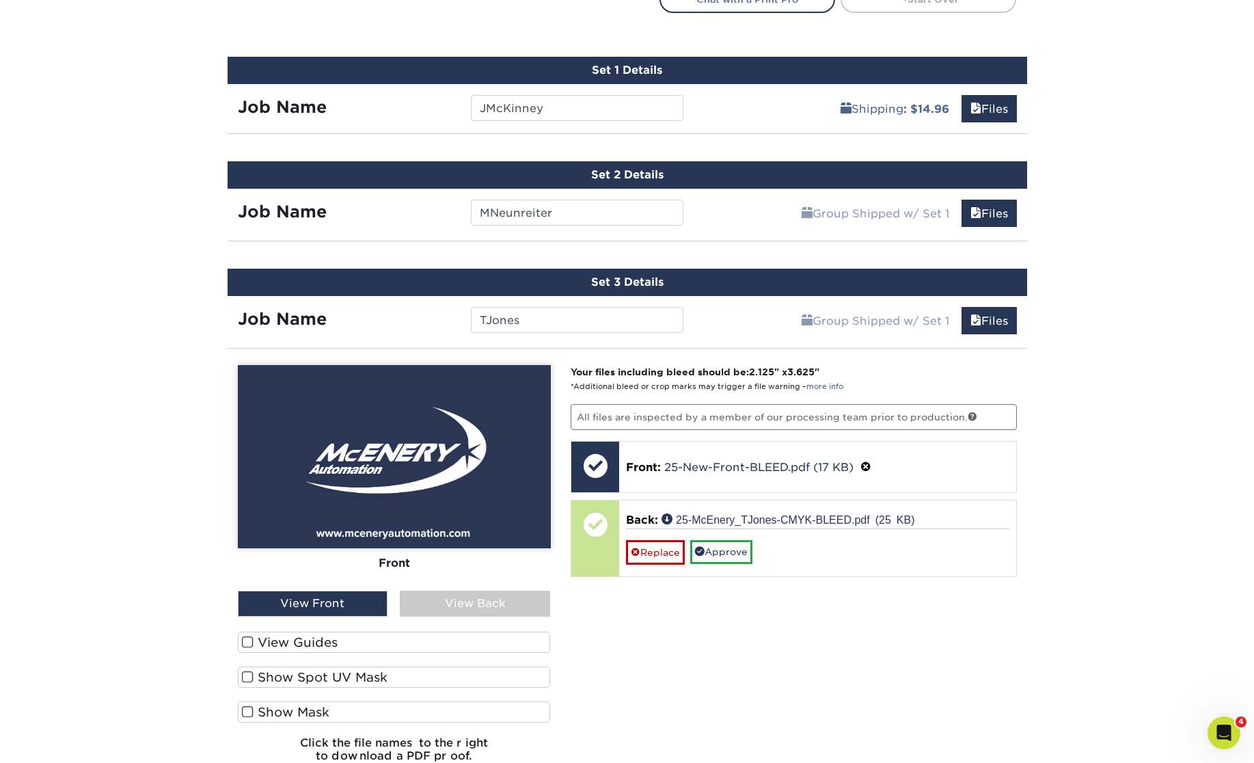
click at [500, 595] on div "View Back" at bounding box center [475, 604] width 150 height 26
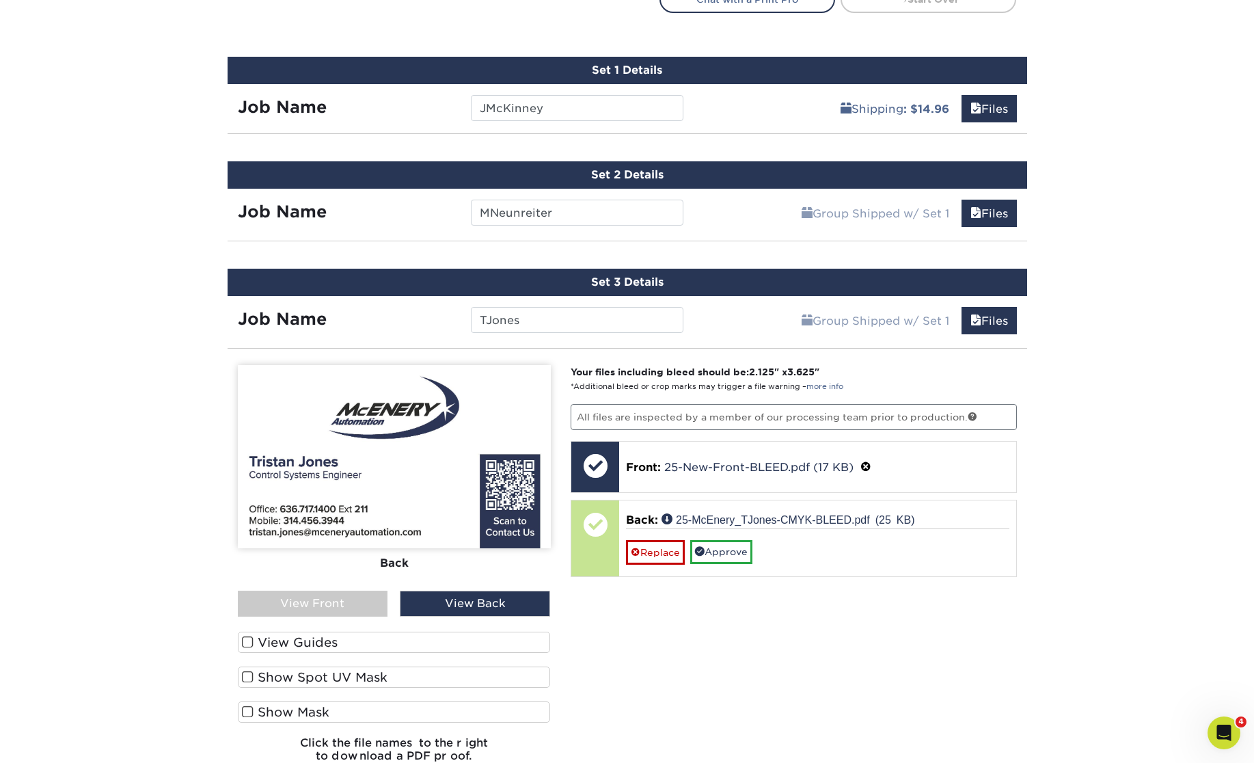
click at [248, 636] on span at bounding box center [248, 642] width 12 height 13
click at [0, 0] on input "View Guides" at bounding box center [0, 0] width 0 height 0
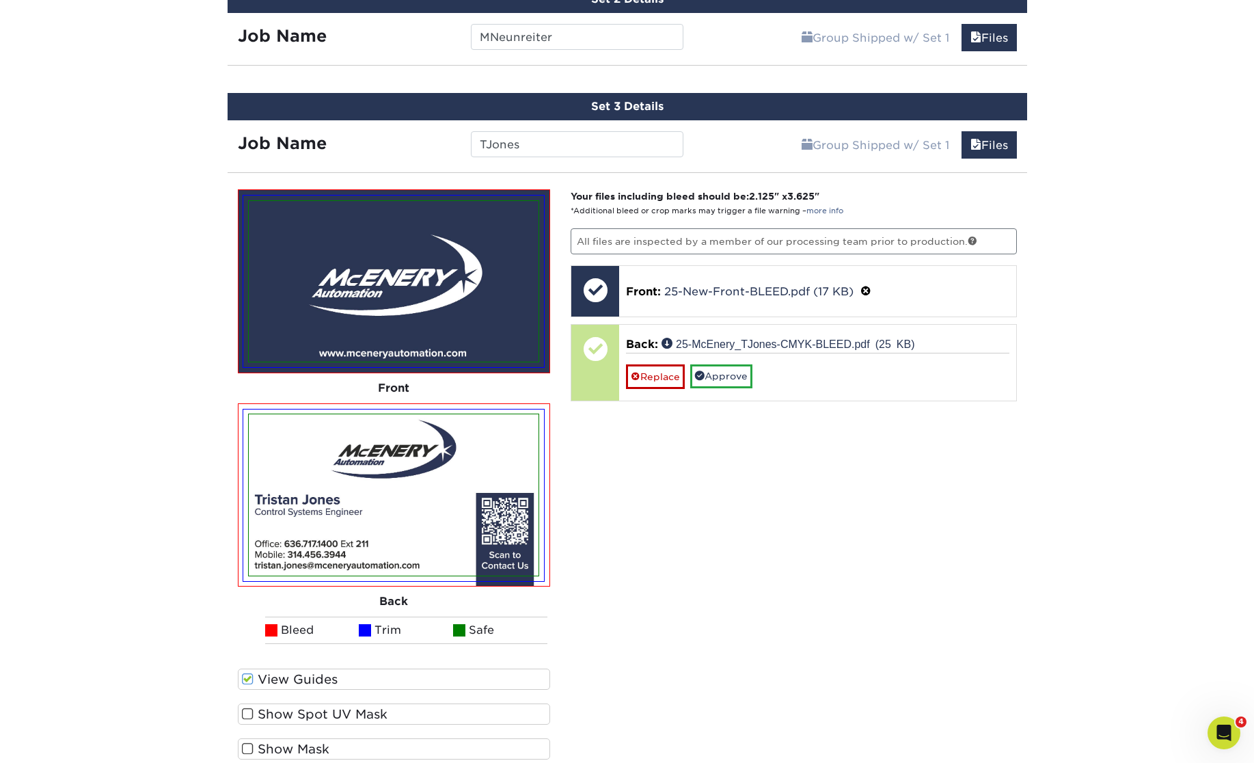
scroll to position [1030, 0]
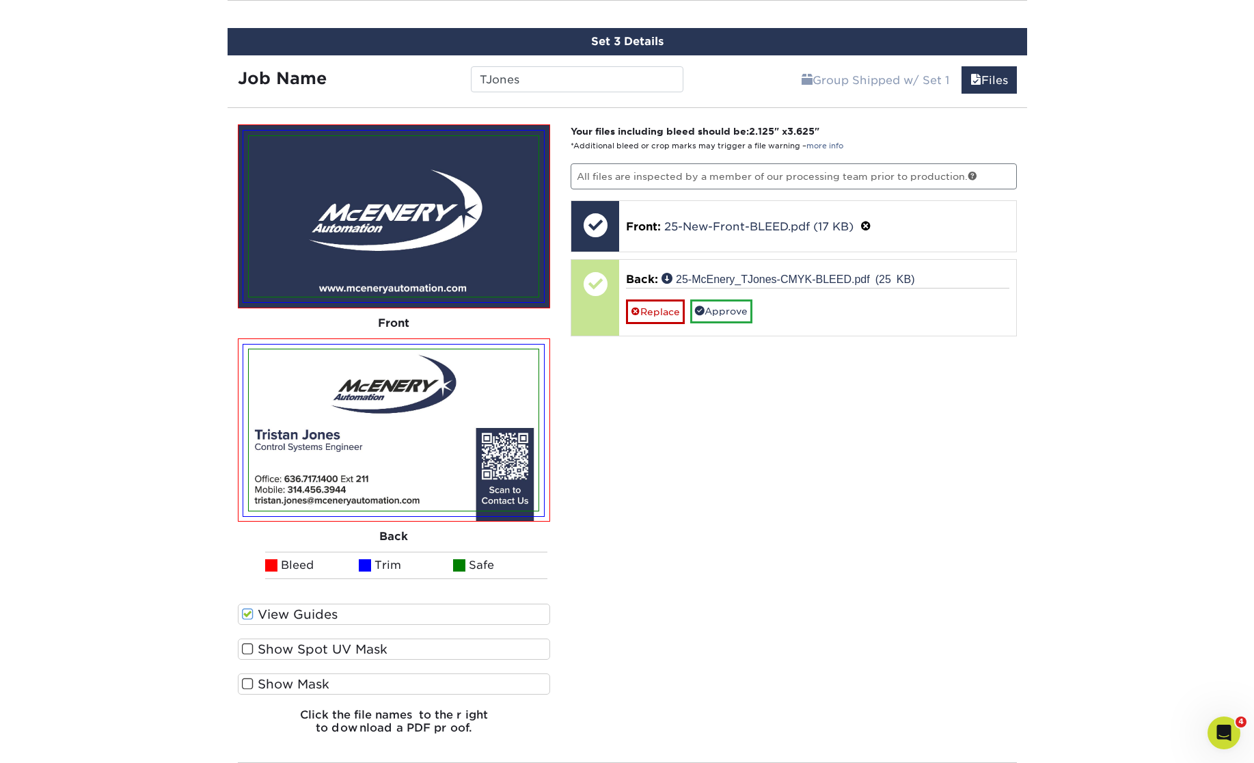
click at [254, 613] on label "View Guides" at bounding box center [394, 614] width 313 height 21
click at [0, 0] on input "View Guides" at bounding box center [0, 0] width 0 height 0
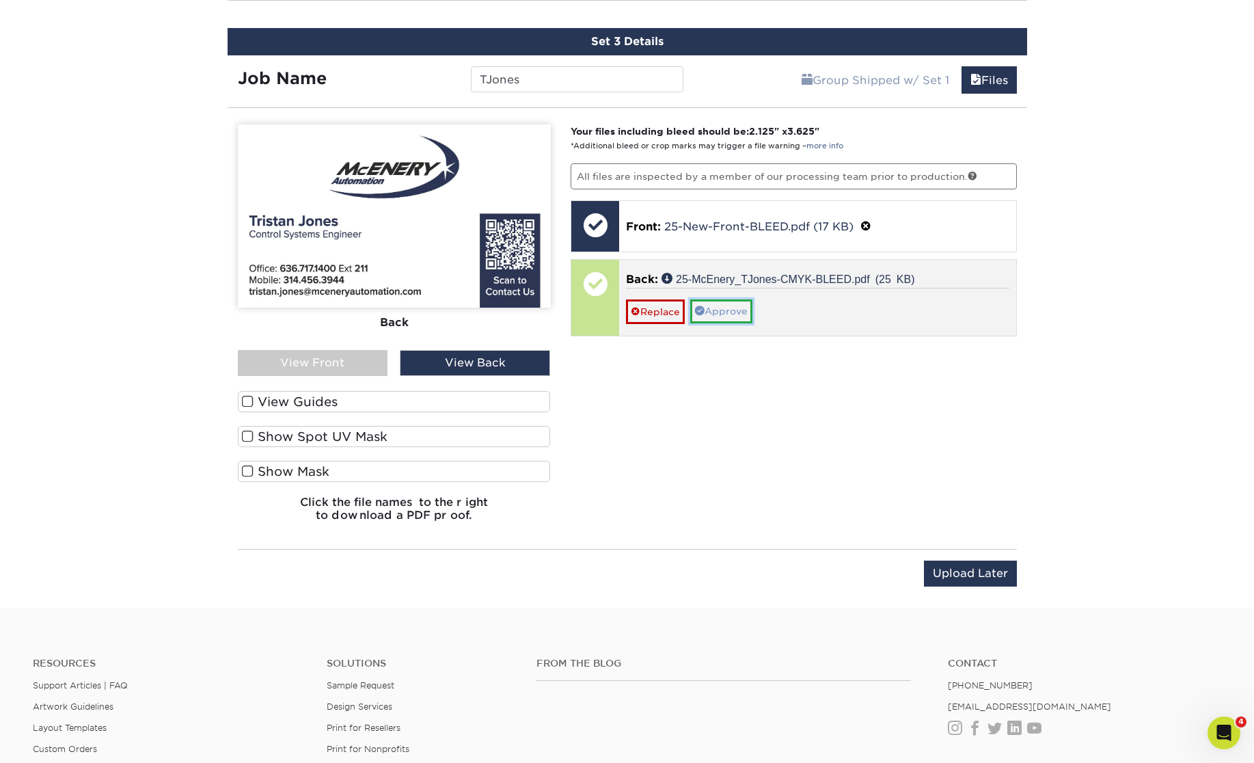
click at [719, 310] on link "Approve" at bounding box center [721, 310] width 62 height 23
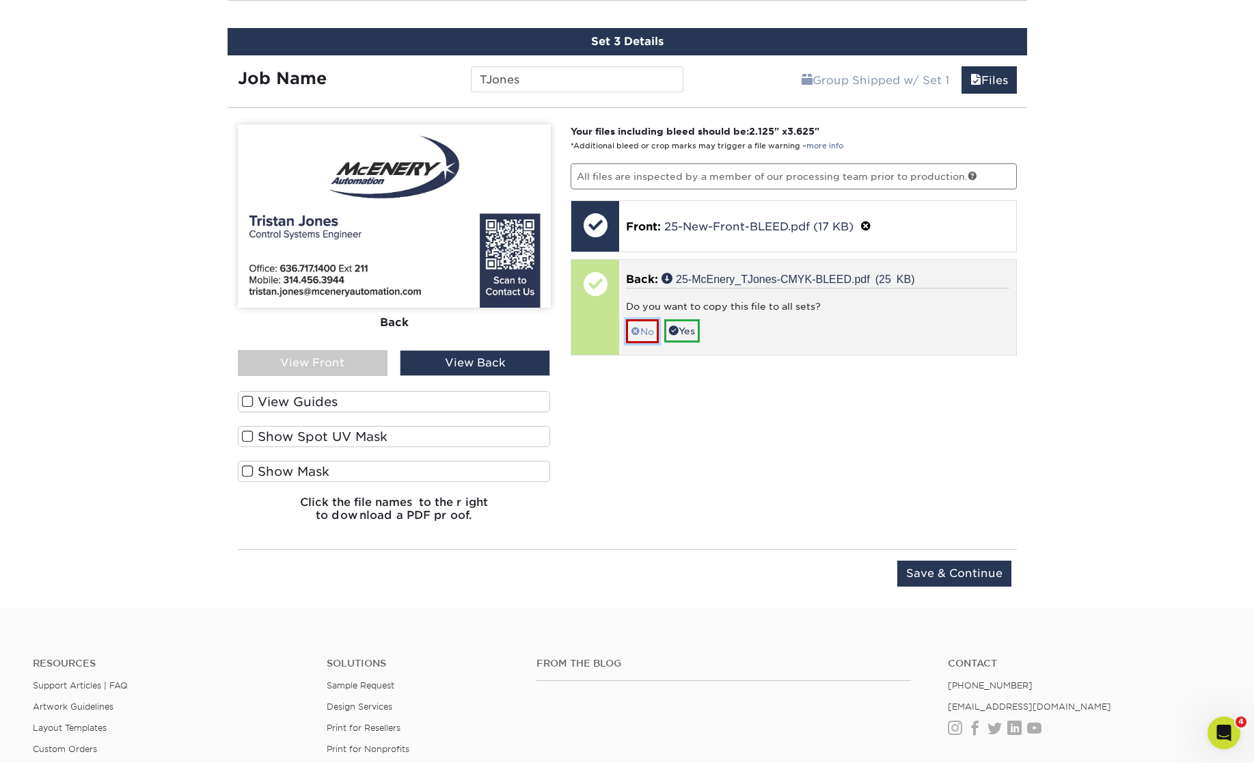
click at [646, 330] on link "No" at bounding box center [642, 331] width 33 height 24
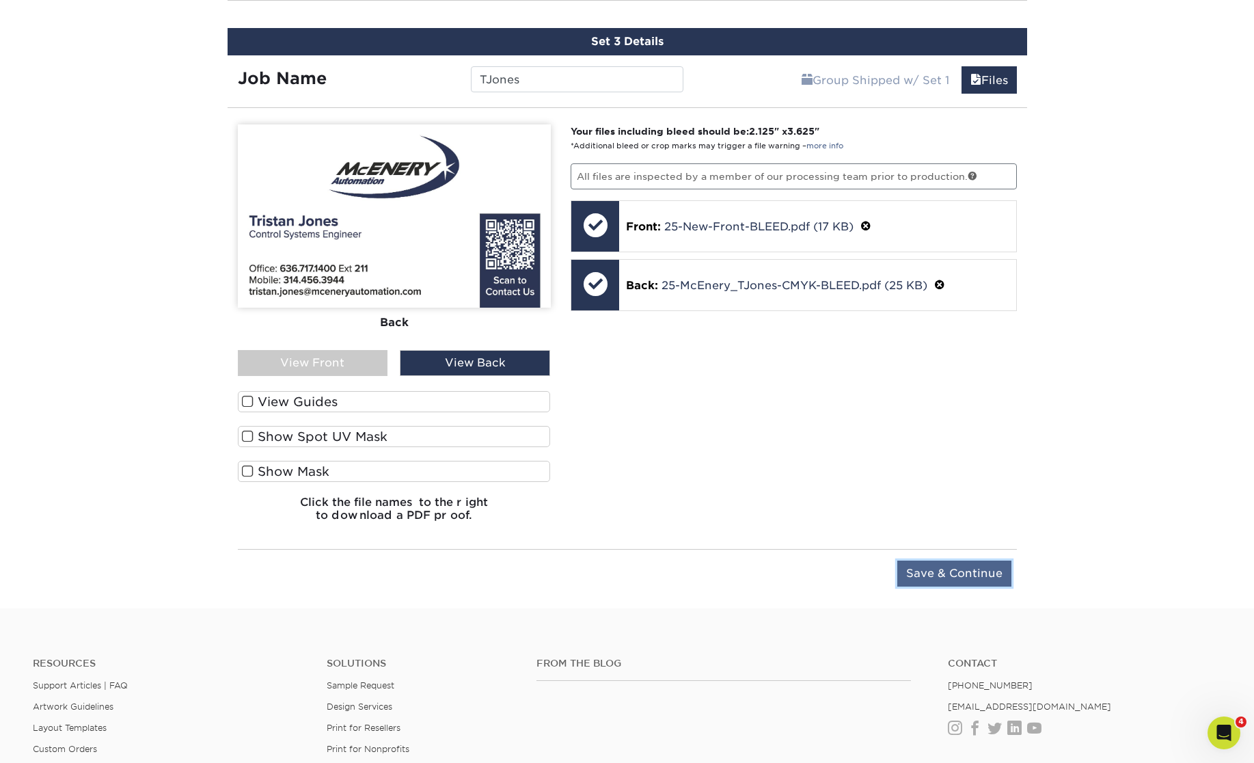
click at [980, 574] on input "Save & Continue" at bounding box center [955, 574] width 114 height 26
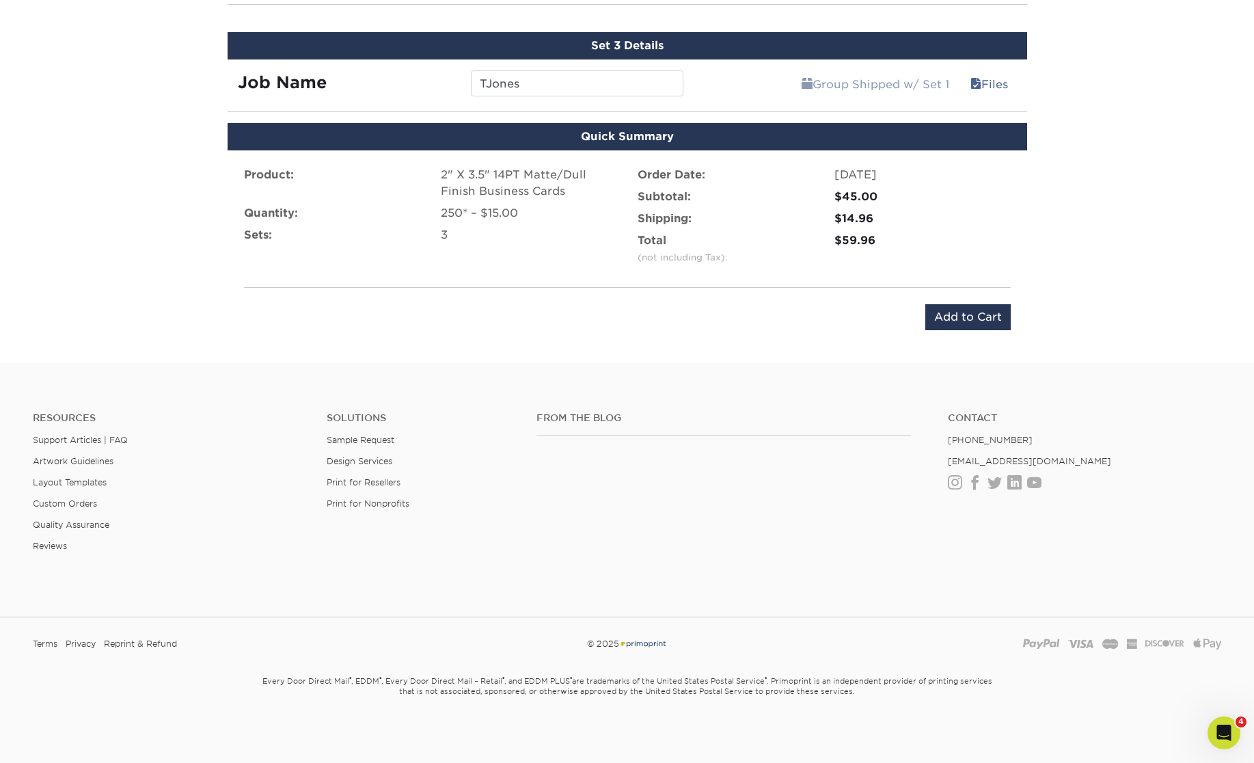
scroll to position [1023, 0]
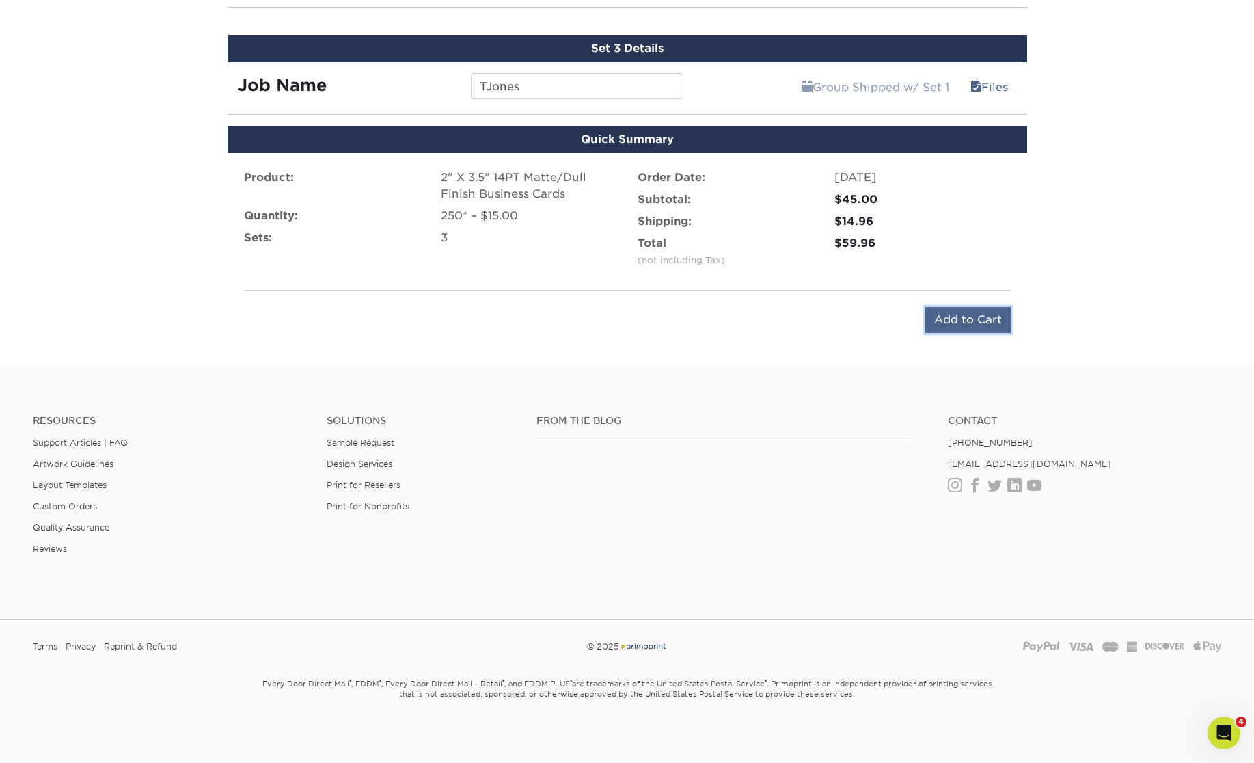
click at [955, 312] on input "Add to Cart" at bounding box center [968, 320] width 85 height 26
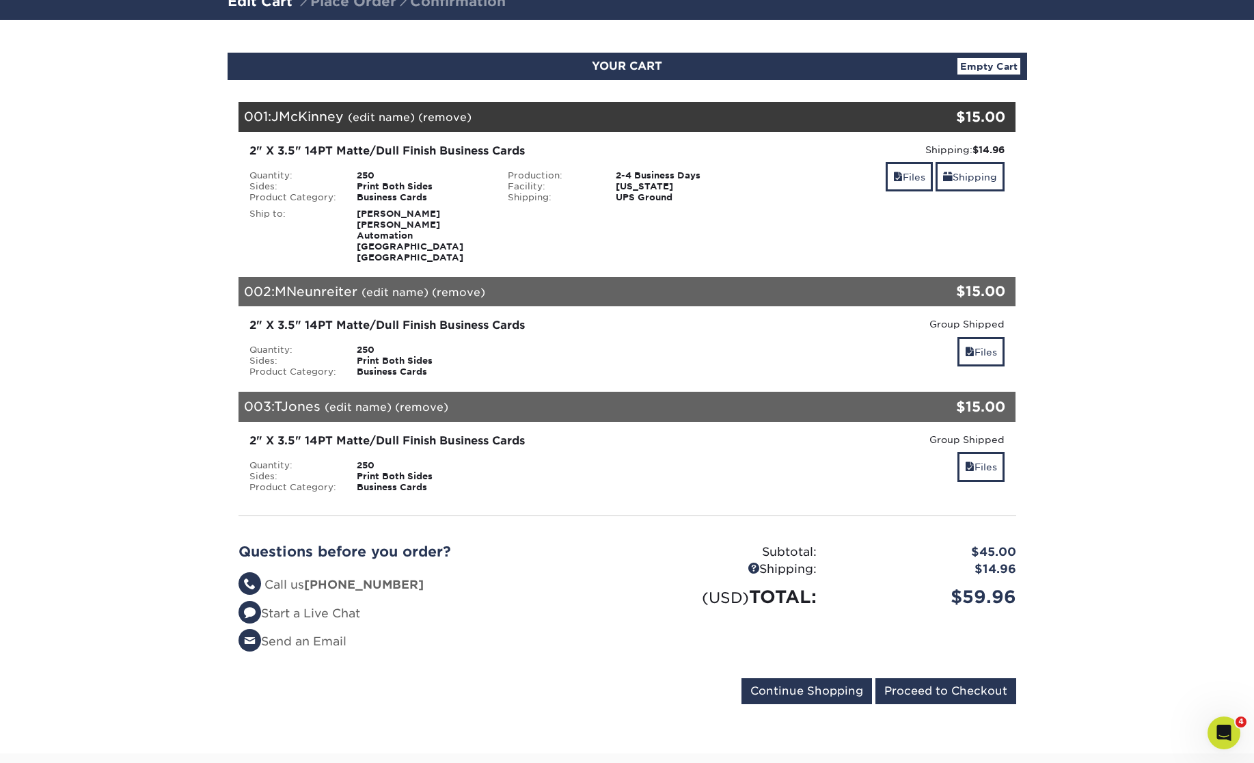
scroll to position [97, 0]
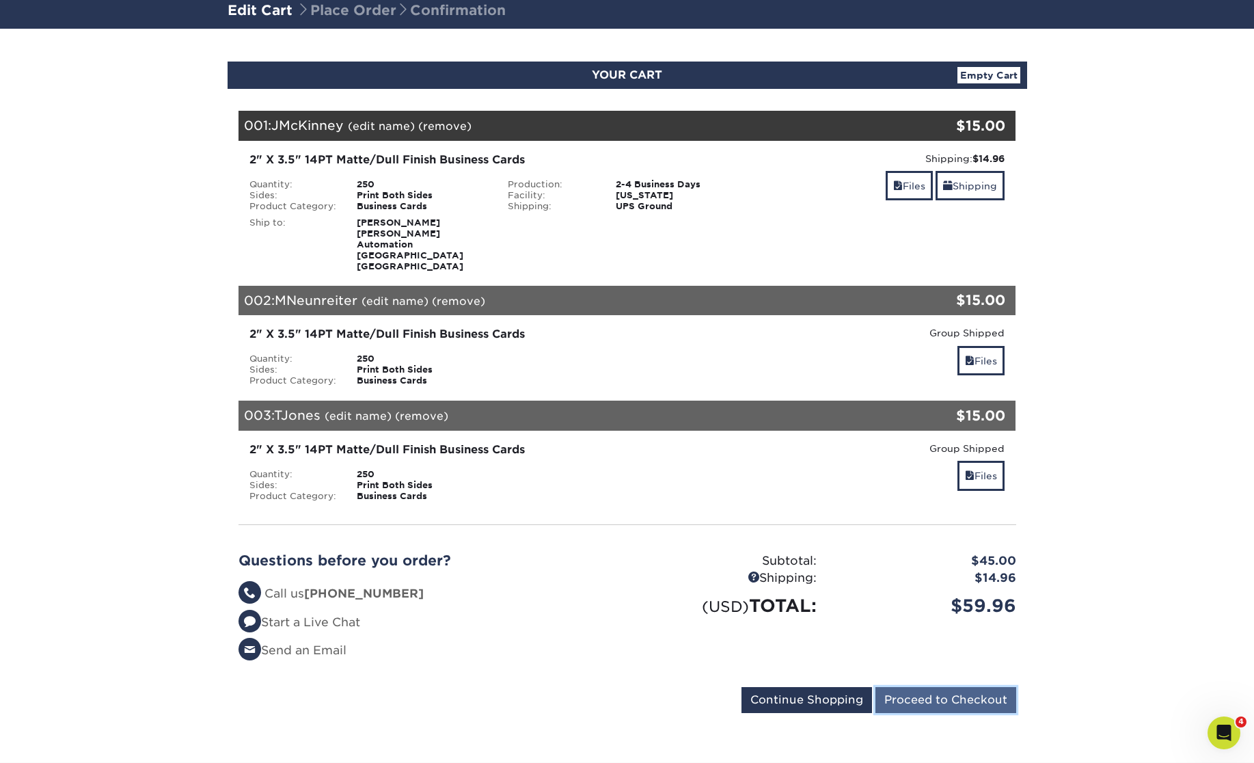
click at [969, 690] on input "Proceed to Checkout" at bounding box center [946, 700] width 141 height 26
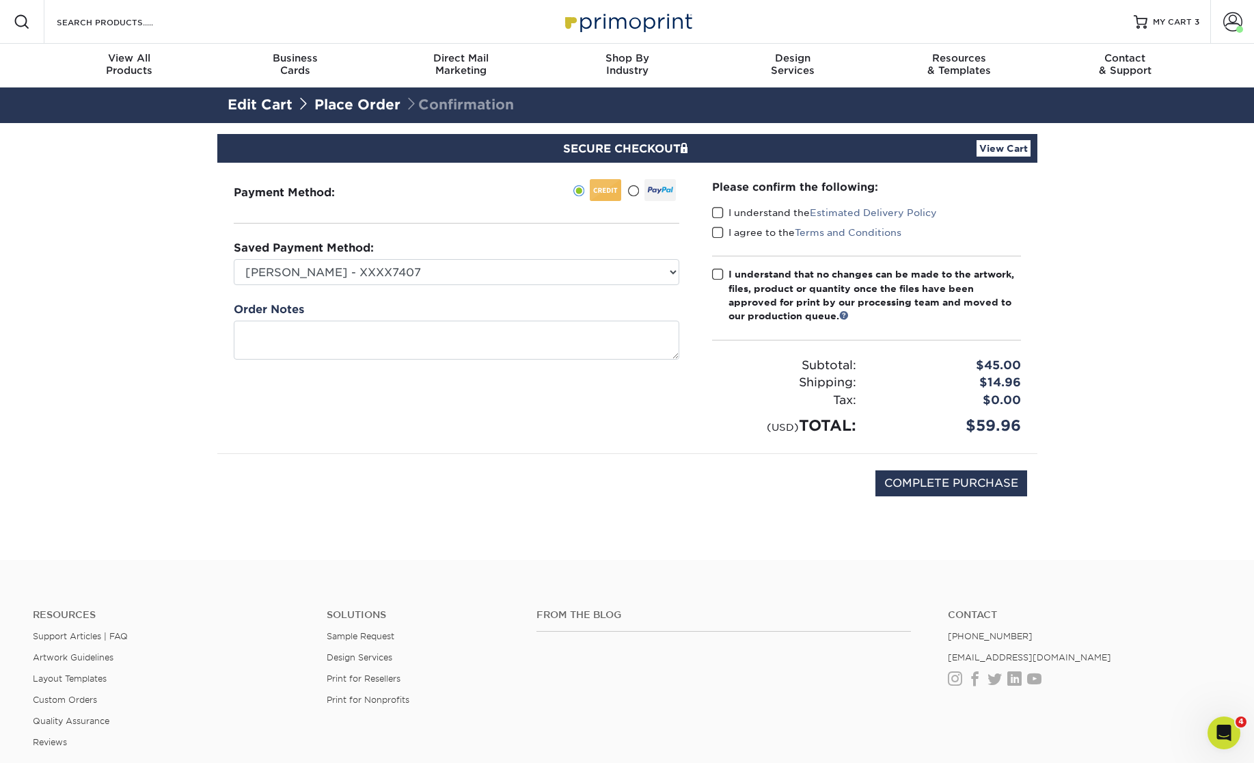
click at [717, 211] on span at bounding box center [718, 212] width 12 height 13
click at [0, 0] on input "I understand the Estimated Delivery Policy" at bounding box center [0, 0] width 0 height 0
click at [717, 230] on span at bounding box center [718, 232] width 12 height 13
click at [0, 0] on input "I agree to the Terms and Conditions" at bounding box center [0, 0] width 0 height 0
click at [718, 268] on span at bounding box center [718, 274] width 12 height 13
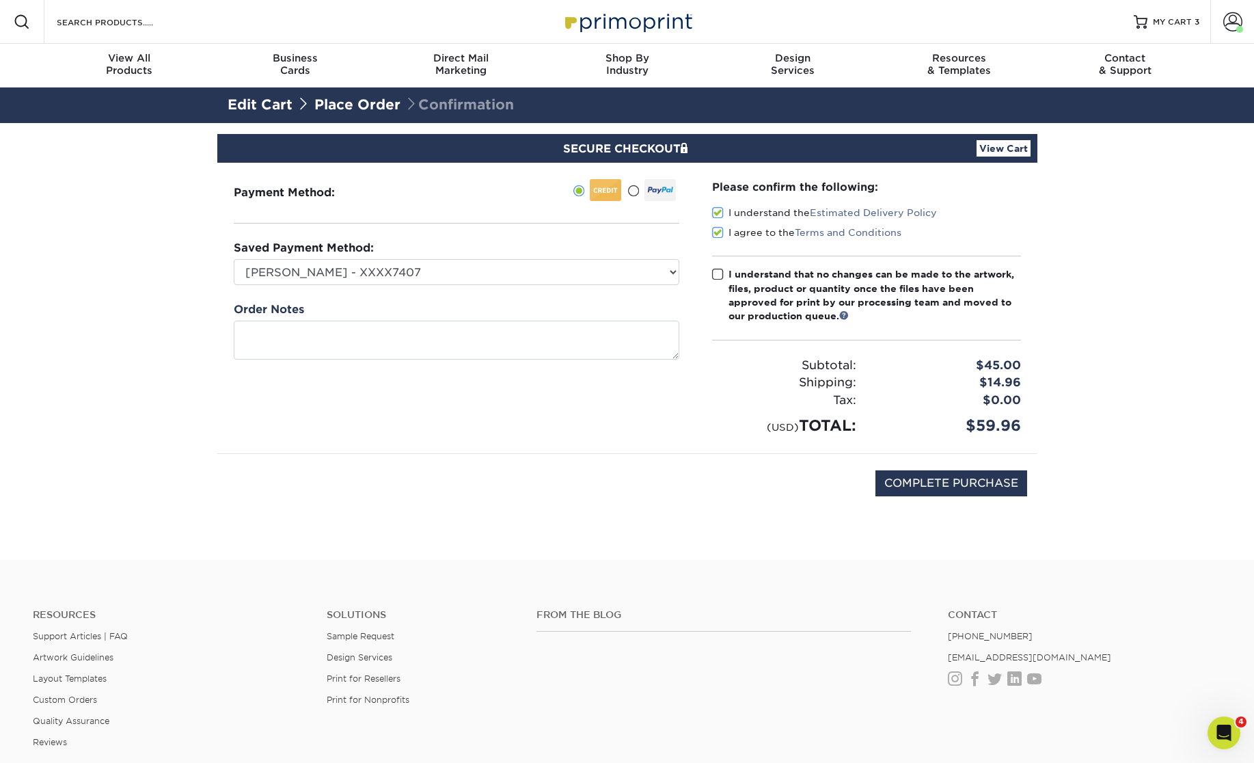
click at [0, 0] on input "I understand that no changes can be made to the artwork, files, product or quan…" at bounding box center [0, 0] width 0 height 0
click at [1114, 409] on section "SECURE CHECKOUT View Cart Payment Method: Saved Payment Method:" at bounding box center [627, 341] width 1254 height 437
click at [1019, 485] on input "COMPLETE PURCHASE" at bounding box center [952, 483] width 152 height 26
type input "PROCESSING, PLEASE WAIT..."
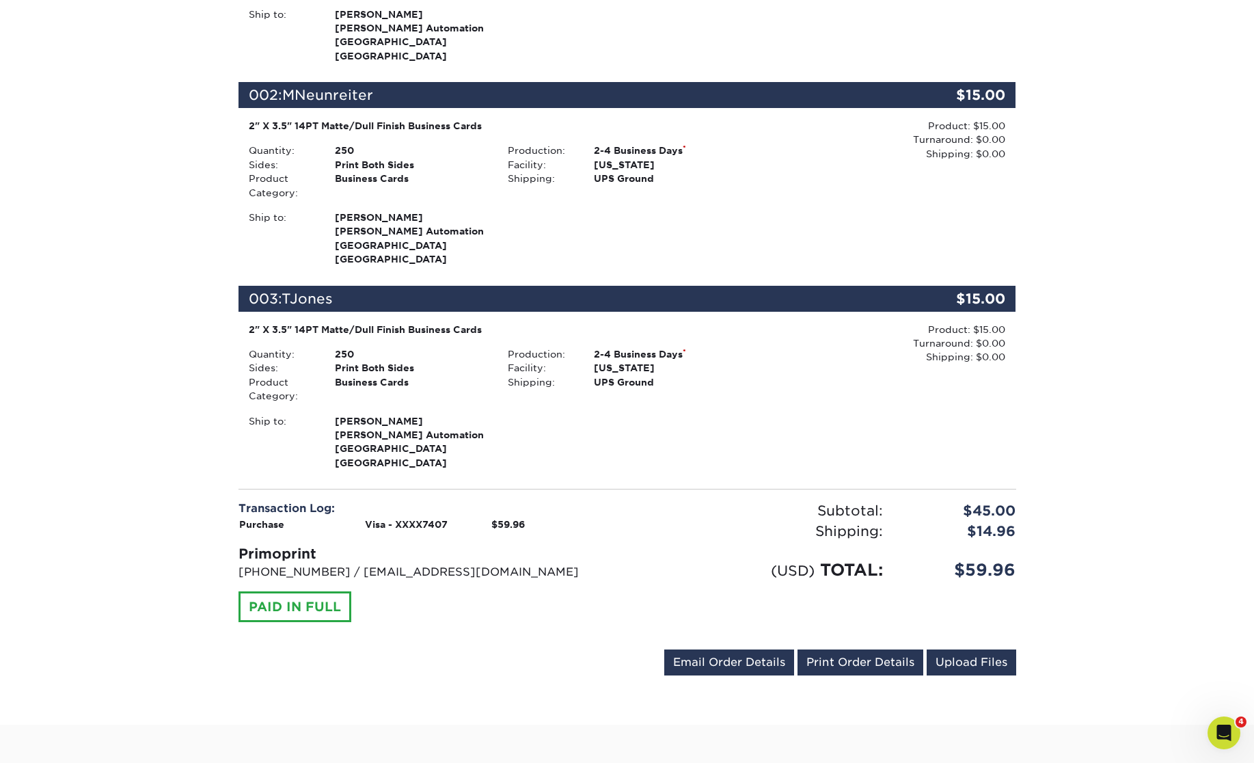
scroll to position [518, 0]
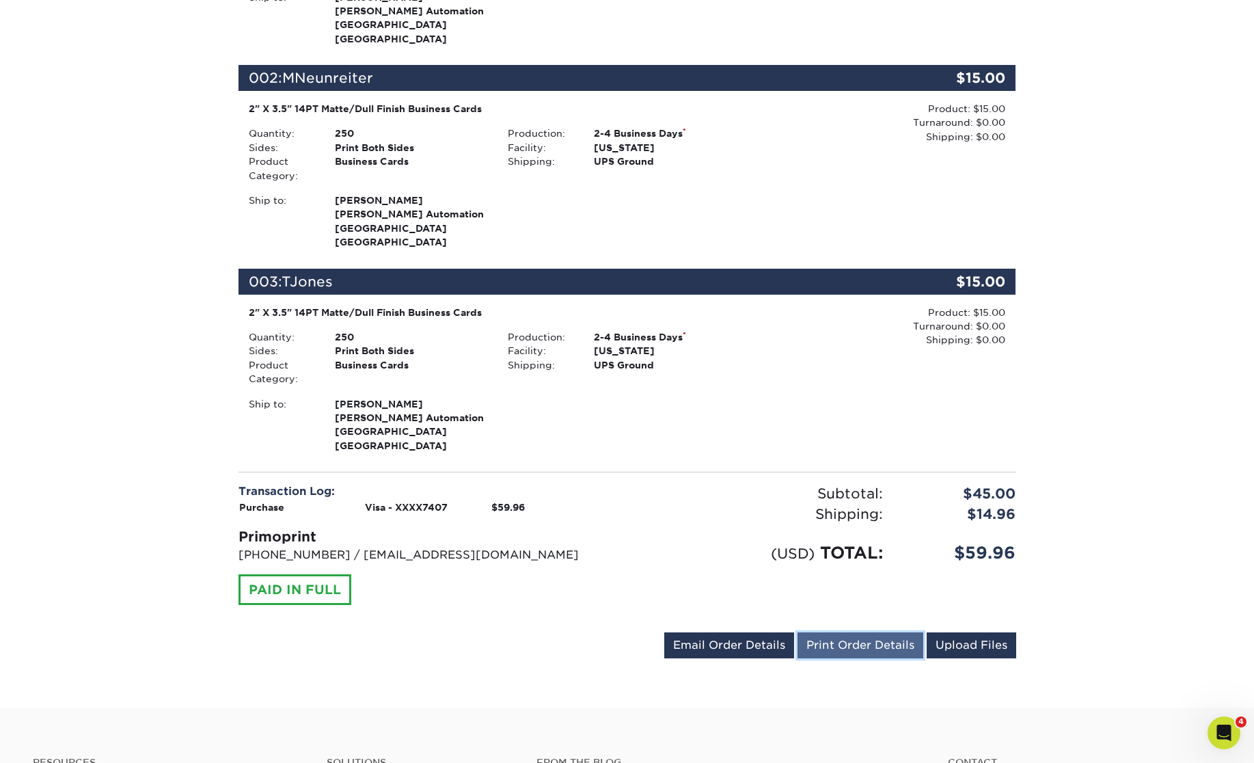
click at [841, 644] on link "Print Order Details" at bounding box center [861, 645] width 126 height 26
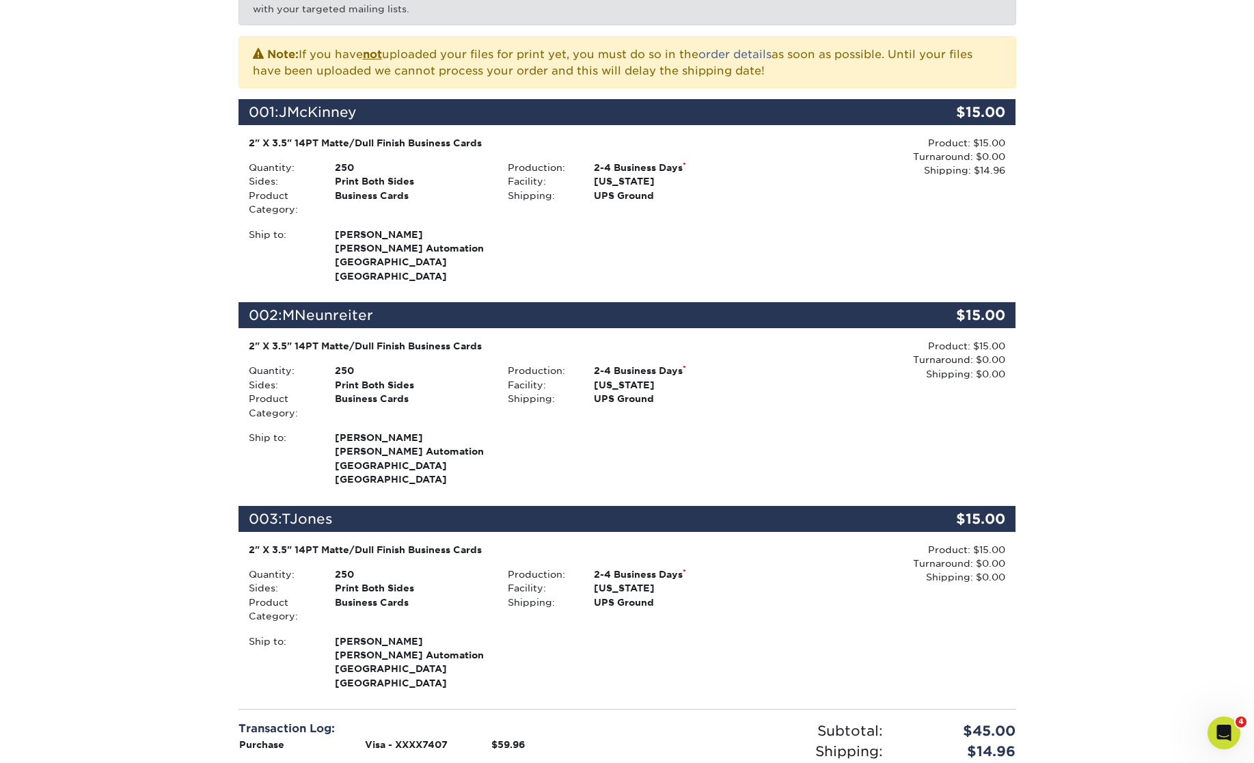
scroll to position [0, 0]
